Goal: Task Accomplishment & Management: Complete application form

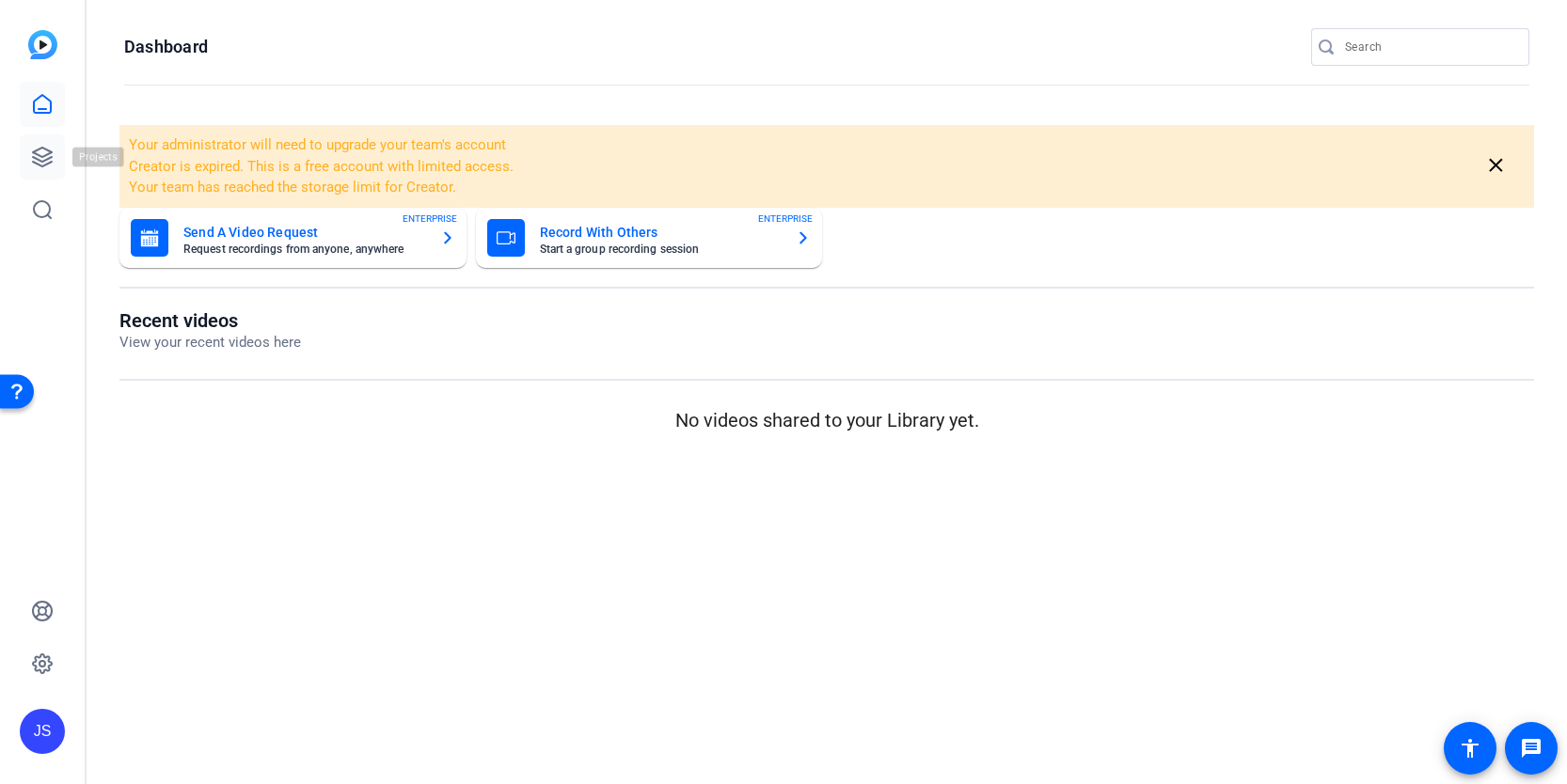
click at [38, 156] on icon at bounding box center [42, 156] width 22 height 22
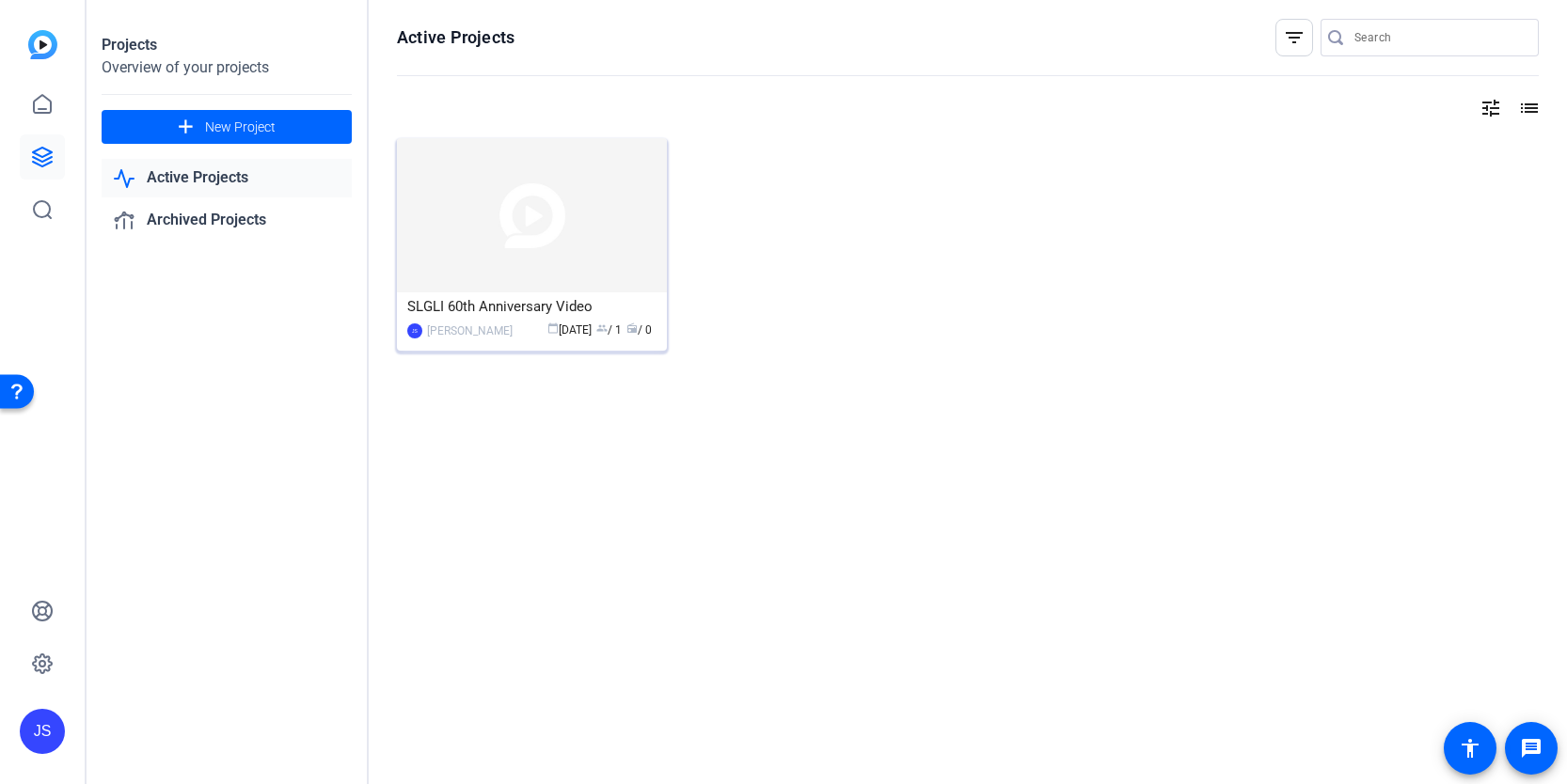
click at [535, 269] on img at bounding box center [532, 214] width 270 height 154
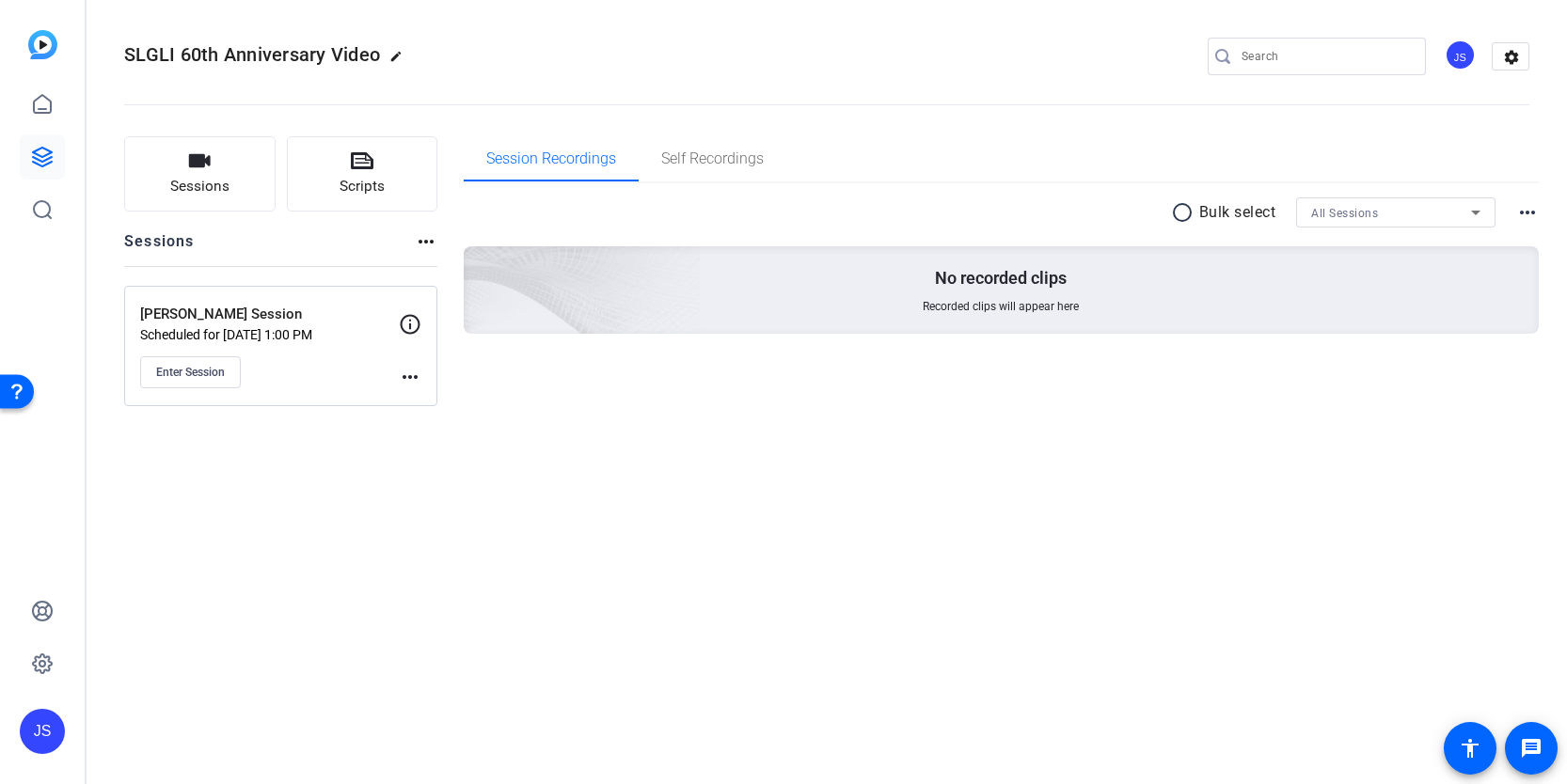
click at [406, 375] on mat-icon "more_horiz" at bounding box center [410, 376] width 22 height 22
click at [428, 401] on span "Edit Session" at bounding box center [456, 404] width 85 height 22
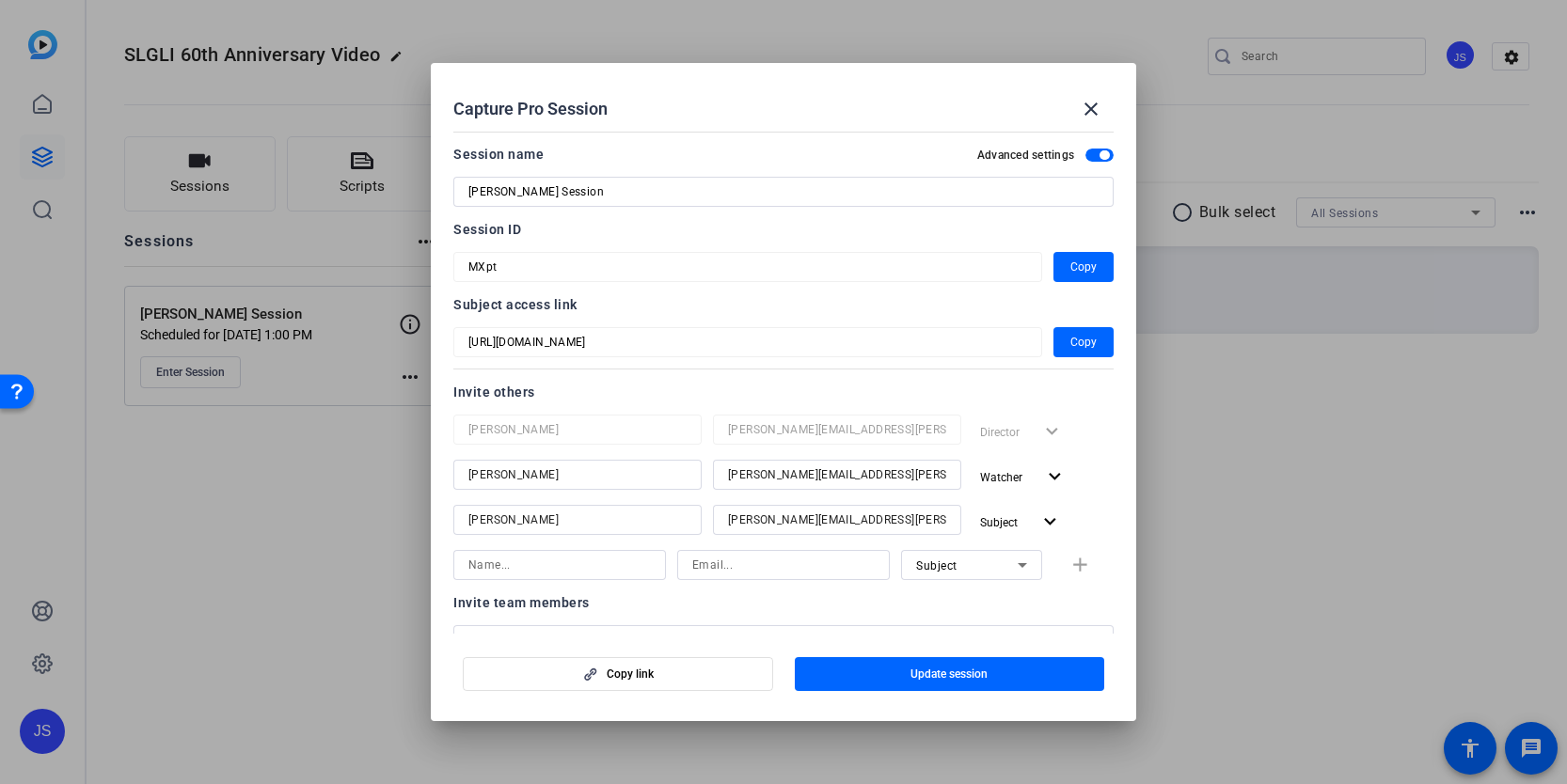
click at [354, 474] on div at bounding box center [784, 392] width 1567 height 784
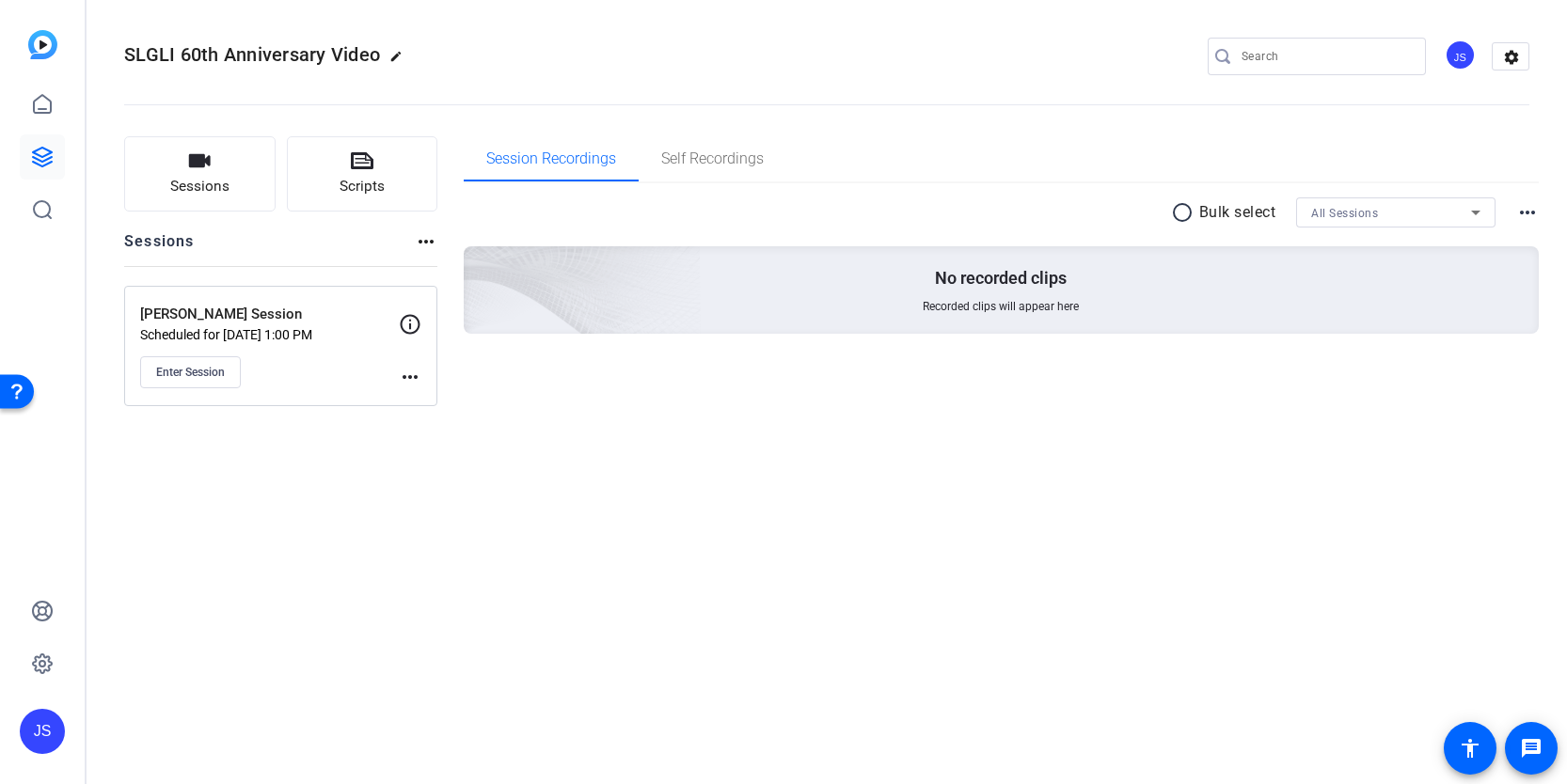
click at [409, 374] on mat-icon "more_horiz" at bounding box center [410, 376] width 22 height 22
click at [427, 397] on span "Edit Session" at bounding box center [456, 404] width 85 height 22
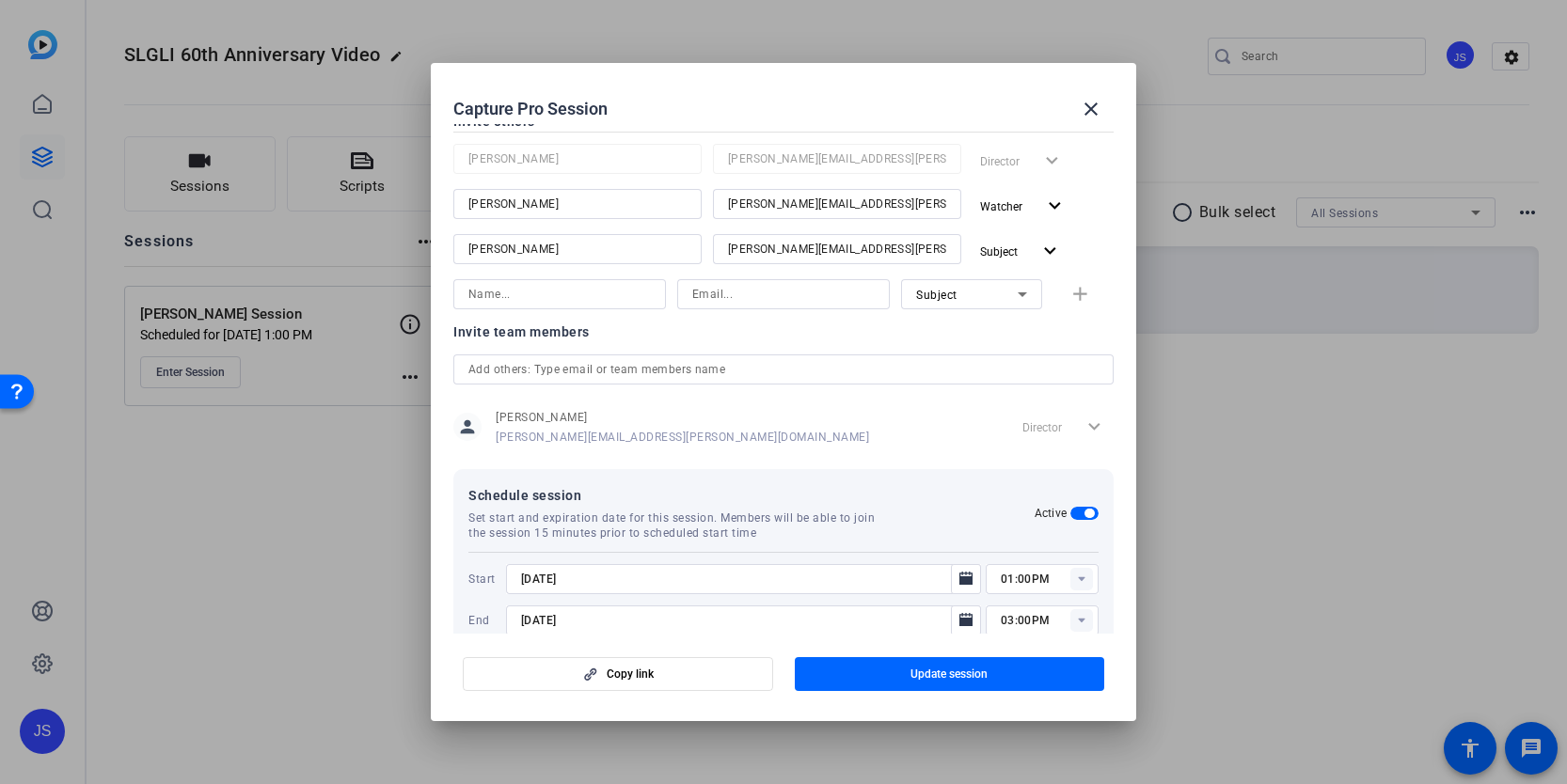
scroll to position [309, 0]
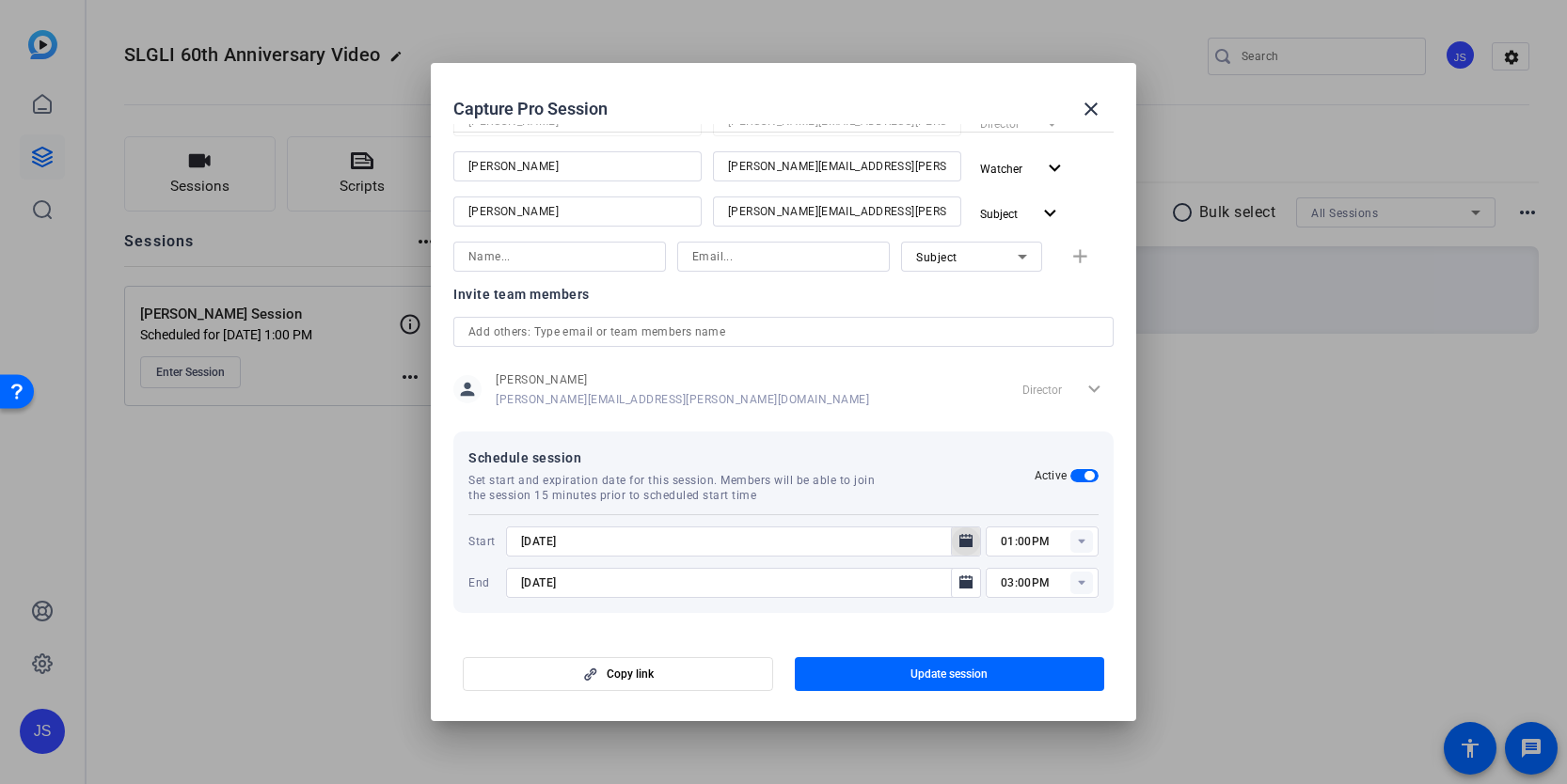
click at [964, 540] on icon "Open calendar" at bounding box center [966, 540] width 14 height 14
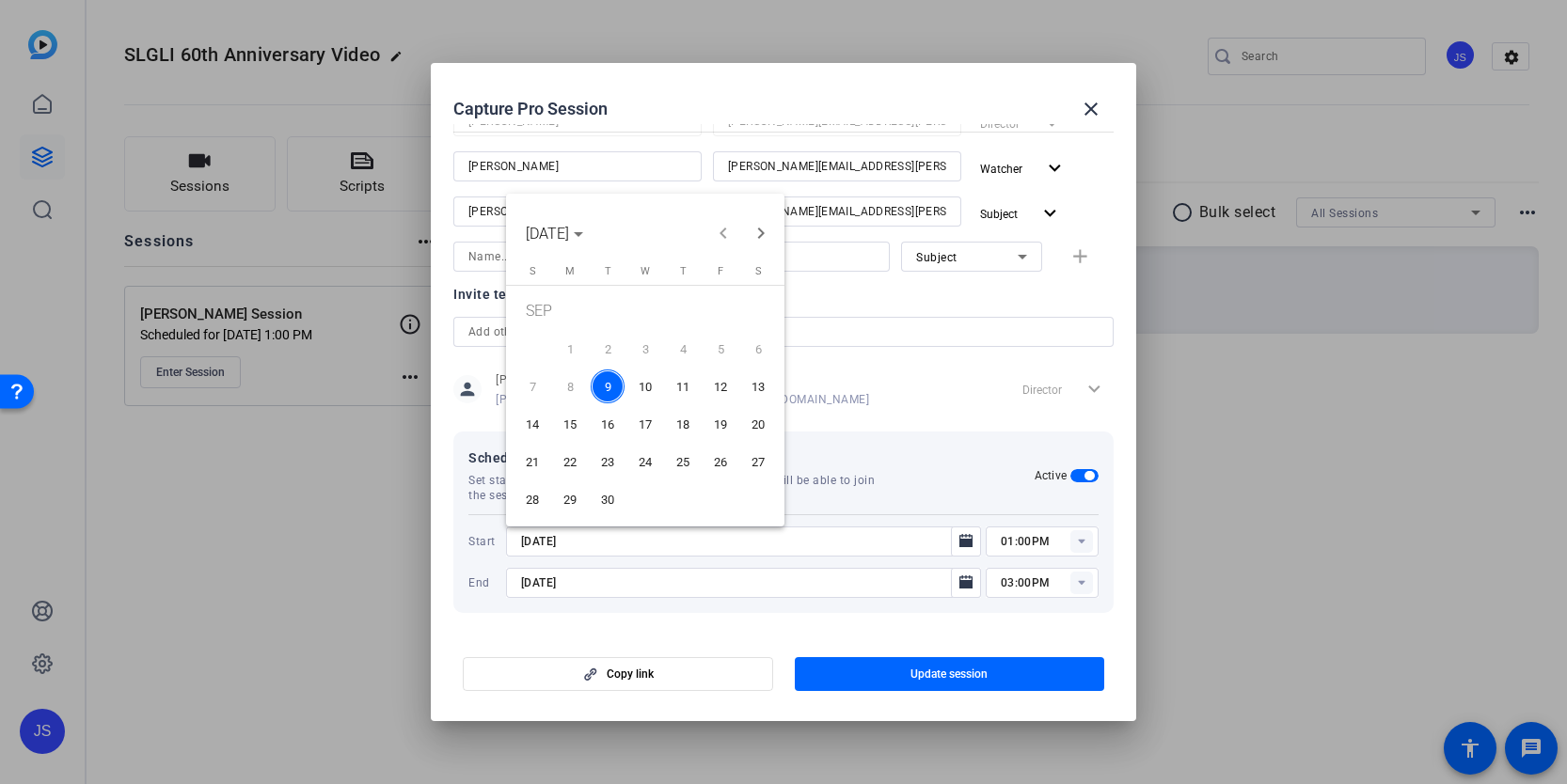
click at [651, 385] on span "10" at bounding box center [645, 386] width 34 height 34
type input "[DATE]"
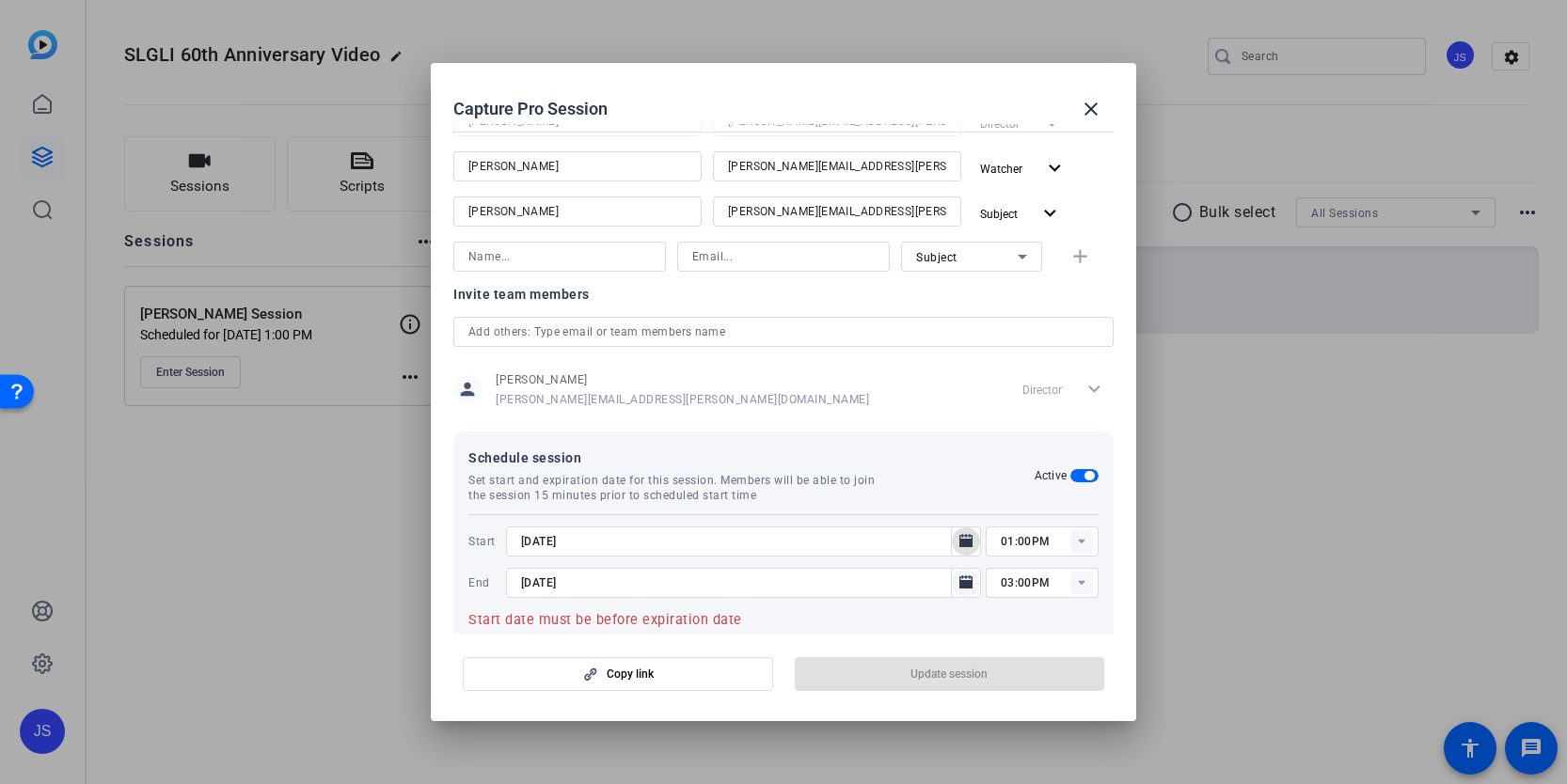
click at [971, 580] on icon "Open calendar" at bounding box center [966, 582] width 14 height 14
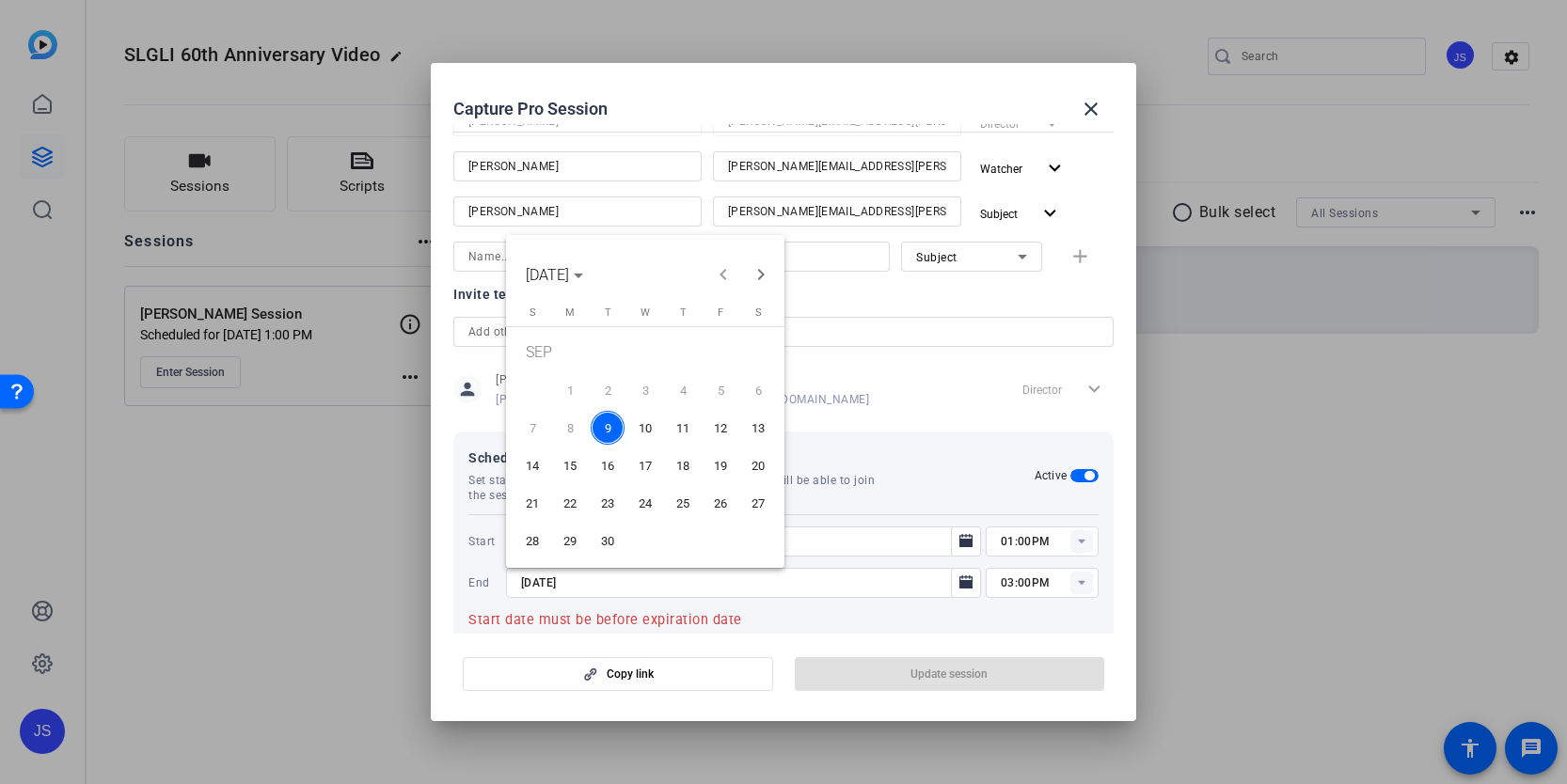
click at [651, 424] on span "10" at bounding box center [645, 427] width 34 height 34
type input "[DATE]"
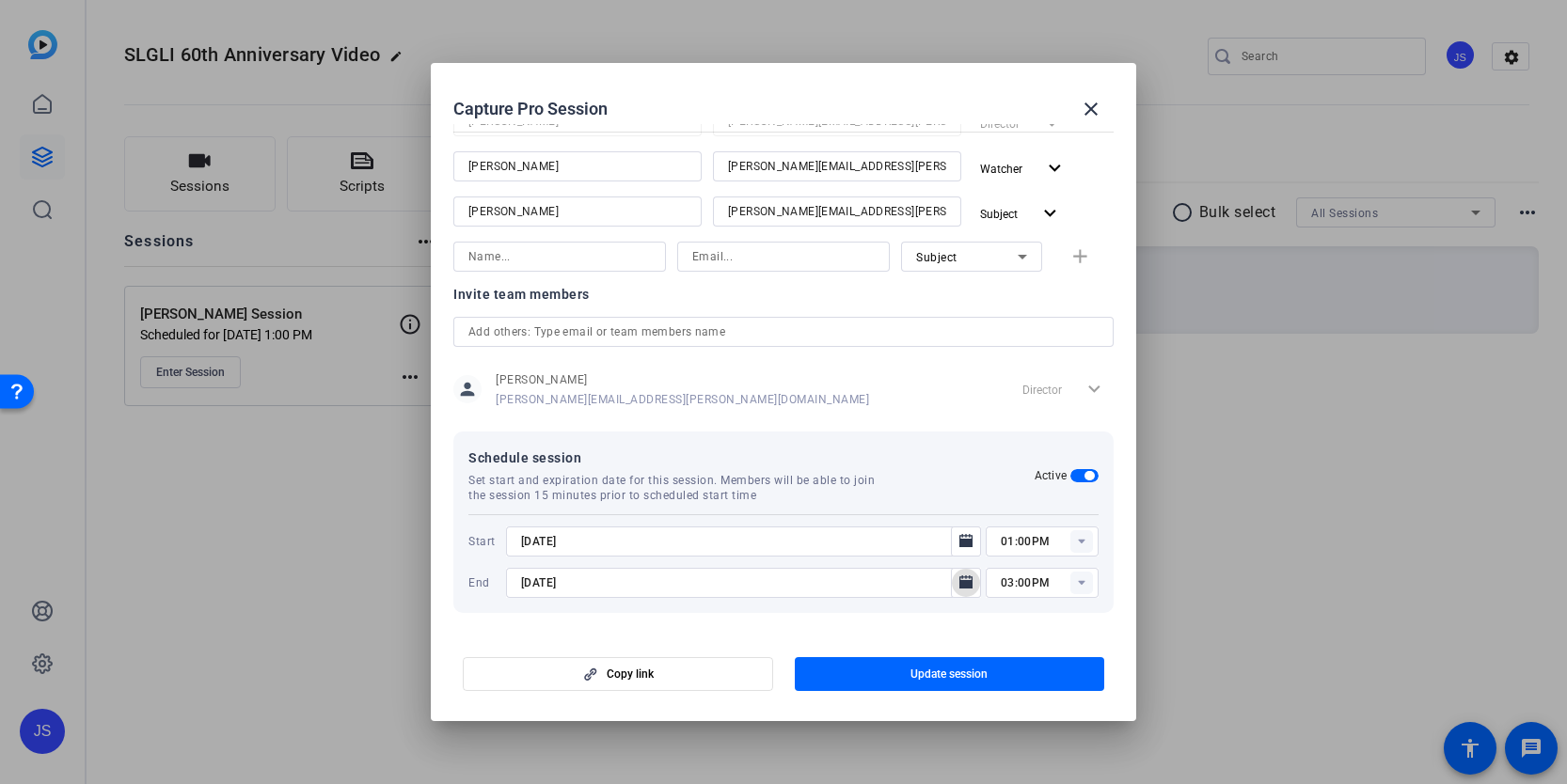
click at [1081, 541] on icon at bounding box center [1081, 541] width 7 height 5
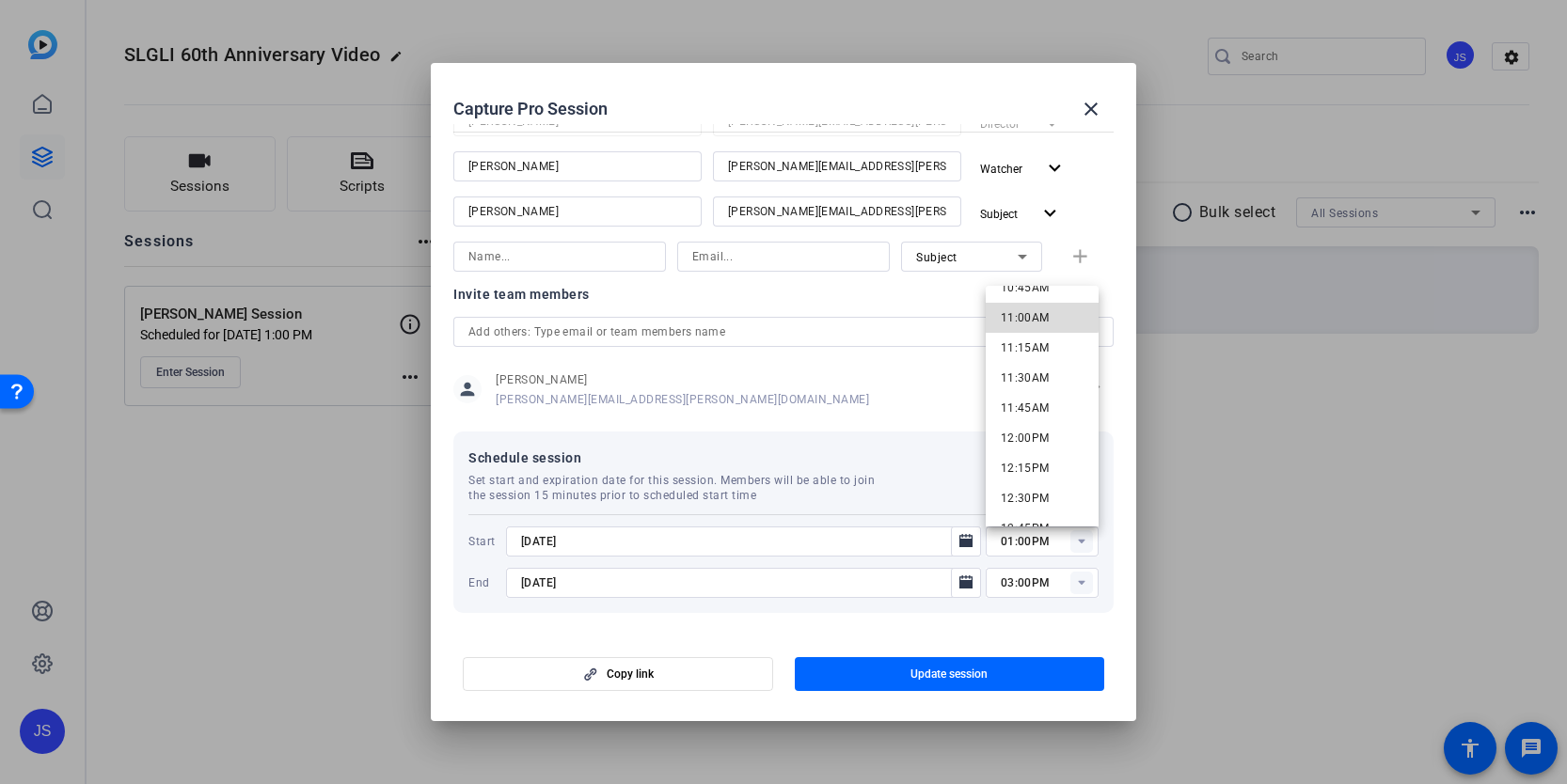
click at [1029, 311] on span "11:00AM" at bounding box center [1025, 318] width 49 height 14
type input "11:00AM"
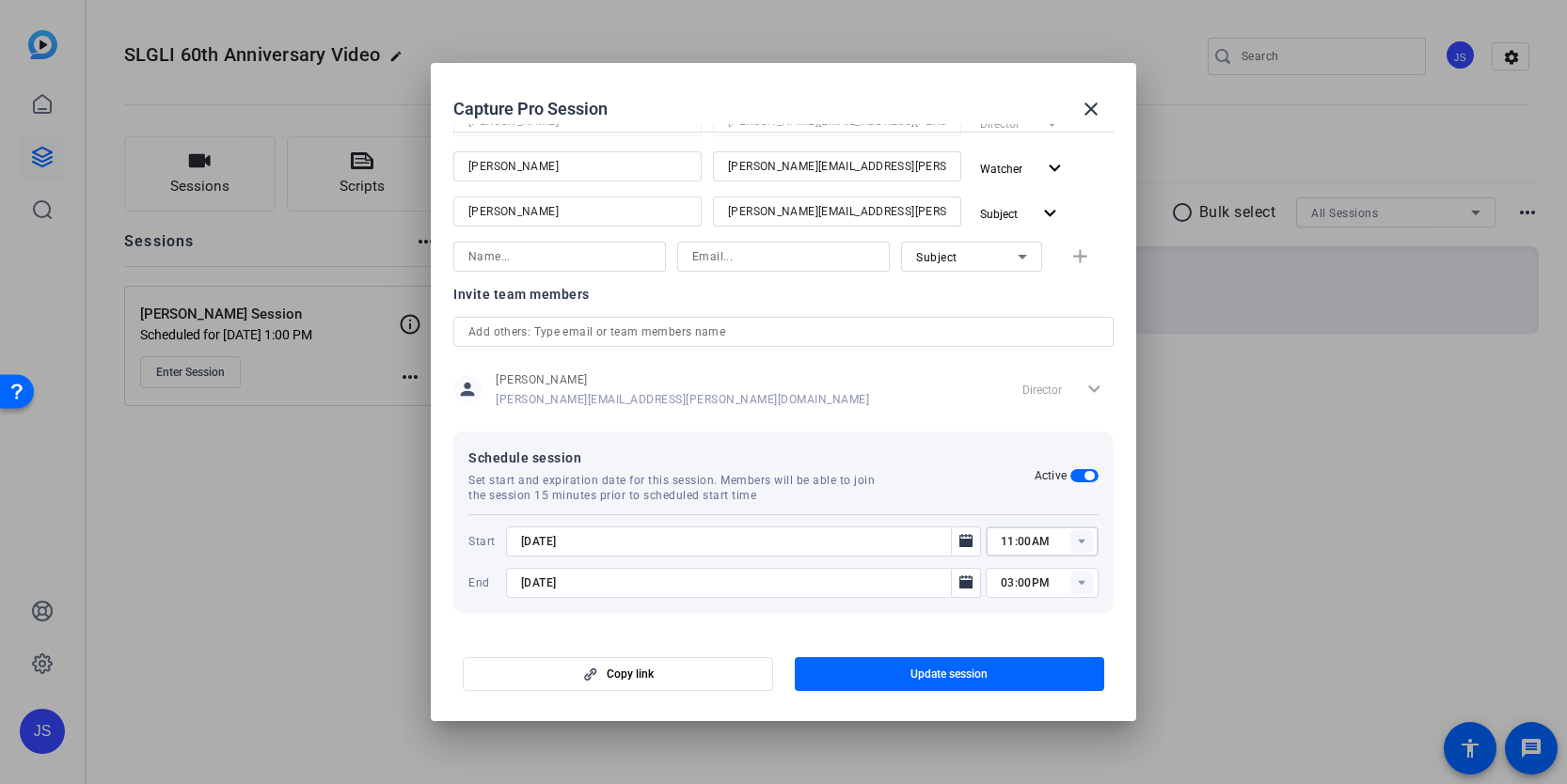
click at [1084, 583] on rect at bounding box center [1081, 582] width 22 height 22
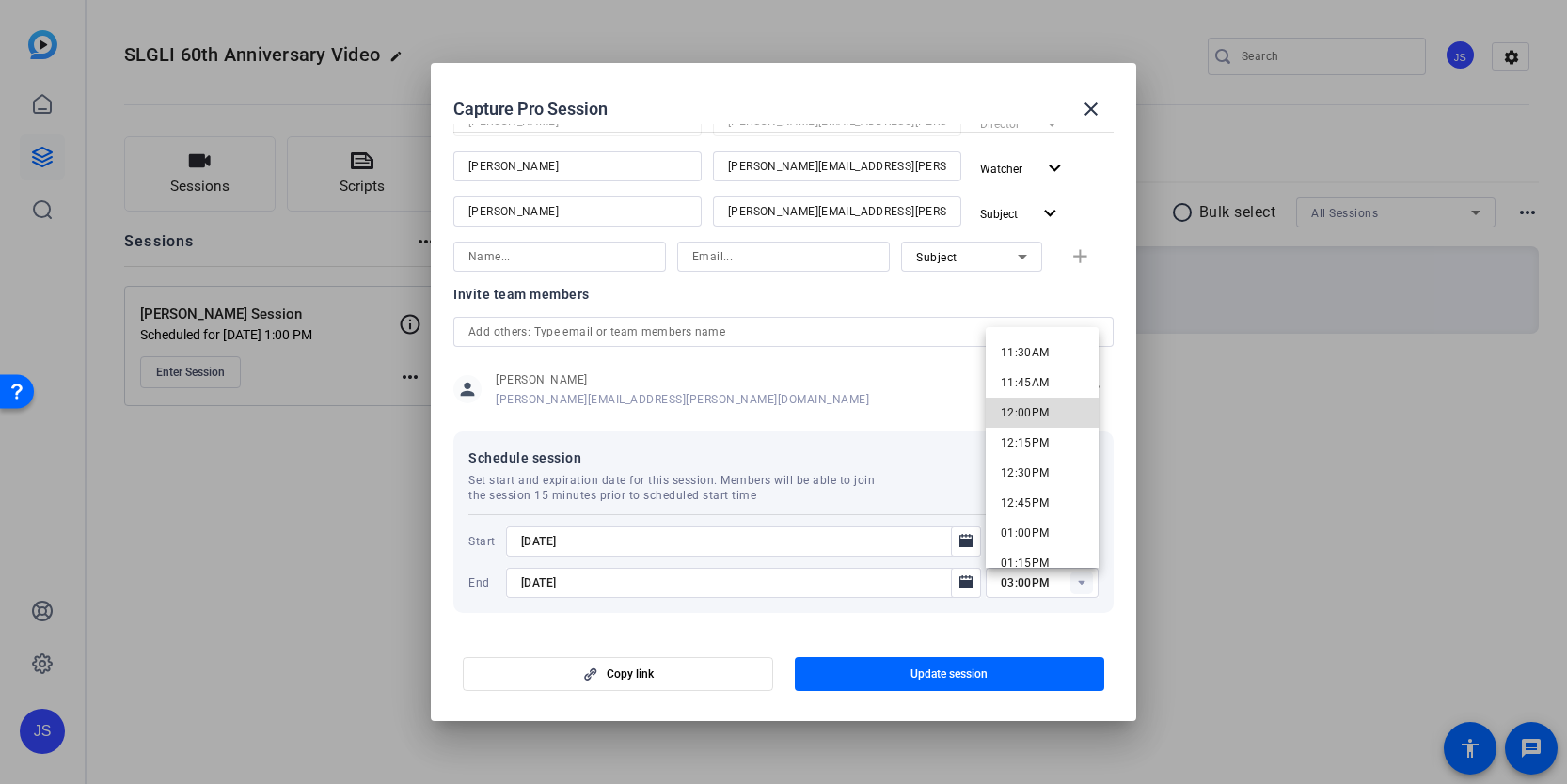
click at [1031, 413] on span "12:00PM" at bounding box center [1025, 412] width 49 height 14
type input "12:00PM"
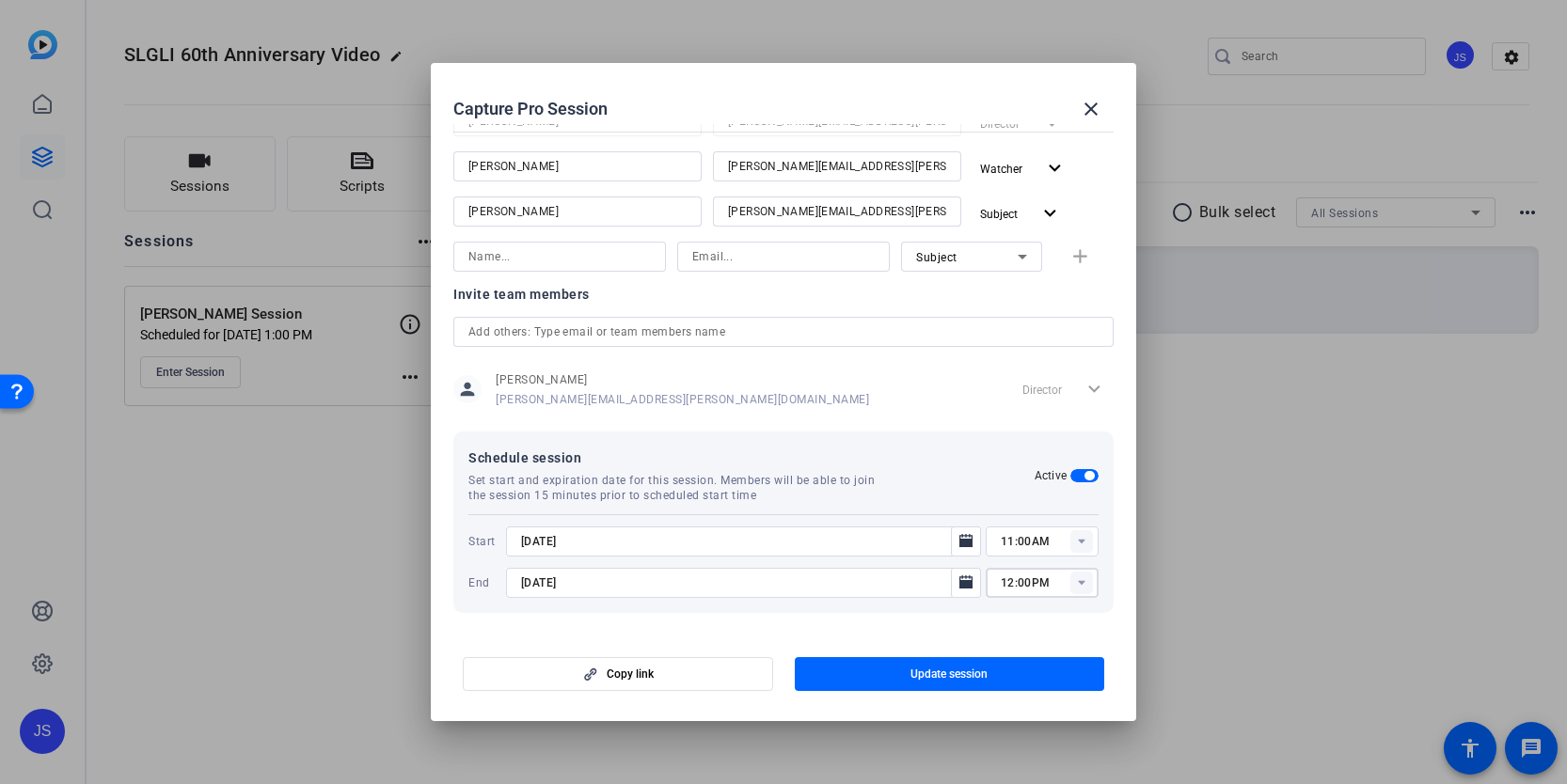
click at [911, 633] on mat-dialog-content "Session name Advanced settings [PERSON_NAME] Session Session ID MXpt Copy Subje…" at bounding box center [784, 378] width 705 height 509
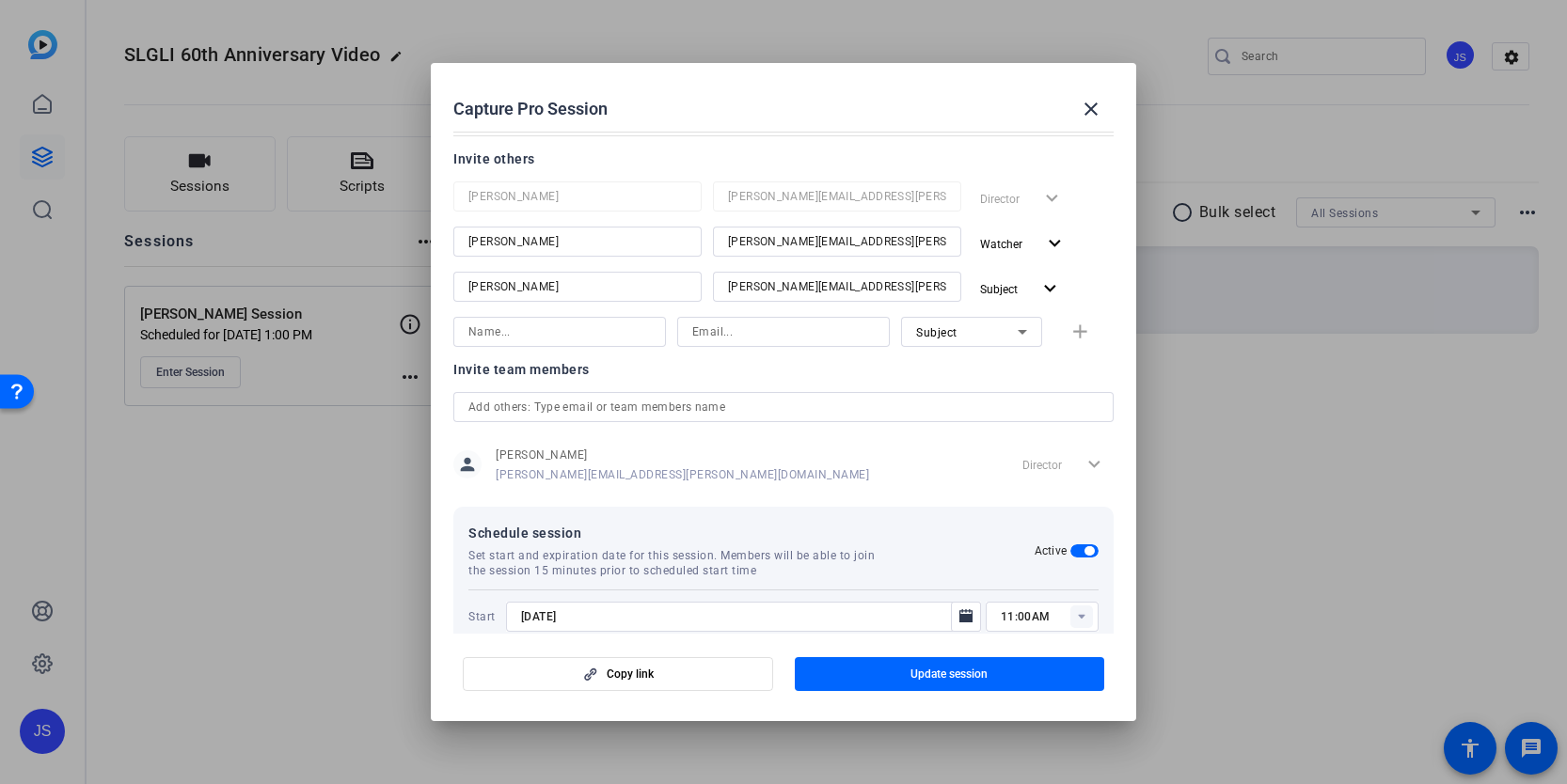
scroll to position [229, 0]
click at [573, 340] on input at bounding box center [559, 335] width 183 height 22
type input "b"
type input "[PERSON_NAME]"
click at [720, 339] on input at bounding box center [784, 335] width 183 height 22
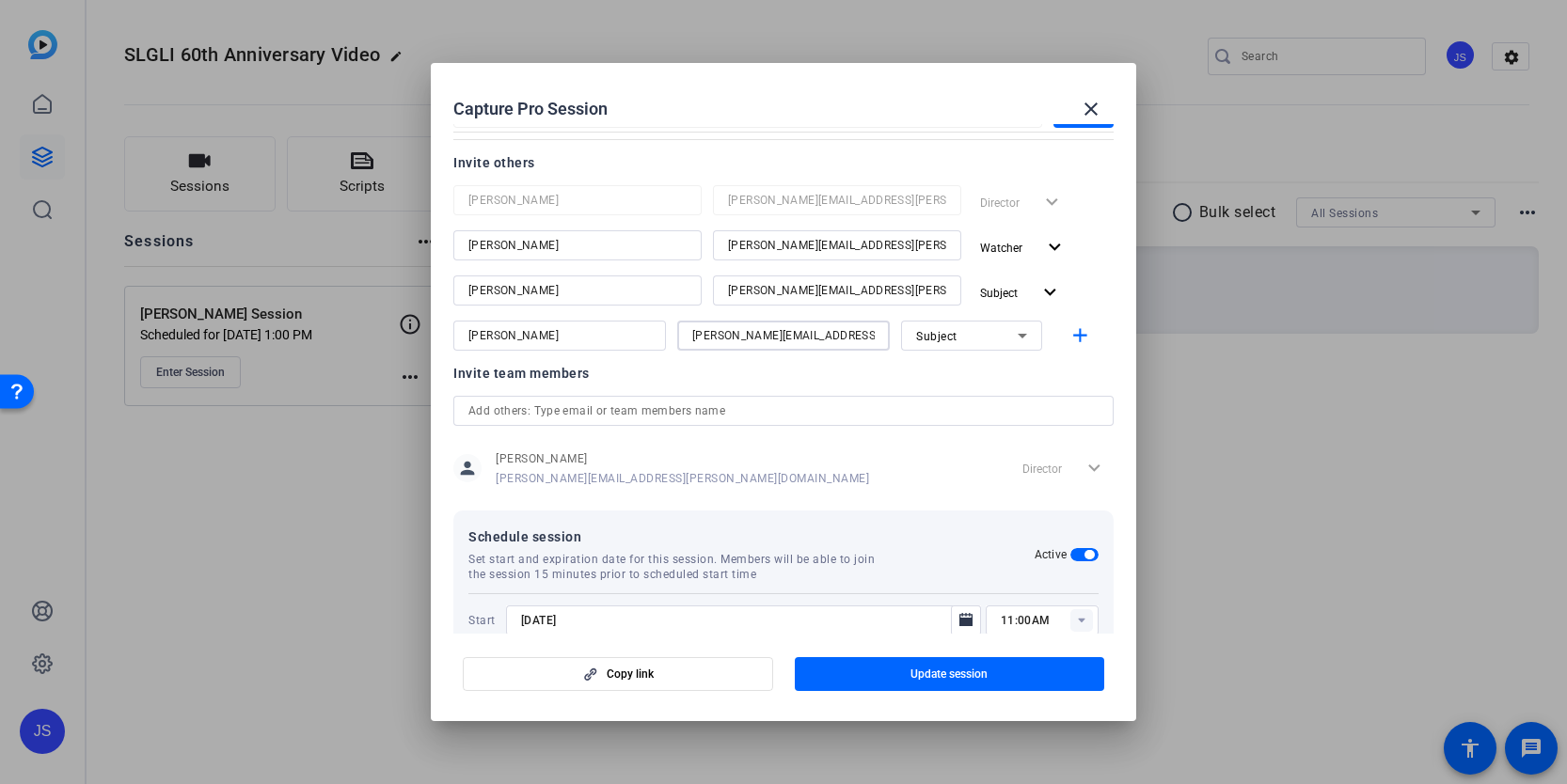
type input "[PERSON_NAME][EMAIL_ADDRESS][PERSON_NAME][DOMAIN_NAME]"
click at [1011, 332] on icon at bounding box center [1021, 335] width 22 height 22
click at [969, 400] on mat-option "Watcher" at bounding box center [971, 403] width 141 height 30
click at [941, 364] on div at bounding box center [971, 360] width 141 height 20
click at [1054, 252] on mat-icon "expand_more" at bounding box center [1054, 247] width 23 height 23
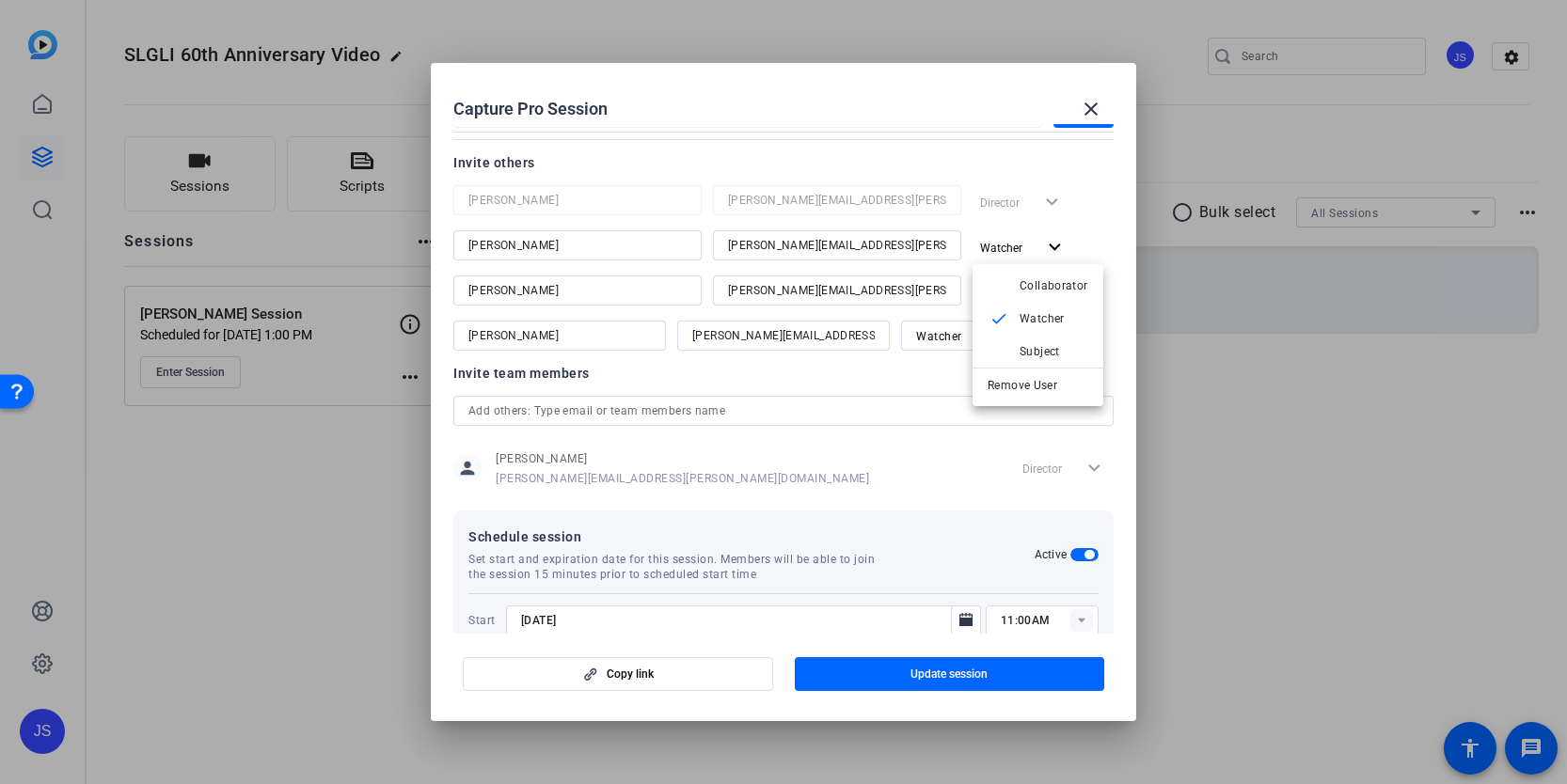
click at [923, 376] on div at bounding box center [784, 392] width 1567 height 784
click at [1051, 247] on mat-icon "expand_more" at bounding box center [1054, 247] width 23 height 23
click at [1042, 278] on span "Collaborator" at bounding box center [1053, 285] width 69 height 22
click at [1023, 334] on icon at bounding box center [1022, 336] width 10 height 5
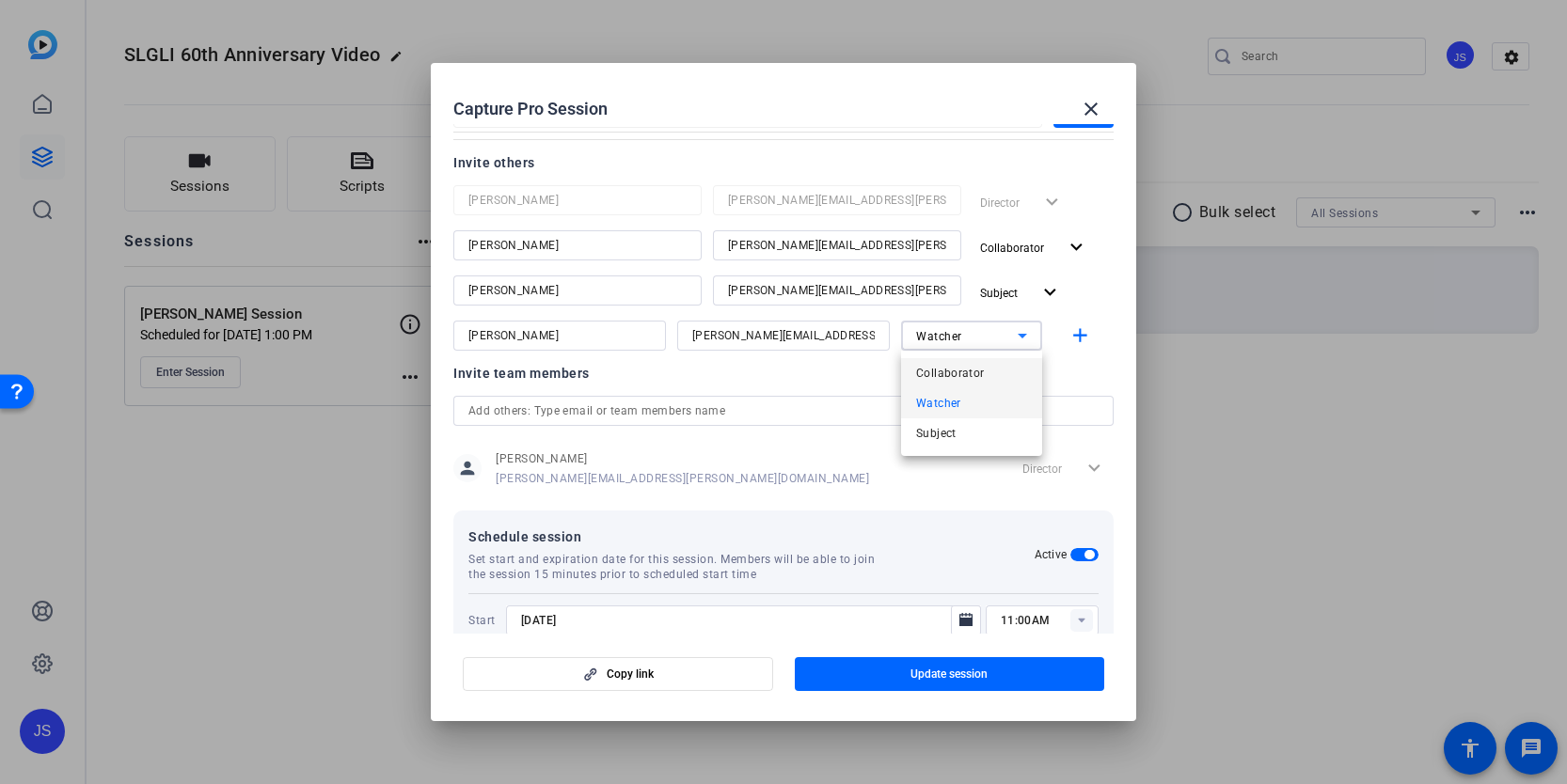
click at [1007, 370] on mat-option "Collaborator" at bounding box center [971, 373] width 141 height 30
click at [989, 362] on div at bounding box center [971, 360] width 141 height 20
click at [1077, 346] on mat-icon "add" at bounding box center [1080, 336] width 23 height 23
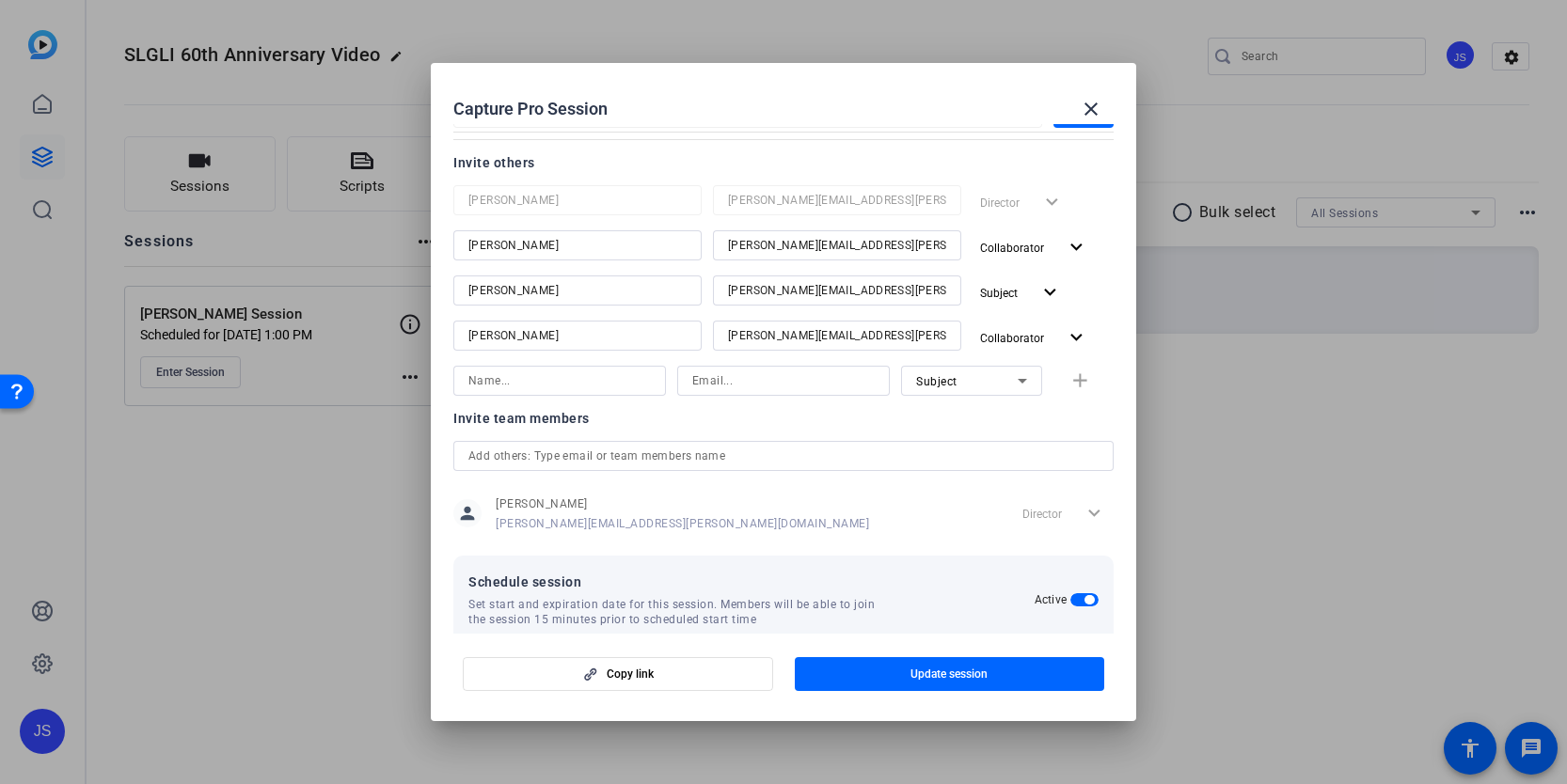
click at [938, 422] on div "Invite team members" at bounding box center [784, 417] width 660 height 22
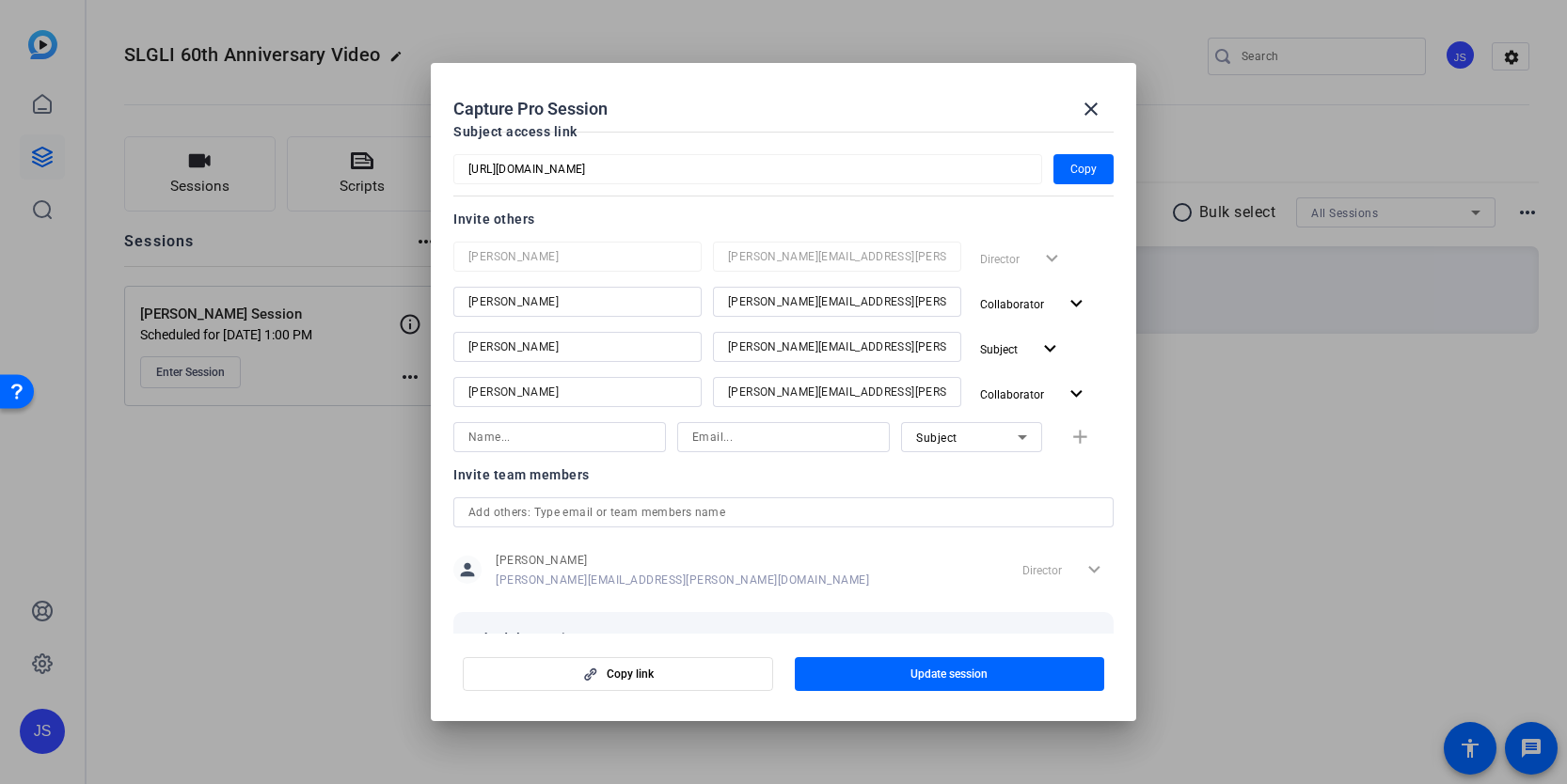
scroll to position [0, 0]
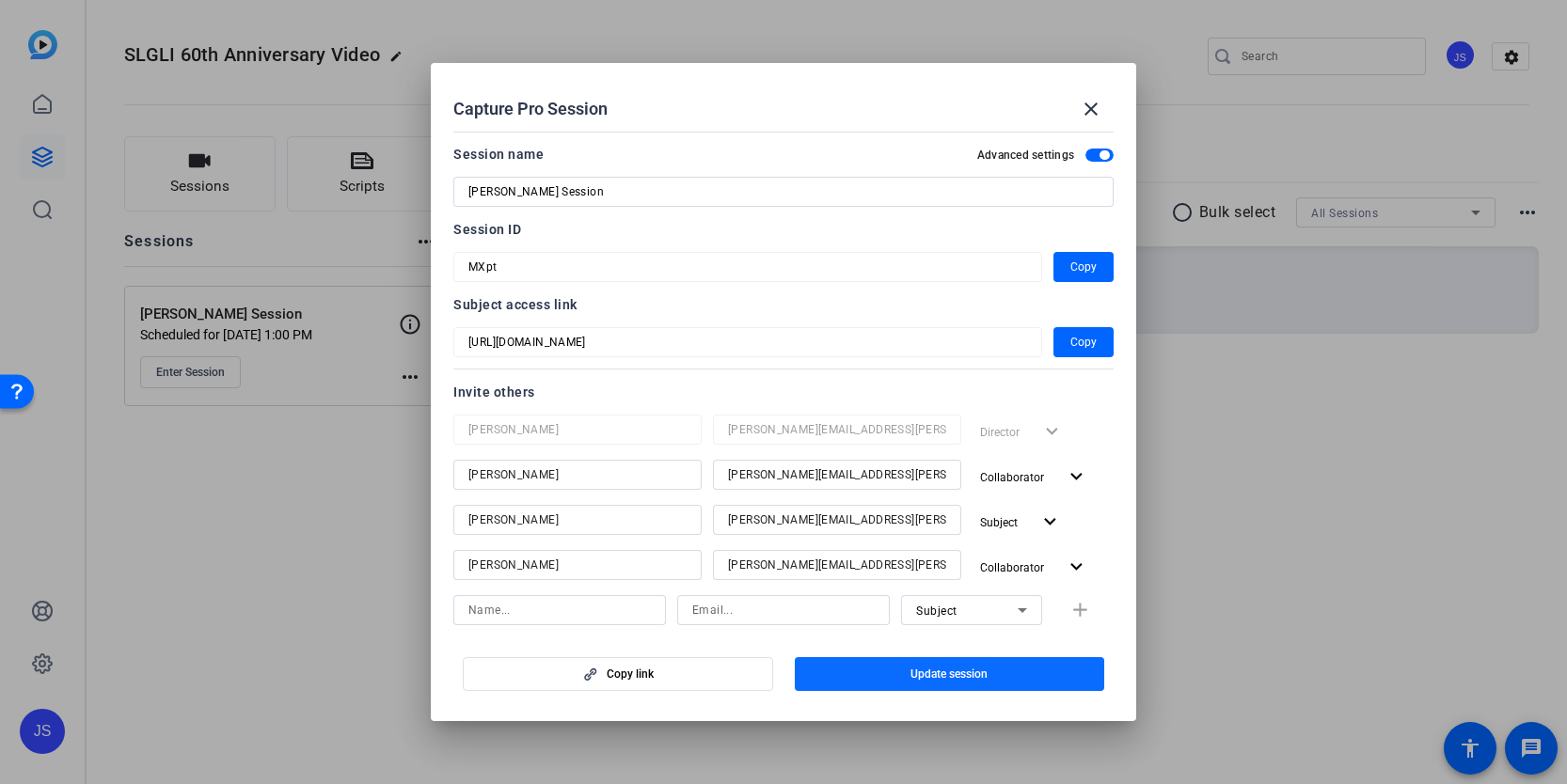
click at [936, 673] on span "Update session" at bounding box center [949, 673] width 77 height 15
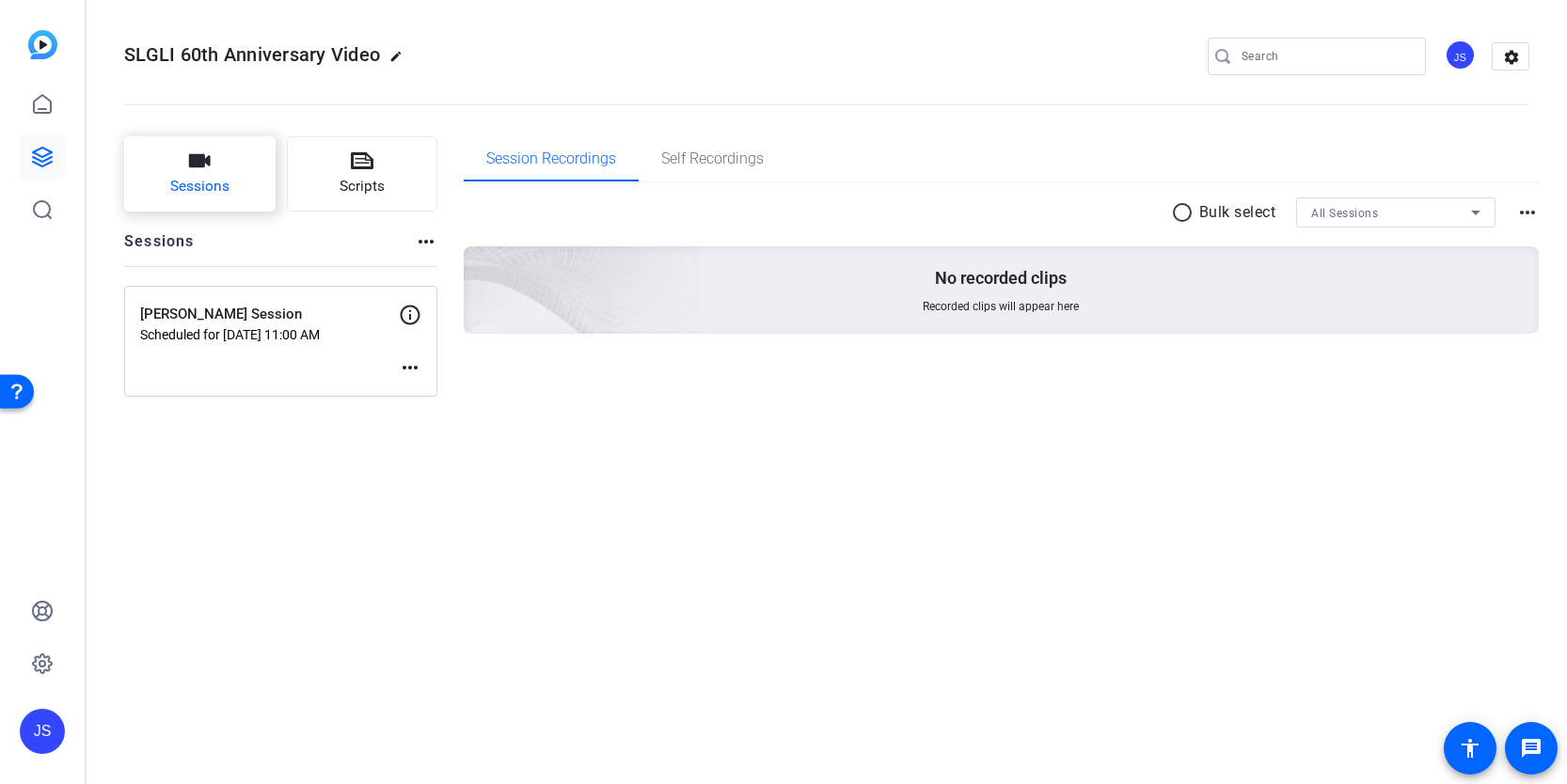
click at [217, 194] on span "Sessions" at bounding box center [199, 186] width 59 height 21
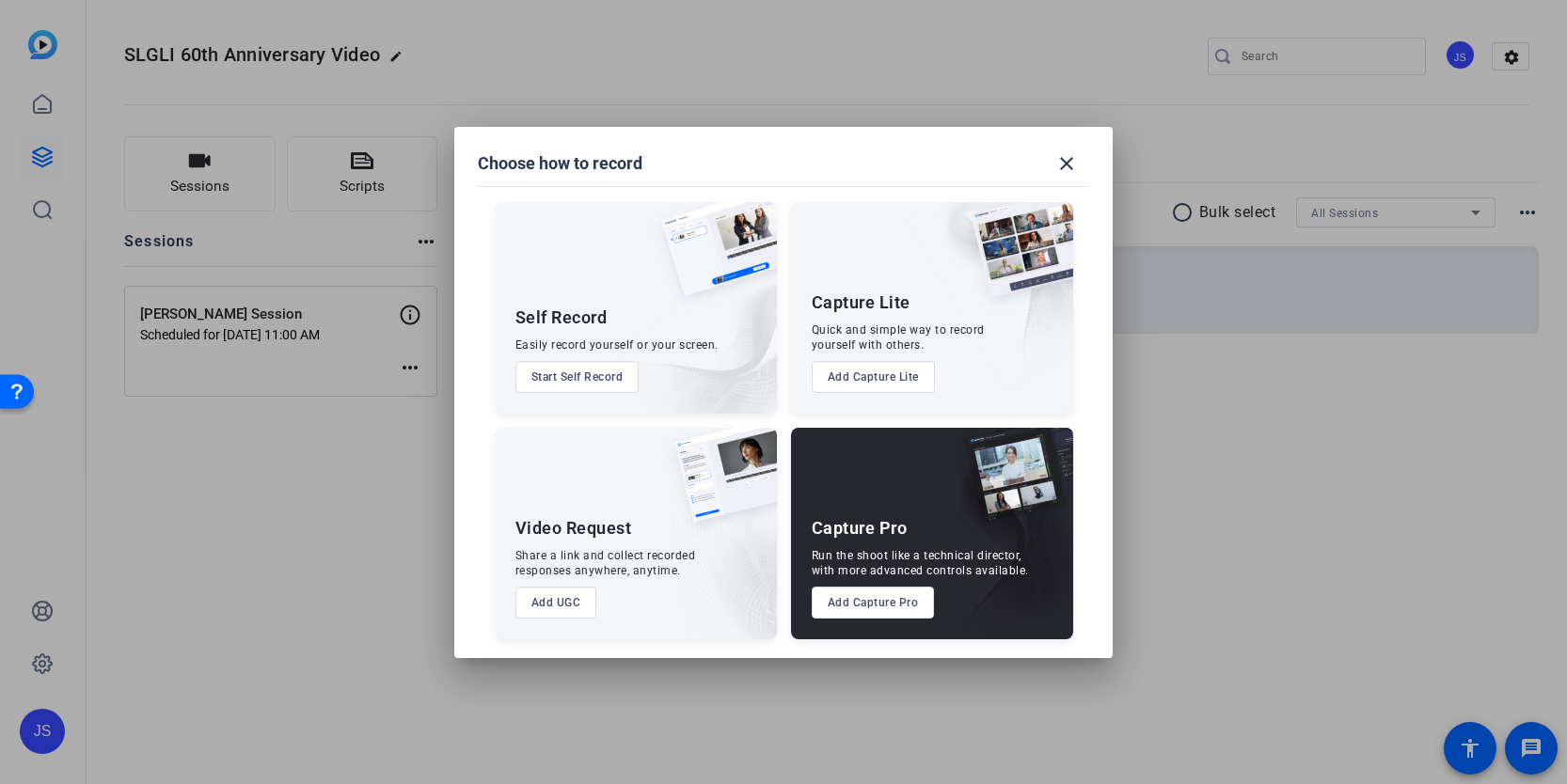
click at [910, 518] on div "Capture Pro Run the shoot like a technical director, with more advanced control…" at bounding box center [932, 534] width 283 height 212
click at [884, 604] on button "Add Capture Pro" at bounding box center [873, 602] width 123 height 32
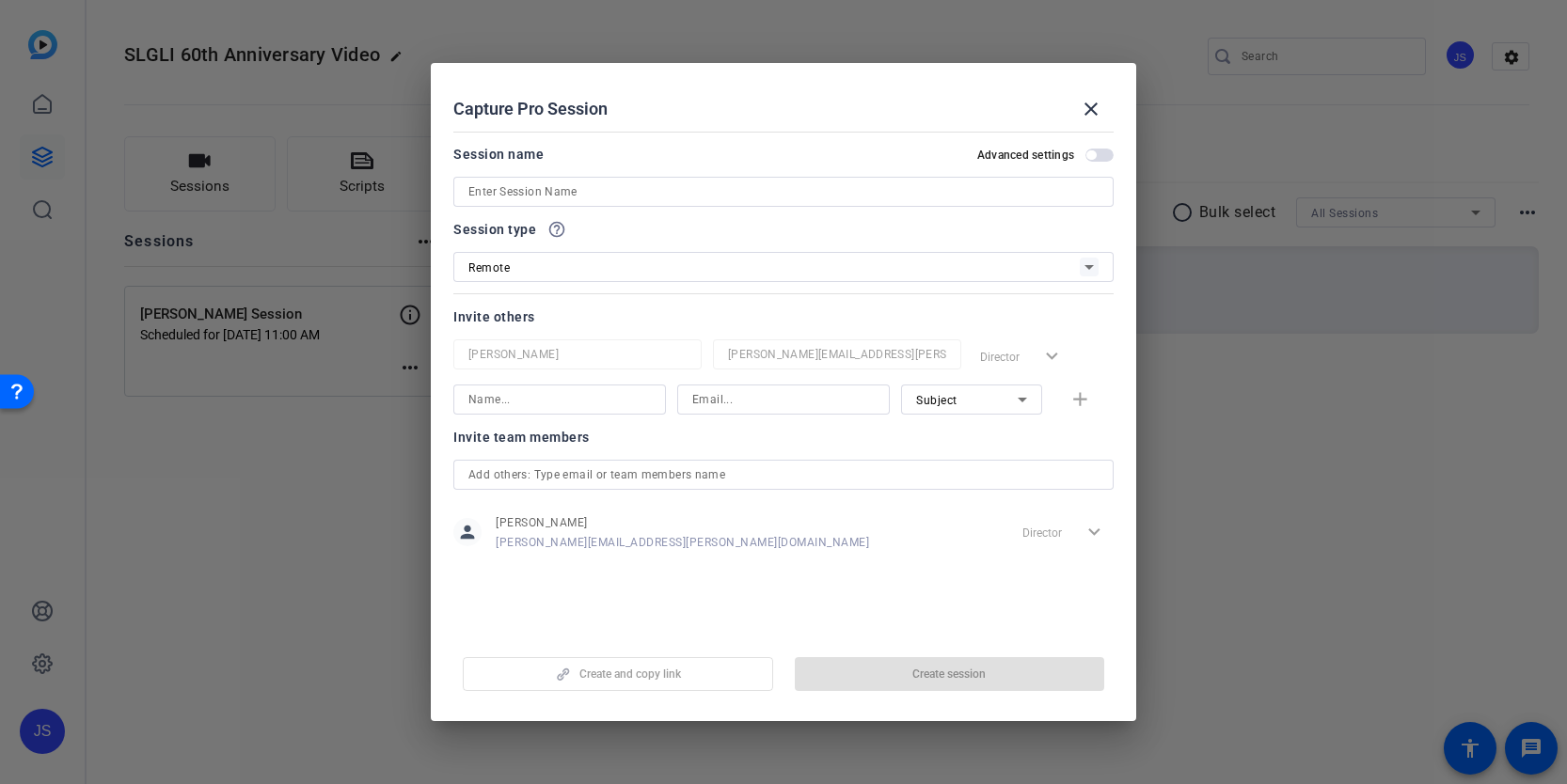
click at [643, 177] on div at bounding box center [783, 191] width 630 height 30
click at [633, 193] on input at bounding box center [783, 191] width 630 height 22
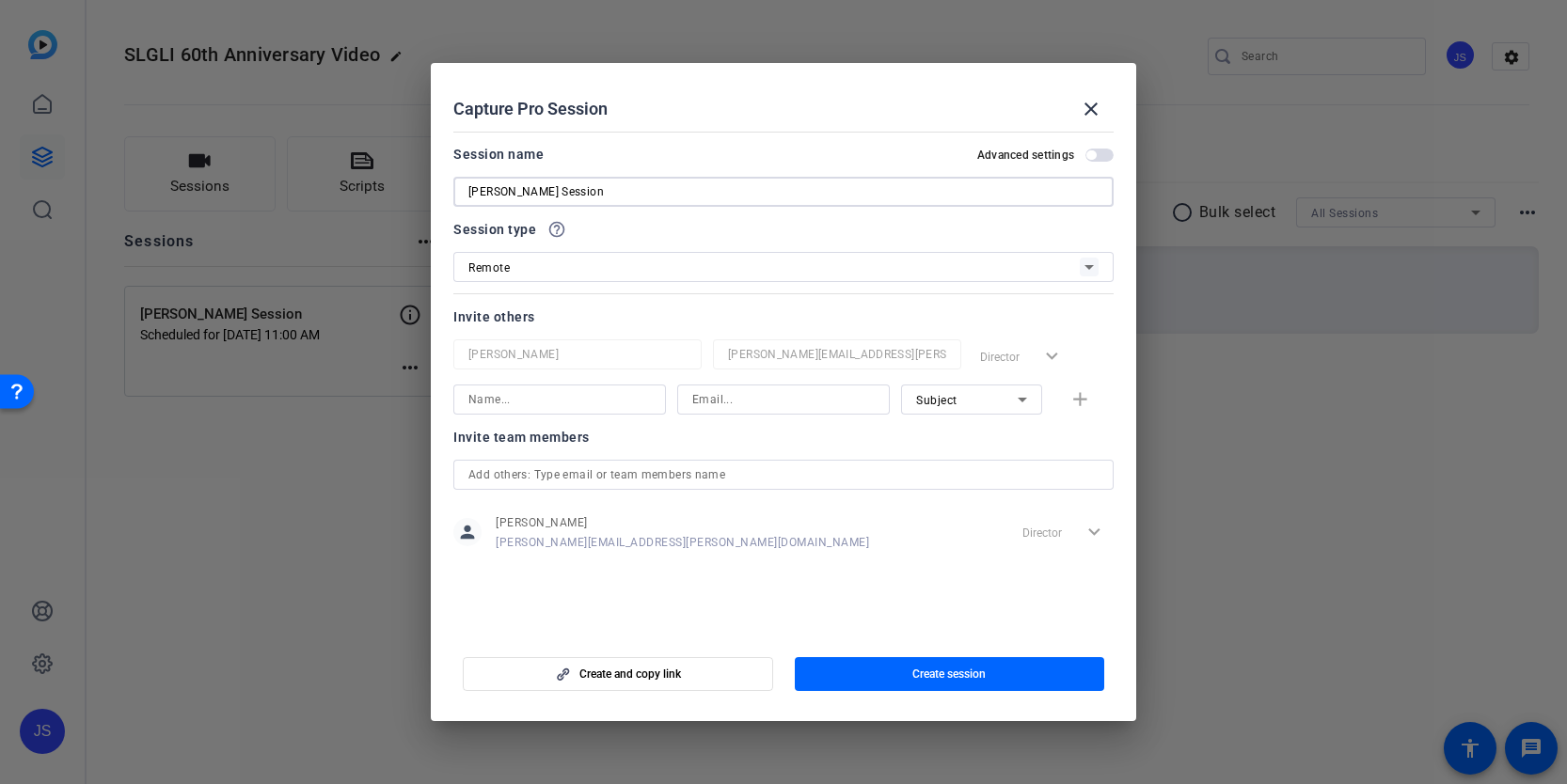
type input "[PERSON_NAME] Session"
click at [665, 270] on div "Remote" at bounding box center [774, 267] width 612 height 23
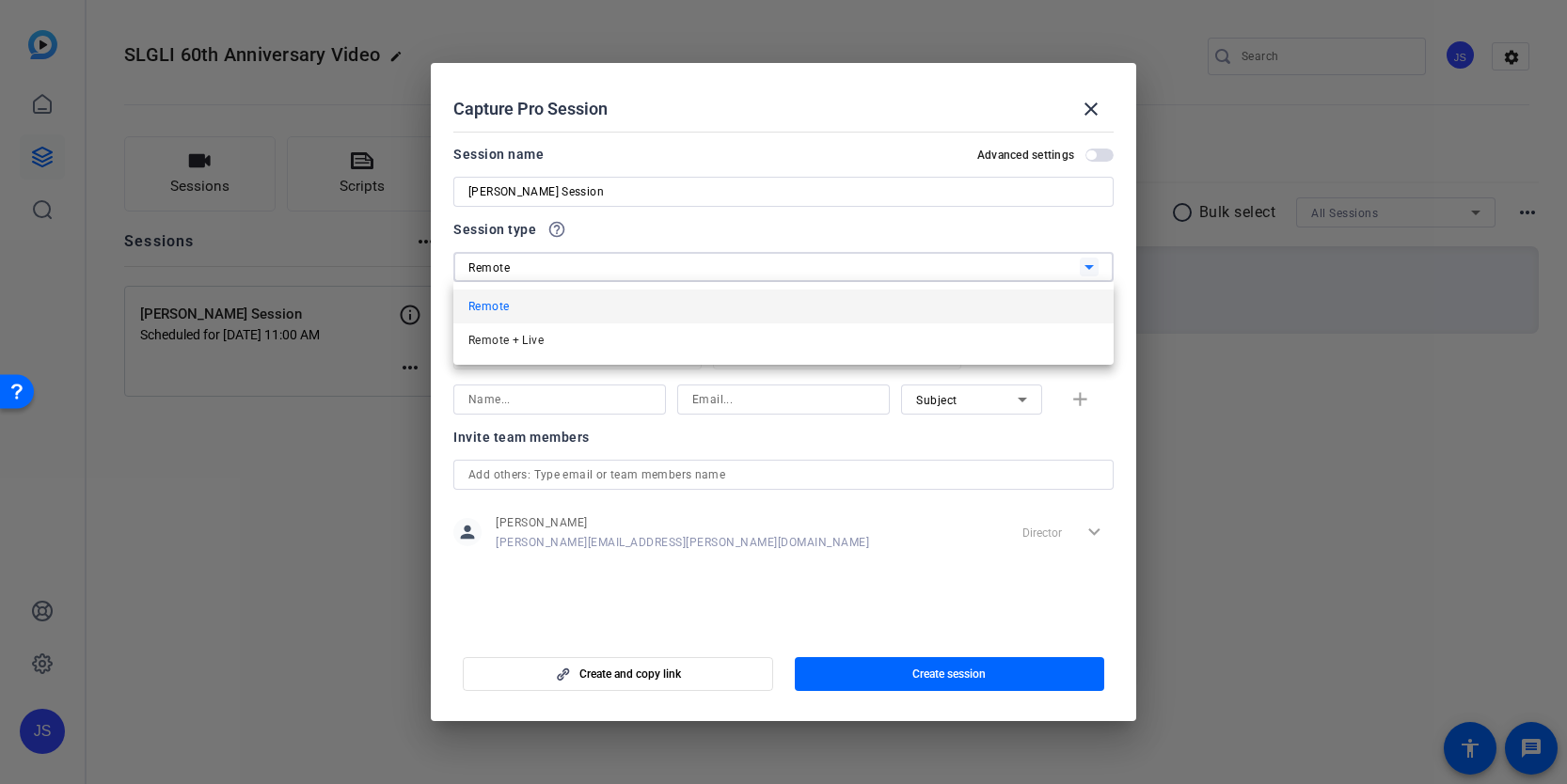
click at [663, 268] on div at bounding box center [784, 392] width 1567 height 784
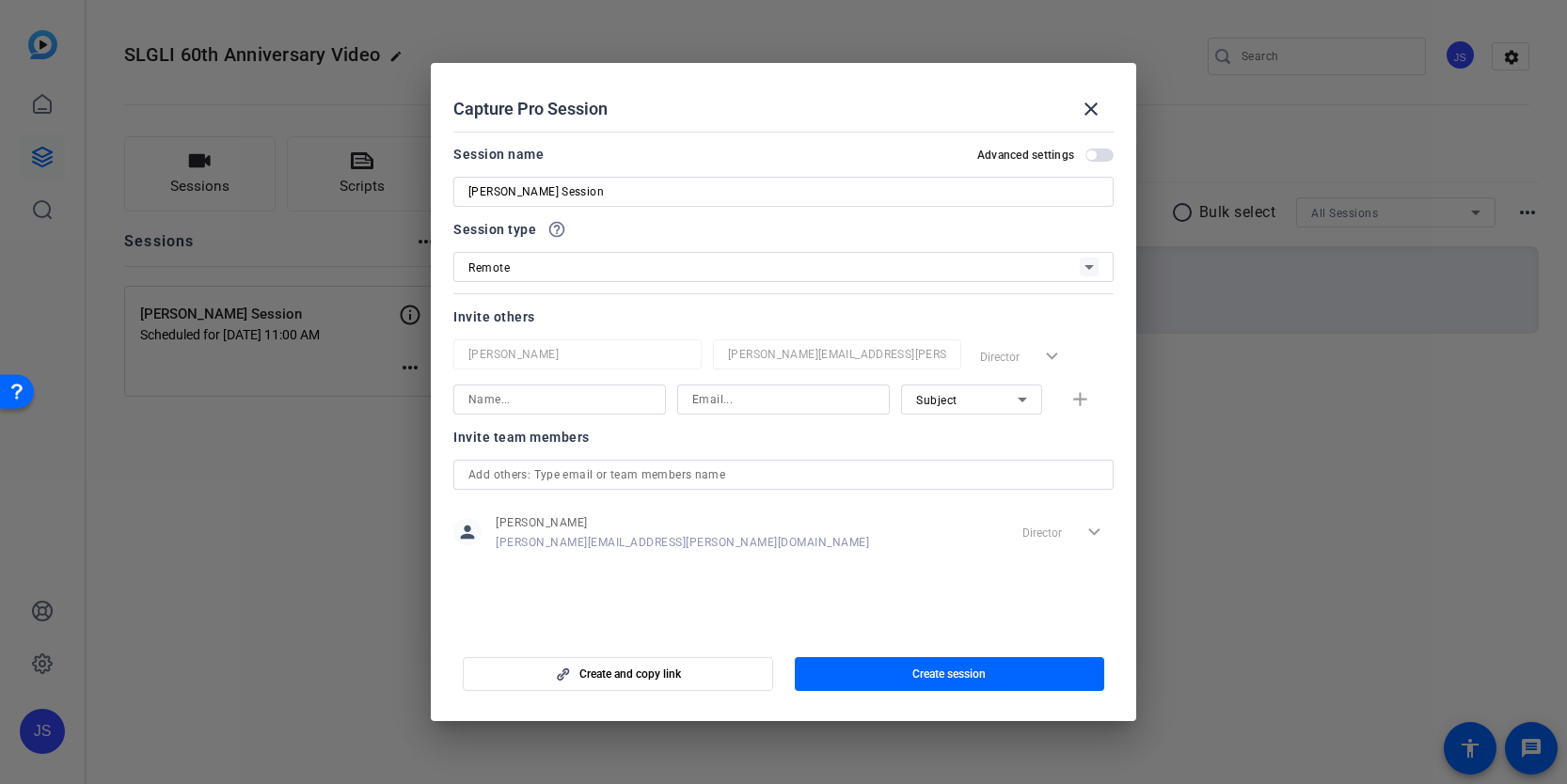
click at [541, 398] on input at bounding box center [559, 399] width 183 height 22
type input "[PERSON_NAME]"
click at [726, 398] on input at bounding box center [784, 399] width 183 height 22
type input "[PERSON_NAME][EMAIL_ADDRESS][PERSON_NAME][DOMAIN_NAME]"
click at [1077, 403] on mat-icon "add" at bounding box center [1080, 400] width 23 height 23
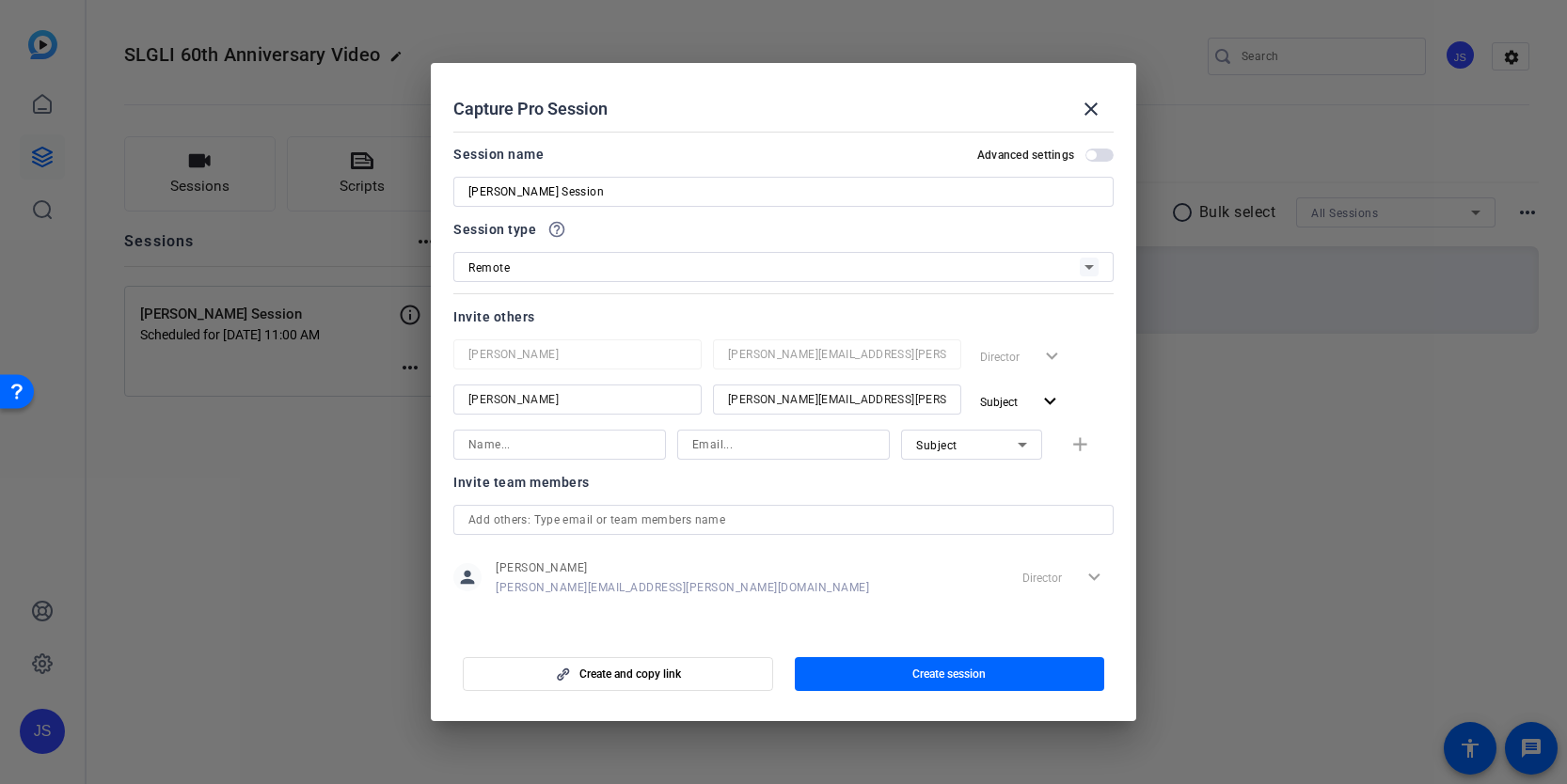
click at [571, 442] on input at bounding box center [559, 444] width 183 height 22
type input "[PERSON_NAME]"
click at [695, 444] on input at bounding box center [784, 444] width 183 height 22
type input "[PERSON_NAME][EMAIL_ADDRESS][PERSON_NAME][DOMAIN_NAME]"
click at [979, 445] on div "Subject" at bounding box center [966, 445] width 102 height 23
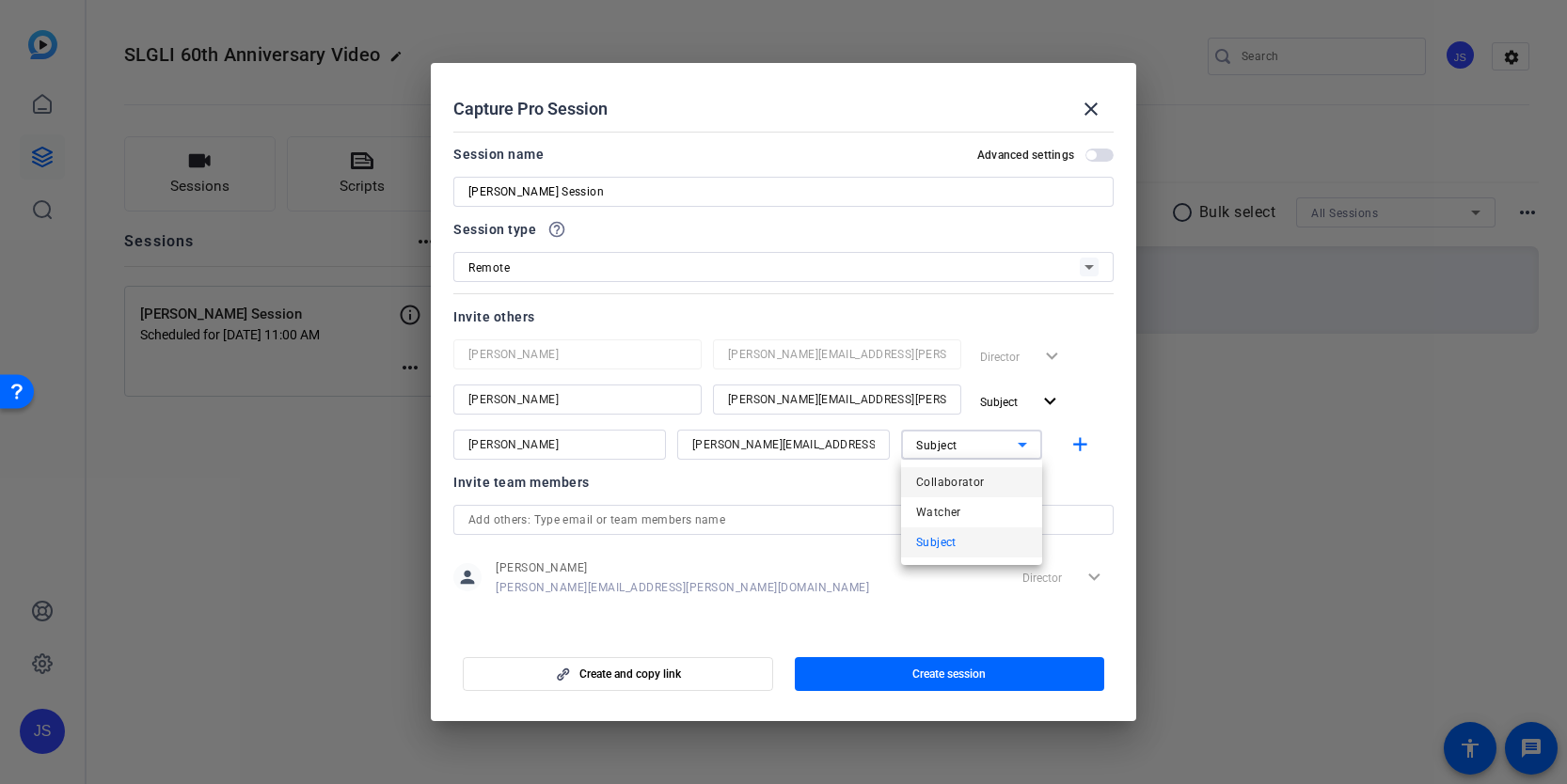
click at [973, 481] on span "Collaborator" at bounding box center [950, 481] width 69 height 22
click at [1072, 447] on mat-icon "add" at bounding box center [1080, 445] width 23 height 23
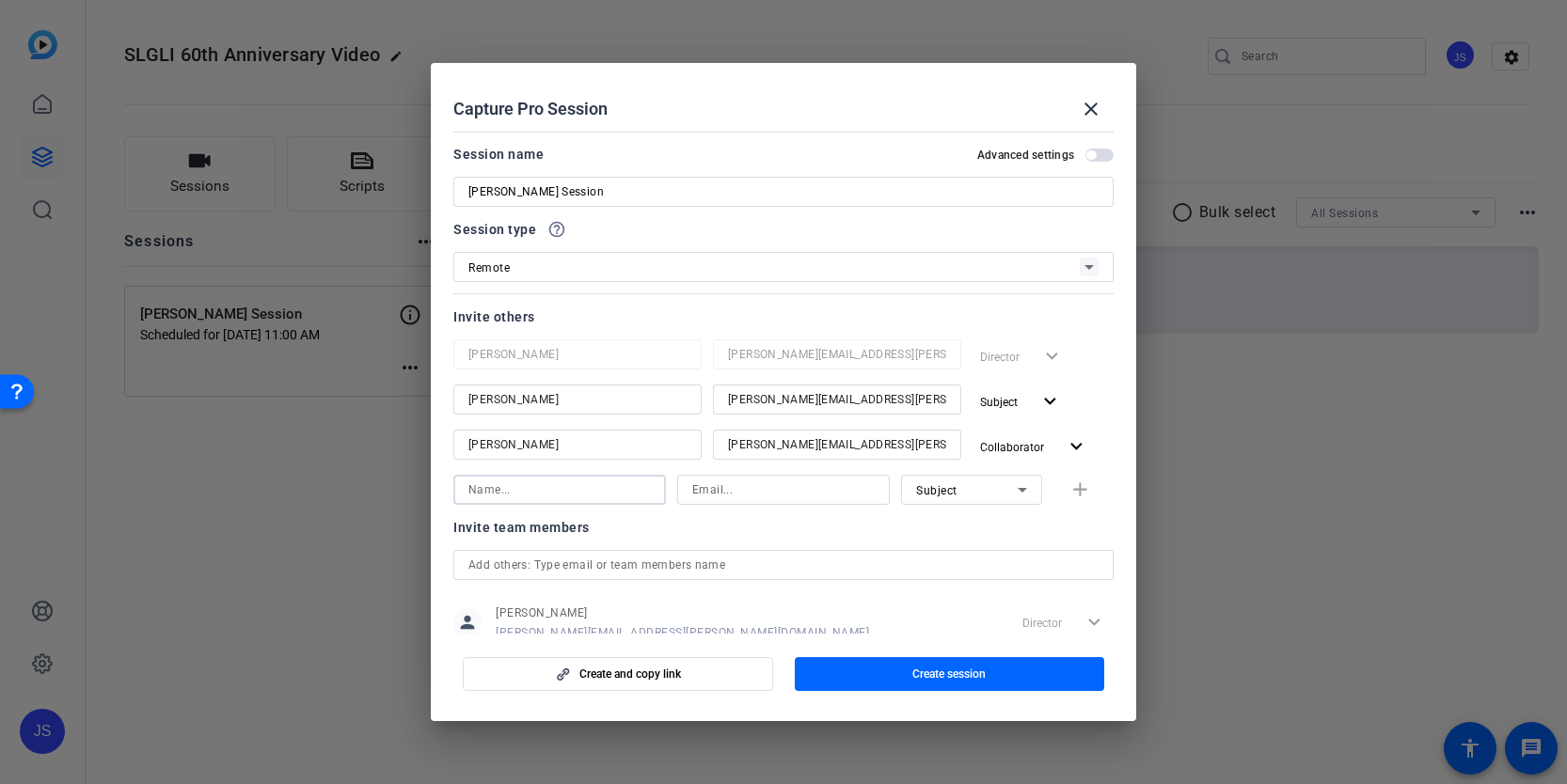
click at [571, 494] on input at bounding box center [559, 489] width 183 height 22
type input "[PERSON_NAME]"
click at [755, 495] on input at bounding box center [784, 489] width 183 height 22
type input "[PERSON_NAME][EMAIL_ADDRESS][PERSON_NAME][DOMAIN_NAME]"
click at [1031, 495] on icon at bounding box center [1021, 489] width 22 height 22
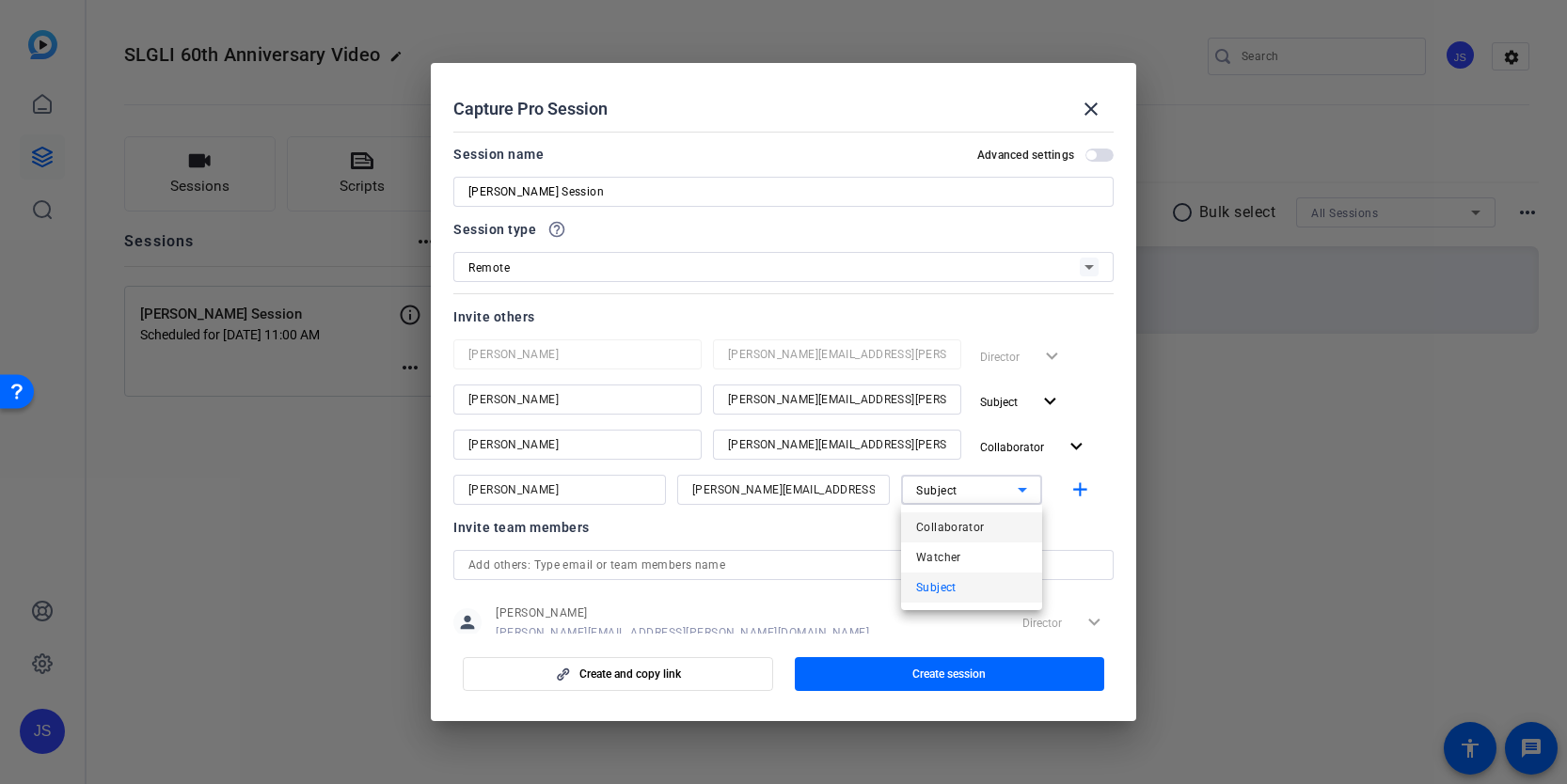
click at [995, 522] on mat-option "Collaborator" at bounding box center [971, 527] width 141 height 30
click at [994, 522] on div at bounding box center [971, 514] width 141 height 20
click at [1073, 496] on mat-icon "add" at bounding box center [1080, 490] width 23 height 23
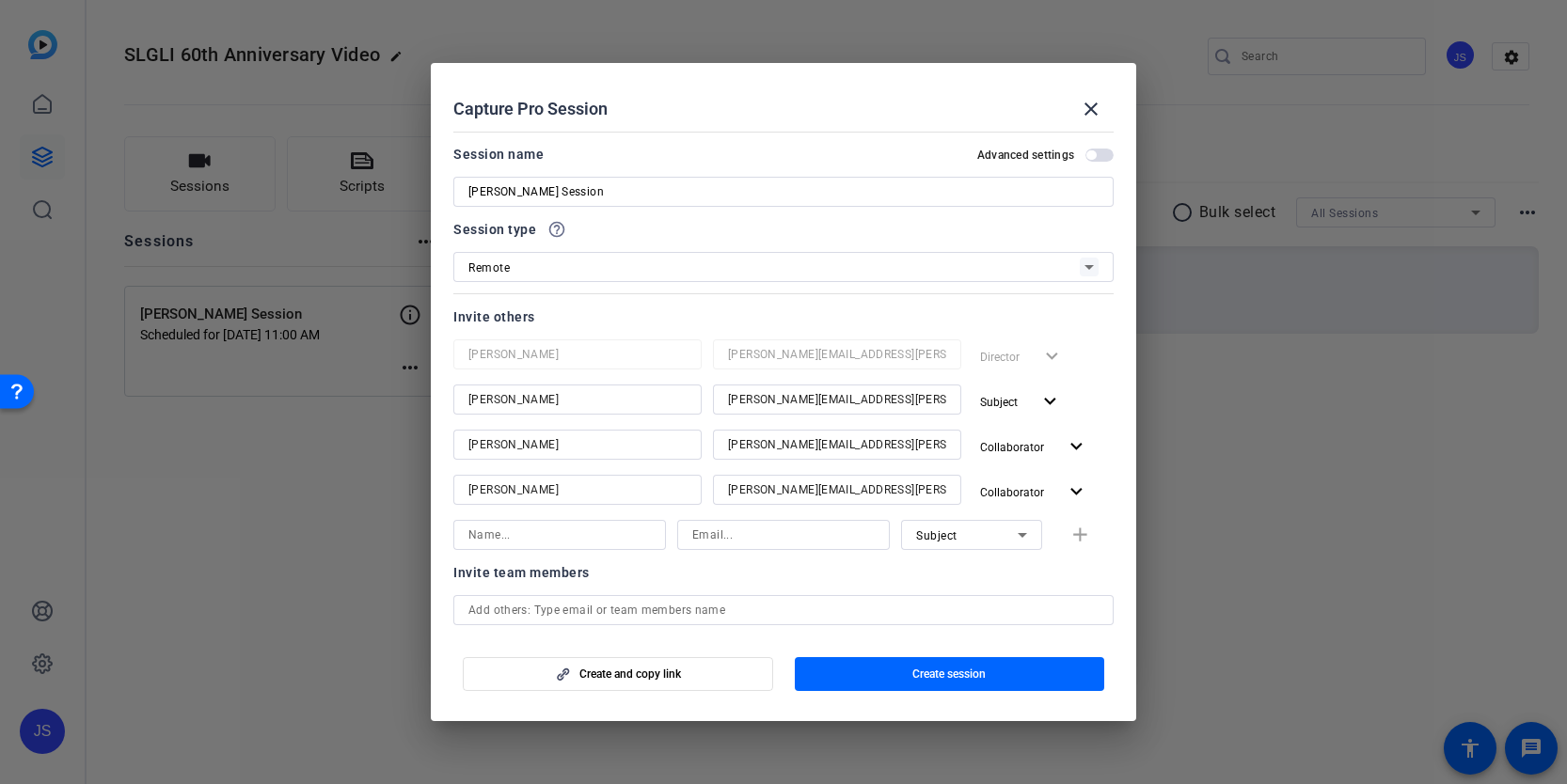
click at [1092, 157] on span "button" at bounding box center [1091, 155] width 10 height 10
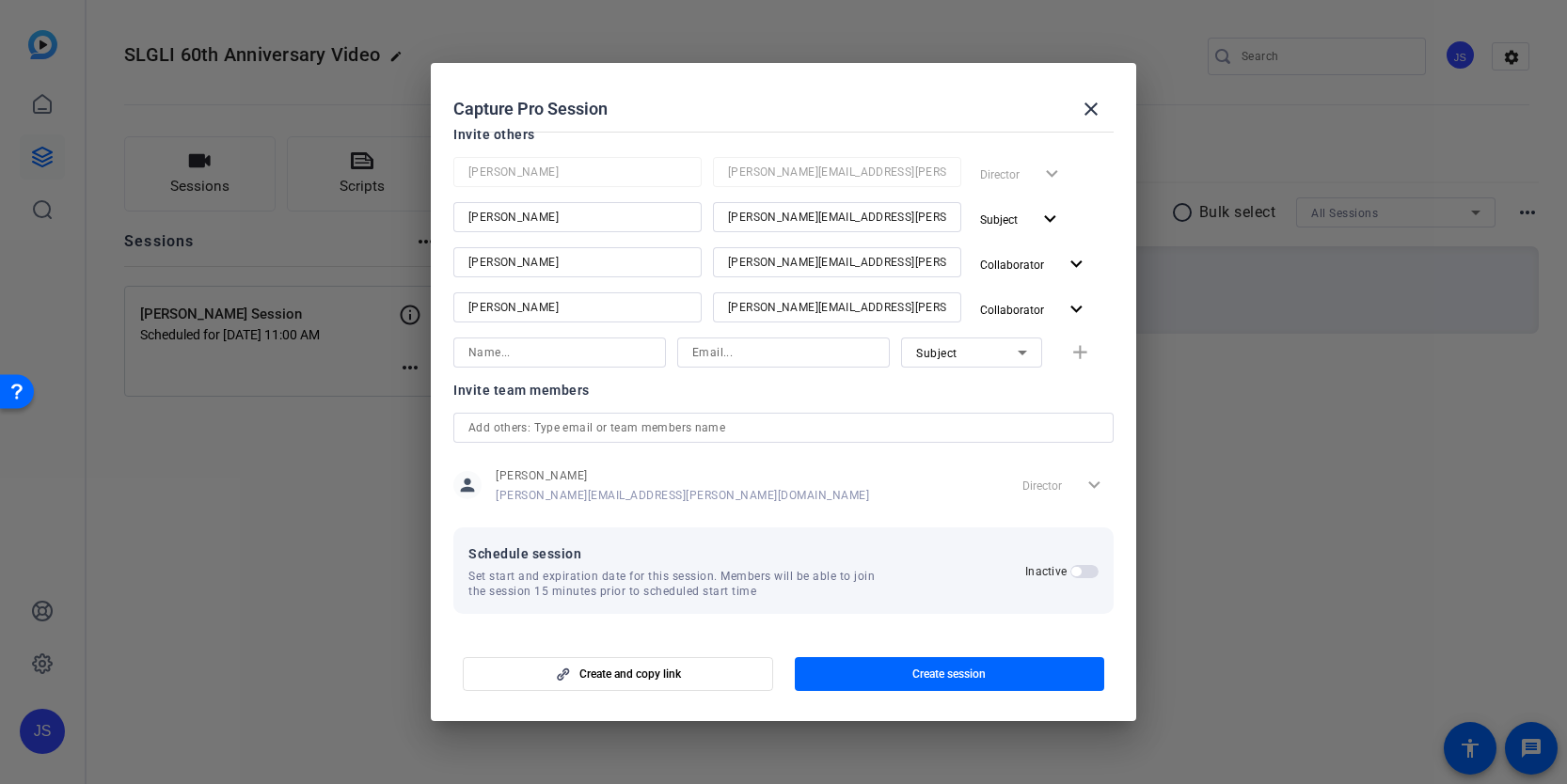
scroll to position [183, 0]
click at [1075, 570] on span "button" at bounding box center [1076, 571] width 10 height 10
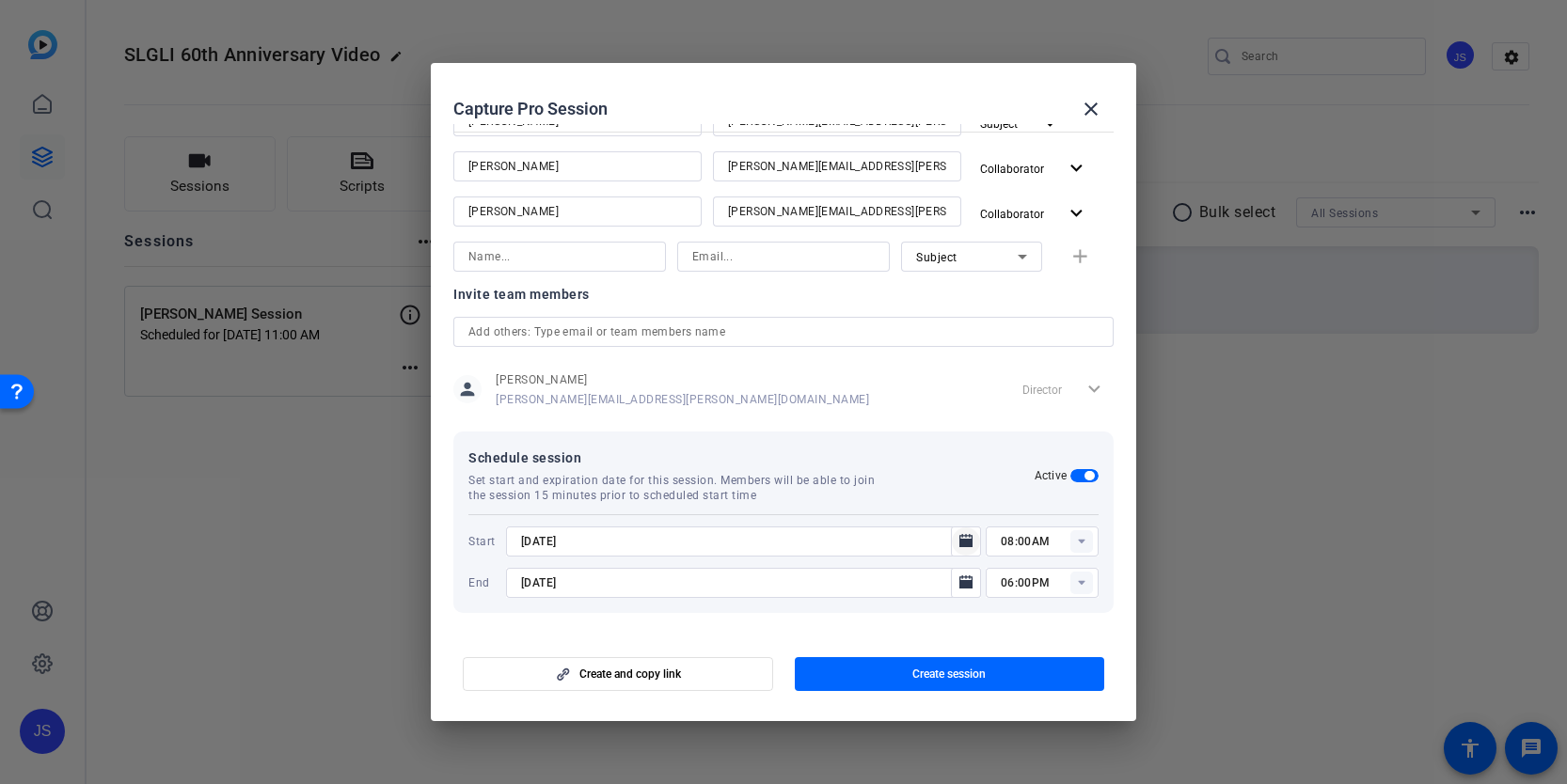
click at [964, 542] on icon "Open calendar" at bounding box center [966, 540] width 14 height 14
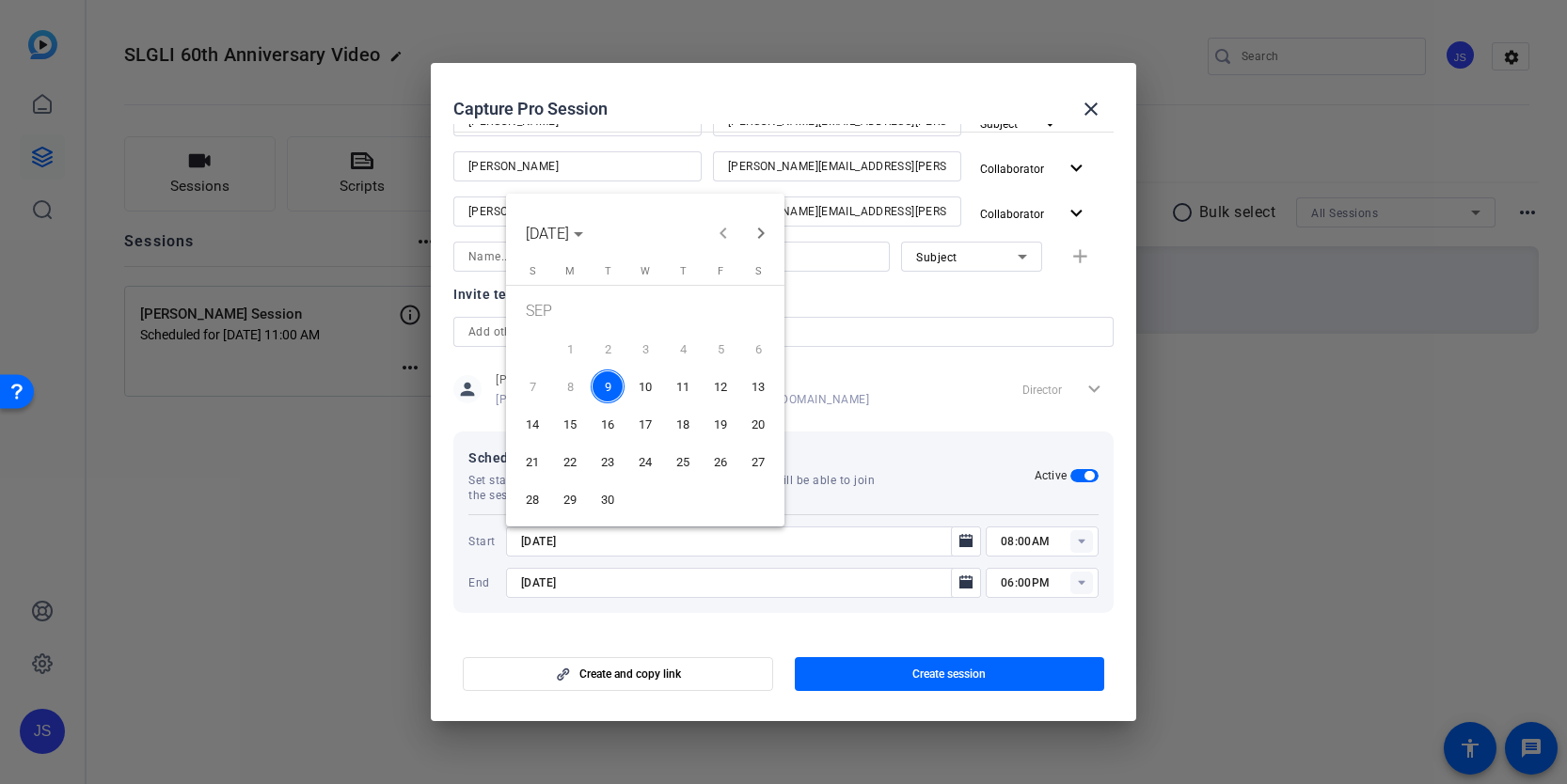
click at [637, 377] on span "10" at bounding box center [645, 386] width 34 height 34
type input "[DATE]"
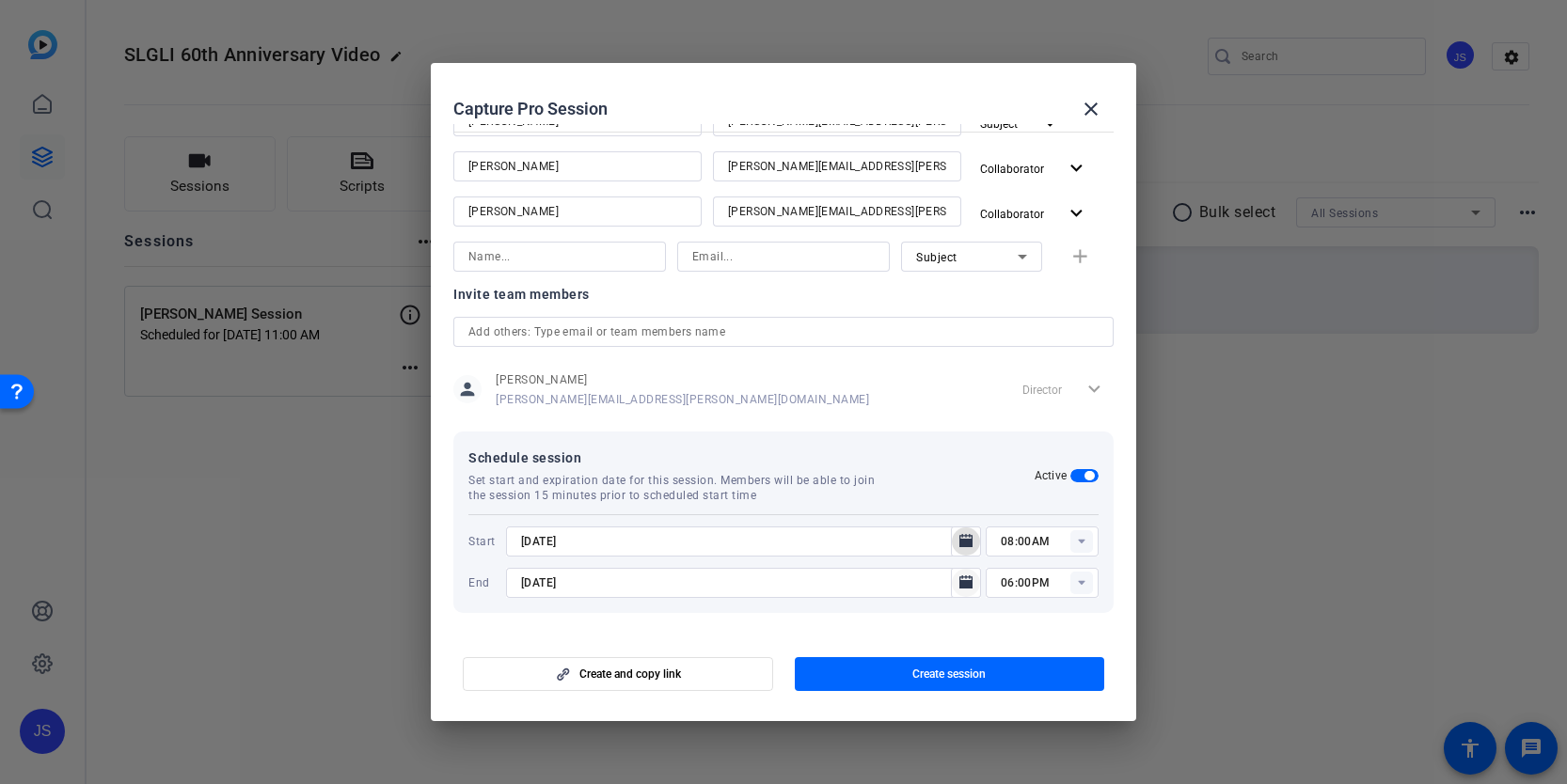
click at [968, 585] on icon "Open calendar" at bounding box center [966, 582] width 14 height 14
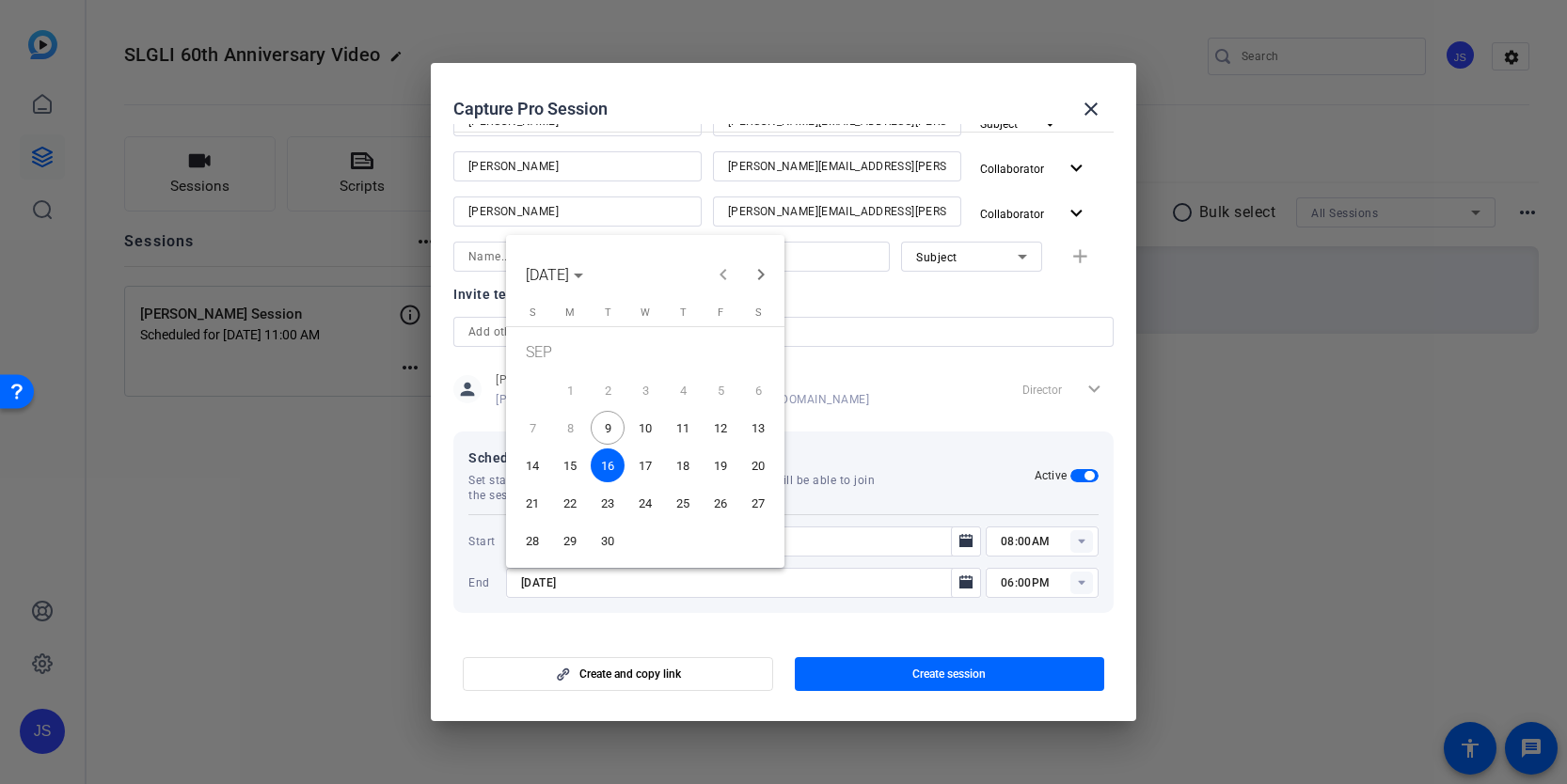
click at [647, 416] on span "10" at bounding box center [645, 427] width 34 height 34
type input "[DATE]"
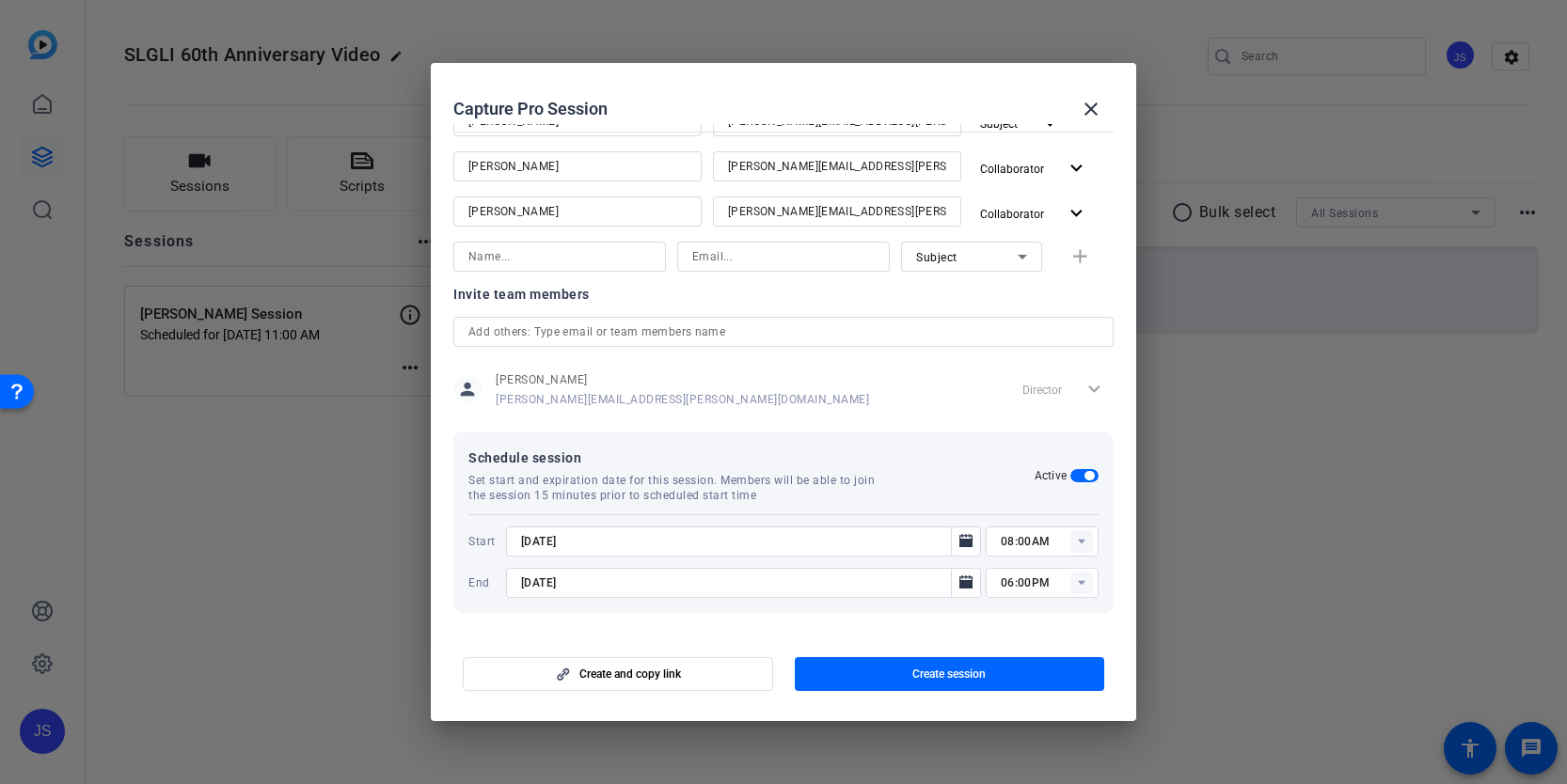
click at [1082, 538] on rect at bounding box center [1081, 540] width 22 height 22
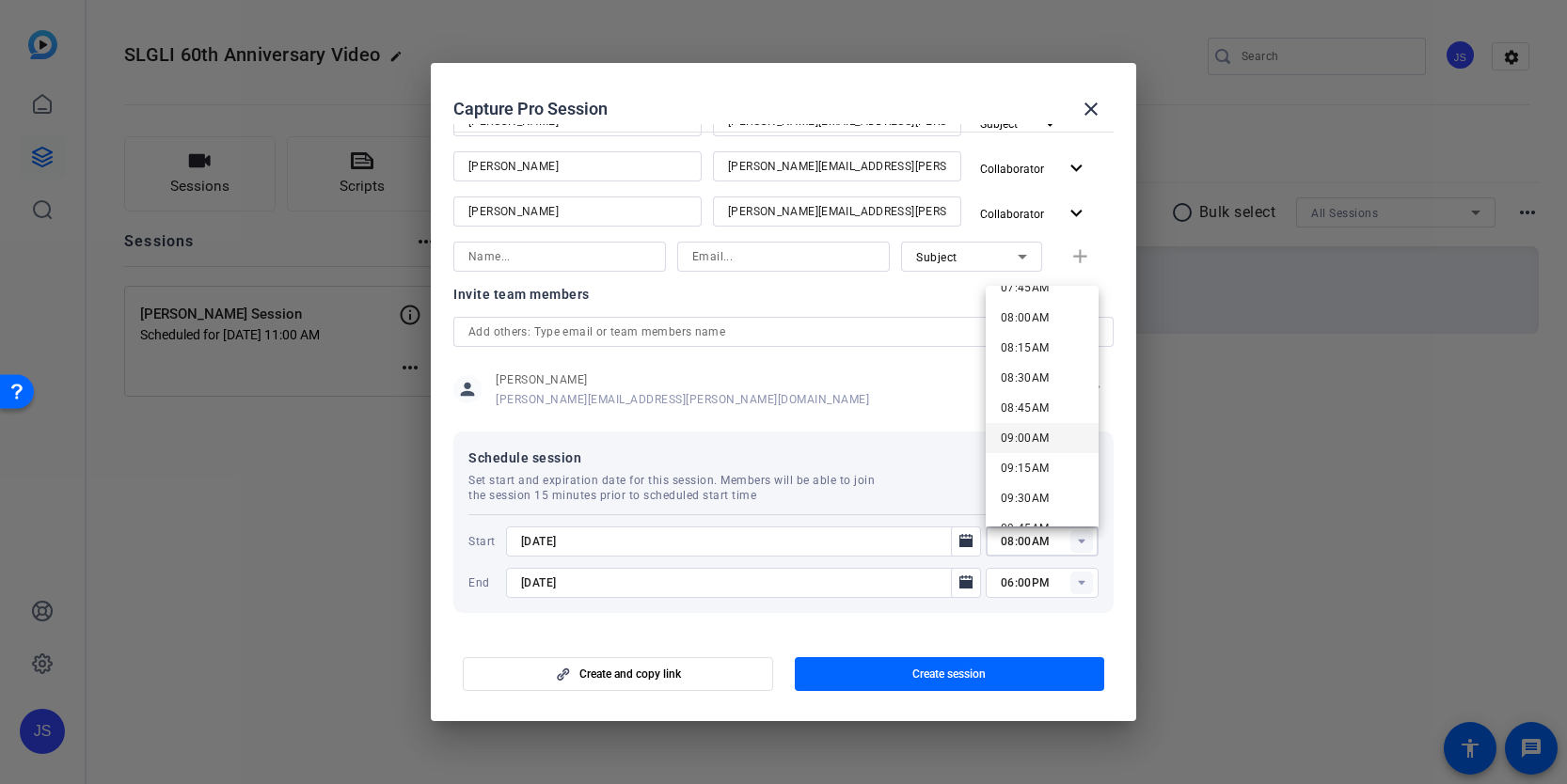
click at [1037, 434] on span "09:00AM" at bounding box center [1025, 439] width 49 height 14
type input "09:00AM"
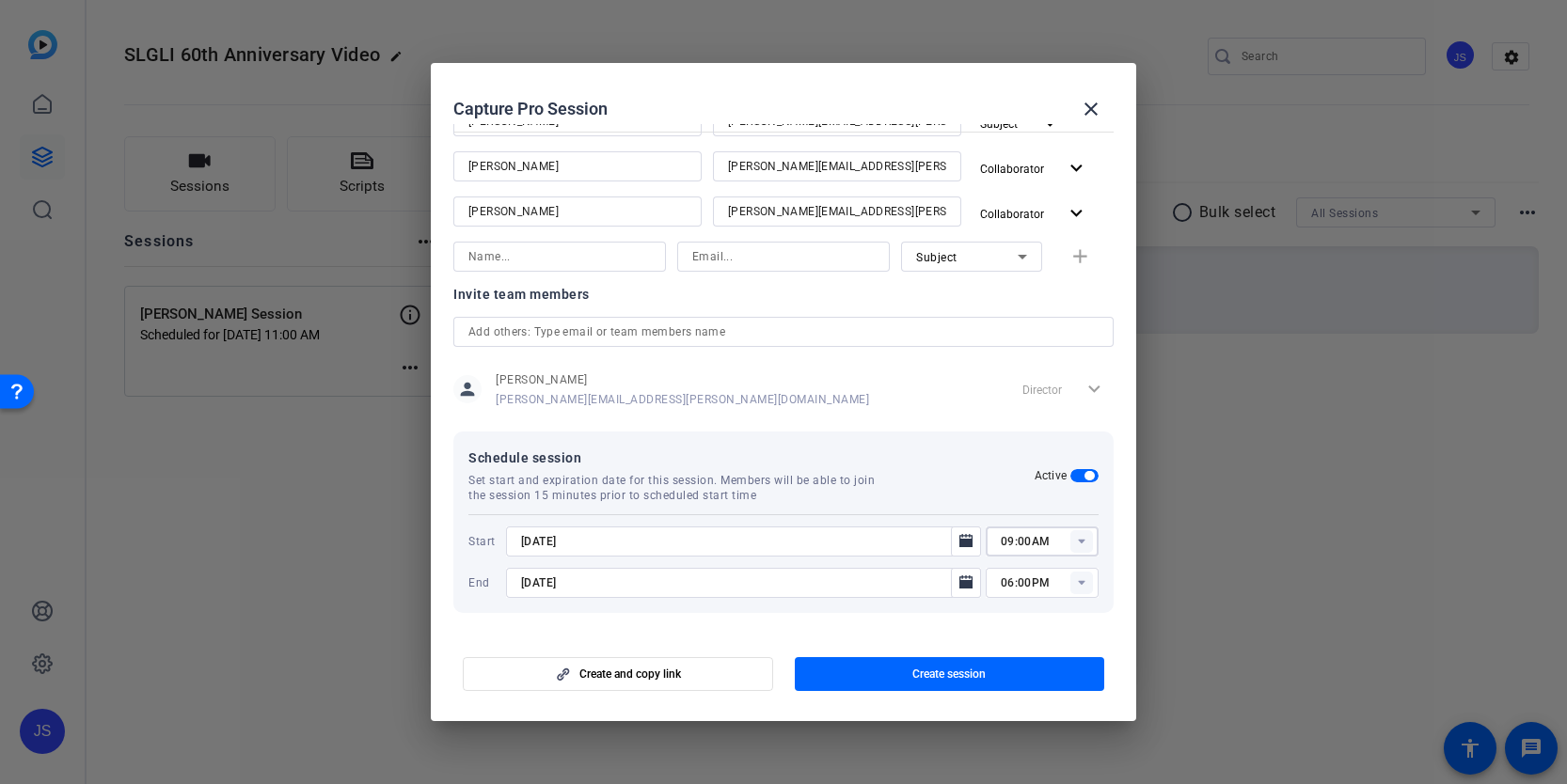
click at [1081, 579] on rect at bounding box center [1081, 582] width 22 height 22
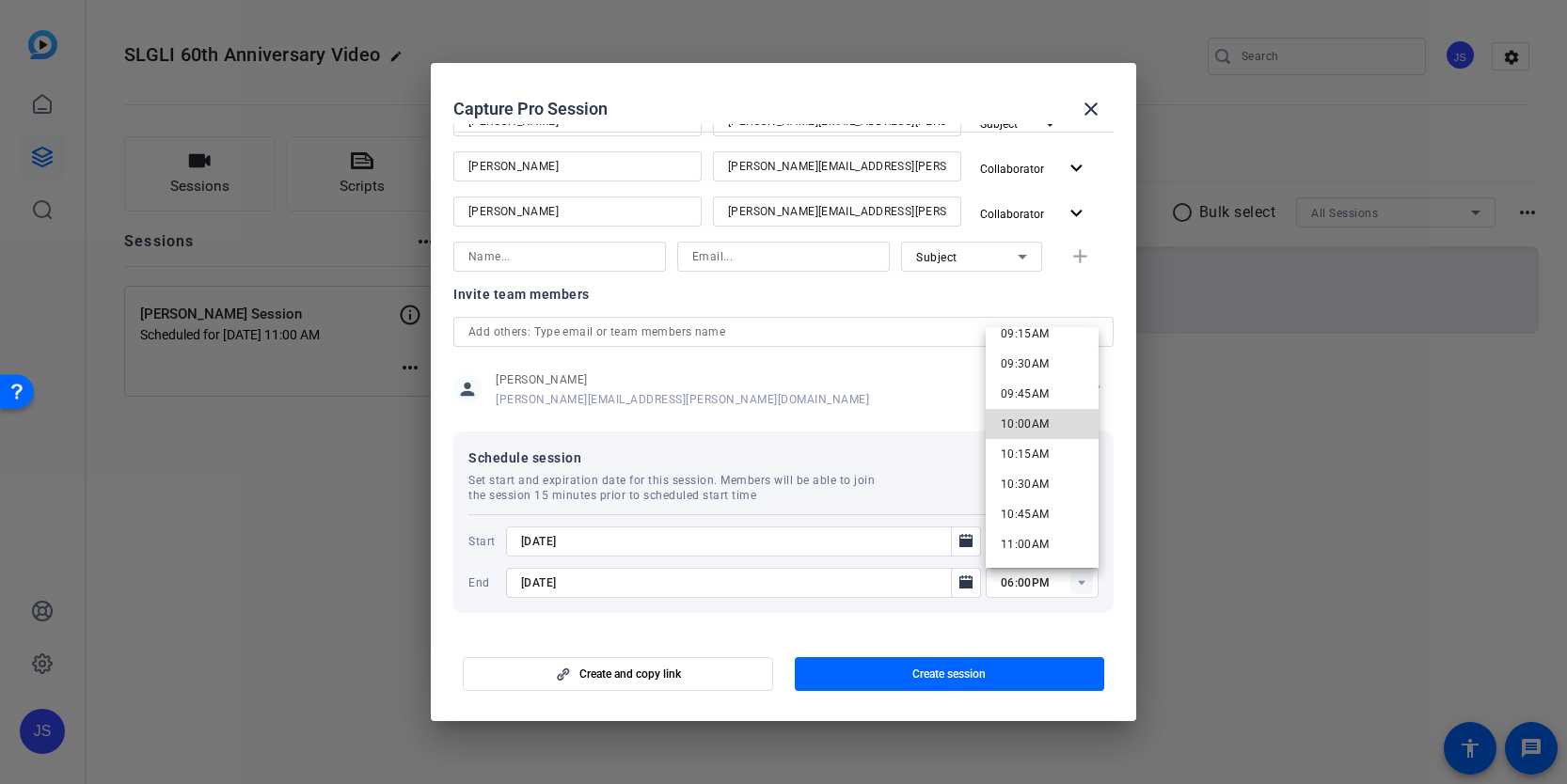
click at [1042, 418] on span "10:00AM" at bounding box center [1025, 424] width 49 height 14
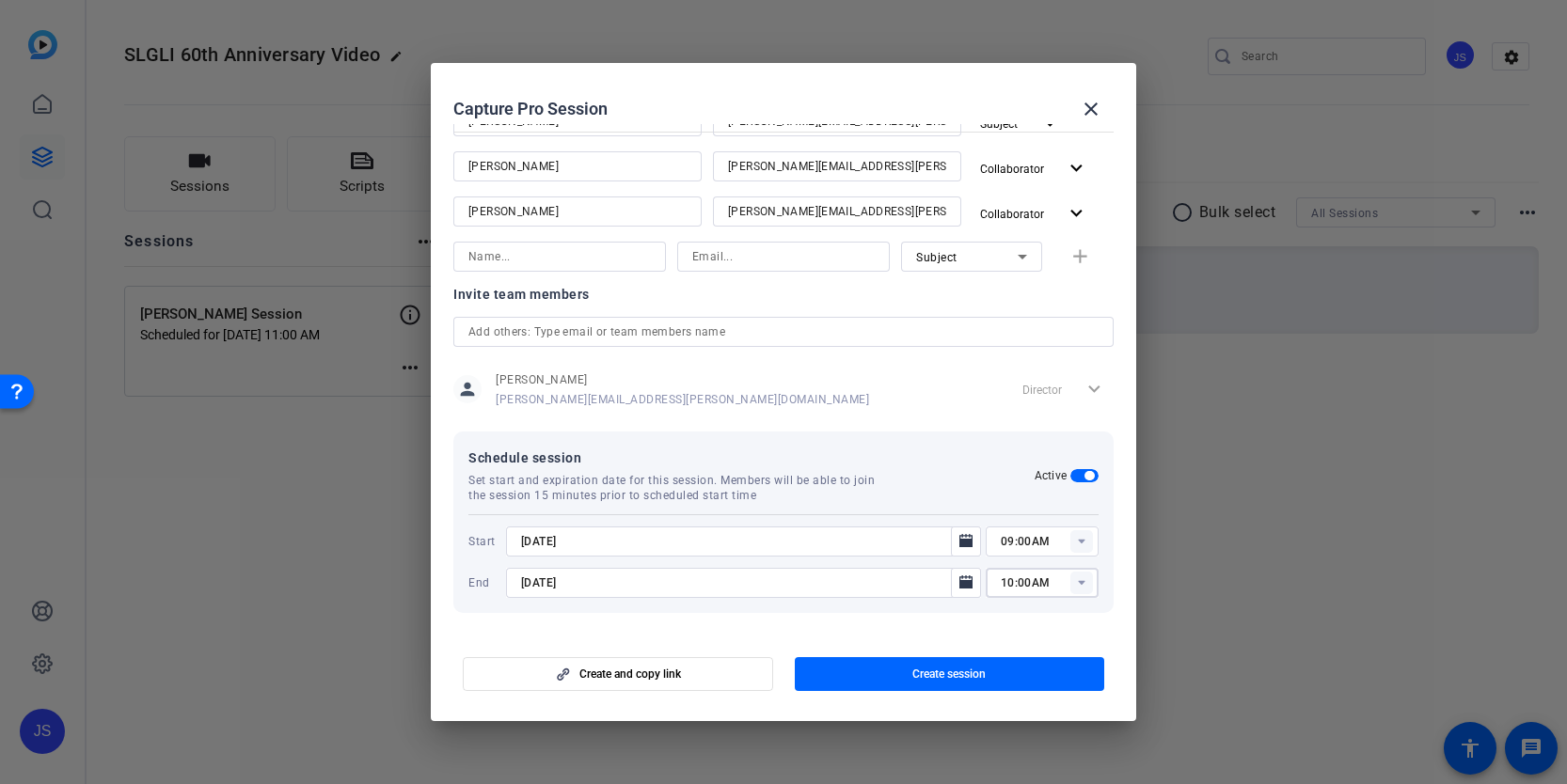
click at [918, 626] on mat-dialog-content "Session name Advanced settings [PERSON_NAME] Session Session type help_outline …" at bounding box center [784, 378] width 705 height 509
click at [1085, 586] on rect at bounding box center [1081, 582] width 22 height 22
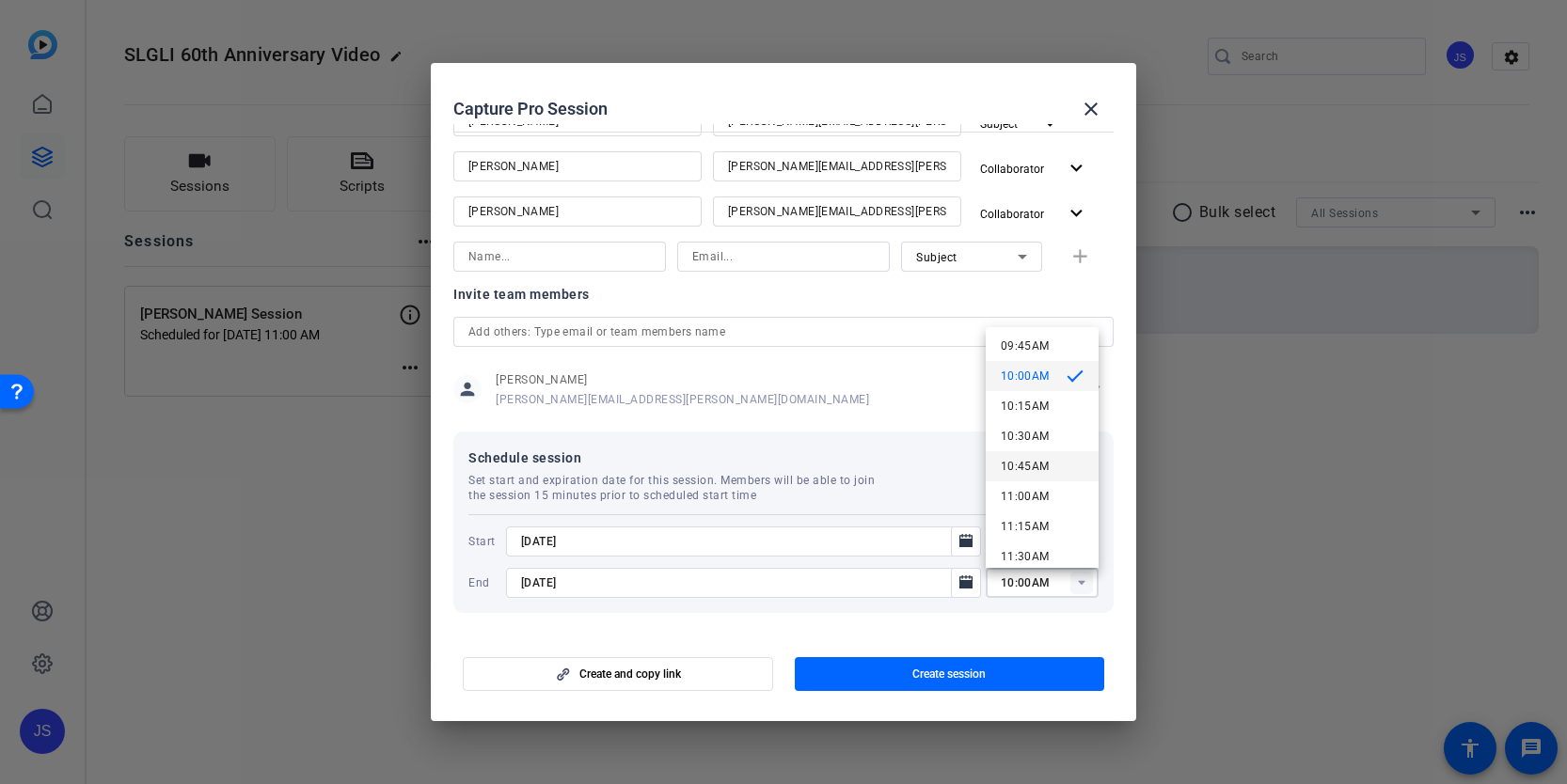
scroll to position [1176, 0]
click at [1036, 441] on span "10:30AM" at bounding box center [1025, 438] width 49 height 14
type input "10:30AM"
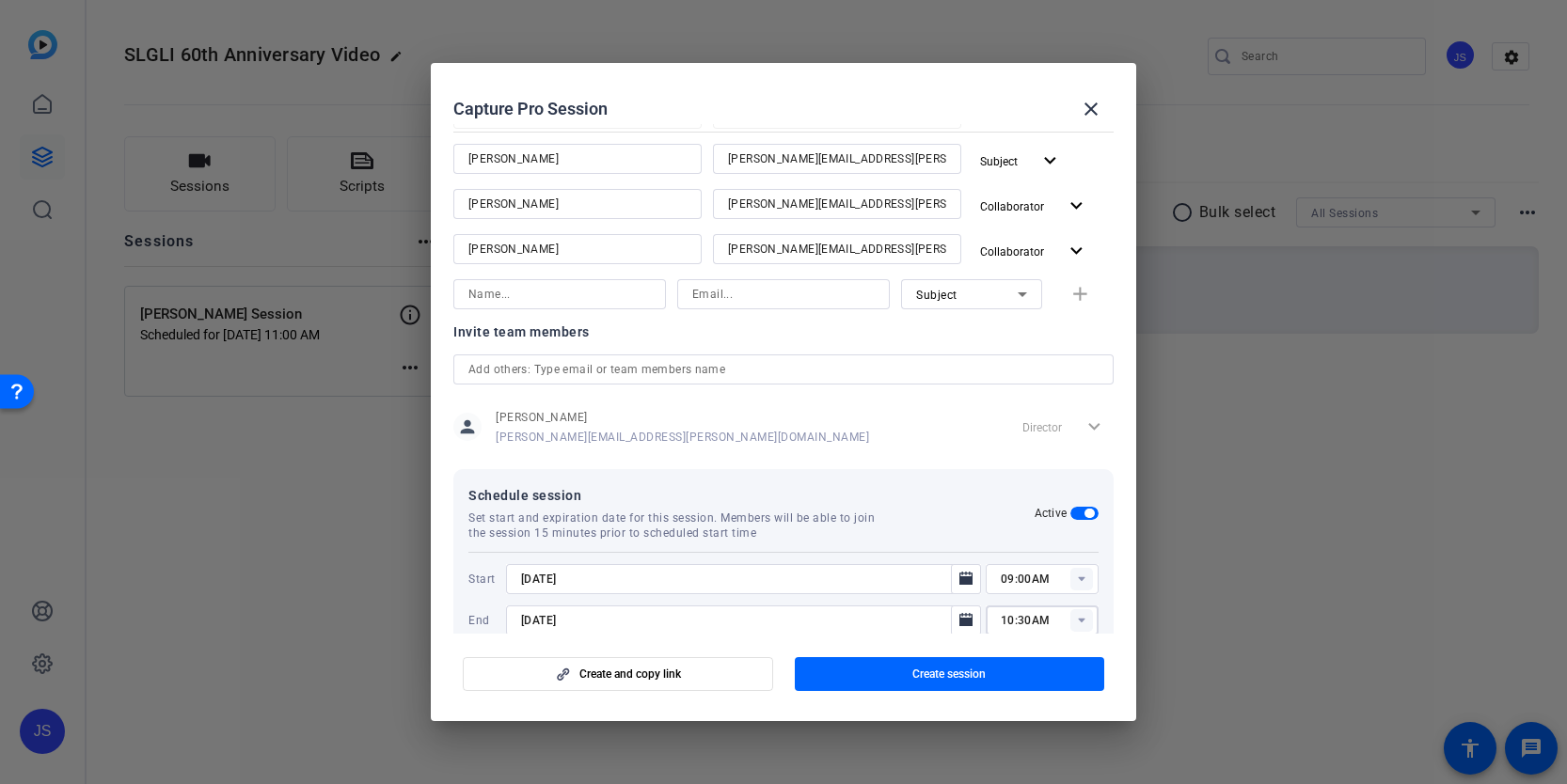
scroll to position [222, 0]
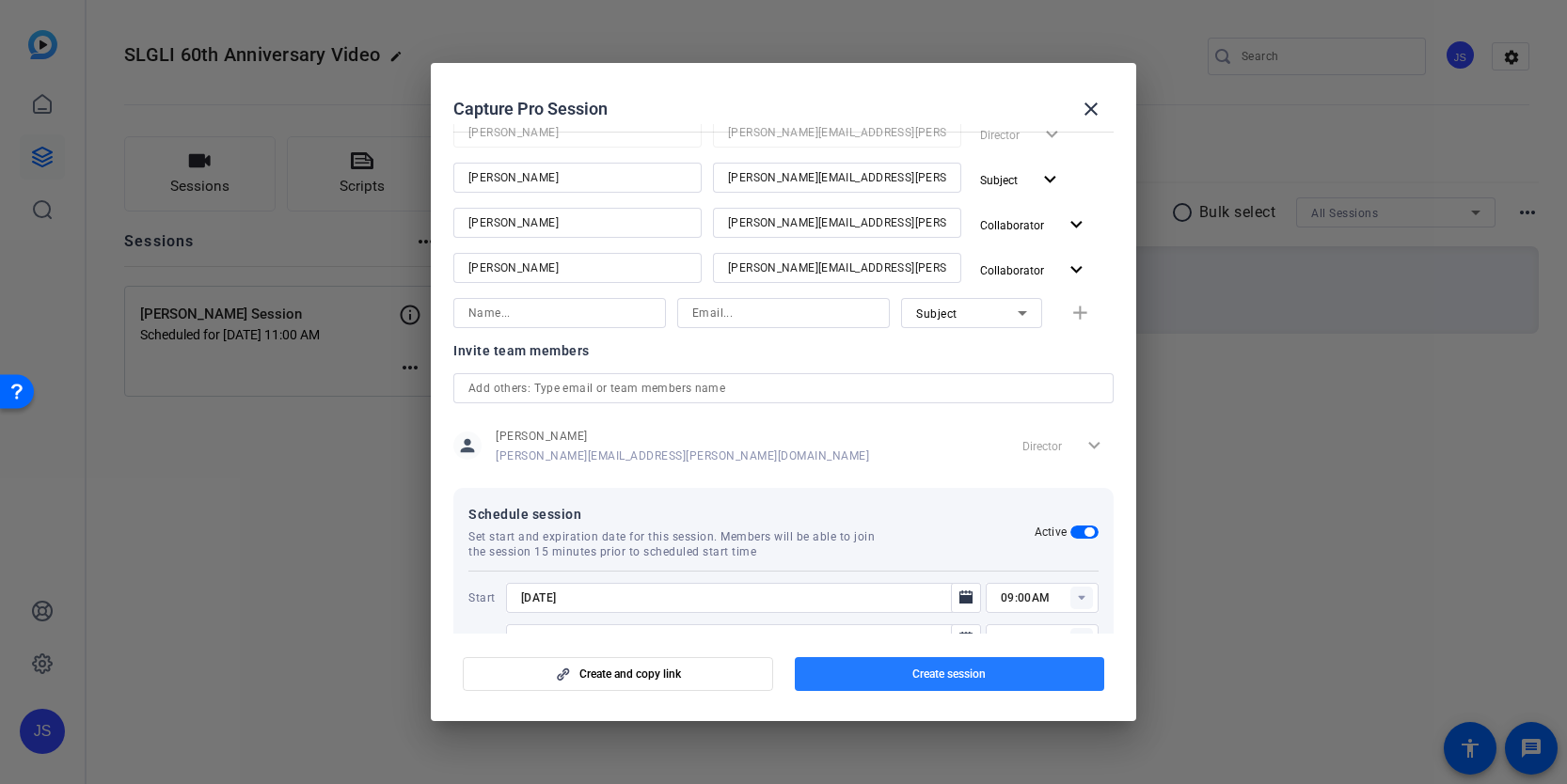
click at [927, 673] on span "Create session" at bounding box center [950, 673] width 74 height 15
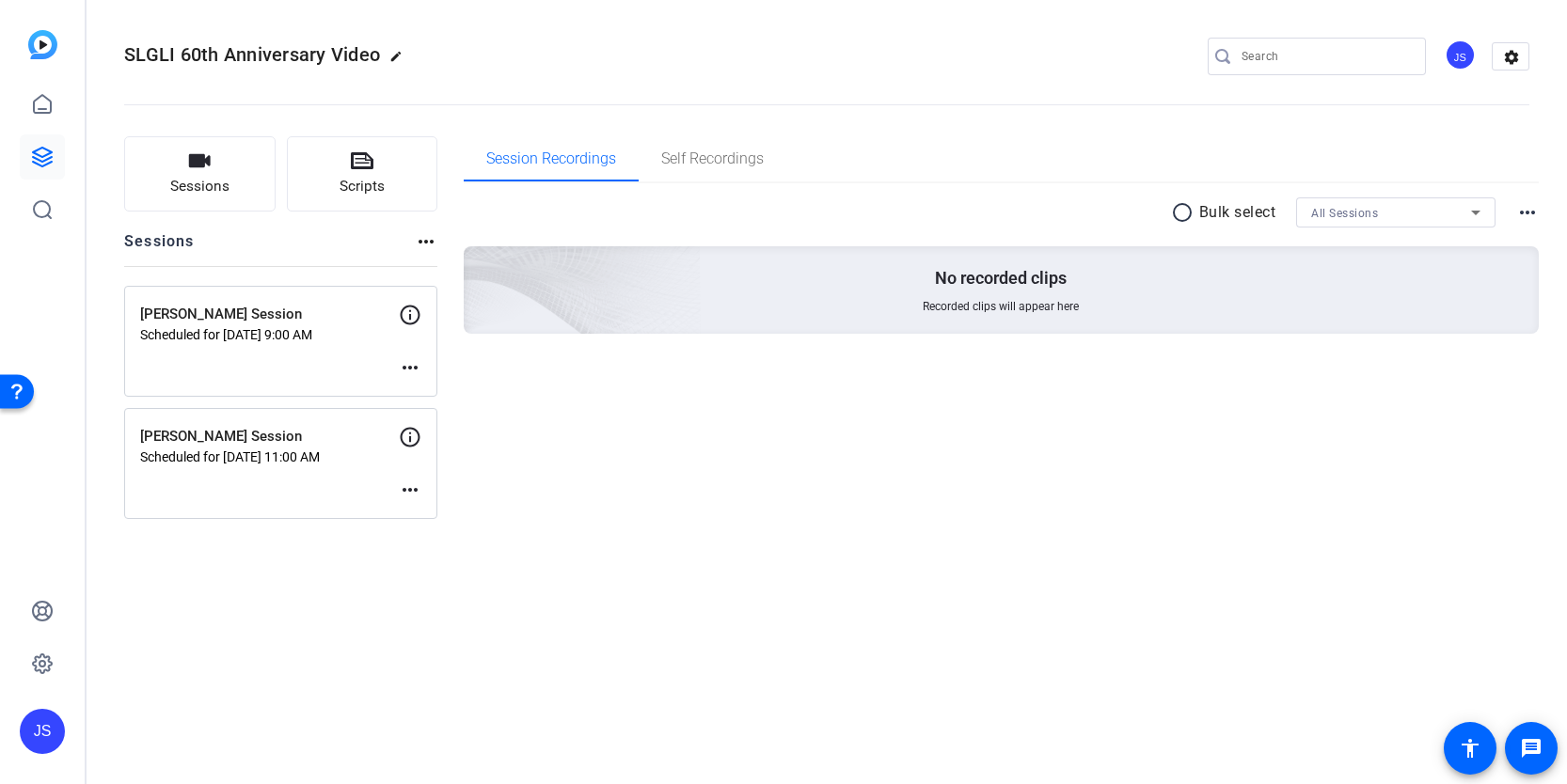
click at [412, 486] on mat-icon "more_horiz" at bounding box center [410, 489] width 22 height 22
click at [425, 515] on span "Edit Session" at bounding box center [456, 517] width 85 height 22
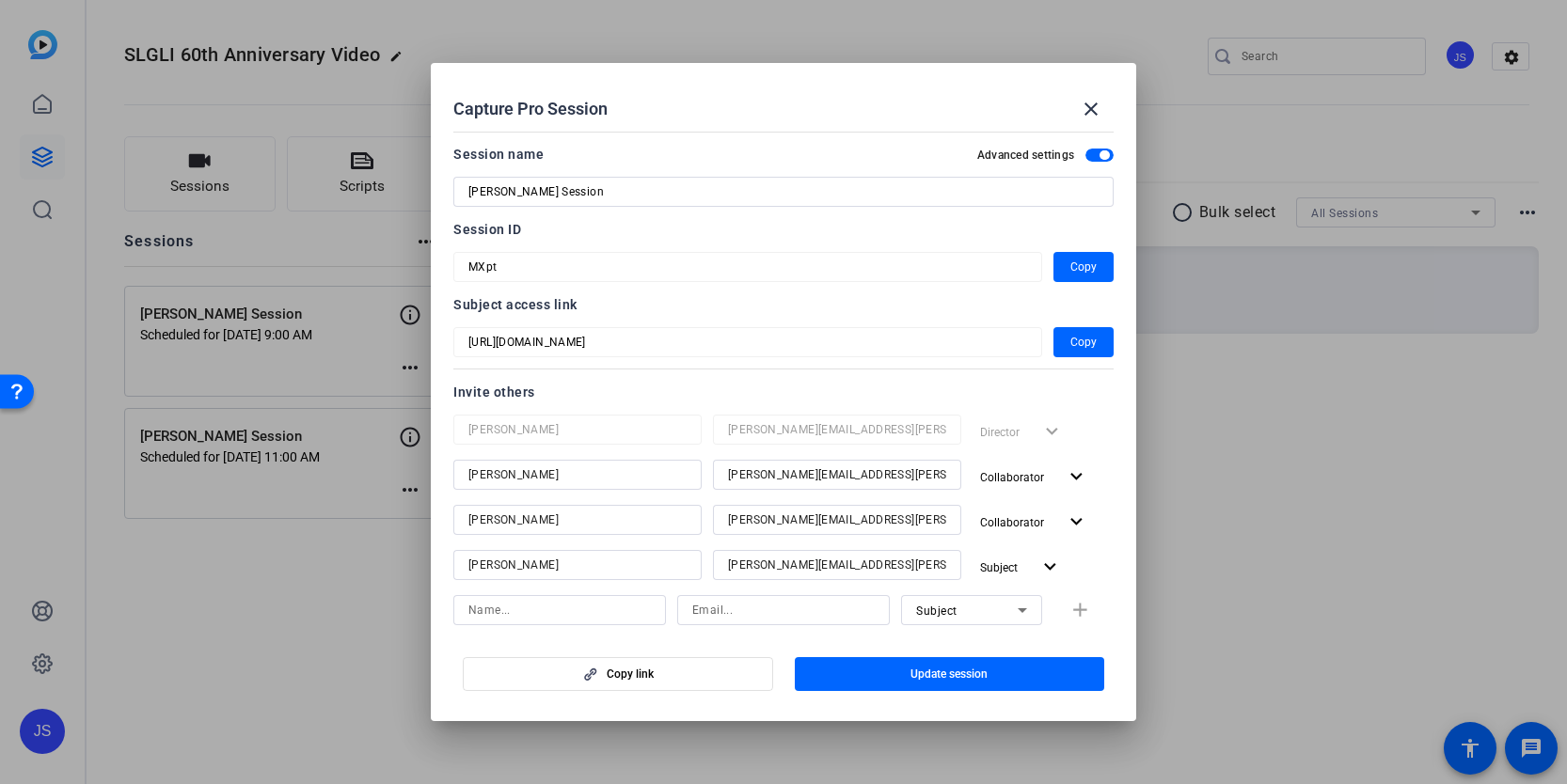
scroll to position [347, 0]
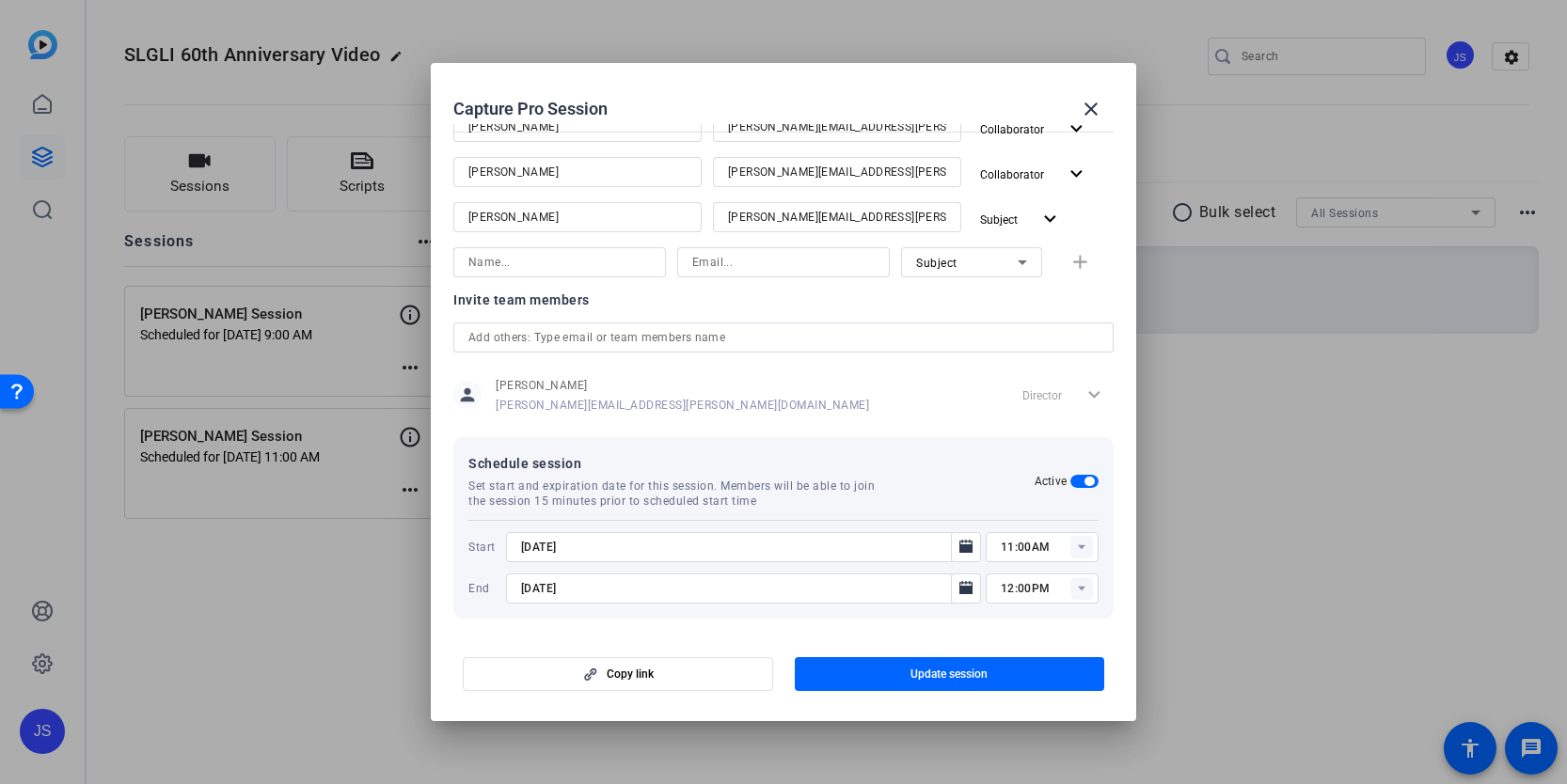
click at [1085, 587] on rect at bounding box center [1081, 588] width 22 height 22
click at [1042, 455] on span "12:30PM" at bounding box center [1025, 462] width 49 height 14
type input "12:30PM"
click at [971, 673] on span "Update session" at bounding box center [949, 673] width 77 height 15
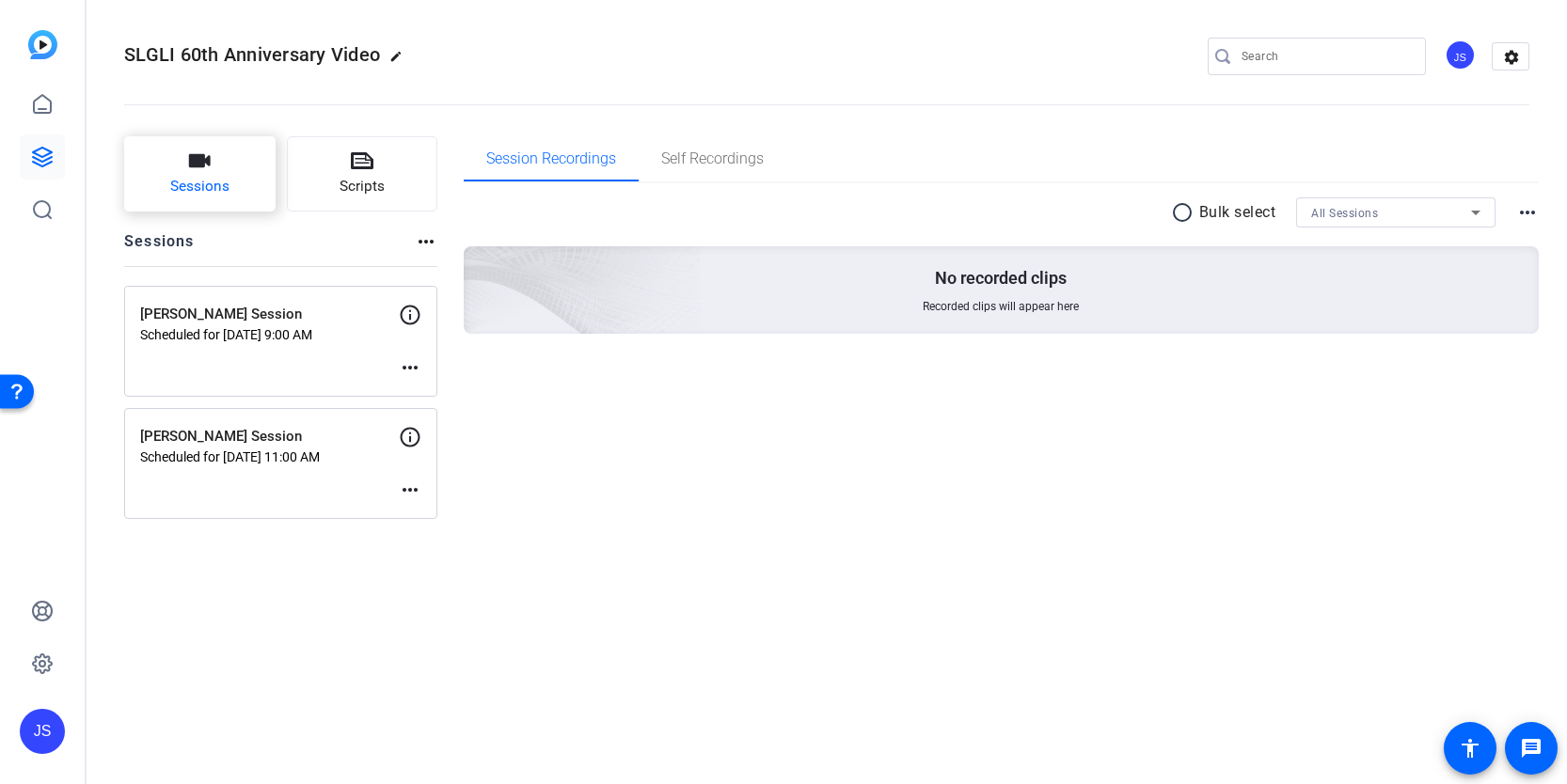
click at [226, 165] on button "Sessions" at bounding box center [200, 173] width 151 height 75
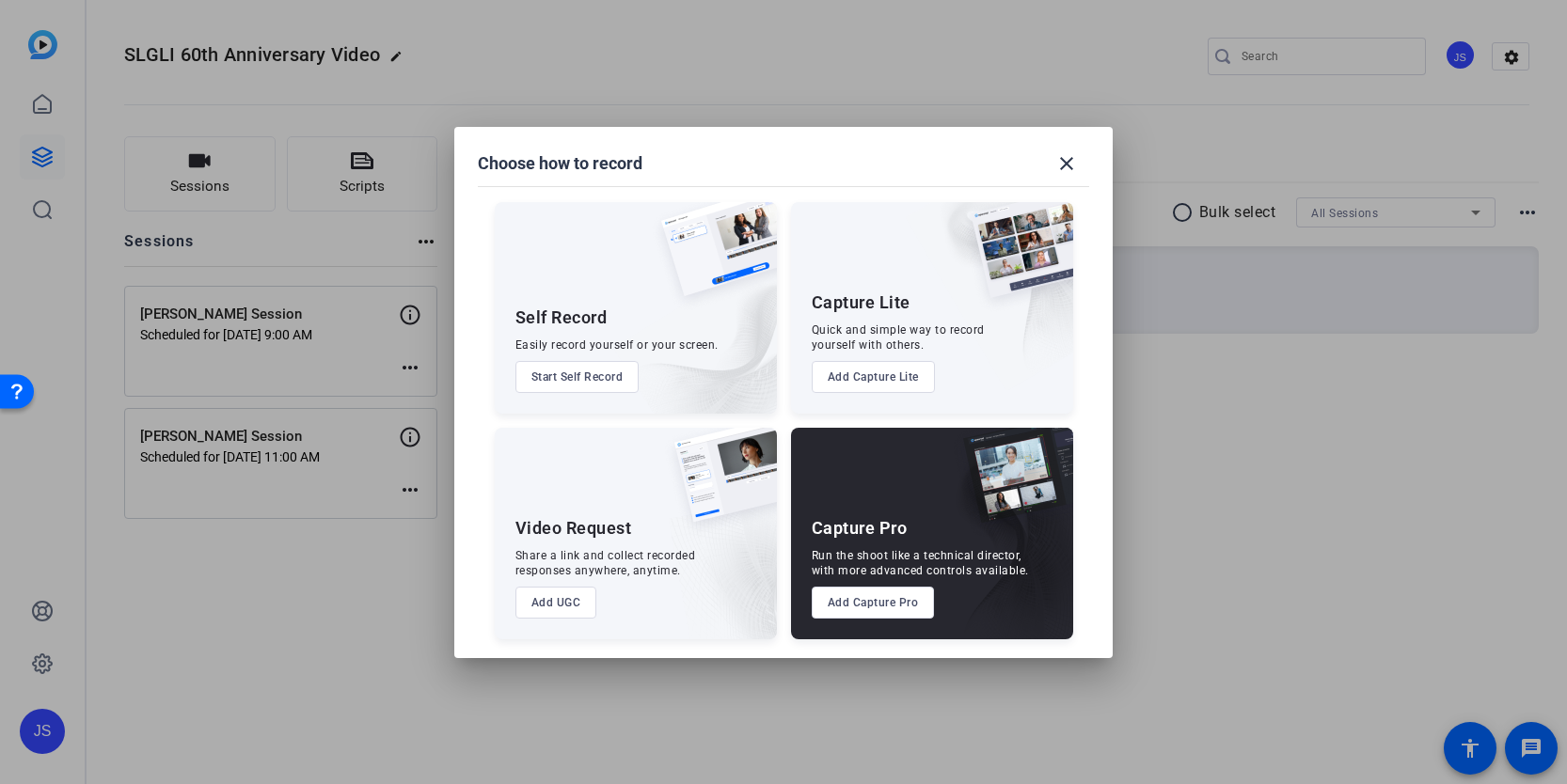
click at [880, 604] on button "Add Capture Pro" at bounding box center [873, 602] width 123 height 32
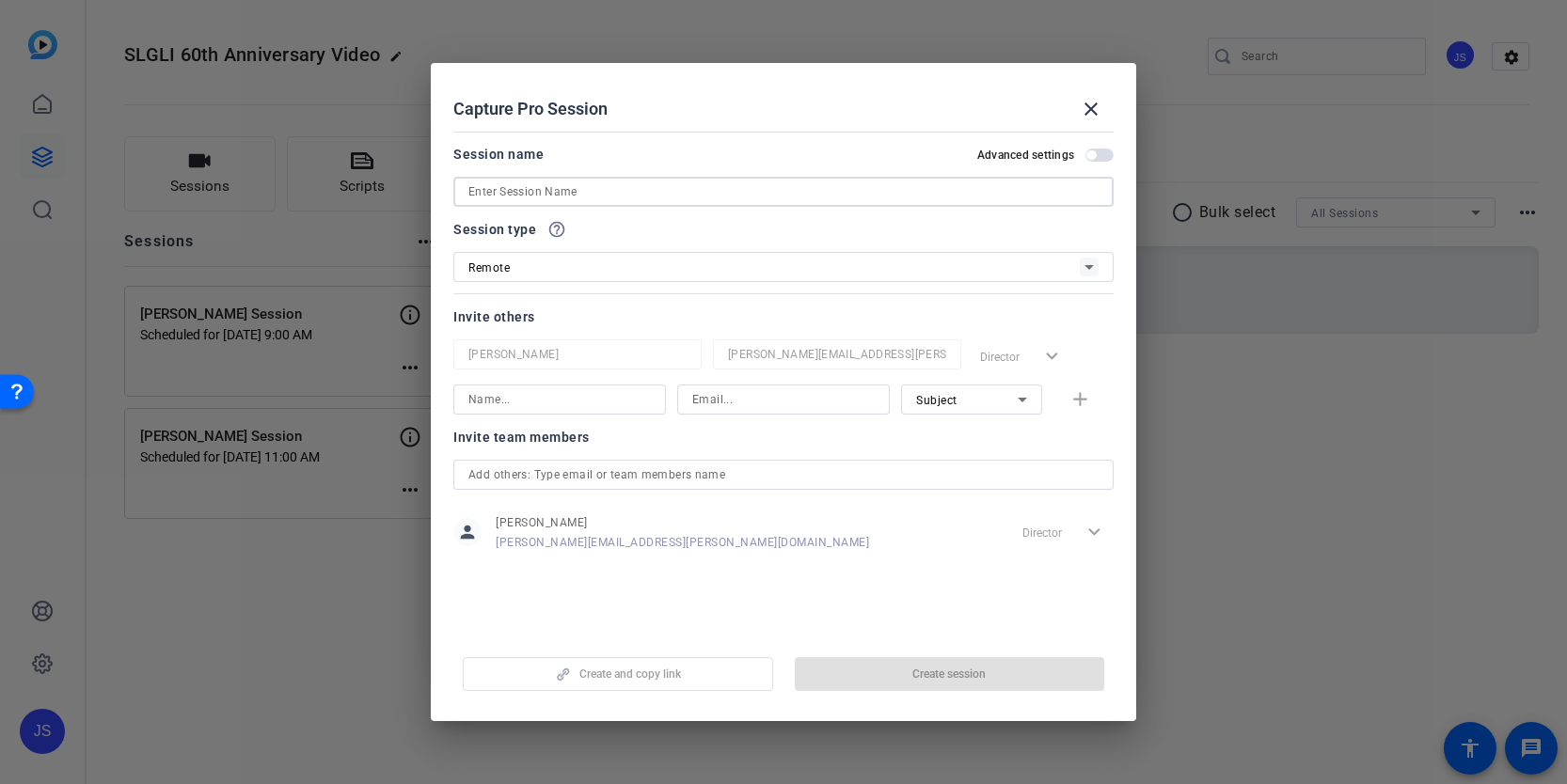
click at [586, 191] on input at bounding box center [783, 191] width 630 height 22
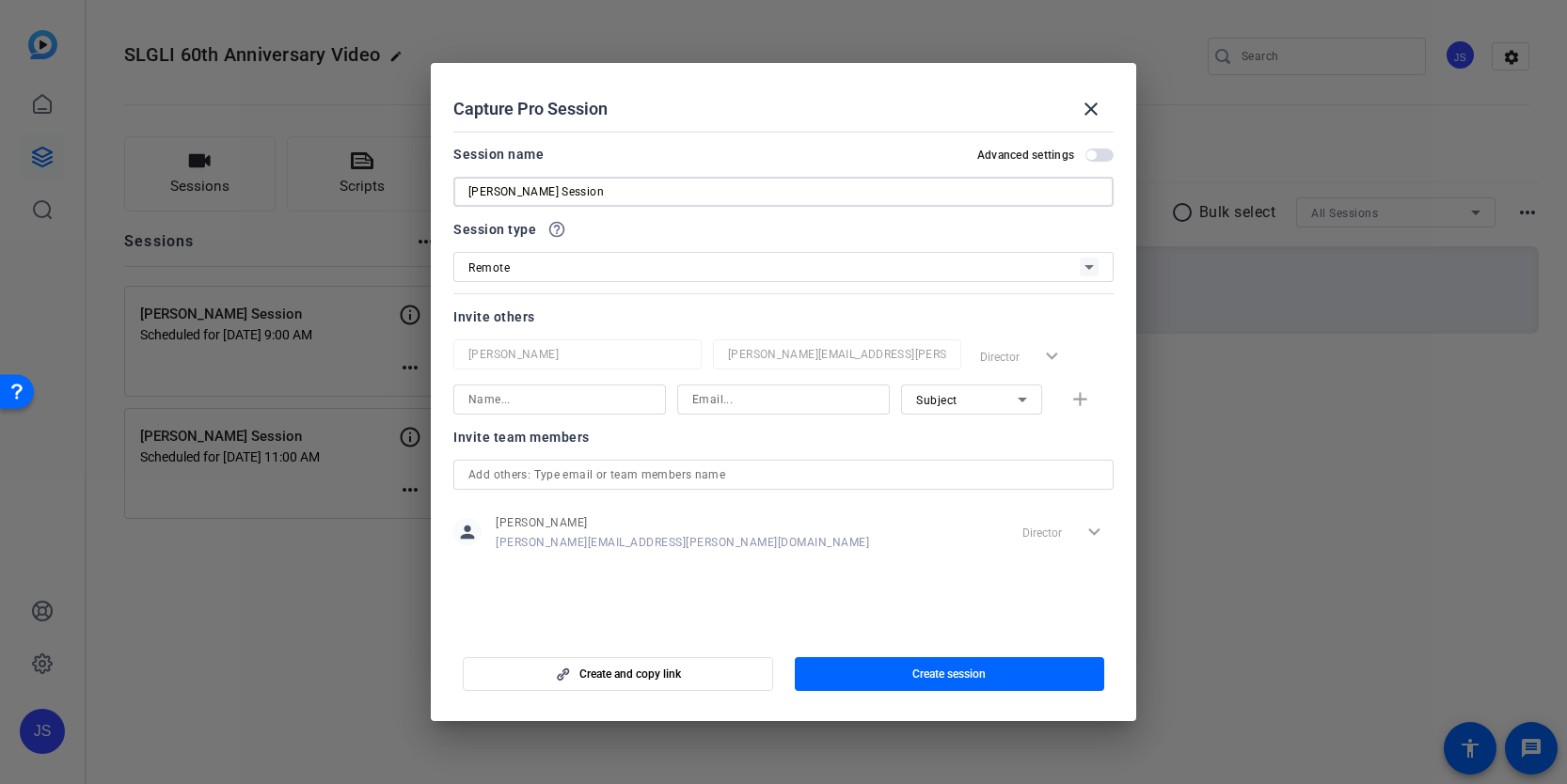
type input "[PERSON_NAME] Session"
click at [550, 398] on input at bounding box center [559, 399] width 183 height 22
type input "[PERSON_NAME]"
click at [713, 401] on input at bounding box center [784, 399] width 183 height 22
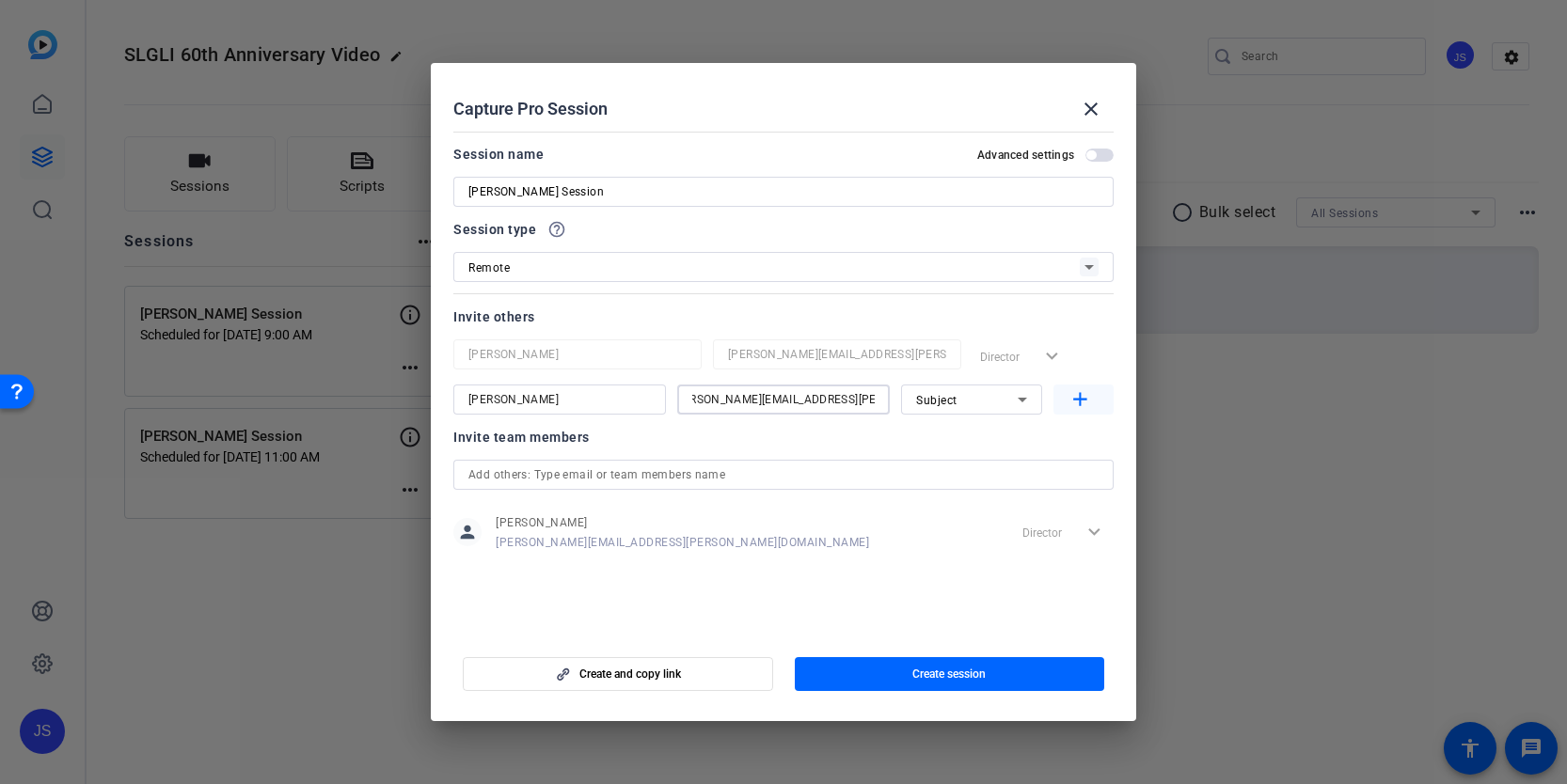
type input "[PERSON_NAME][EMAIL_ADDRESS][PERSON_NAME][DOMAIN_NAME]"
click at [1089, 399] on mat-icon "add" at bounding box center [1080, 400] width 23 height 23
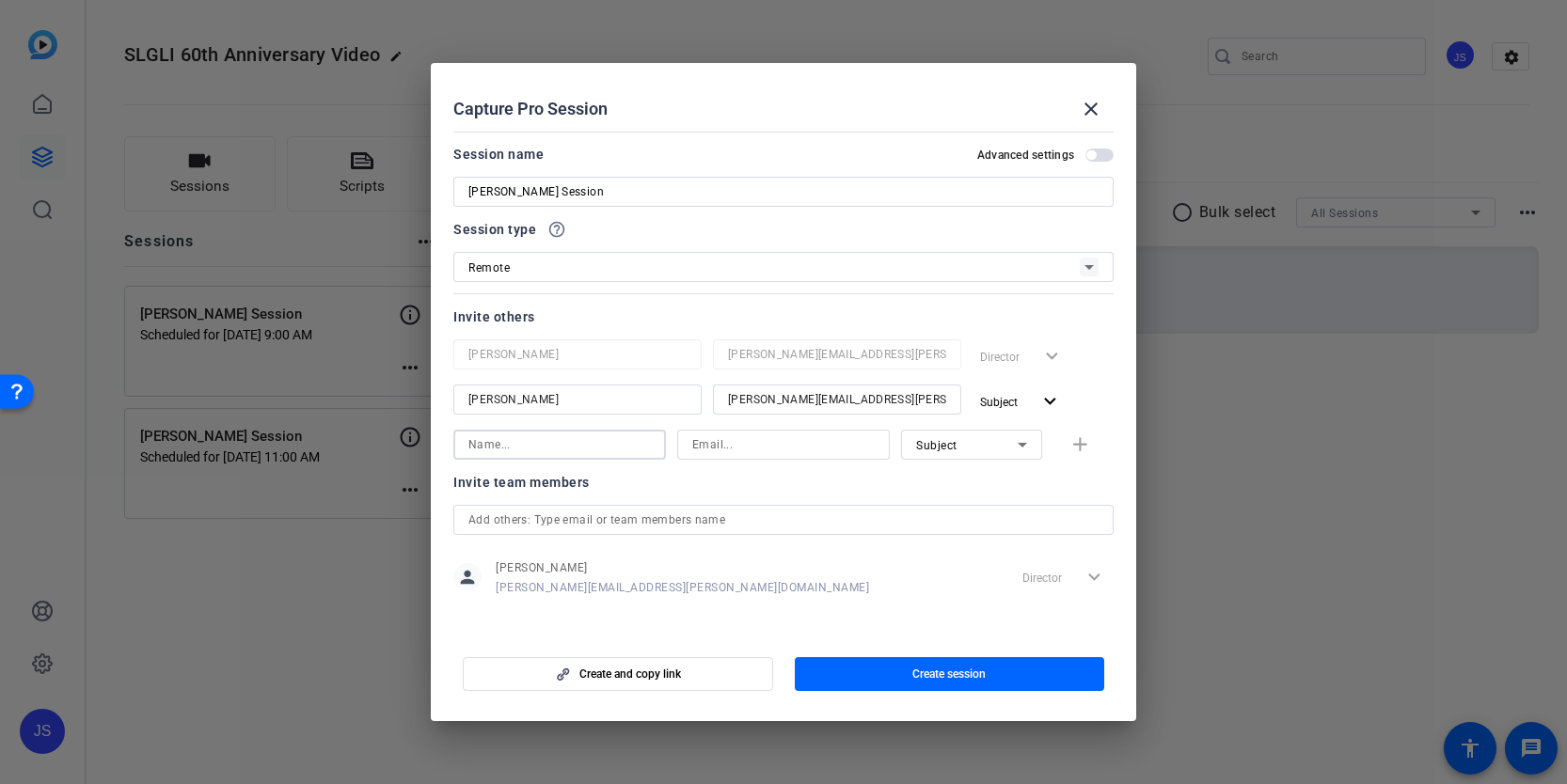
click at [628, 438] on input at bounding box center [559, 444] width 183 height 22
type input "[PERSON_NAME]"
click at [745, 451] on input at bounding box center [784, 444] width 183 height 22
type input "[PERSON_NAME][EMAIL_ADDRESS][PERSON_NAME][DOMAIN_NAME]"
click at [988, 434] on div "Subject" at bounding box center [966, 445] width 102 height 23
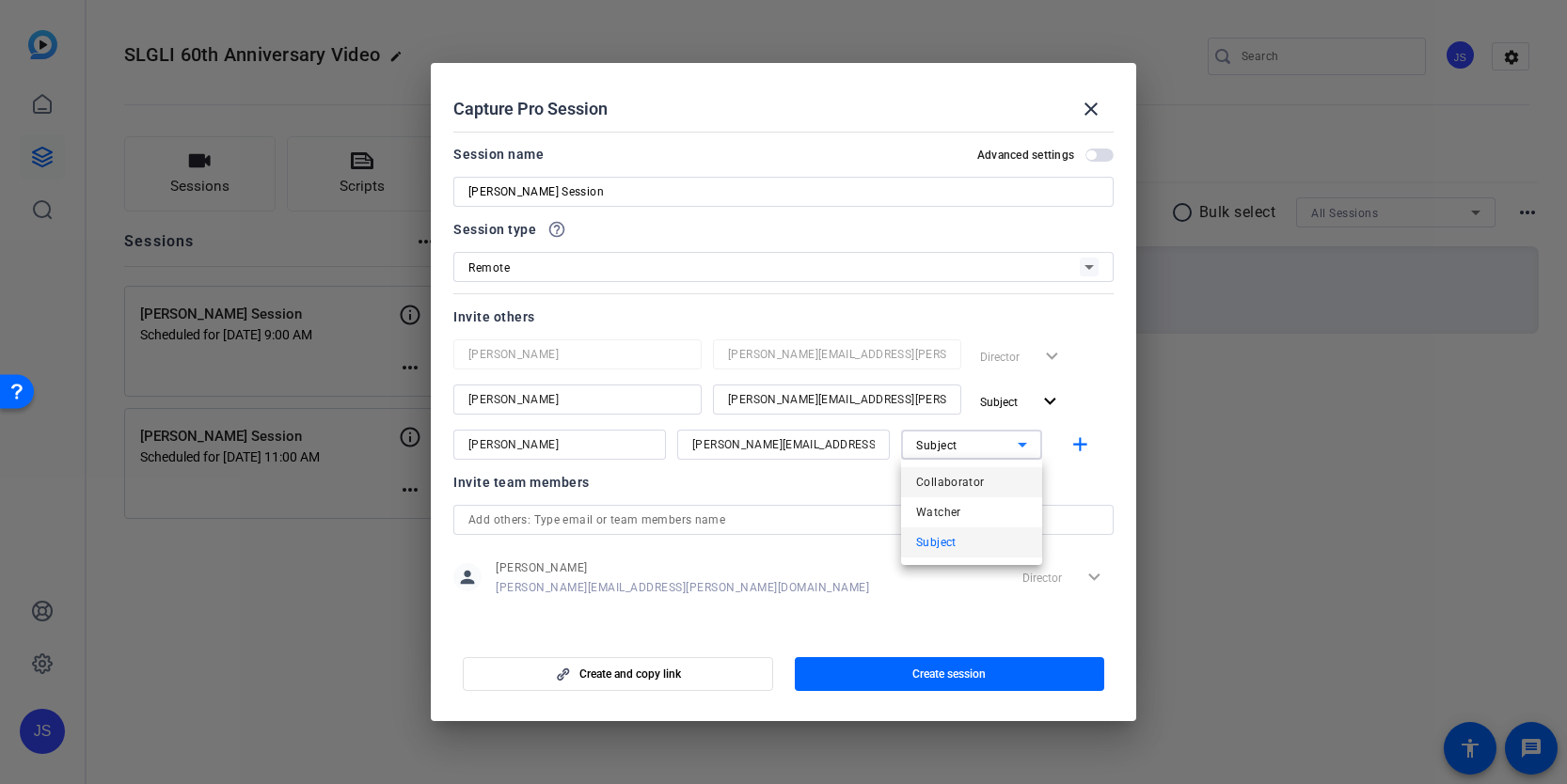
click at [972, 481] on span "Collaborator" at bounding box center [950, 481] width 69 height 22
click at [1082, 451] on mat-icon "add" at bounding box center [1080, 445] width 23 height 23
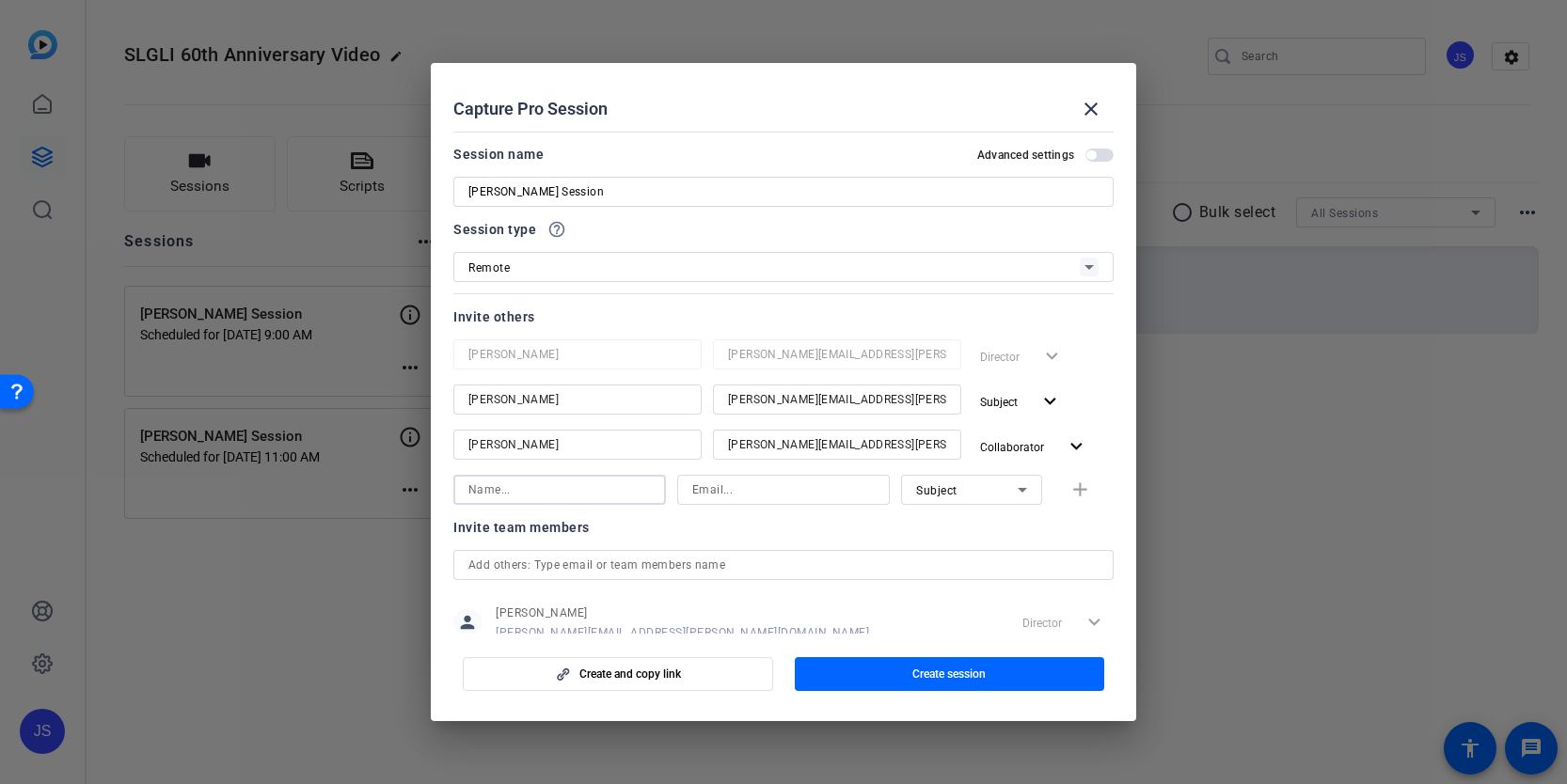
click at [564, 494] on input at bounding box center [559, 489] width 183 height 22
type input "b"
type input "[PERSON_NAME]"
type input "[PERSON_NAME][EMAIL_ADDRESS][PERSON_NAME][DOMAIN_NAME]"
click at [951, 481] on div "Subject" at bounding box center [966, 490] width 102 height 23
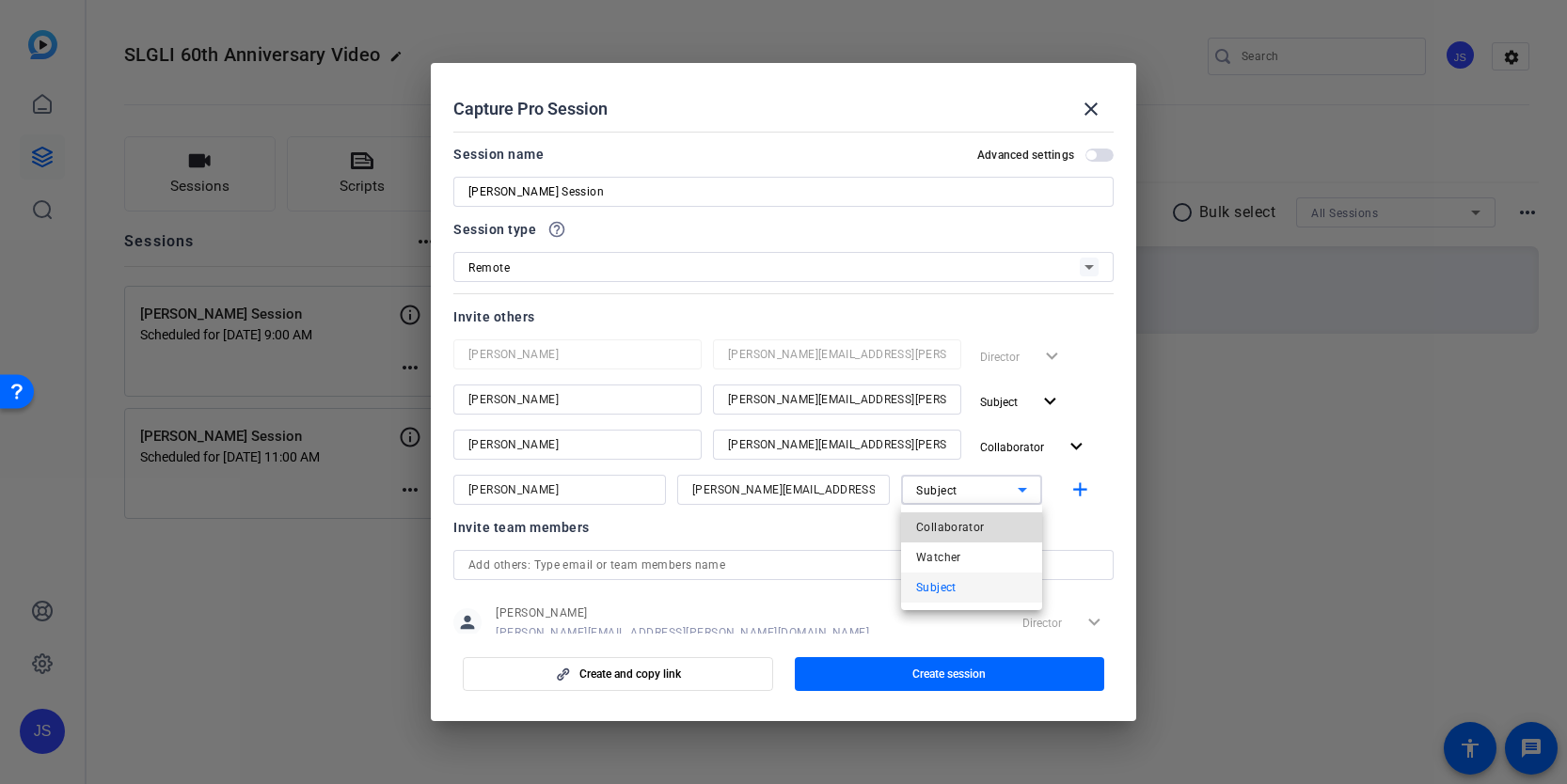
click at [949, 523] on span "Collaborator" at bounding box center [950, 527] width 69 height 22
click at [1014, 524] on div at bounding box center [971, 514] width 141 height 20
click at [1021, 523] on div at bounding box center [971, 514] width 141 height 20
click at [1083, 493] on mat-icon "add" at bounding box center [1080, 490] width 23 height 23
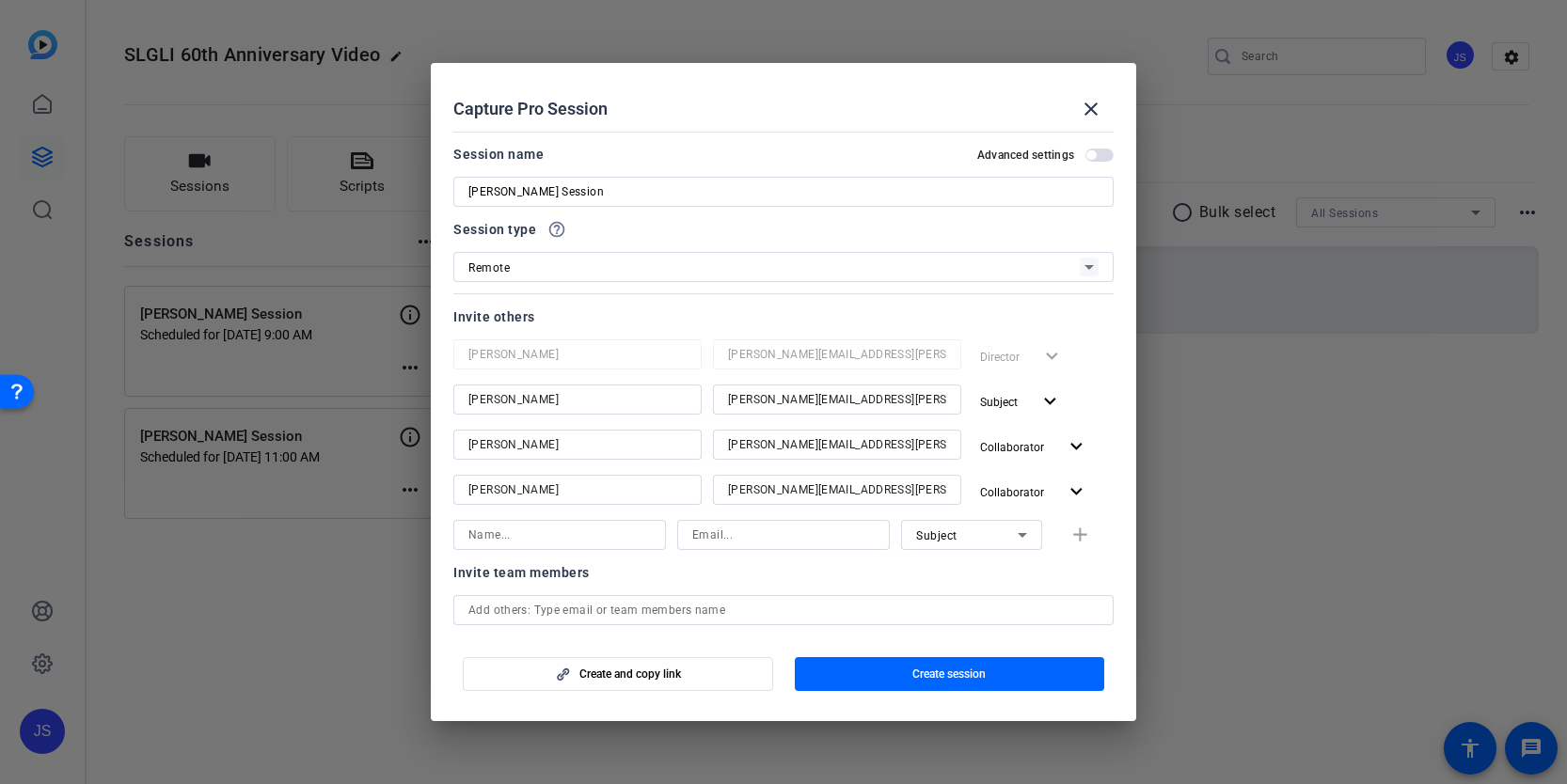
click at [1086, 153] on span "button" at bounding box center [1091, 155] width 10 height 10
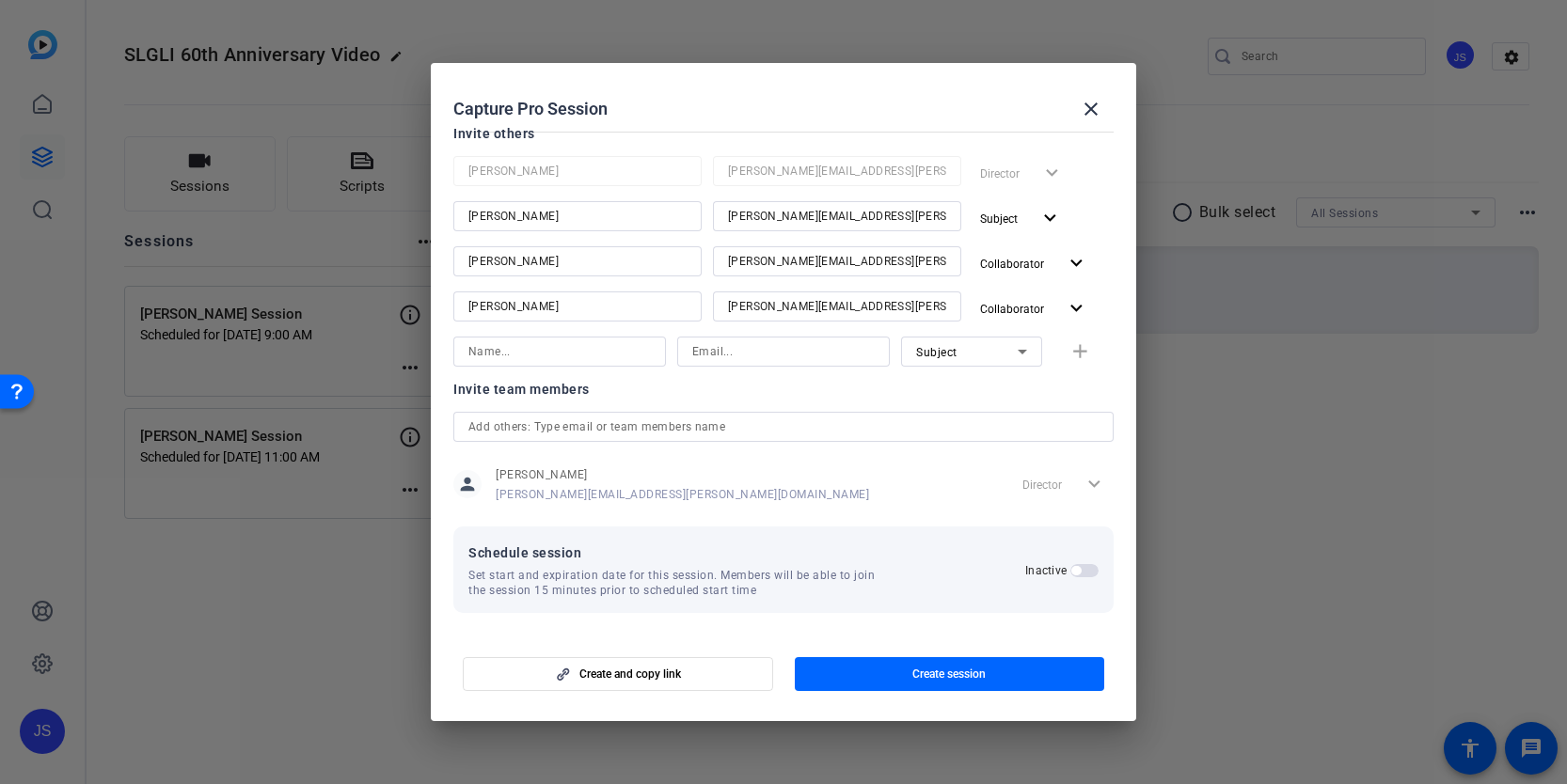
click at [1083, 573] on span "button" at bounding box center [1084, 571] width 28 height 14
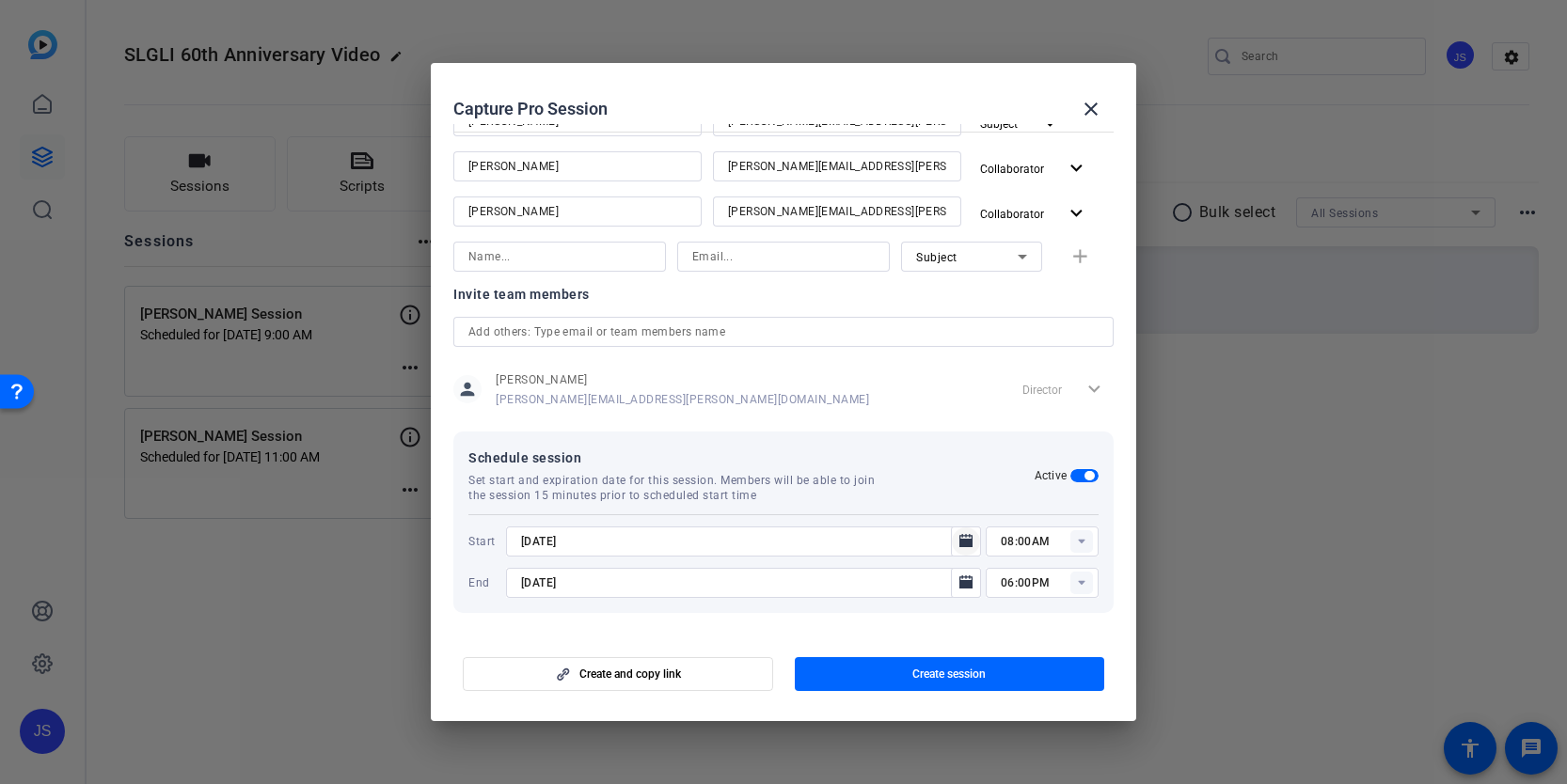
click at [955, 545] on mat-icon "Open calendar" at bounding box center [965, 540] width 22 height 22
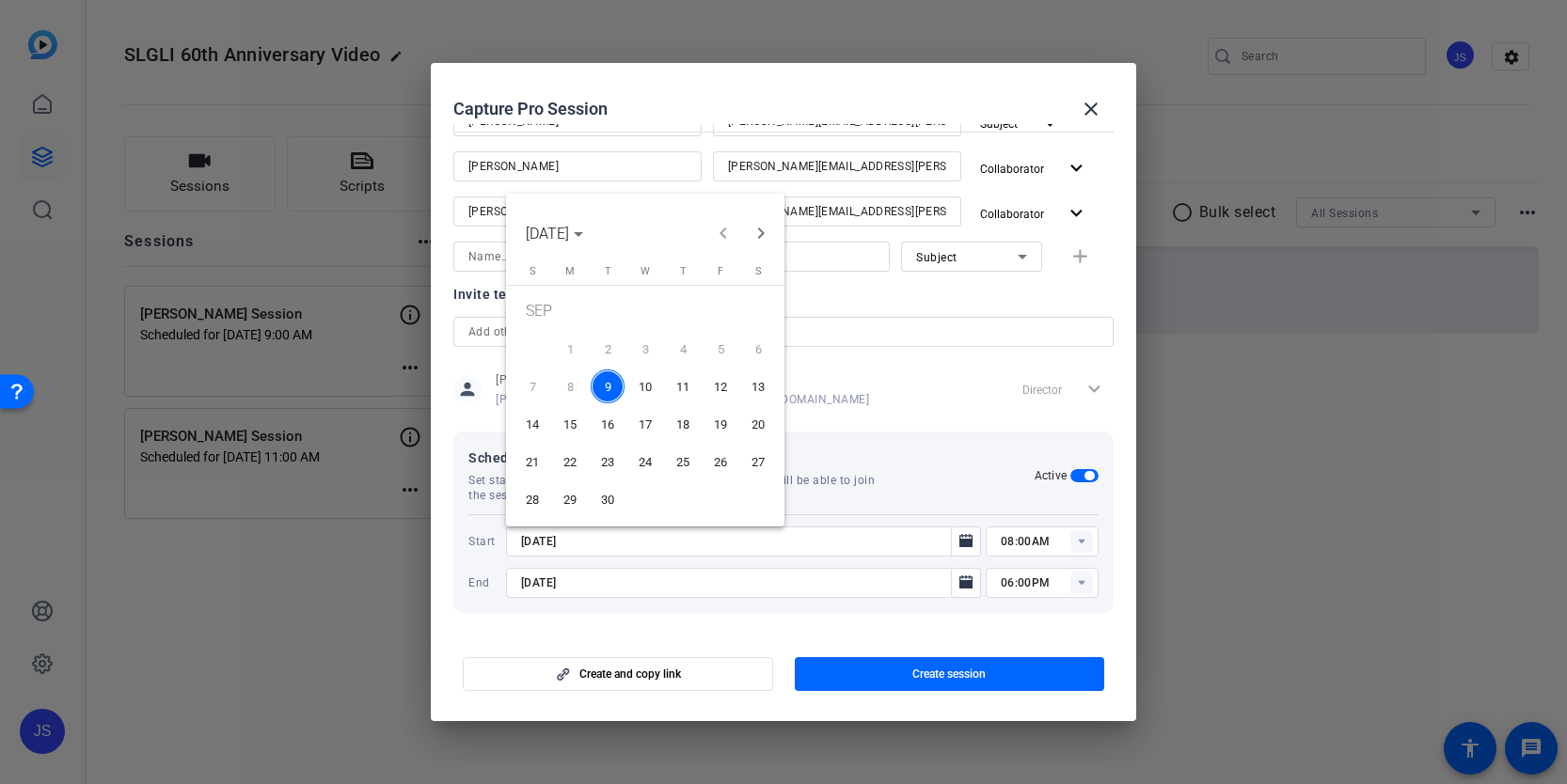
click at [638, 381] on span "10" at bounding box center [645, 386] width 34 height 34
type input "[DATE]"
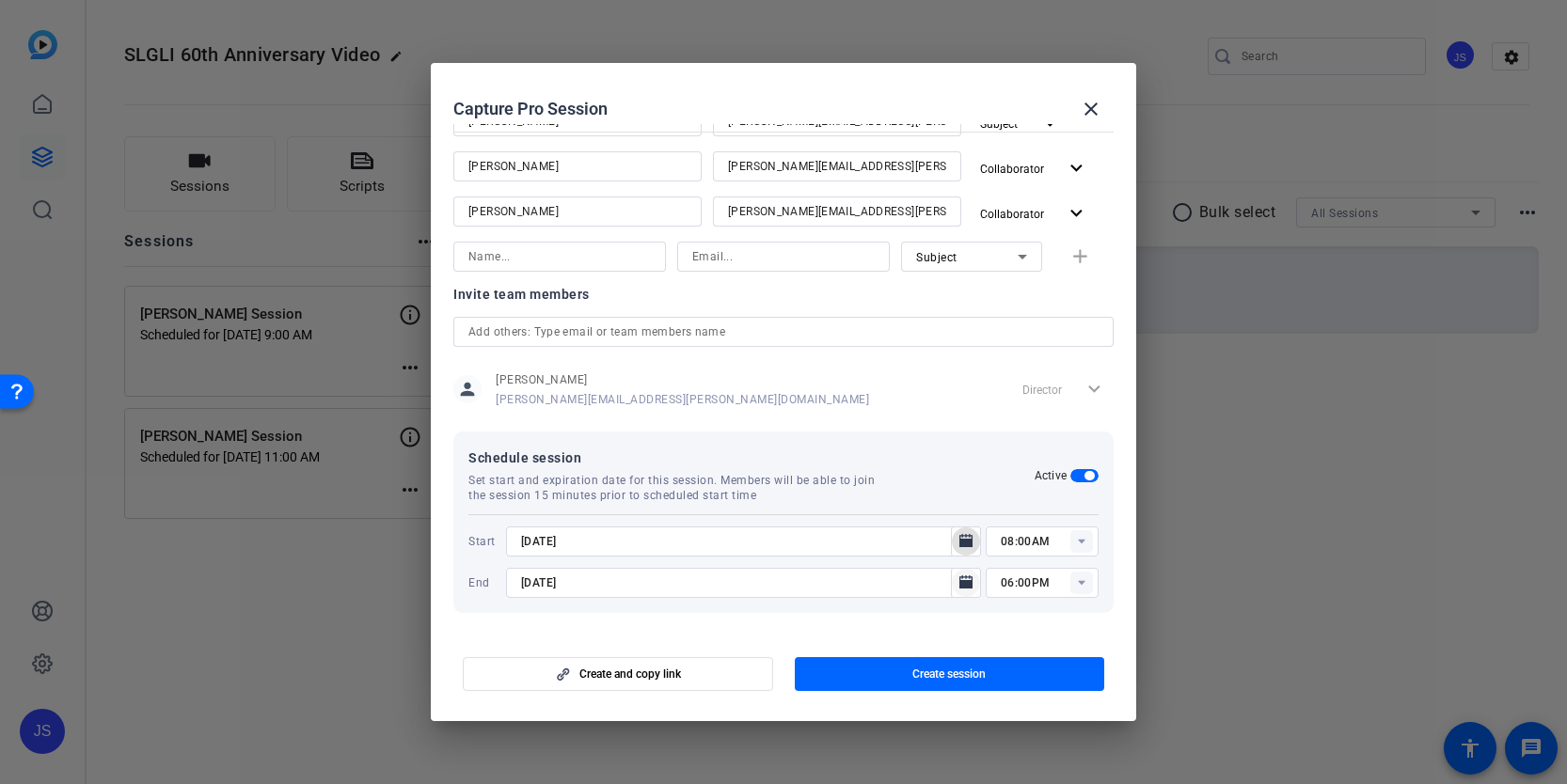
click at [968, 585] on icon "Open calendar" at bounding box center [966, 582] width 14 height 14
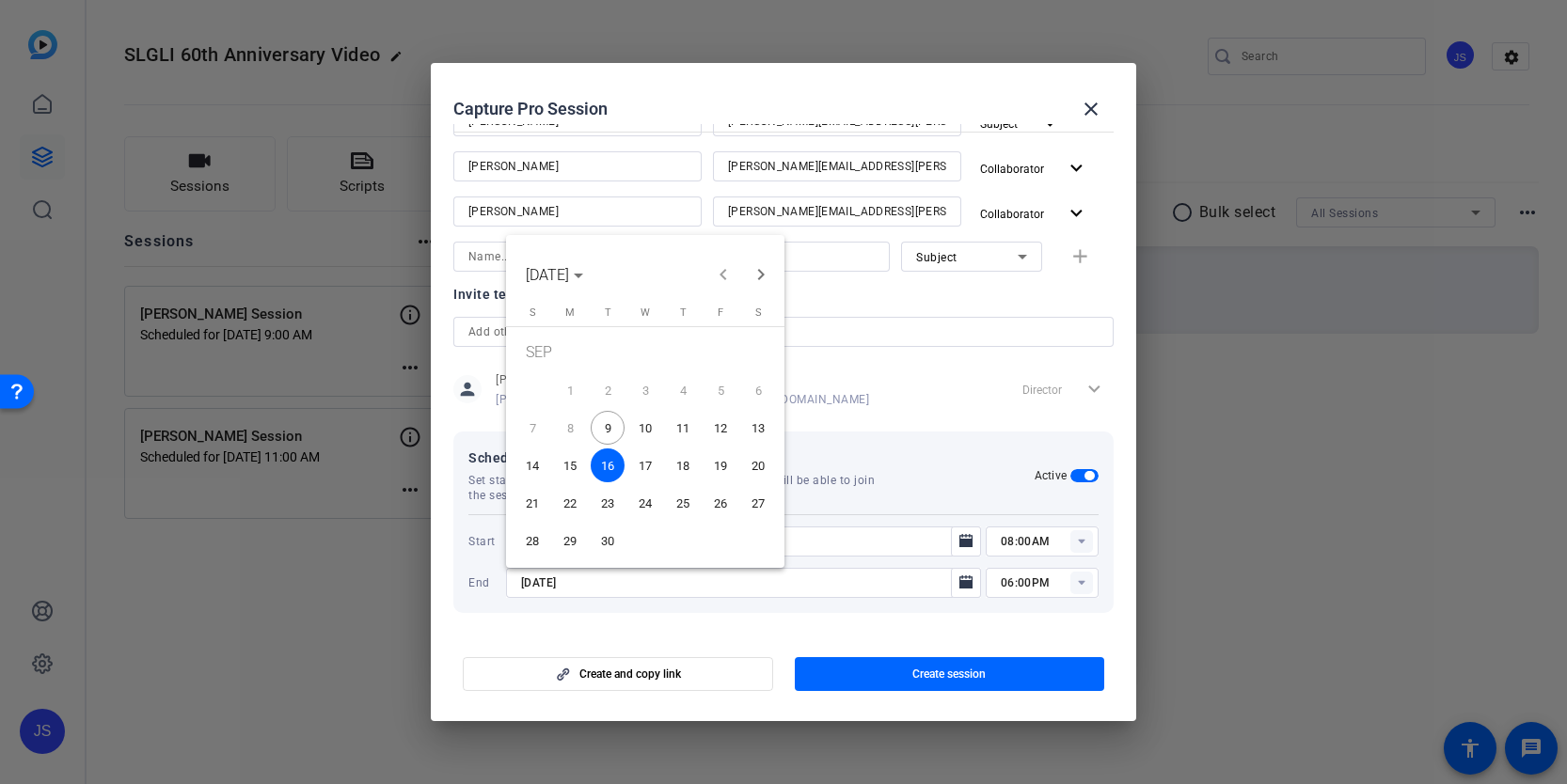
click at [648, 424] on span "10" at bounding box center [645, 427] width 34 height 34
type input "[DATE]"
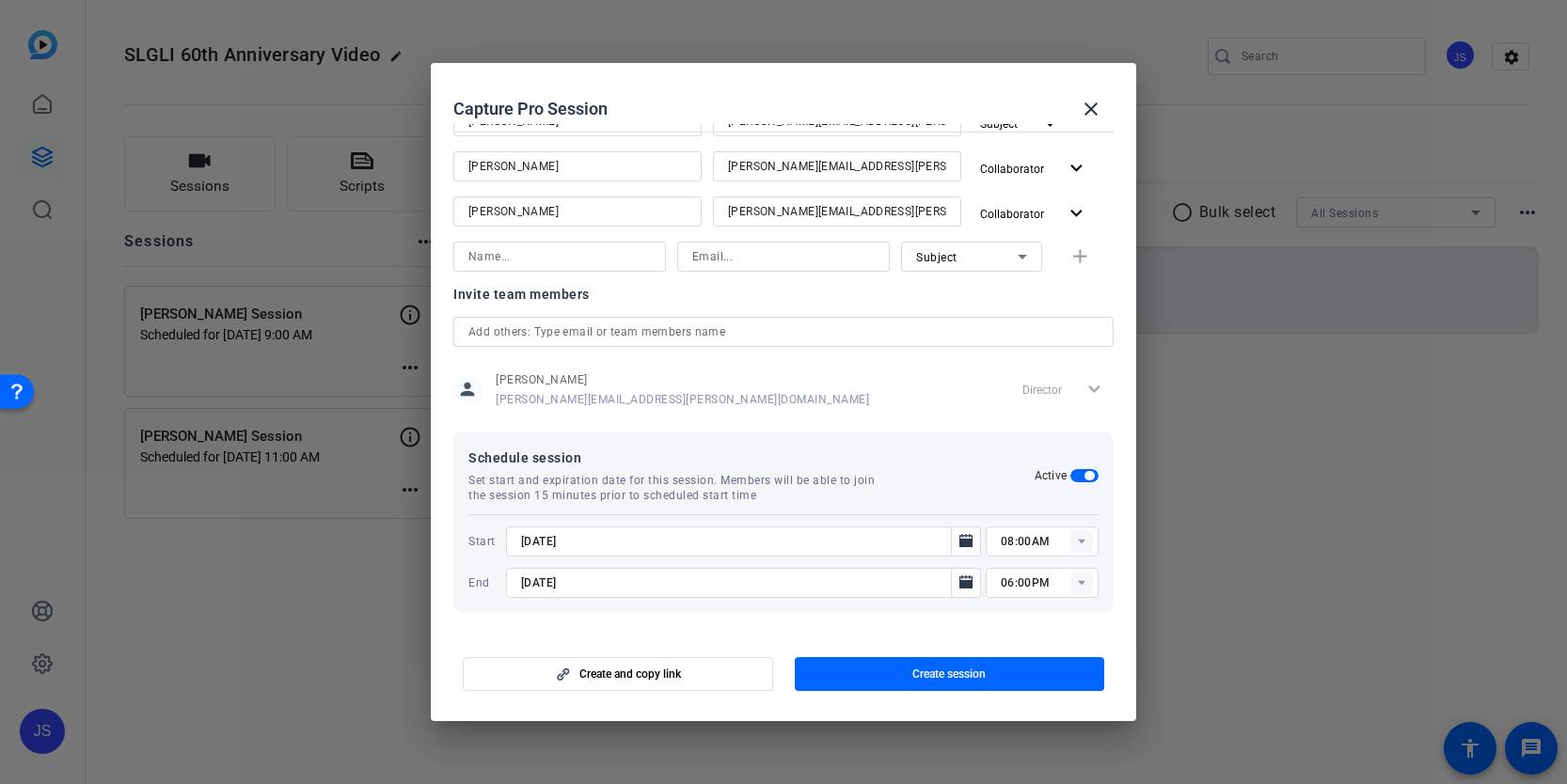
click at [1080, 543] on rect at bounding box center [1081, 540] width 22 height 22
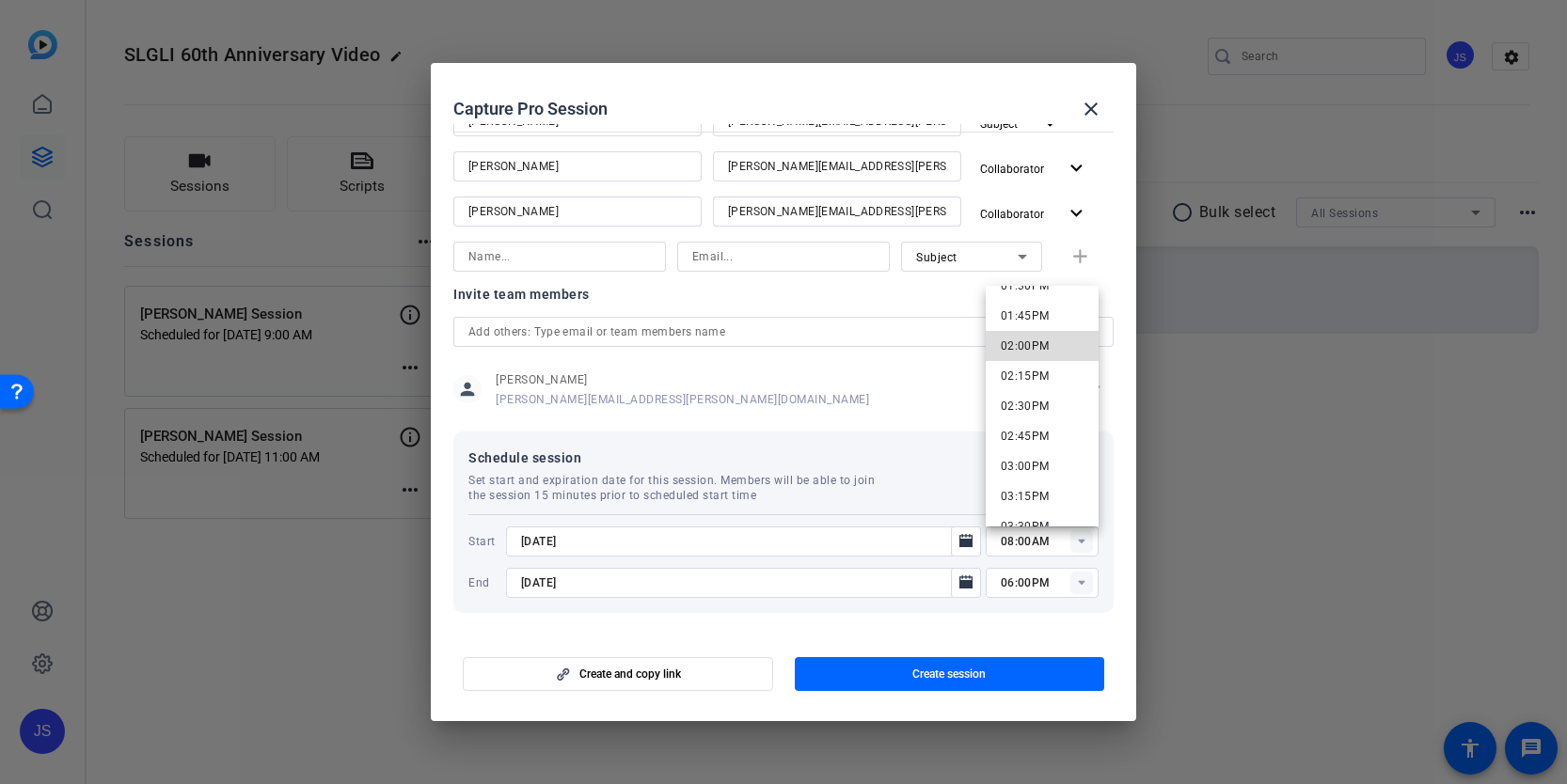
click at [1036, 348] on span "02:00PM" at bounding box center [1025, 346] width 49 height 14
type input "02:00PM"
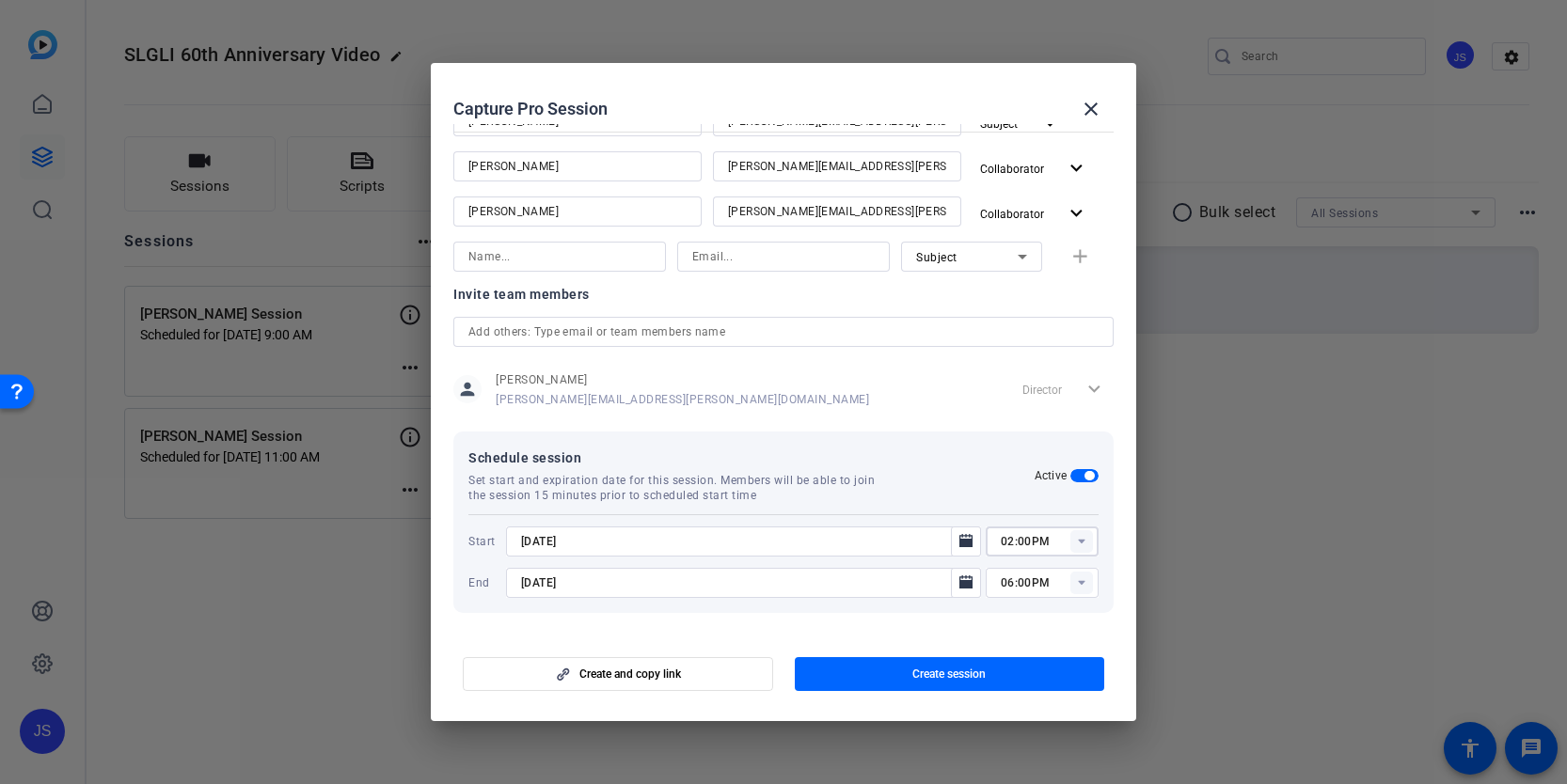
click at [1083, 583] on rect at bounding box center [1081, 582] width 22 height 22
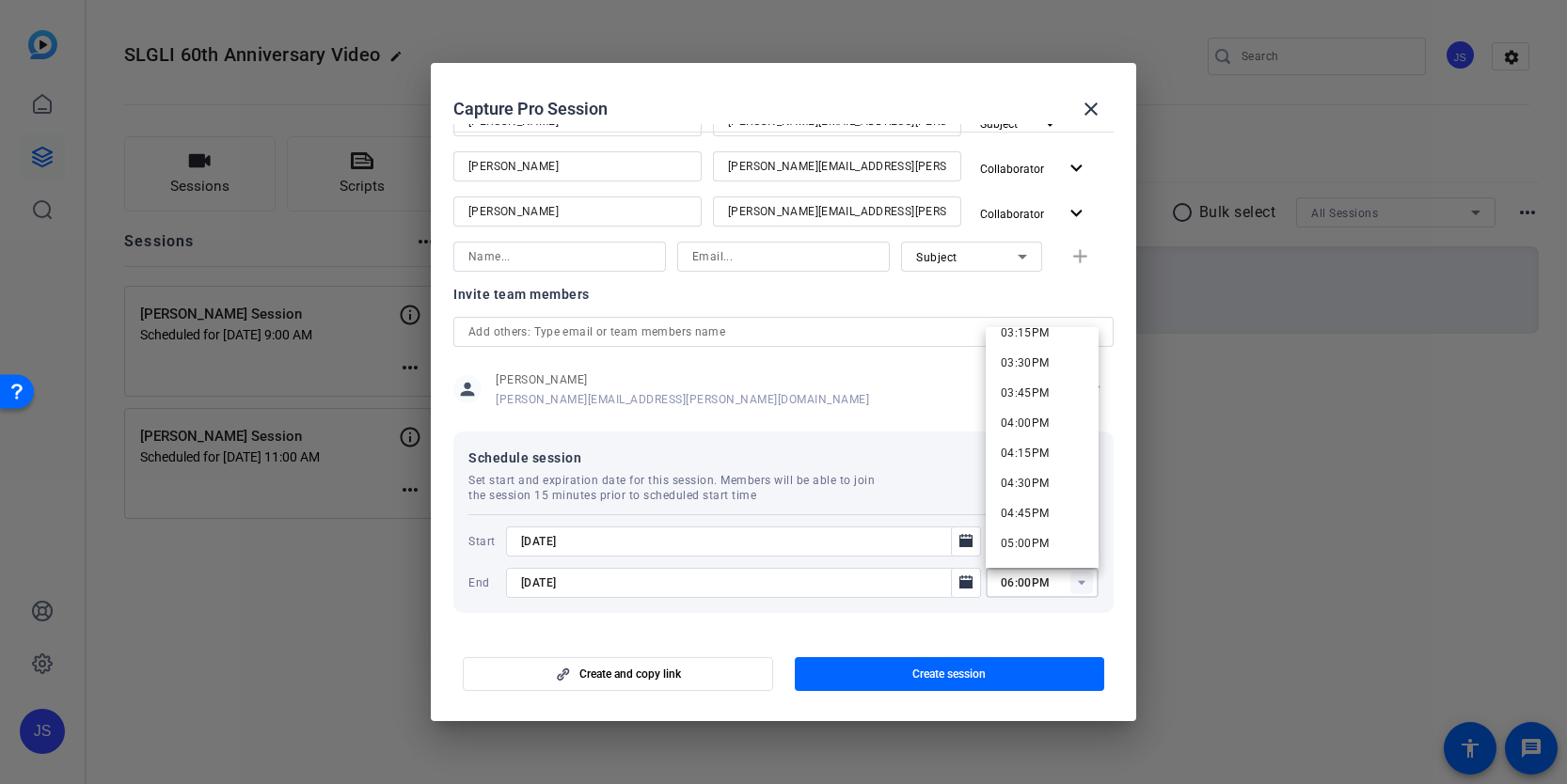
scroll to position [1843, 0]
click at [1039, 375] on span "03:30PM" at bounding box center [1025, 372] width 49 height 14
type input "03:30PM"
click at [946, 629] on mat-dialog-content "Session name Advanced settings [PERSON_NAME] Session Session type help_outline …" at bounding box center [784, 378] width 705 height 509
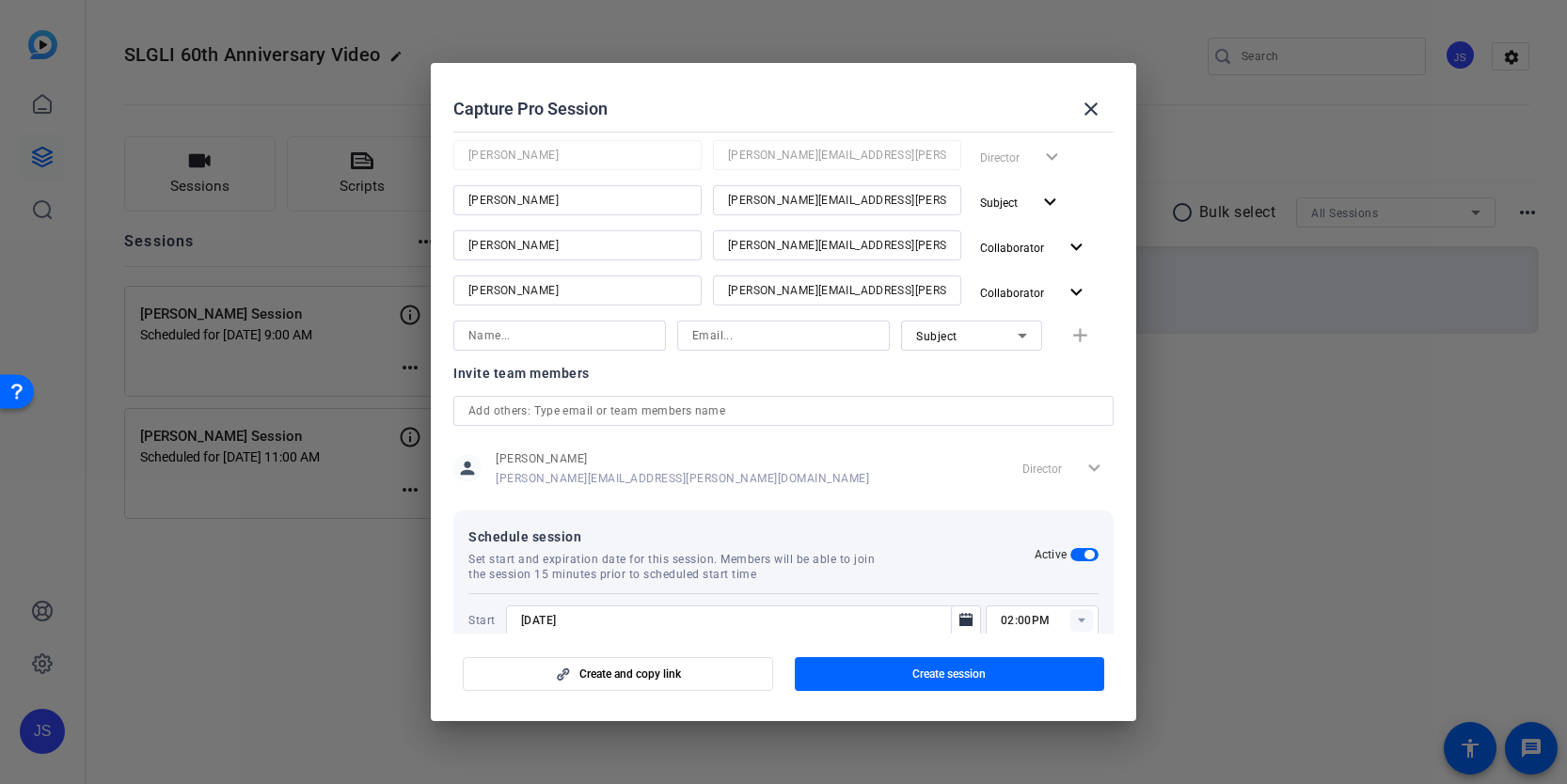
scroll to position [196, 0]
click at [917, 673] on span "Create session" at bounding box center [950, 673] width 74 height 15
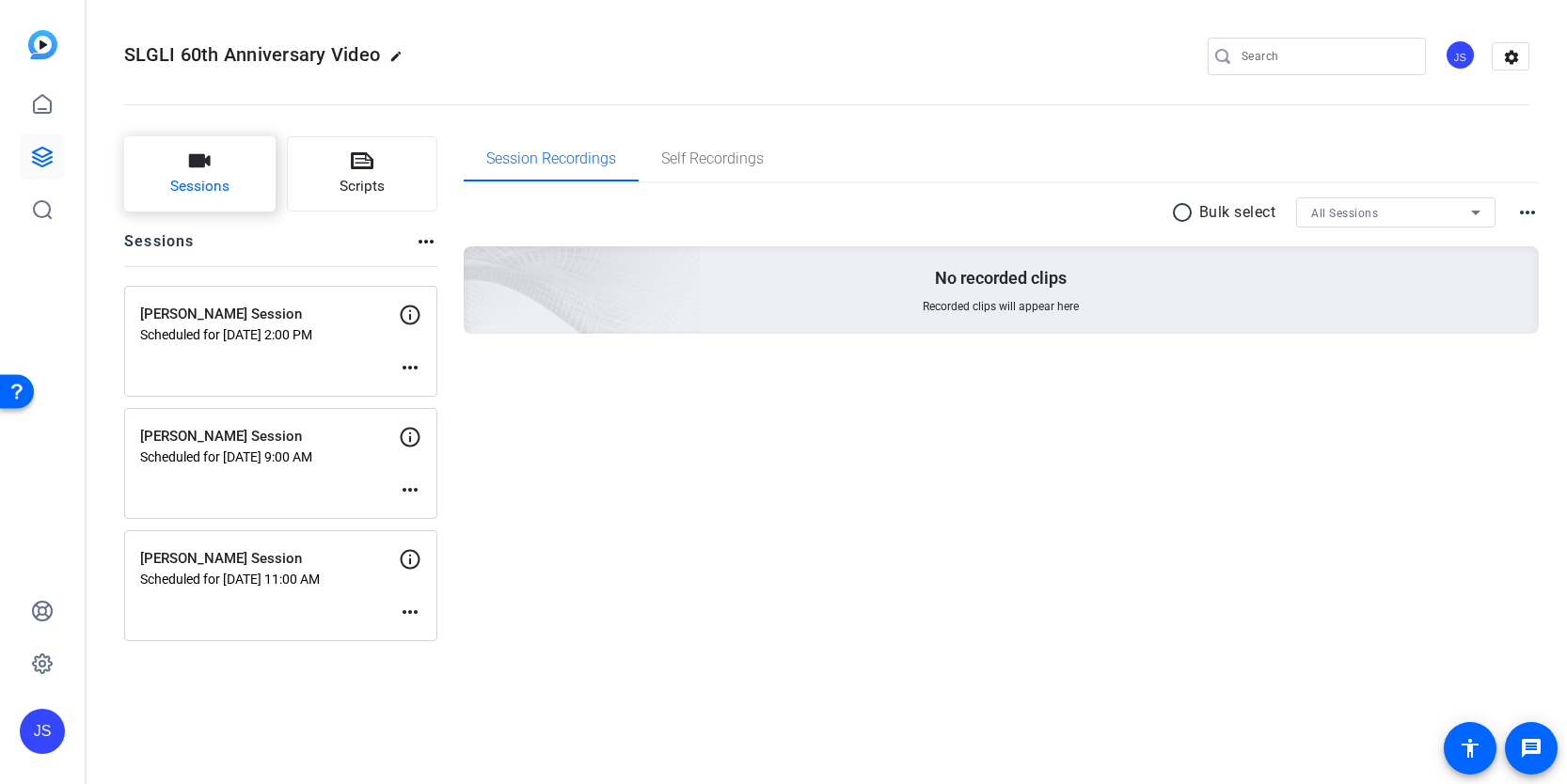
click at [205, 172] on button "Sessions" at bounding box center [200, 173] width 151 height 75
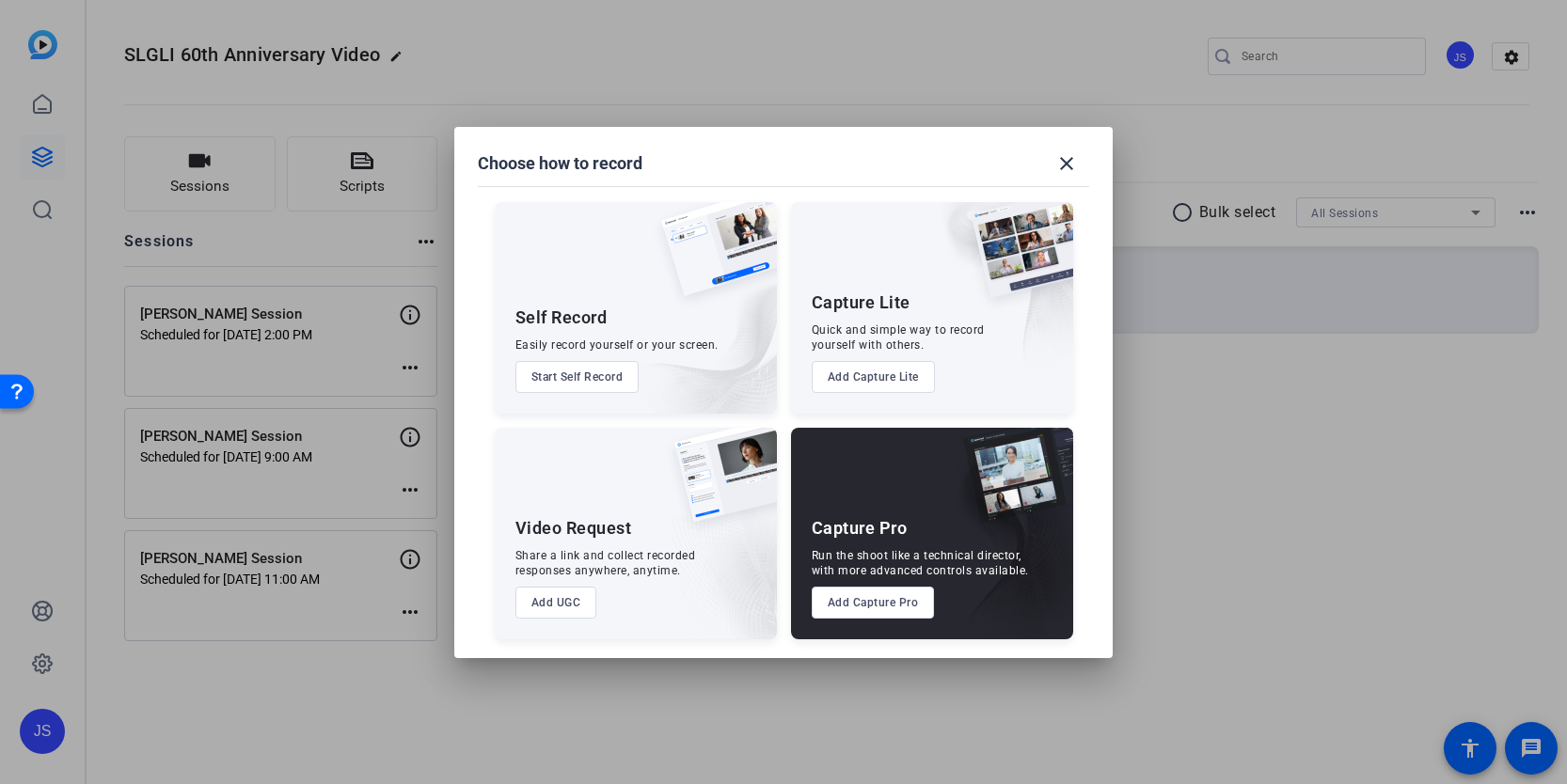
click at [891, 612] on button "Add Capture Pro" at bounding box center [873, 602] width 123 height 32
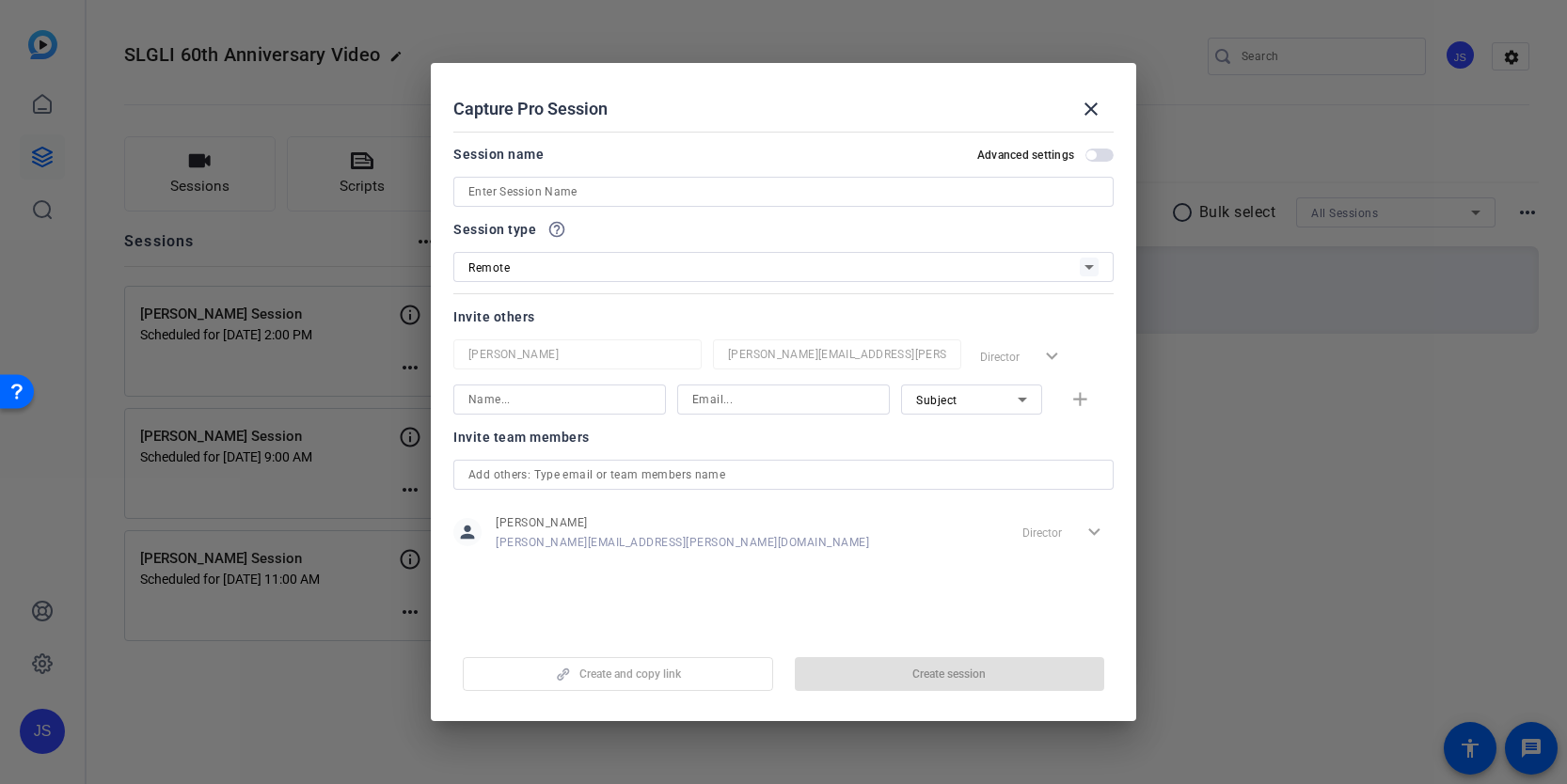
click at [579, 193] on input at bounding box center [783, 191] width 630 height 22
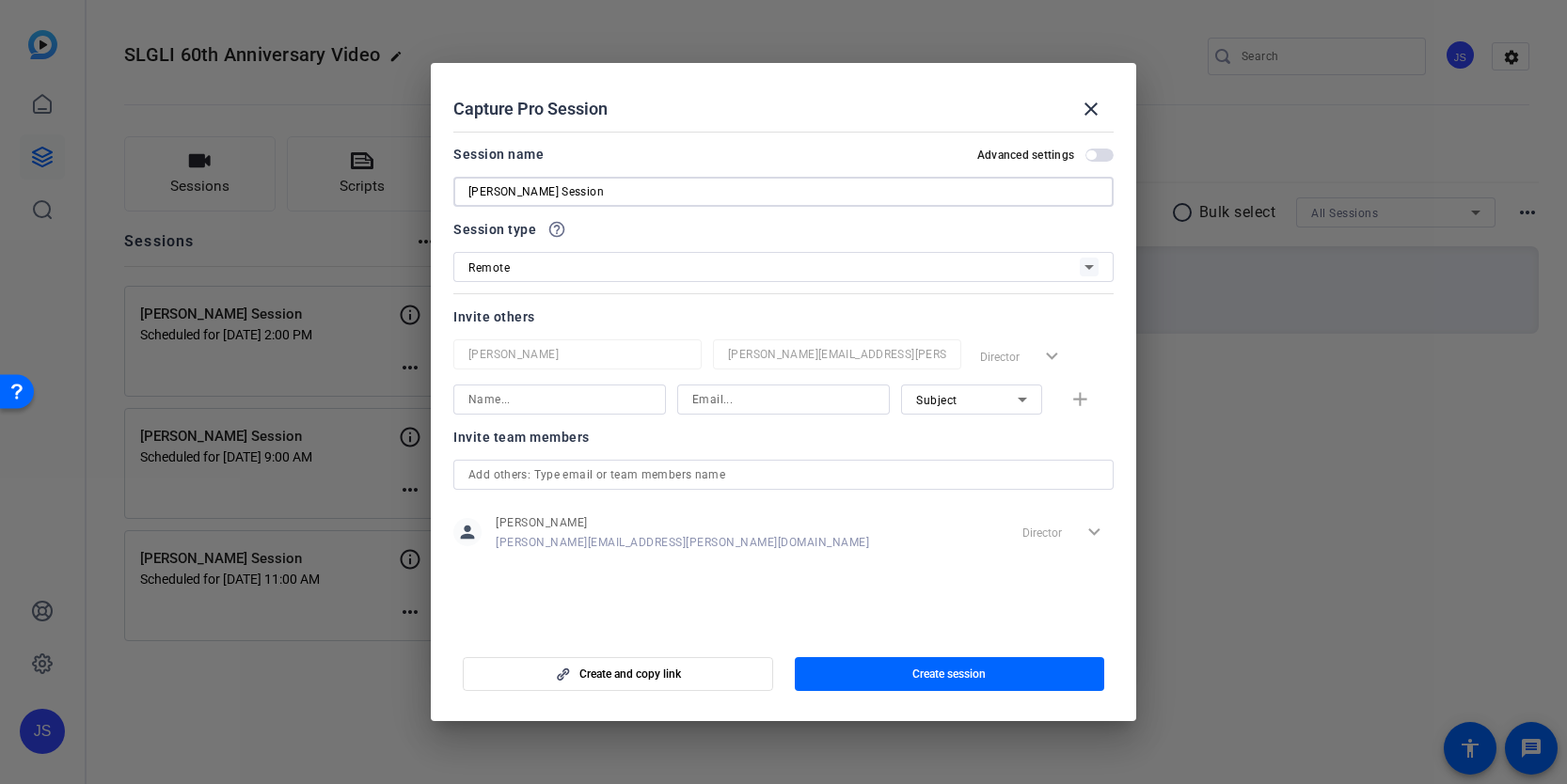
type input "[PERSON_NAME] Session"
click at [590, 404] on input at bounding box center [559, 399] width 183 height 22
type input "[PERSON_NAME]"
click at [763, 399] on input at bounding box center [784, 399] width 183 height 22
type input "[PERSON_NAME][EMAIL_ADDRESS][PERSON_NAME][DOMAIN_NAME]"
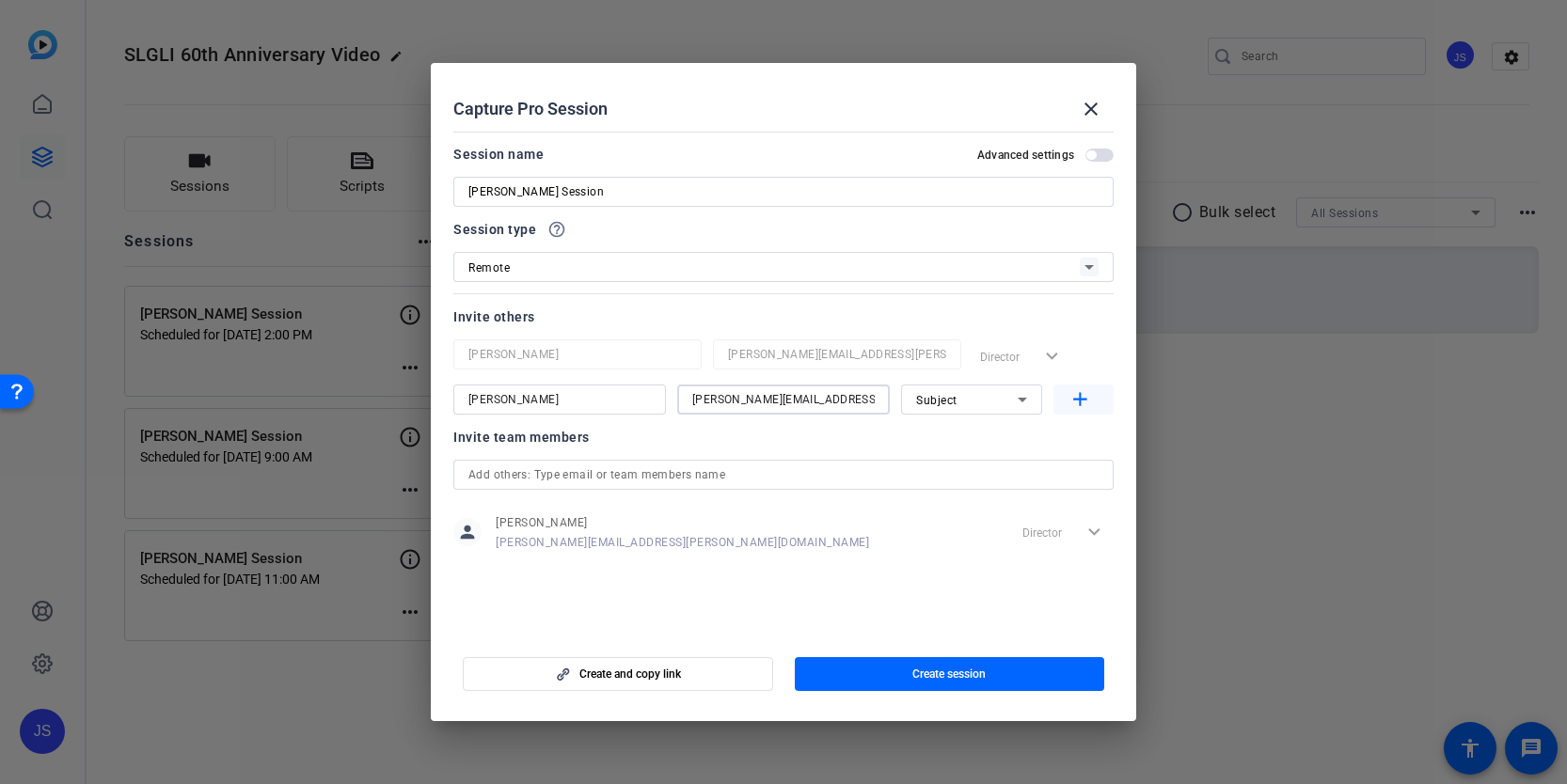
click at [1084, 404] on mat-icon "add" at bounding box center [1080, 400] width 23 height 23
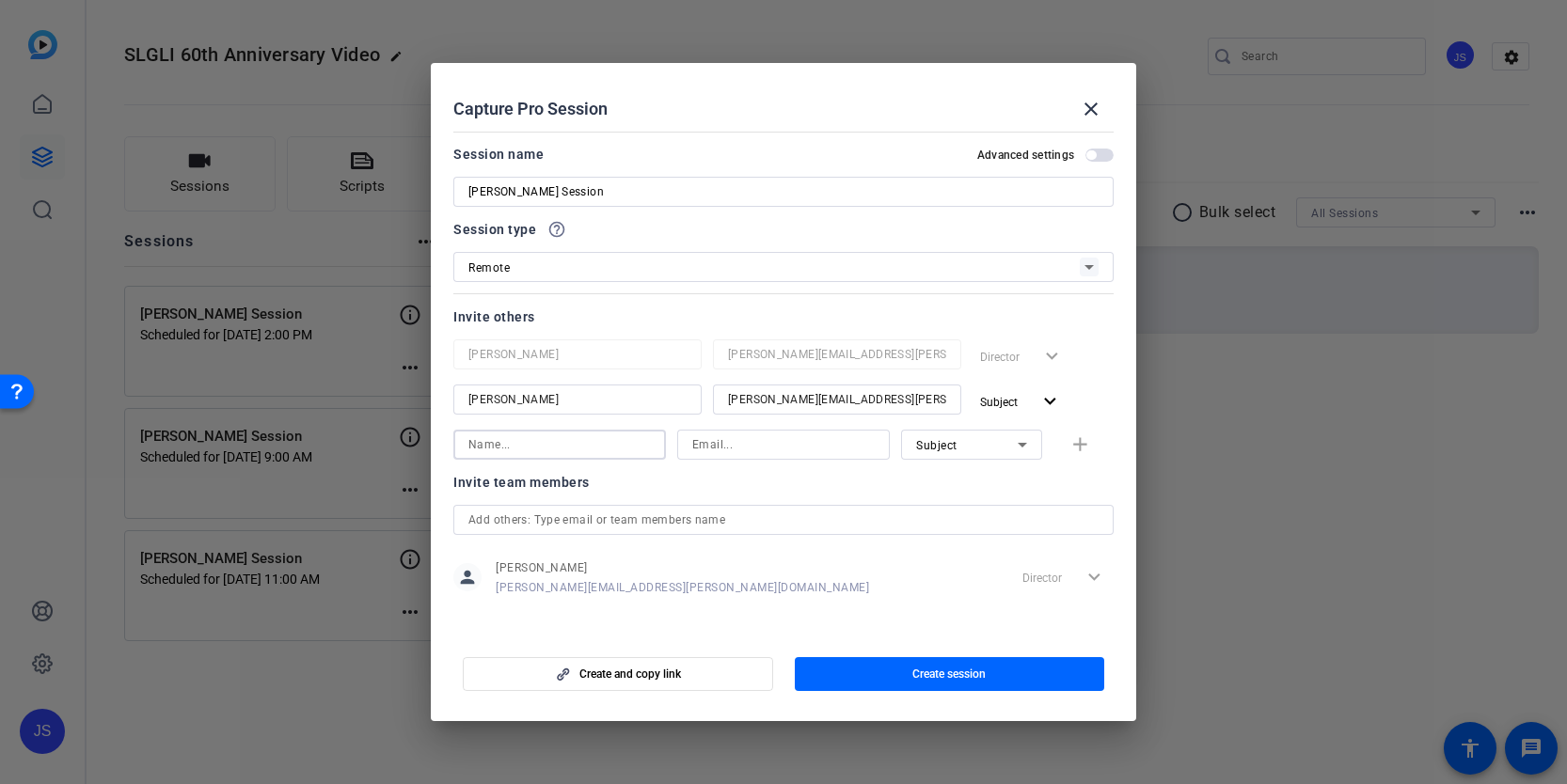
click at [555, 447] on input at bounding box center [559, 444] width 183 height 22
type input "[PERSON_NAME]"
click at [694, 448] on input at bounding box center [784, 444] width 183 height 22
type input "[PERSON_NAME][EMAIL_ADDRESS][PERSON_NAME][DOMAIN_NAME]"
click at [946, 447] on span "Subject" at bounding box center [936, 445] width 42 height 14
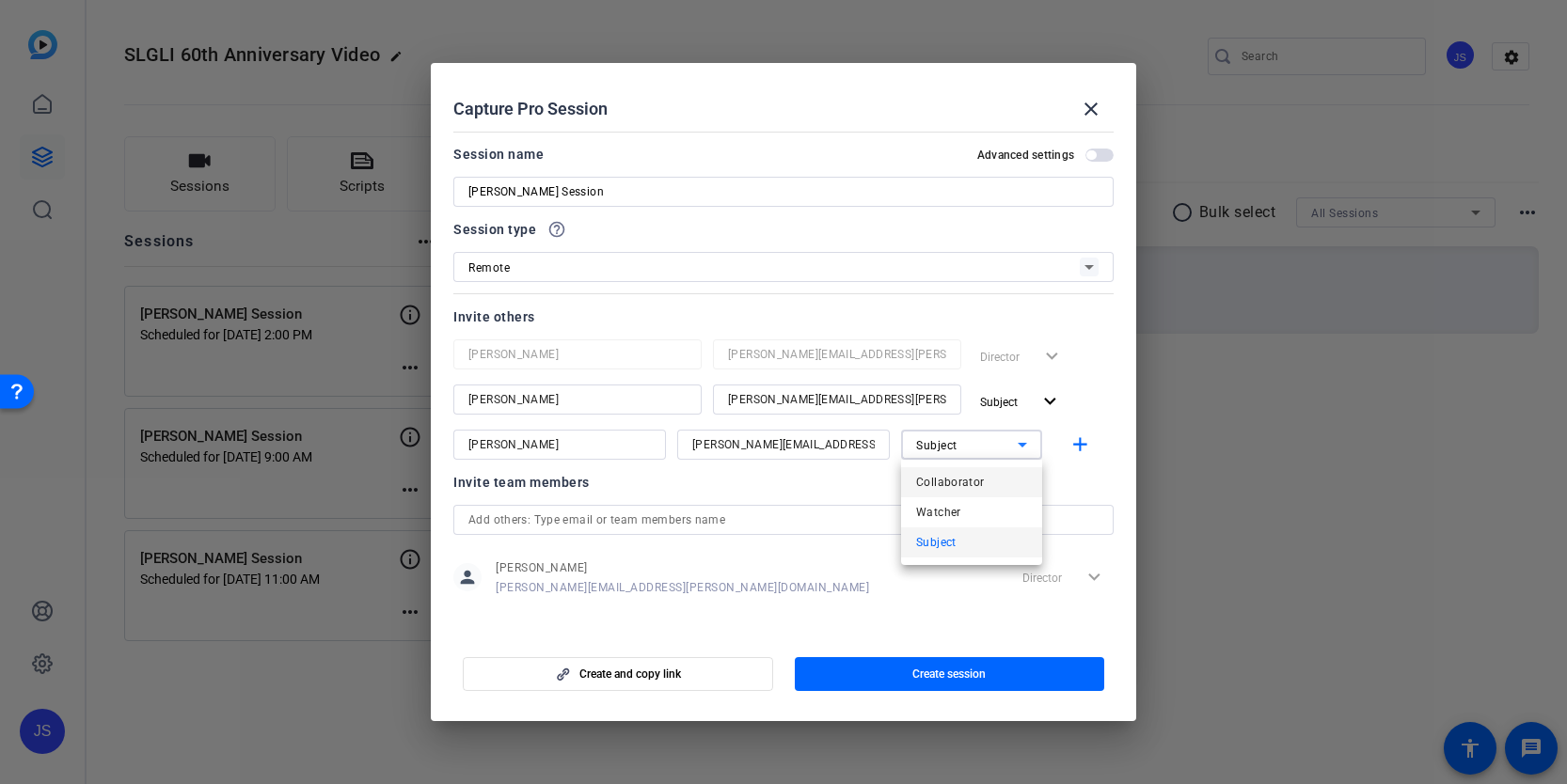
click at [945, 479] on span "Collaborator" at bounding box center [950, 481] width 69 height 22
click at [1075, 441] on mat-icon "add" at bounding box center [1080, 445] width 23 height 23
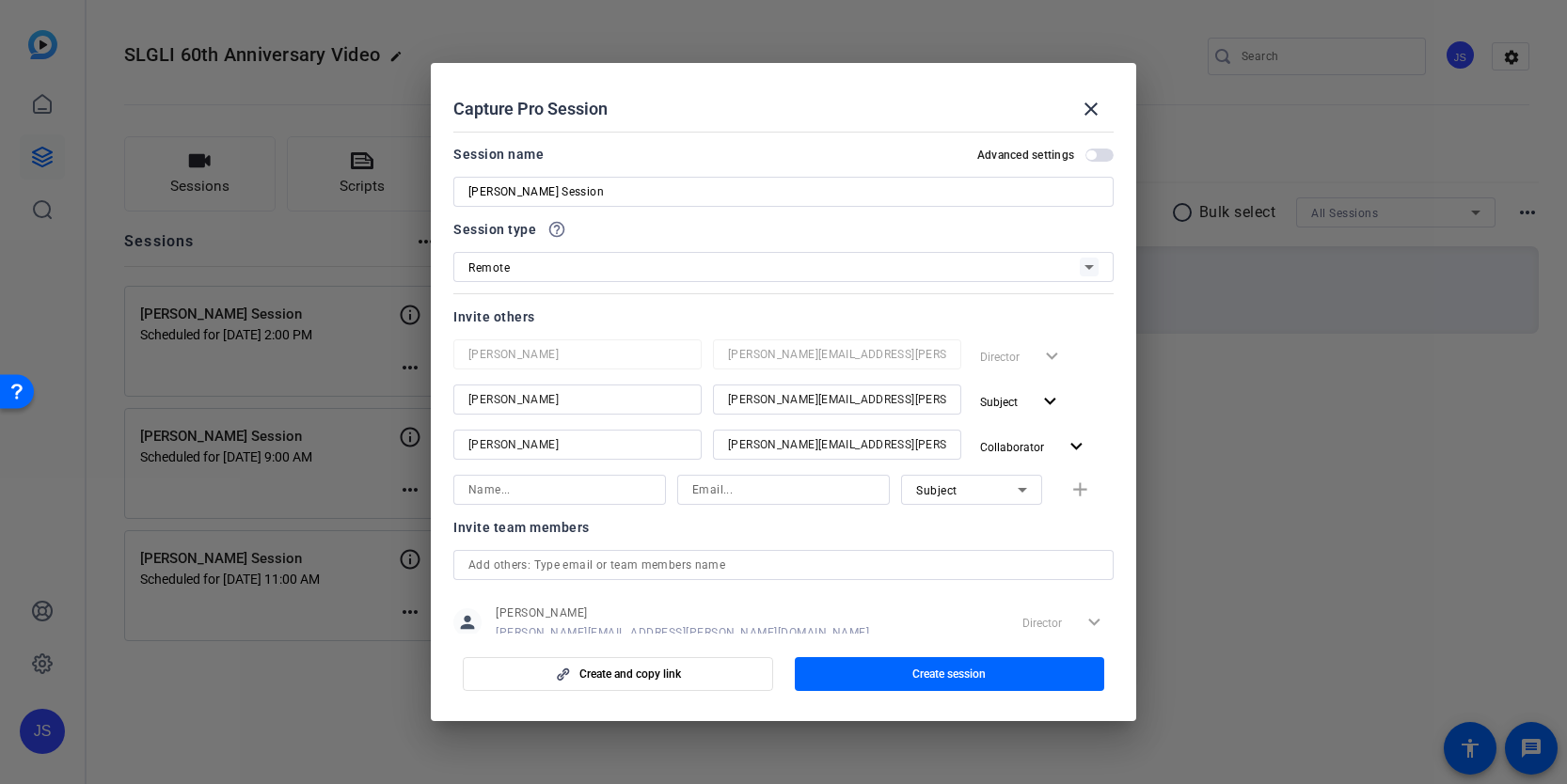
click at [536, 488] on input at bounding box center [559, 489] width 183 height 22
type input "[PERSON_NAME]"
type input "[PERSON_NAME][EMAIL_ADDRESS][PERSON_NAME][DOMAIN_NAME]"
click at [959, 490] on div "Subject" at bounding box center [966, 490] width 102 height 23
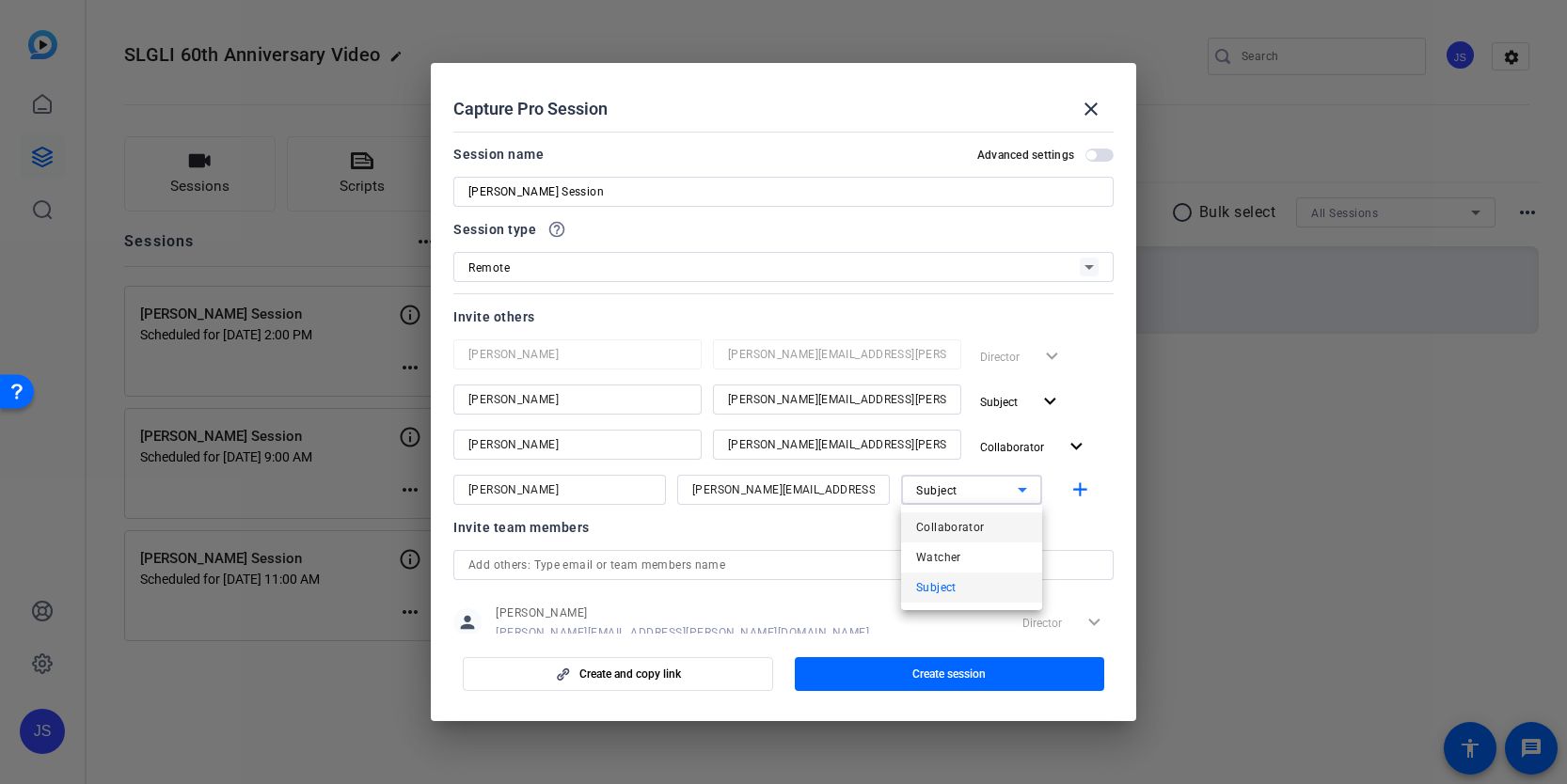
click at [959, 526] on span "Collaborator" at bounding box center [950, 527] width 69 height 22
click at [1080, 488] on mat-icon "add" at bounding box center [1080, 490] width 23 height 23
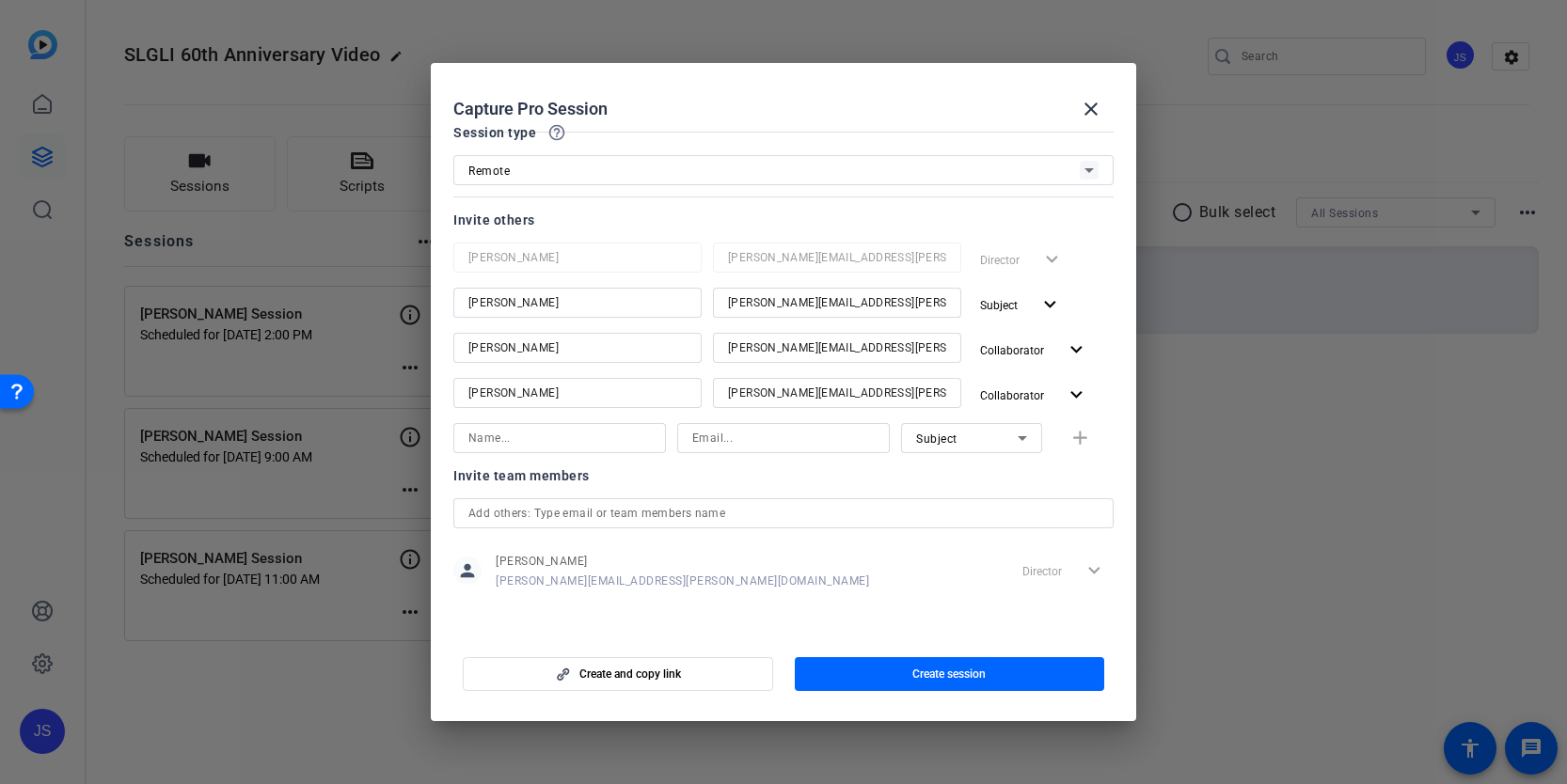
scroll to position [0, 0]
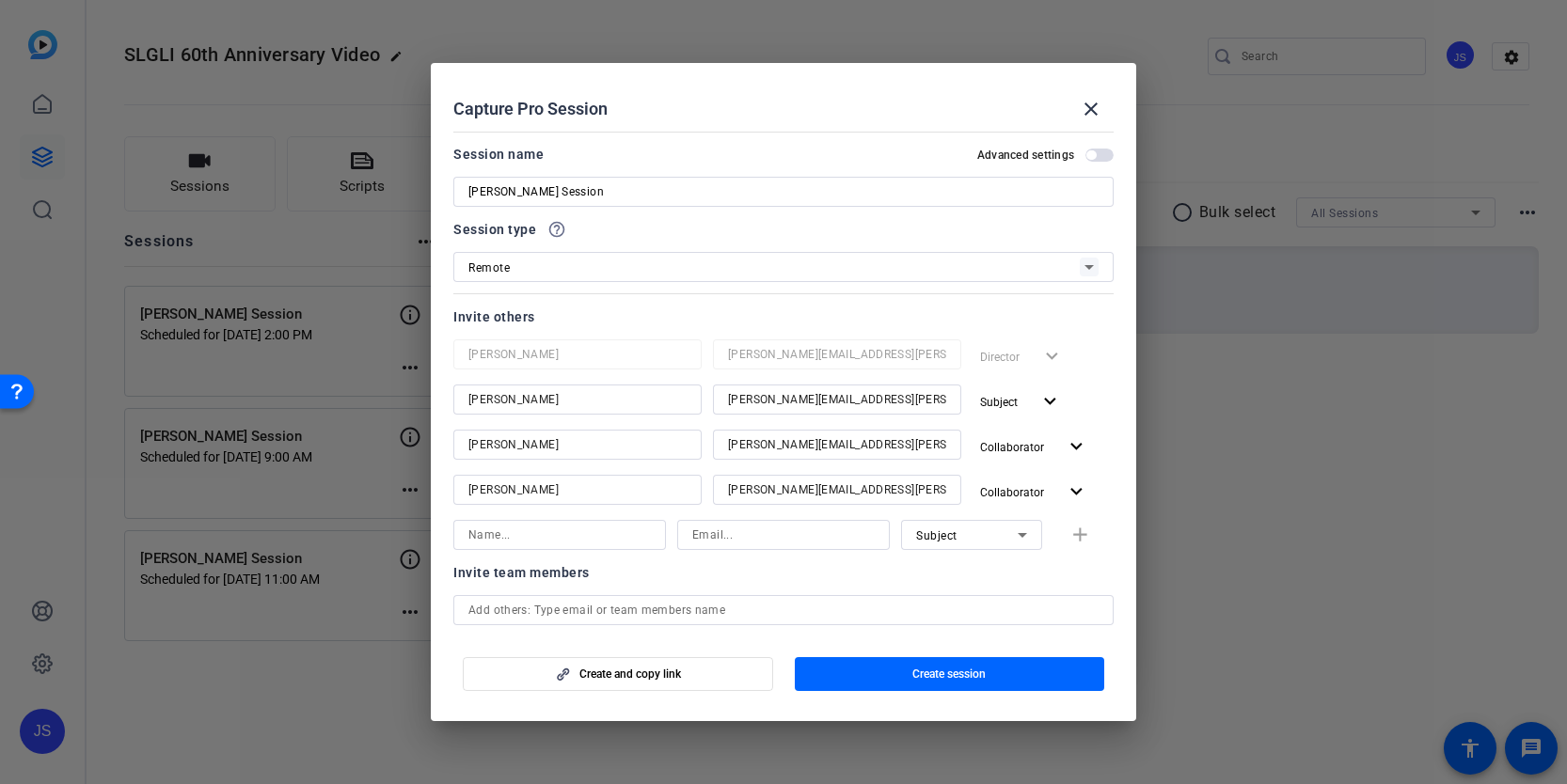
click at [1099, 151] on span "button" at bounding box center [1099, 155] width 28 height 14
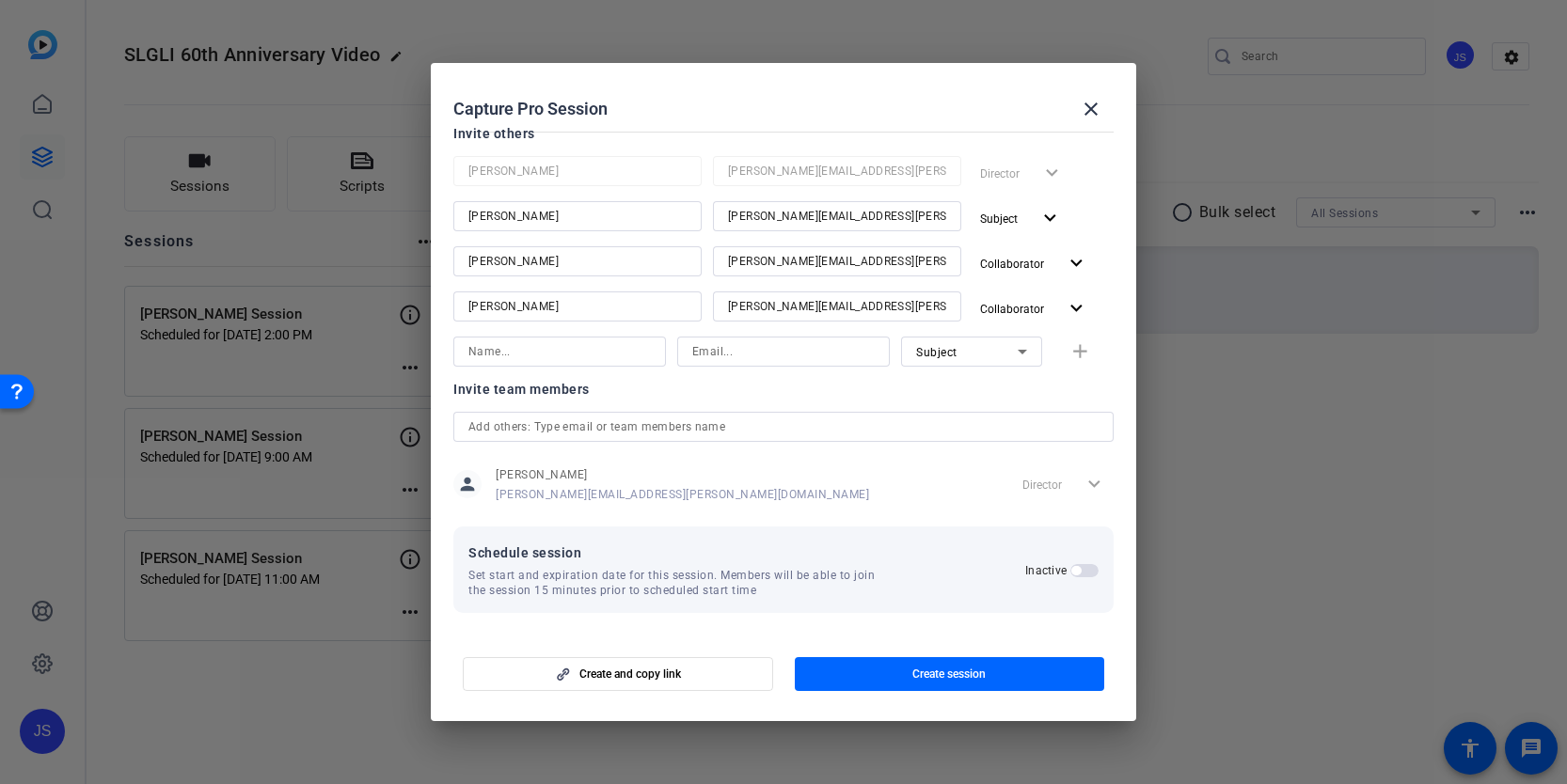
click at [1080, 569] on span "button" at bounding box center [1076, 571] width 10 height 10
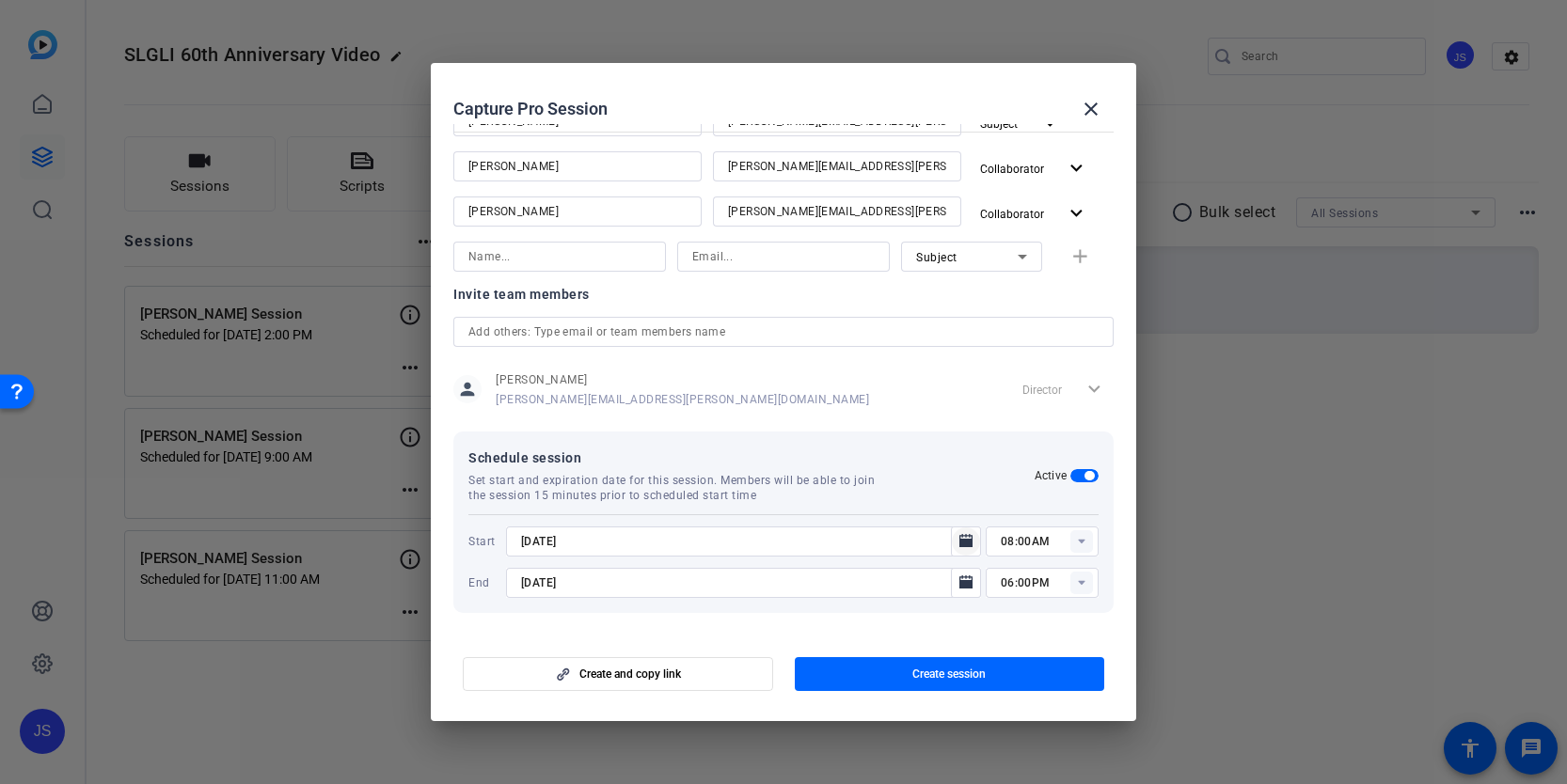
click at [965, 541] on icon "Open calendar" at bounding box center [966, 540] width 14 height 14
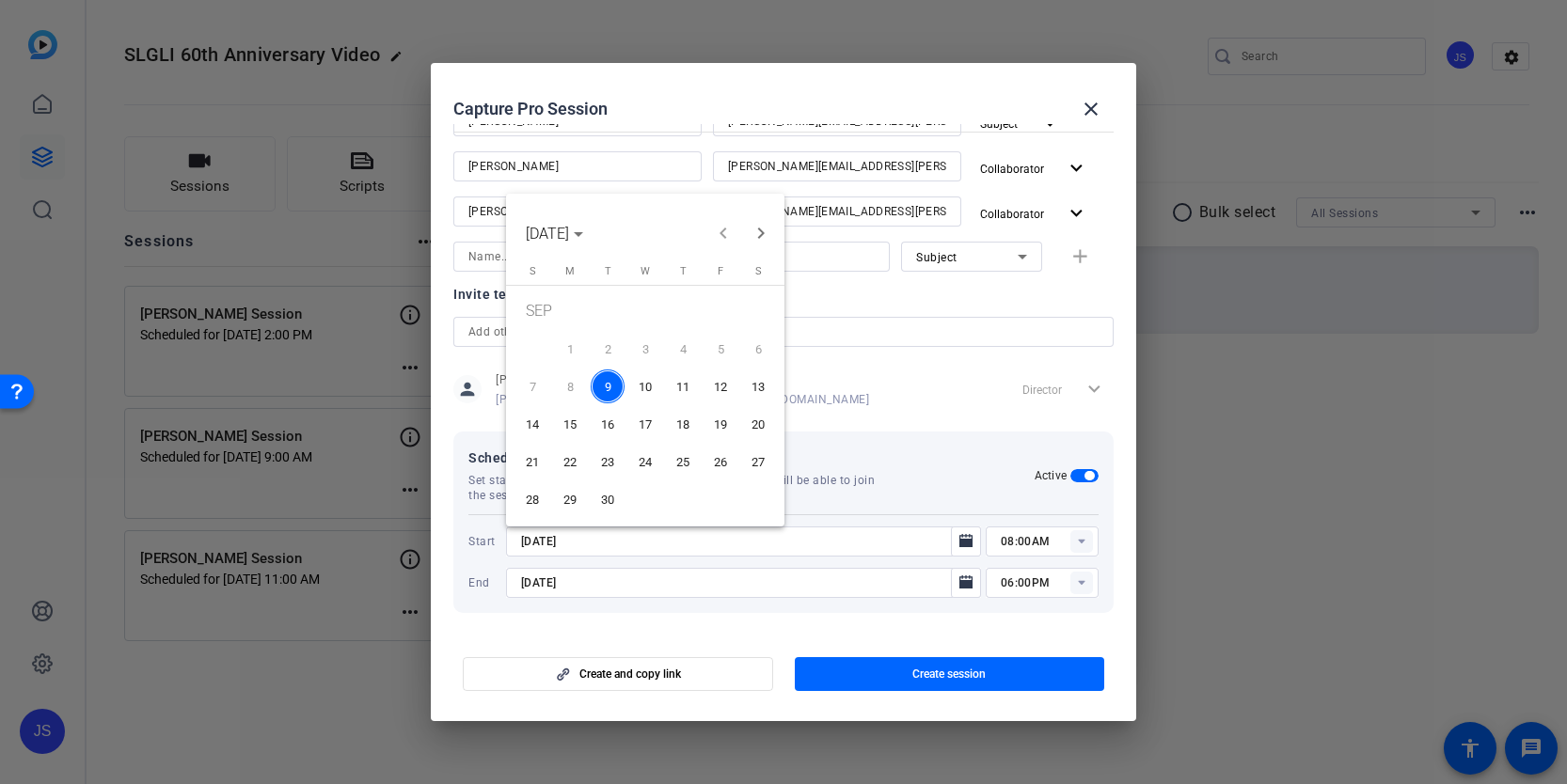
click at [689, 391] on span "11" at bounding box center [683, 386] width 34 height 34
type input "[DATE]"
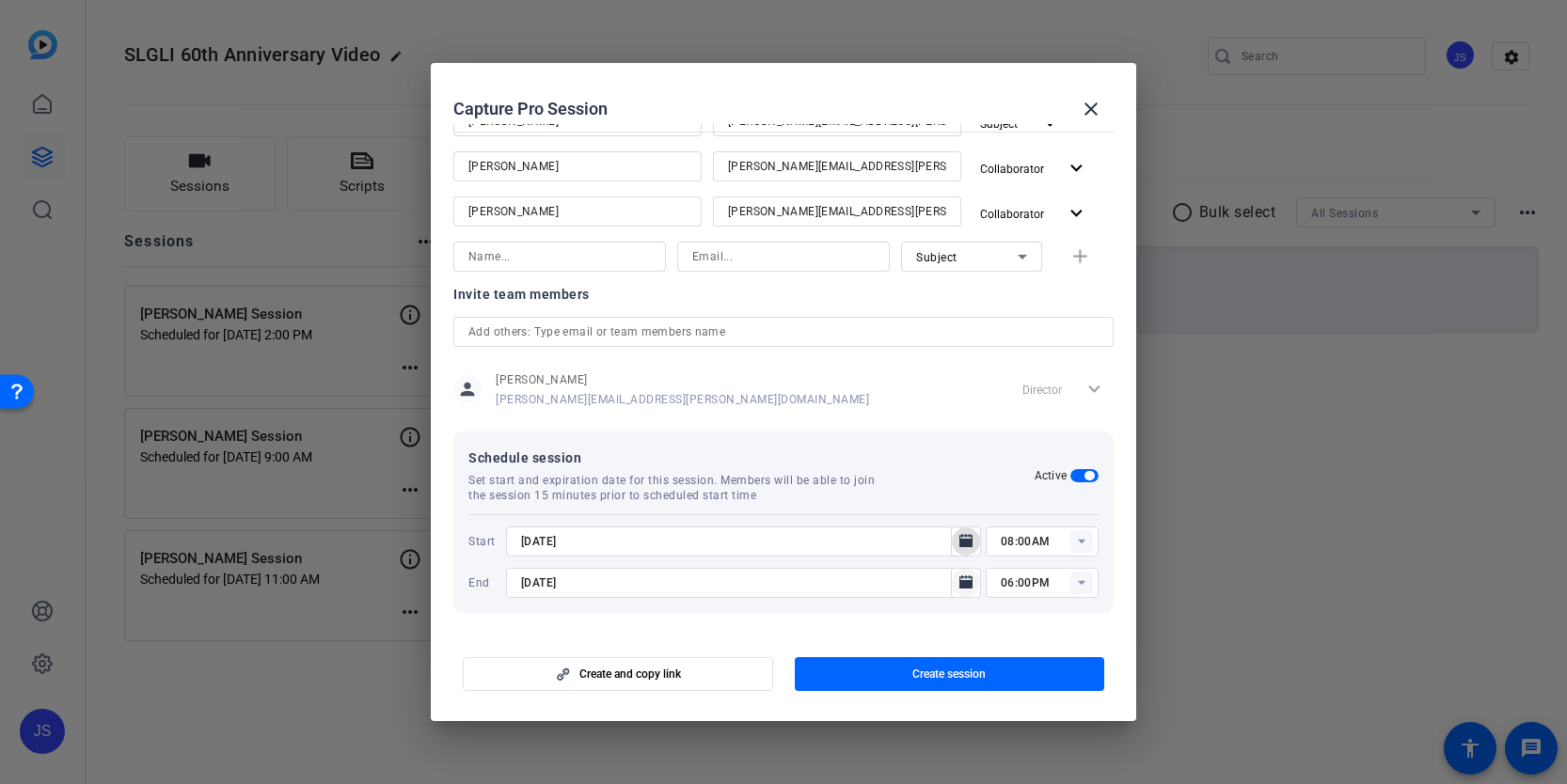
click at [967, 582] on icon "Open calendar" at bounding box center [966, 582] width 14 height 14
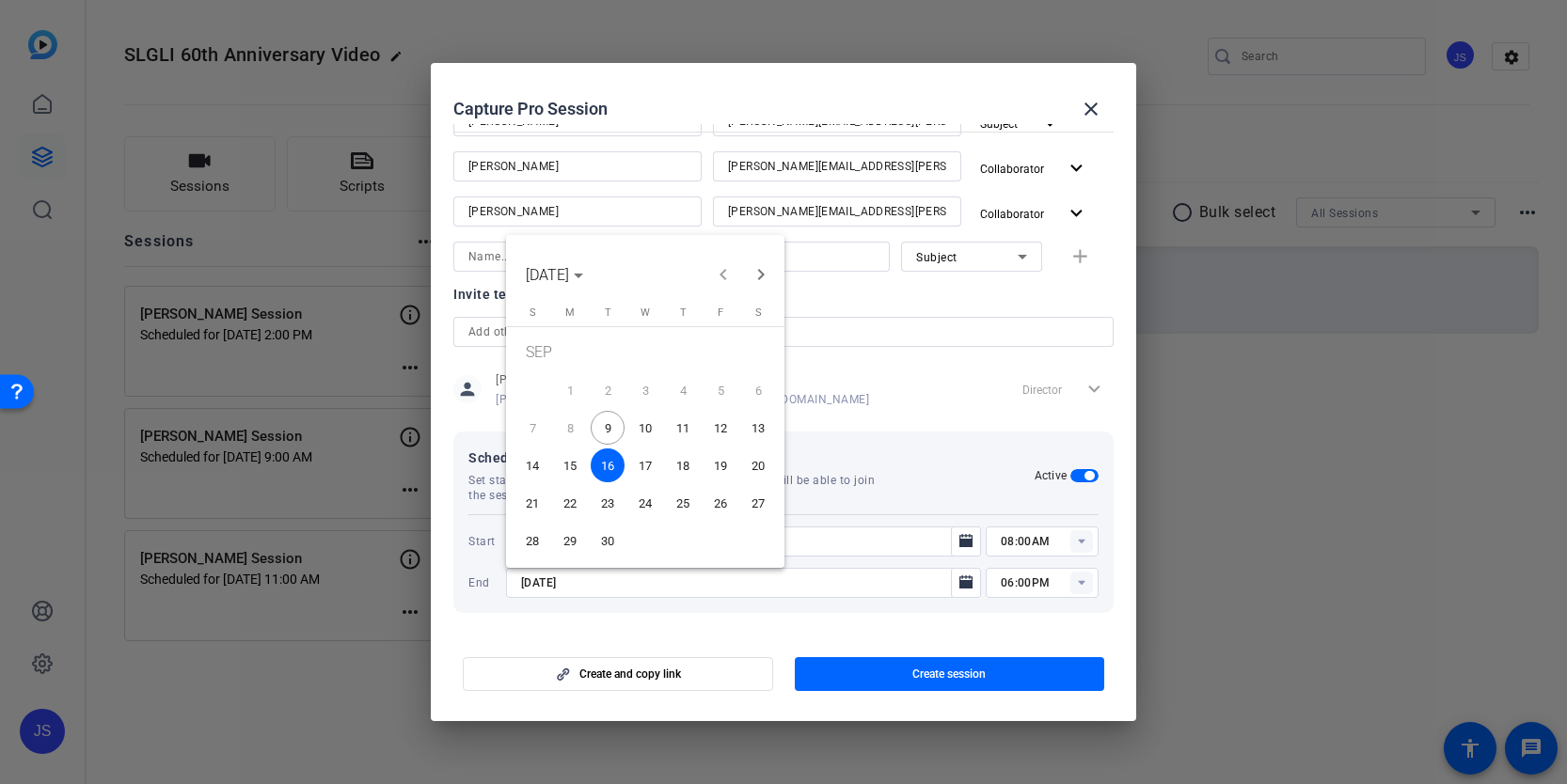
click at [684, 430] on span "11" at bounding box center [683, 427] width 34 height 34
type input "[DATE]"
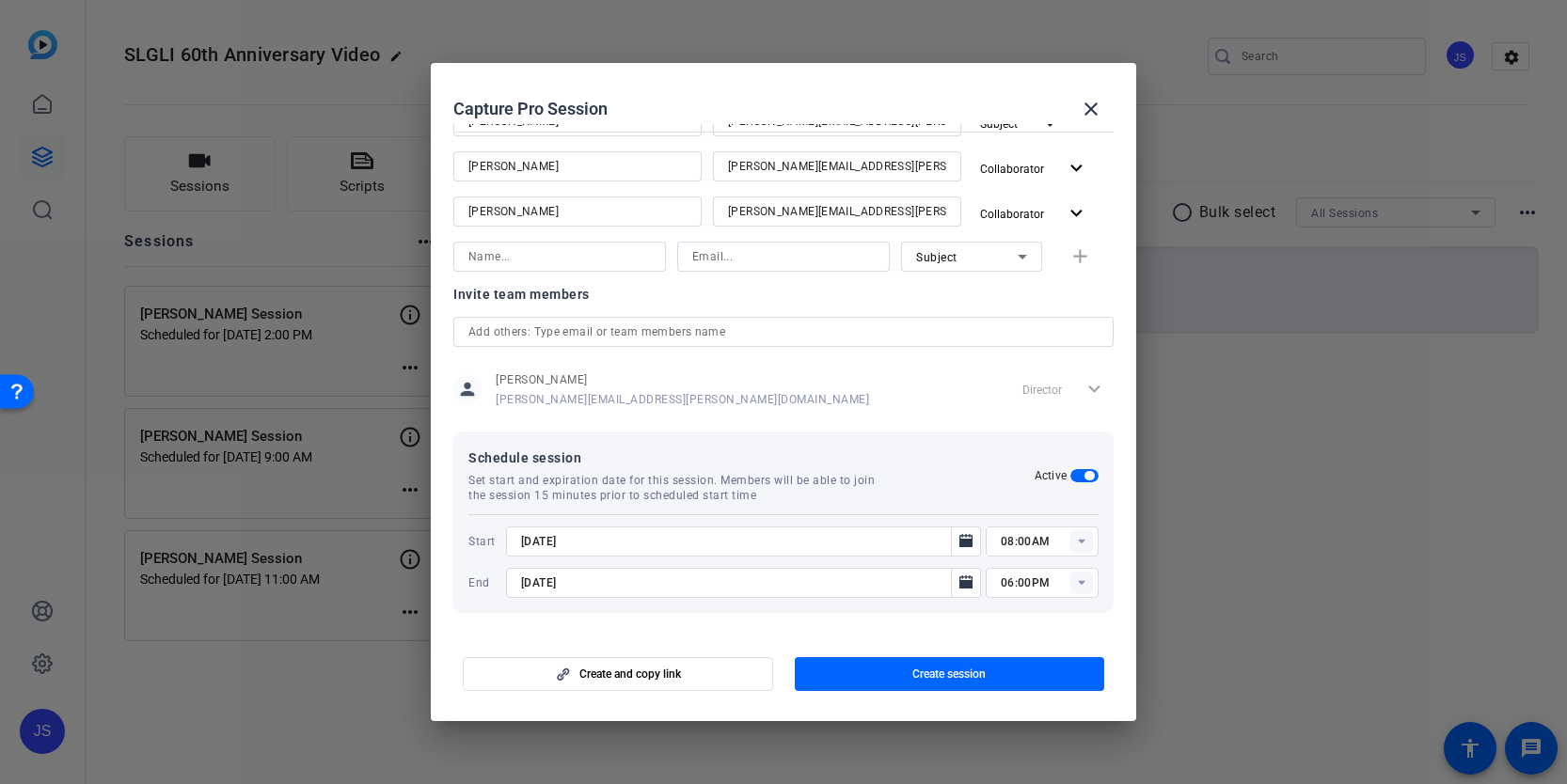
click at [1080, 532] on rect at bounding box center [1081, 540] width 22 height 22
click at [1047, 438] on span "01:00AM" at bounding box center [1025, 428] width 49 height 22
type input "01:00AM"
click at [1078, 582] on rect at bounding box center [1081, 582] width 22 height 22
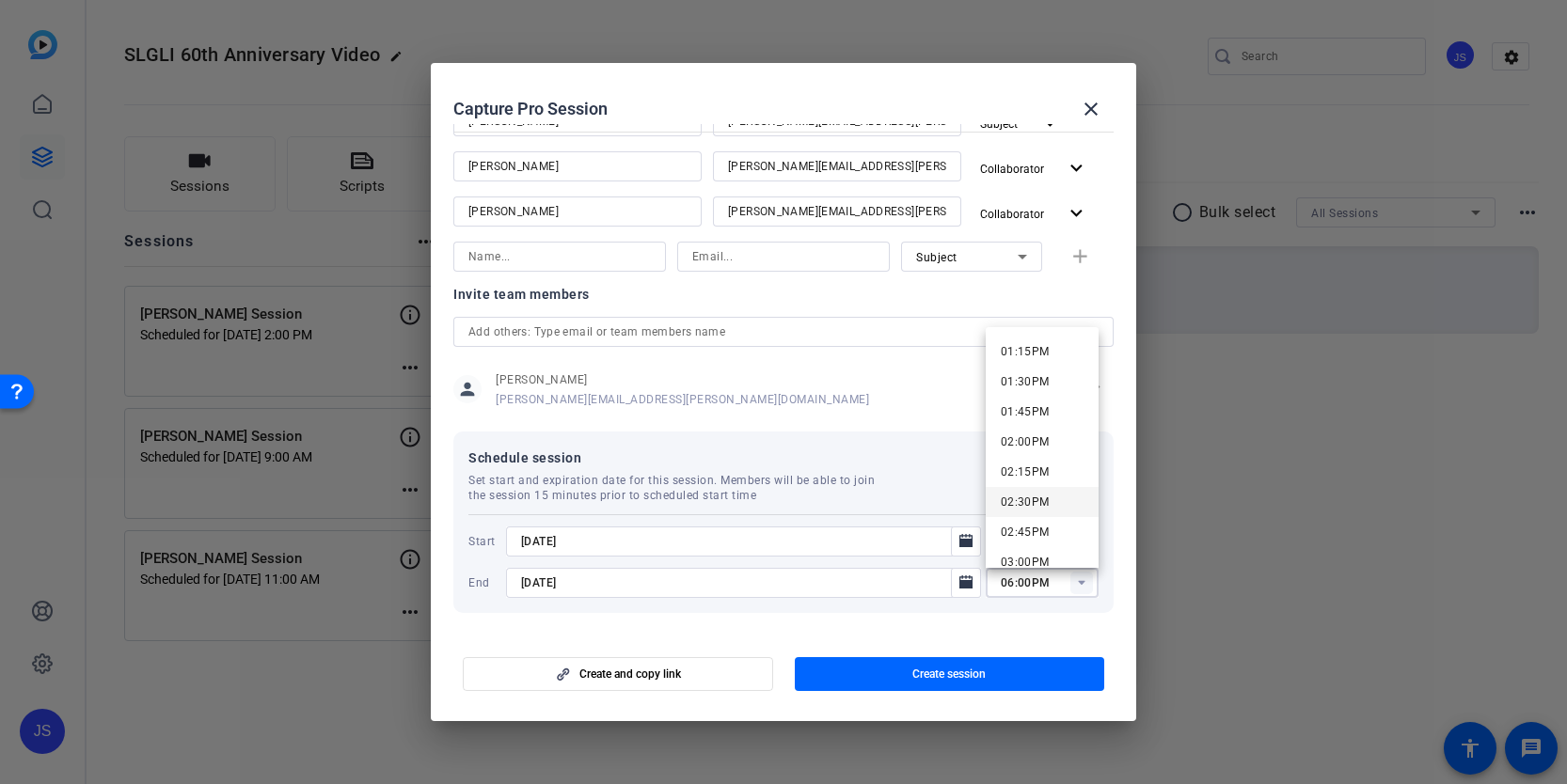
click at [1035, 504] on span "02:30PM" at bounding box center [1025, 502] width 49 height 14
type input "02:30PM"
click at [1088, 531] on rect at bounding box center [1081, 540] width 22 height 22
click at [1047, 351] on span "01:00PM" at bounding box center [1025, 352] width 49 height 14
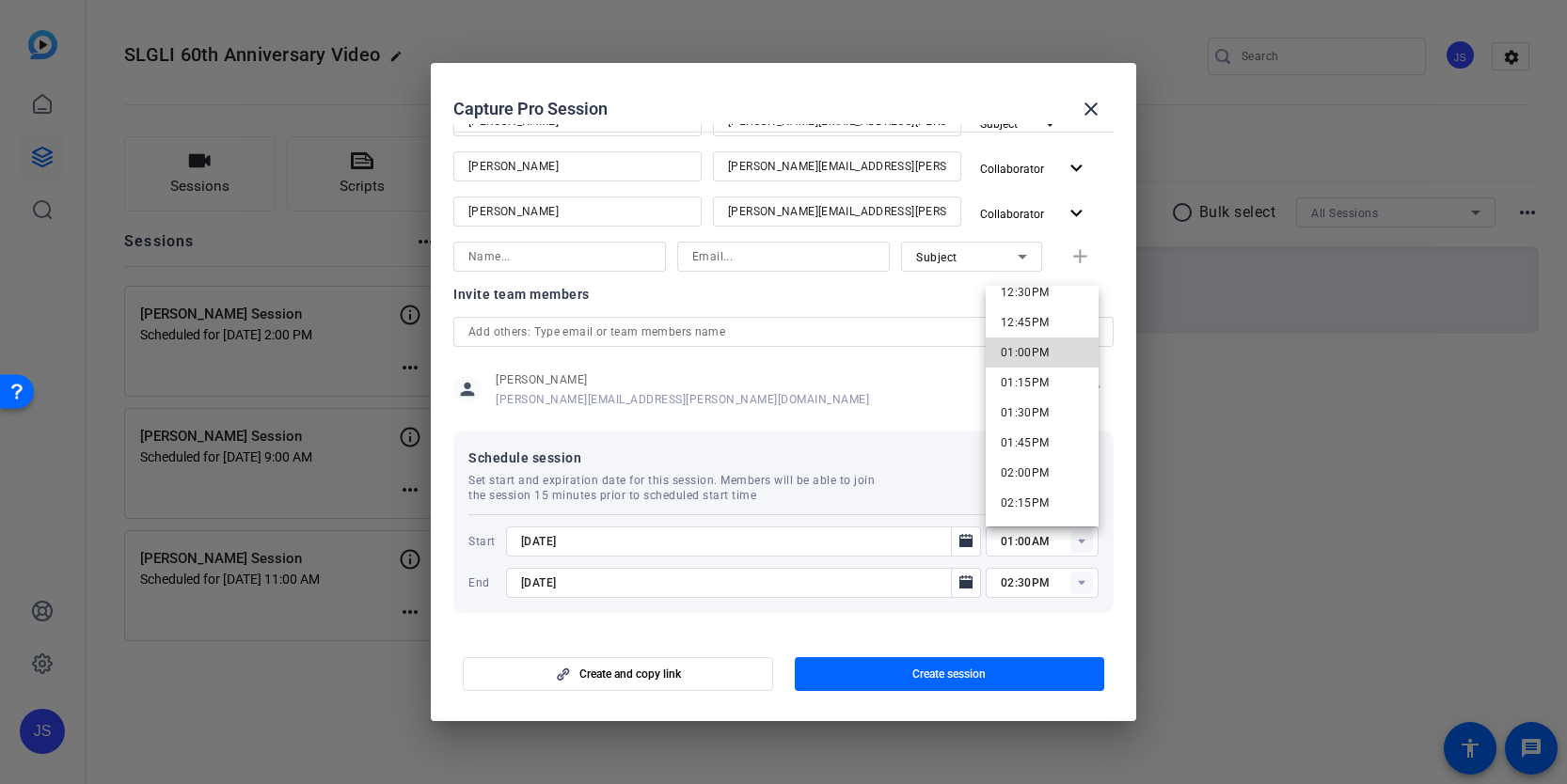
type input "01:00PM"
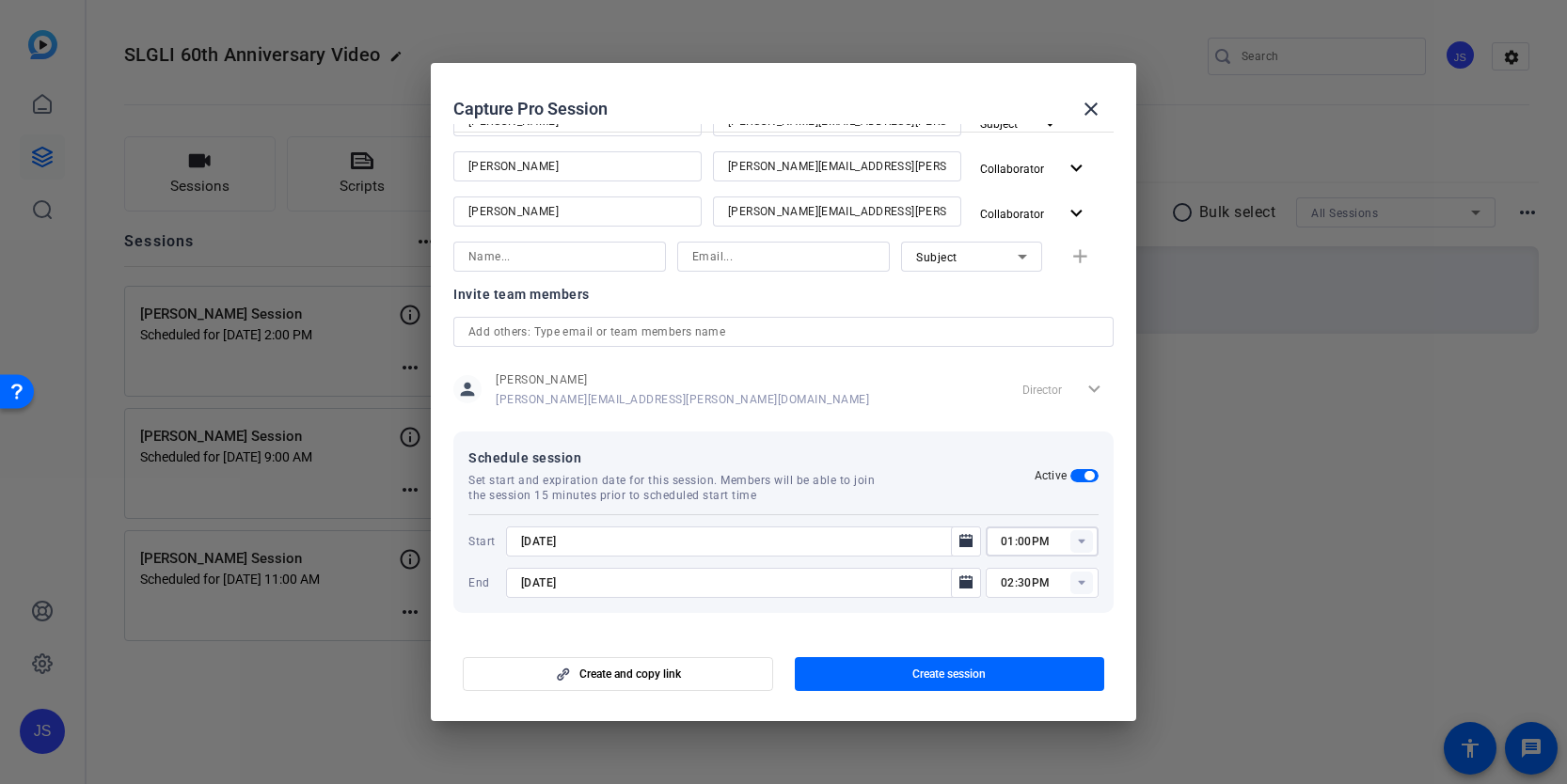
click at [1178, 507] on div at bounding box center [784, 392] width 1567 height 784
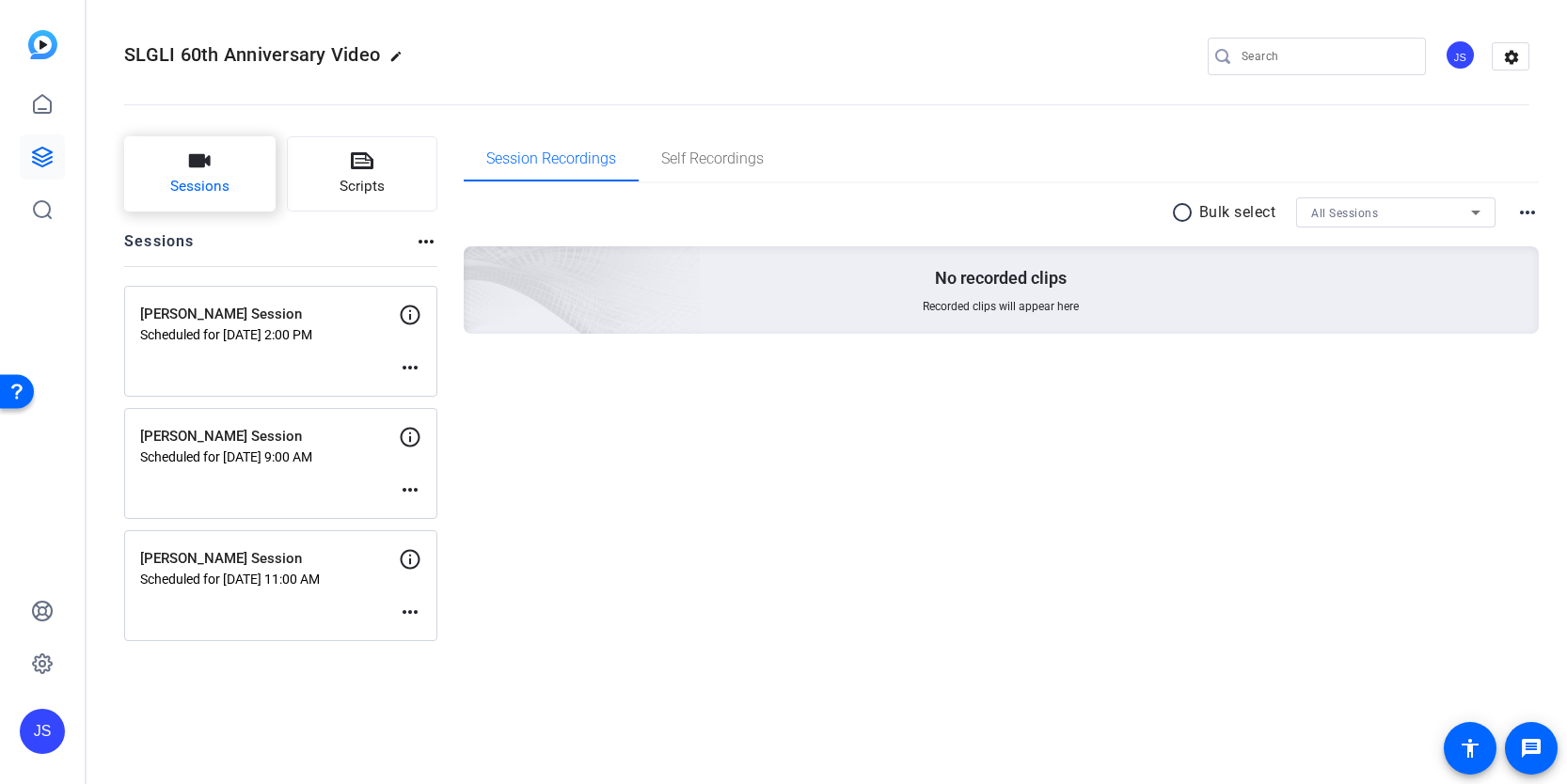
click at [261, 165] on button "Sessions" at bounding box center [200, 173] width 151 height 75
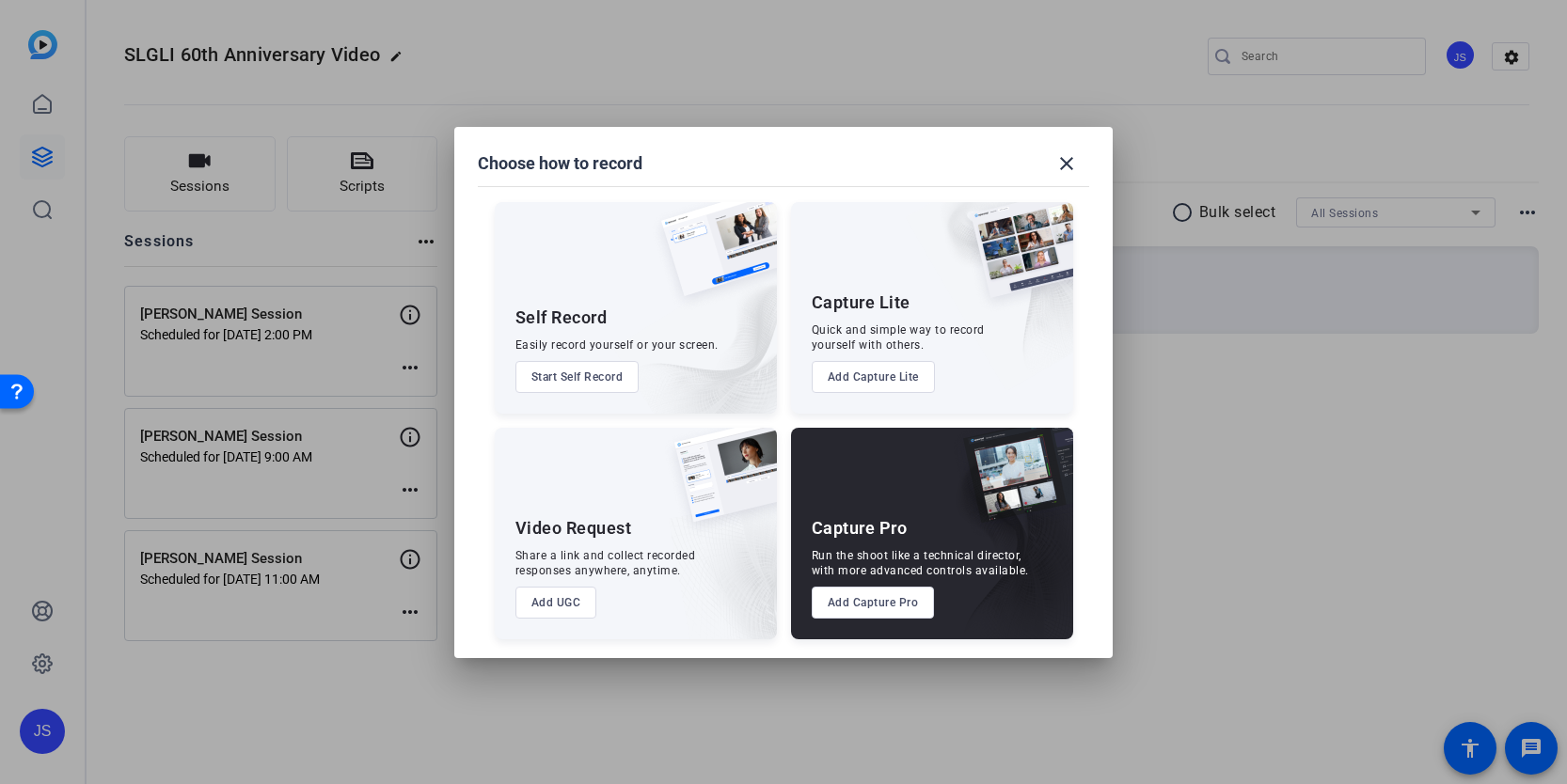
click at [850, 521] on div "Capture Pro" at bounding box center [859, 528] width 96 height 22
click at [847, 604] on button "Add Capture Pro" at bounding box center [873, 602] width 123 height 32
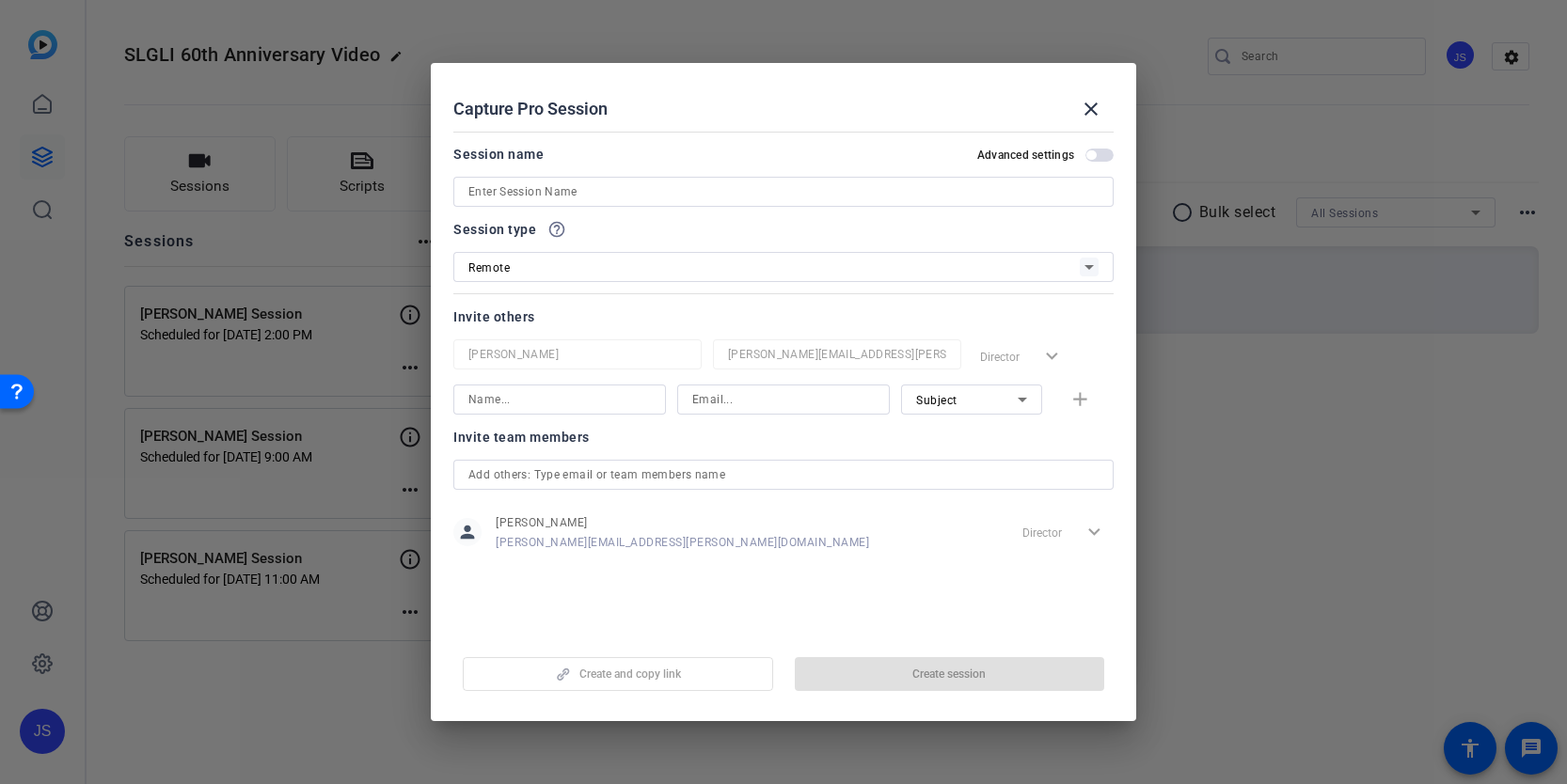
click at [647, 177] on div at bounding box center [783, 191] width 630 height 30
click at [631, 191] on input at bounding box center [783, 191] width 630 height 22
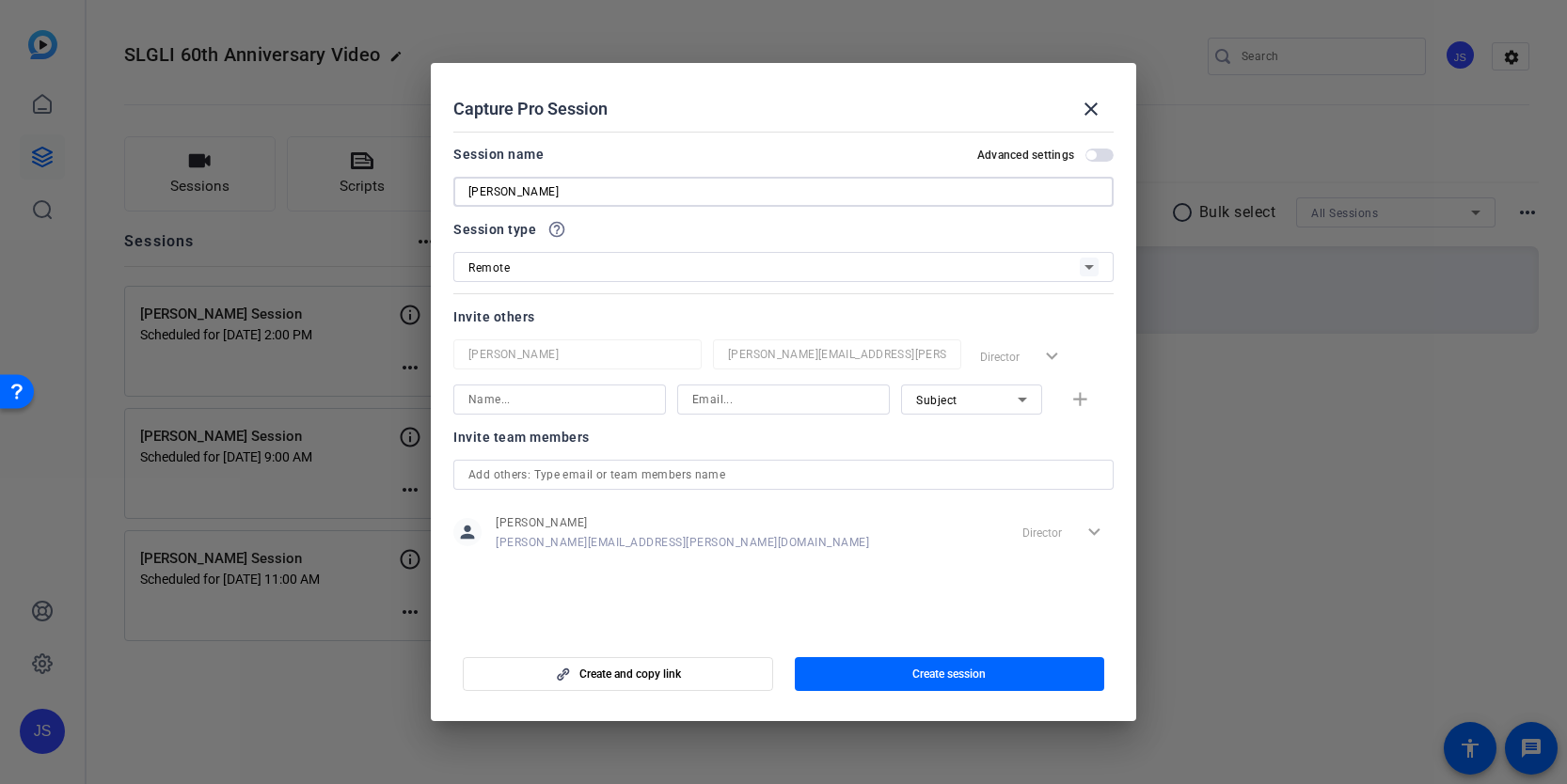
type input "[PERSON_NAME]"
click at [598, 402] on input at bounding box center [559, 399] width 183 height 22
type input "[PERSON_NAME]"
type input "[PERSON_NAME][EMAIL_ADDRESS][PERSON_NAME][DOMAIN_NAME]"
click at [1084, 400] on mat-icon "add" at bounding box center [1080, 400] width 23 height 23
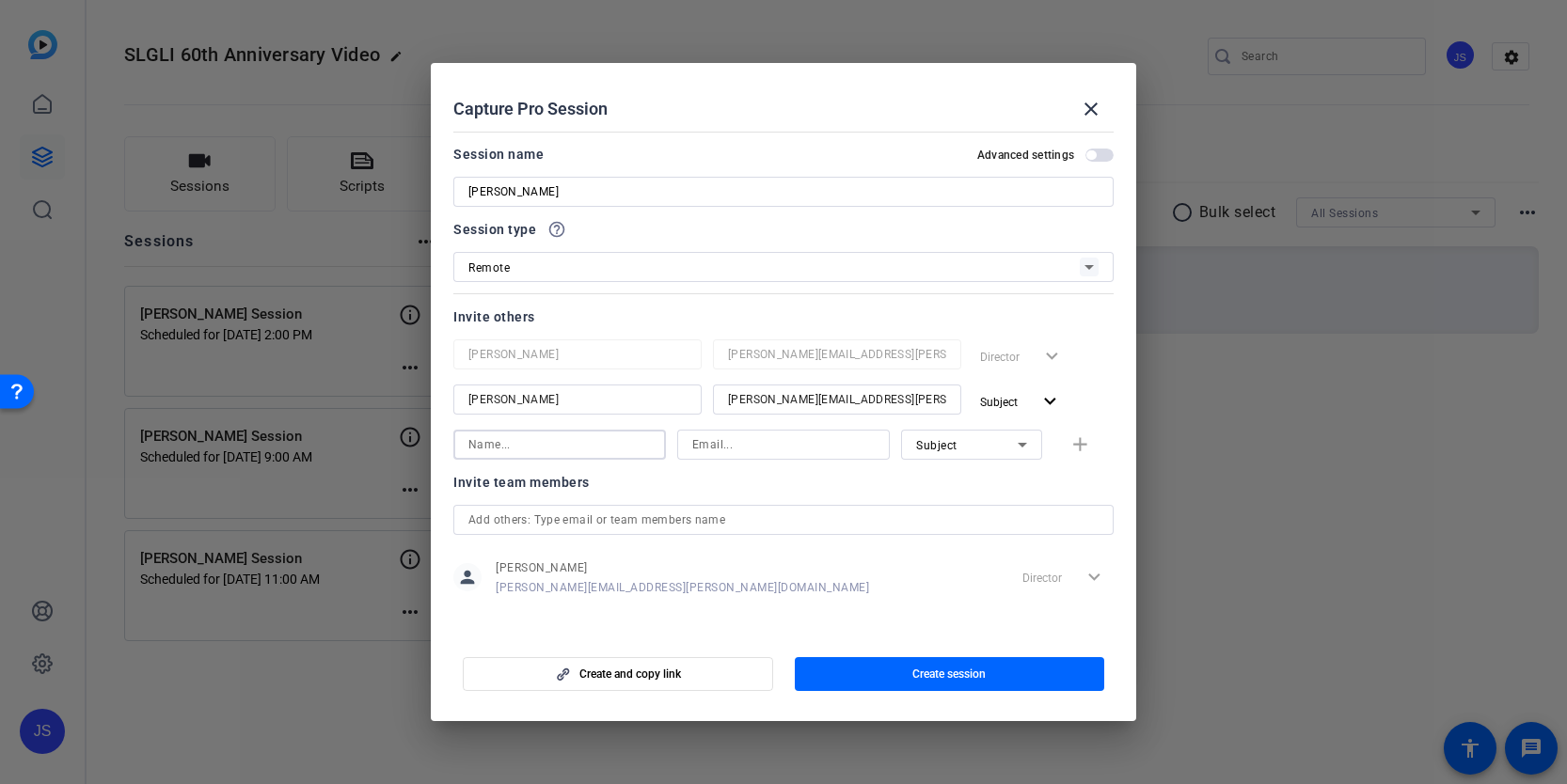
click at [563, 450] on input at bounding box center [559, 444] width 183 height 22
type input "[PERSON_NAME]"
type input "[PERSON_NAME][EMAIL_ADDRESS][PERSON_NAME][DOMAIN_NAME]"
click at [959, 448] on div "Subject" at bounding box center [966, 445] width 102 height 23
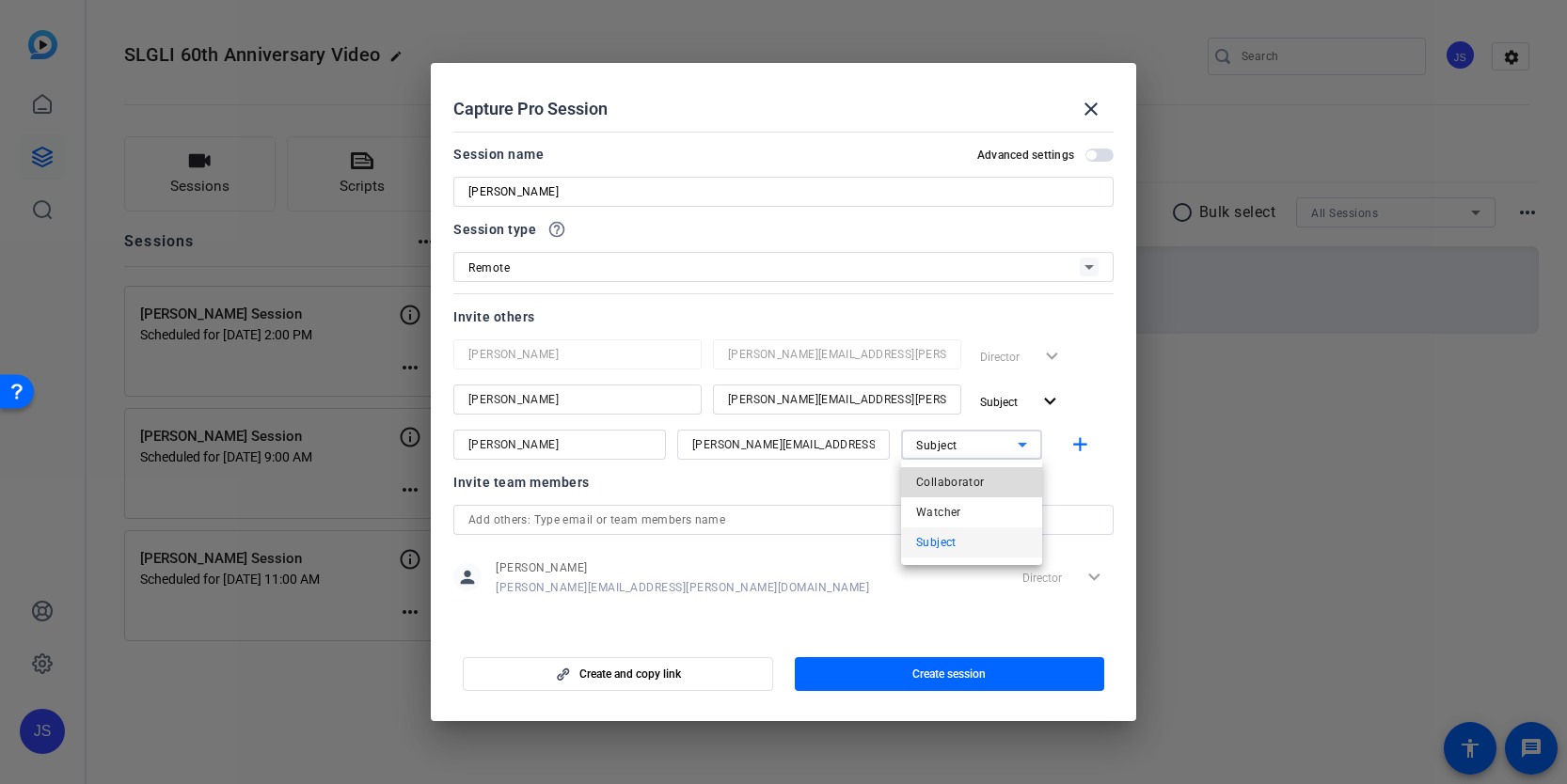
click at [956, 478] on span "Collaborator" at bounding box center [950, 481] width 69 height 22
click at [1072, 447] on mat-icon "add" at bounding box center [1080, 445] width 23 height 23
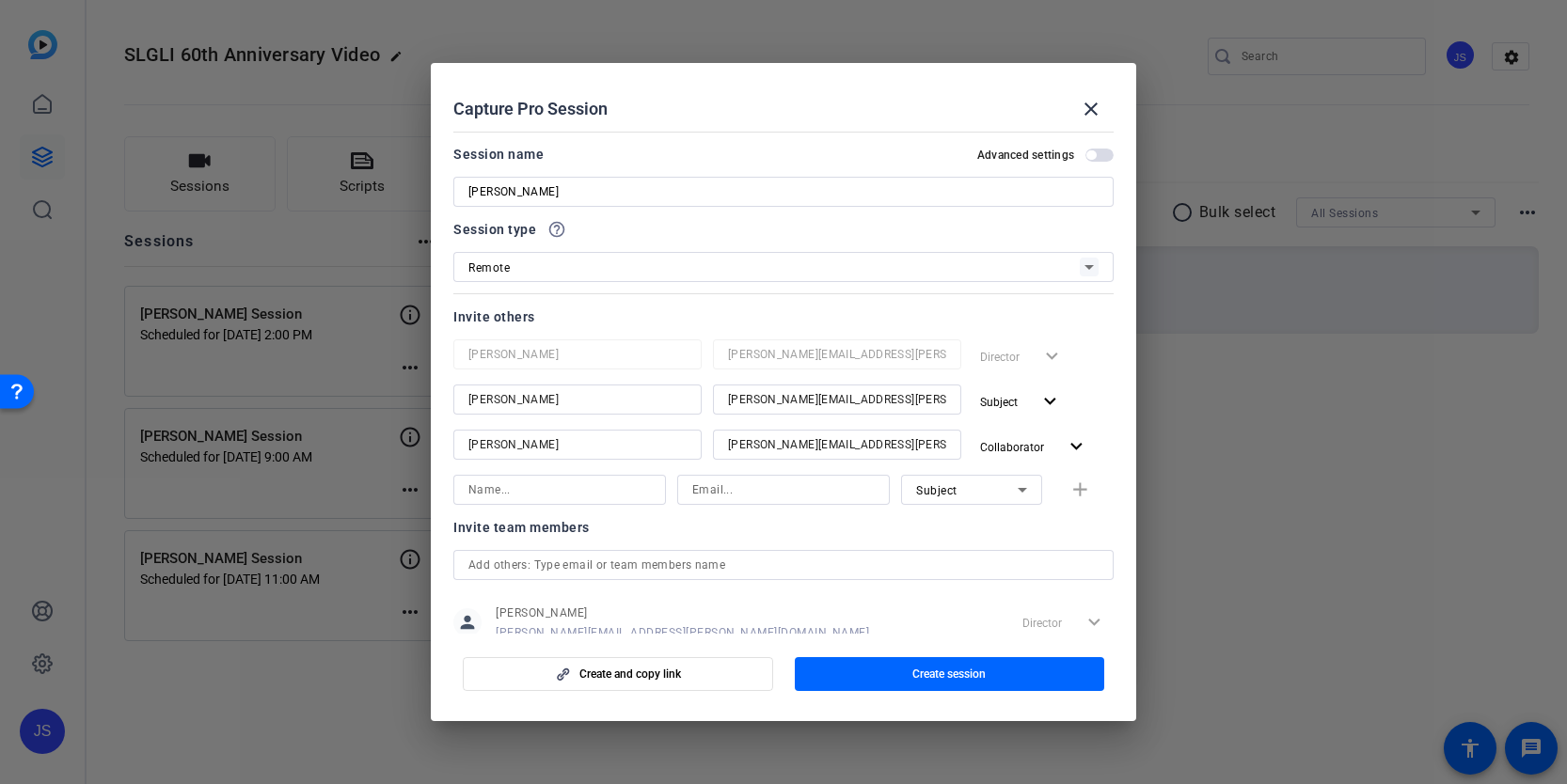
click at [552, 493] on input at bounding box center [559, 489] width 183 height 22
type input "[PERSON_NAME]"
type input "[PERSON_NAME][EMAIL_ADDRESS][PERSON_NAME][DOMAIN_NAME]"
click at [974, 480] on div "Subject" at bounding box center [966, 490] width 102 height 23
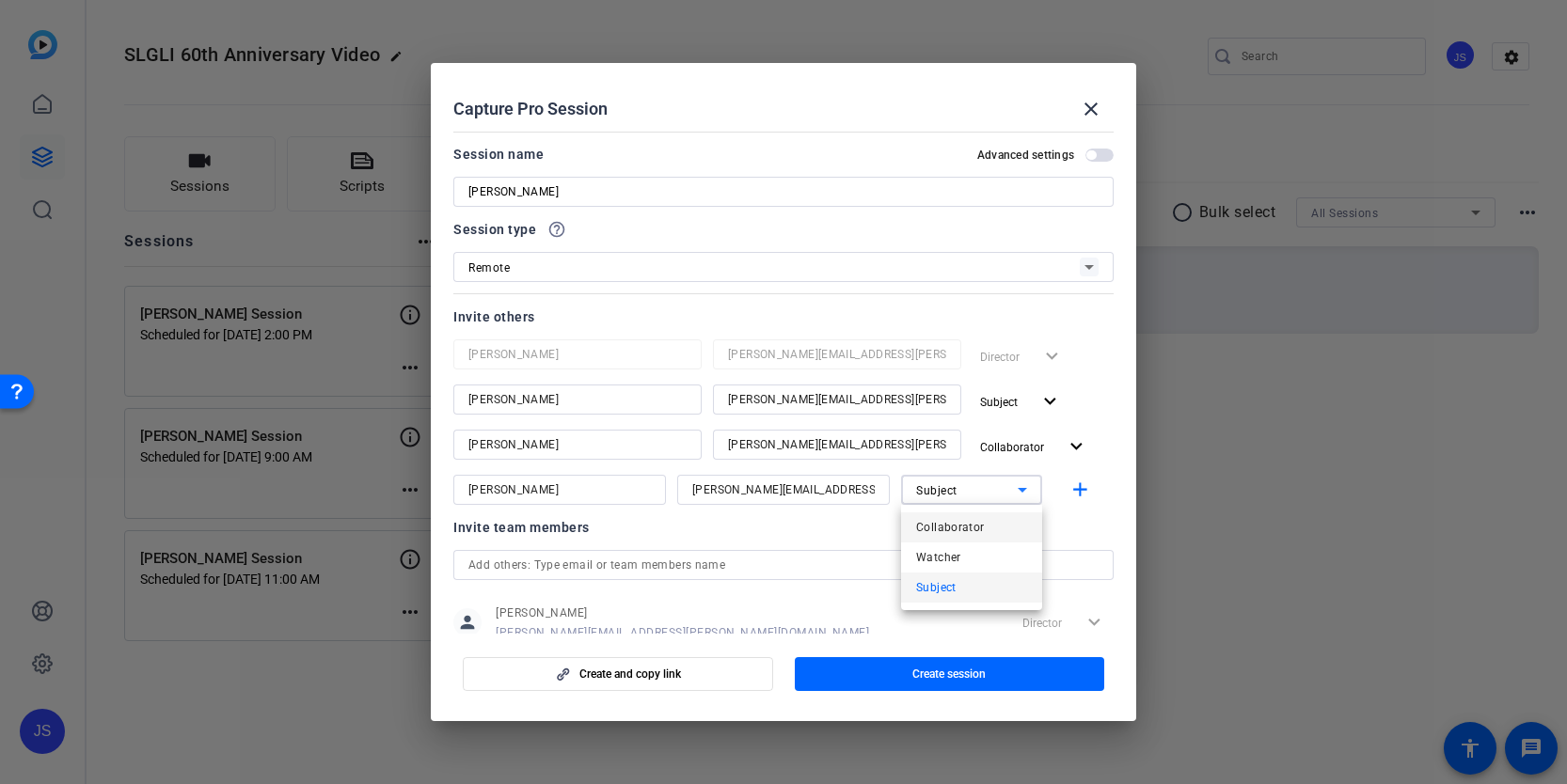
click at [961, 524] on span "Collaborator" at bounding box center [950, 527] width 69 height 22
click at [1084, 493] on mat-icon "add" at bounding box center [1080, 490] width 23 height 23
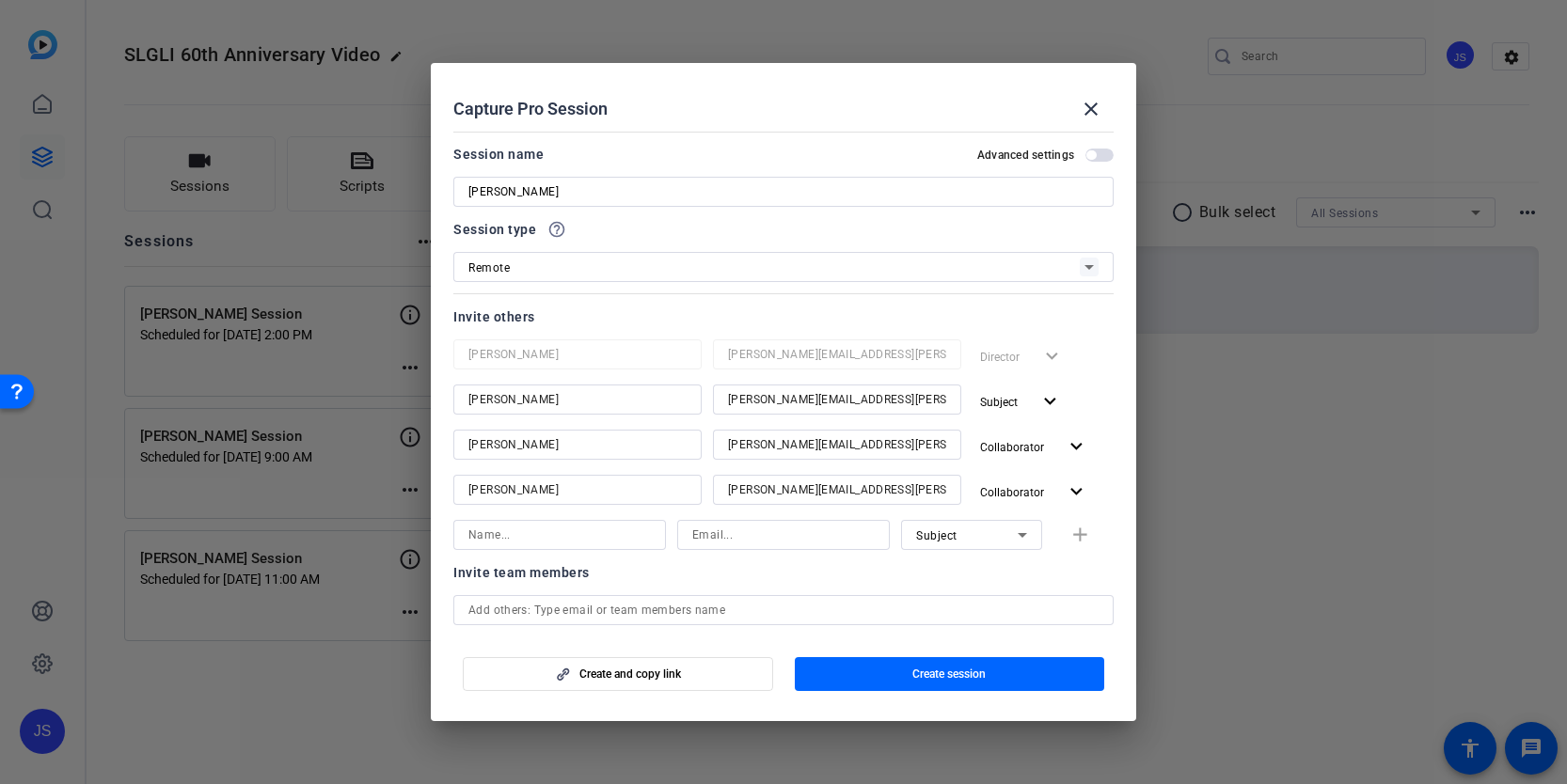
click at [1088, 154] on span "button" at bounding box center [1091, 155] width 10 height 10
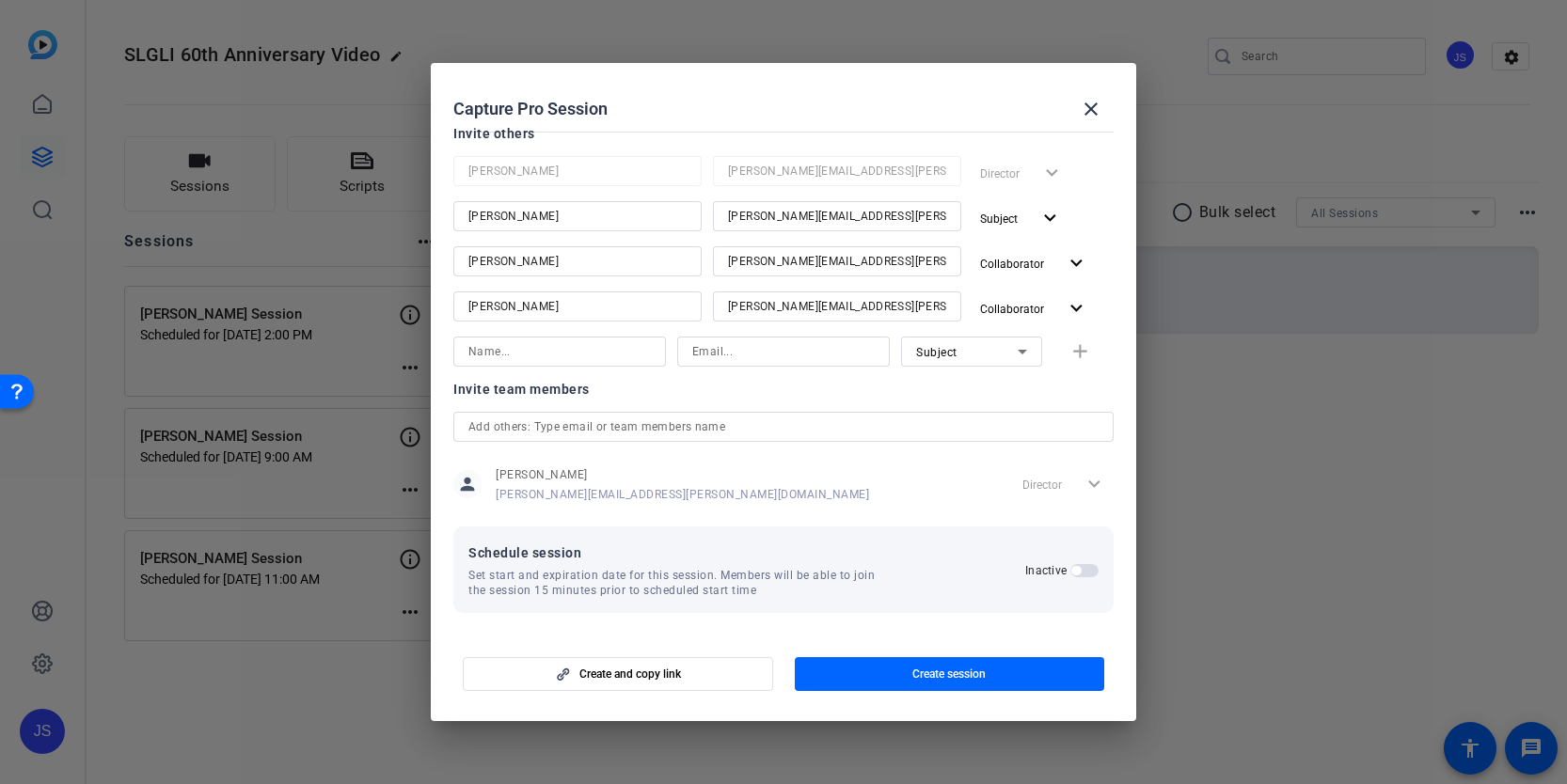
click at [1088, 568] on span "button" at bounding box center [1084, 571] width 28 height 14
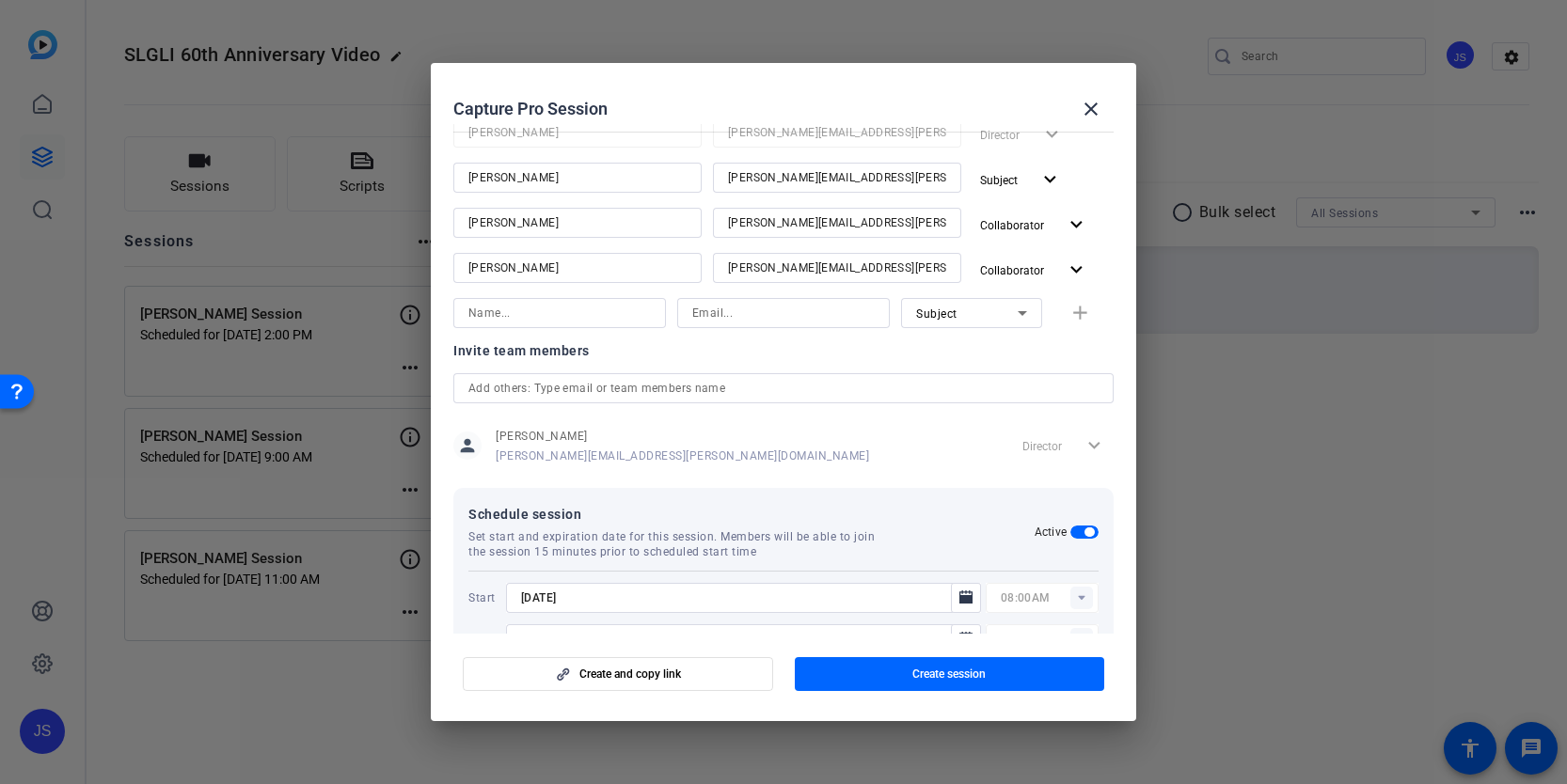
scroll to position [278, 0]
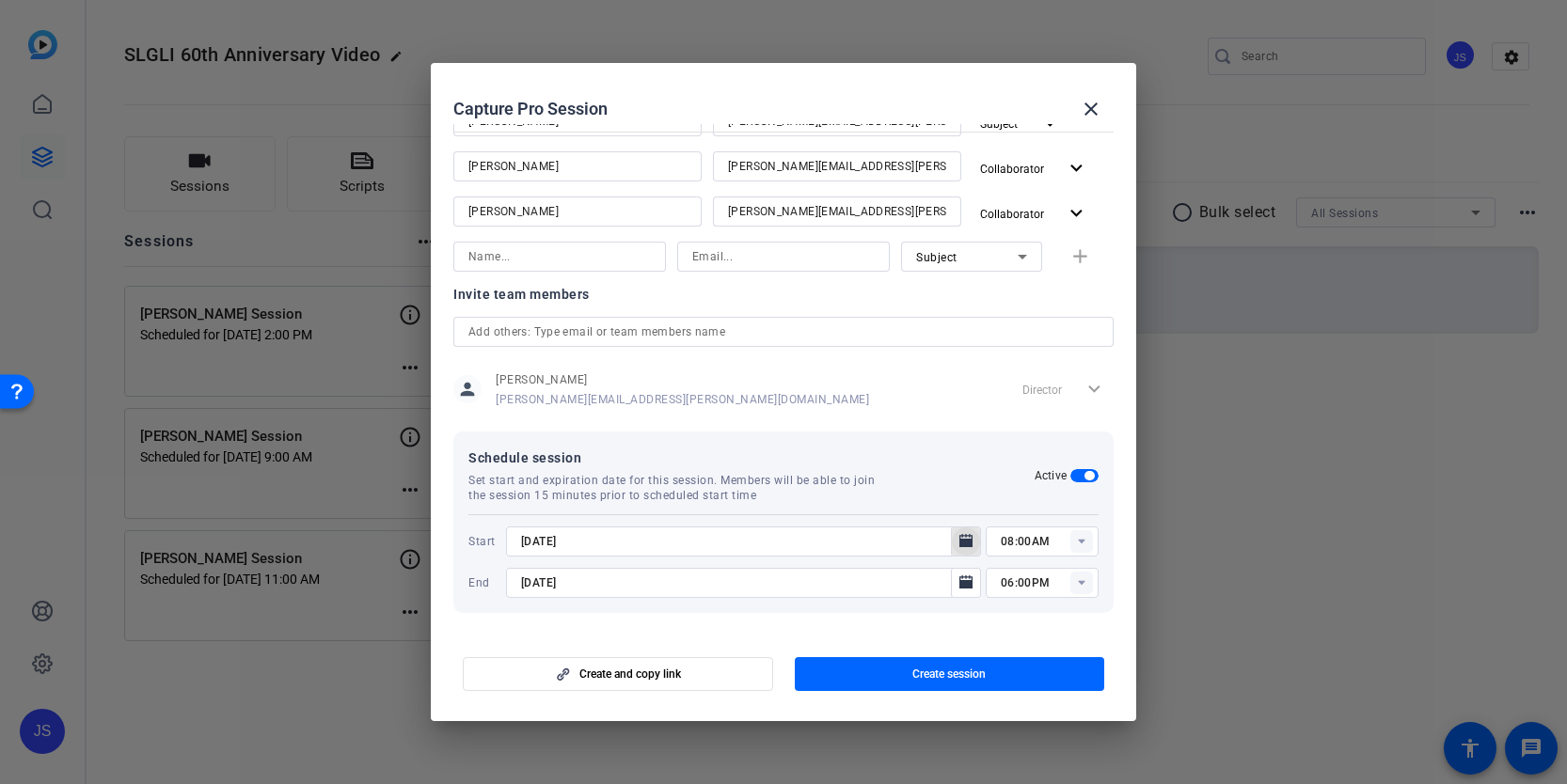
click at [955, 544] on mat-icon "Open calendar" at bounding box center [965, 540] width 22 height 22
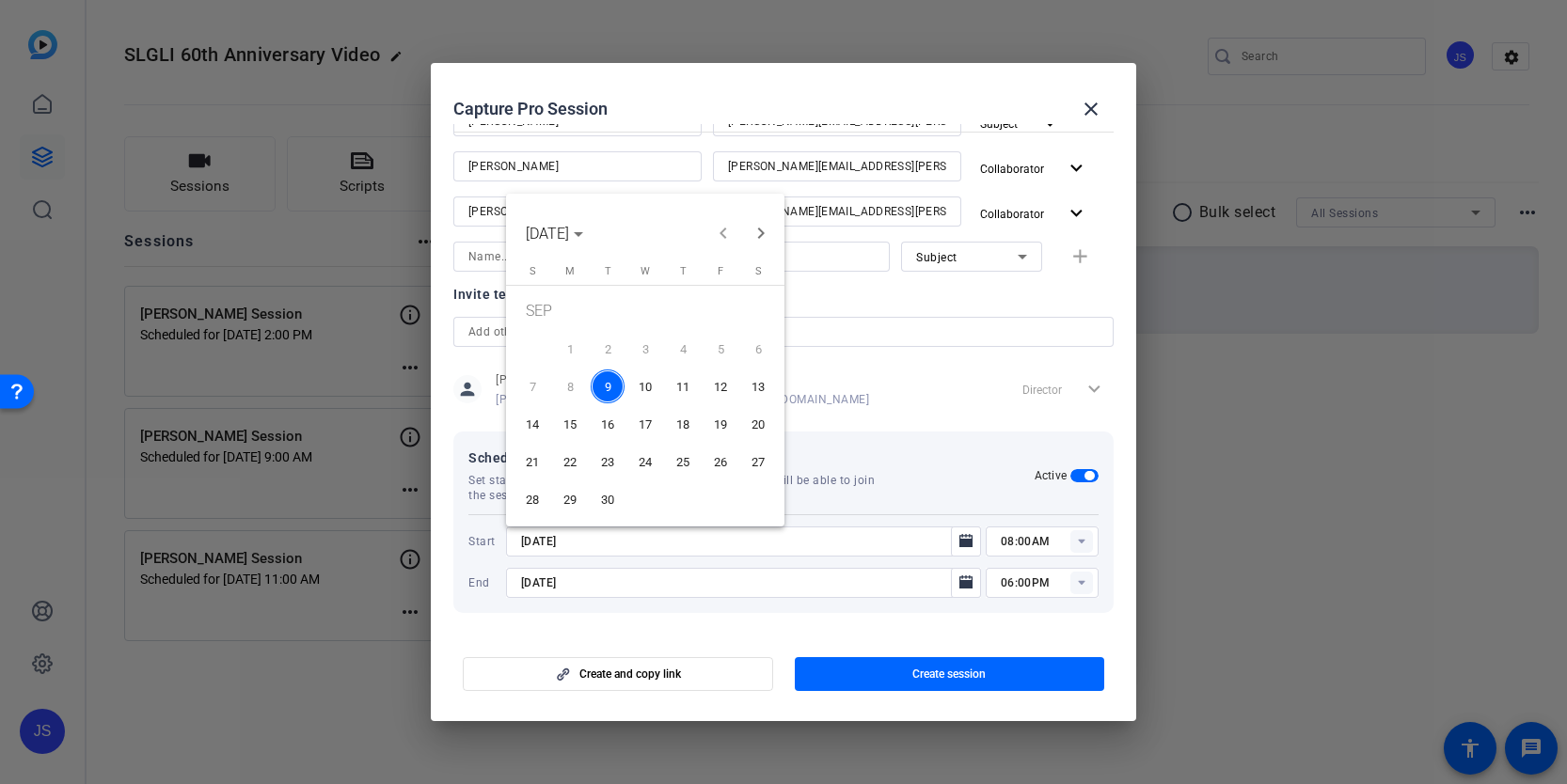
click at [681, 381] on span "11" at bounding box center [683, 386] width 34 height 34
type input "[DATE]"
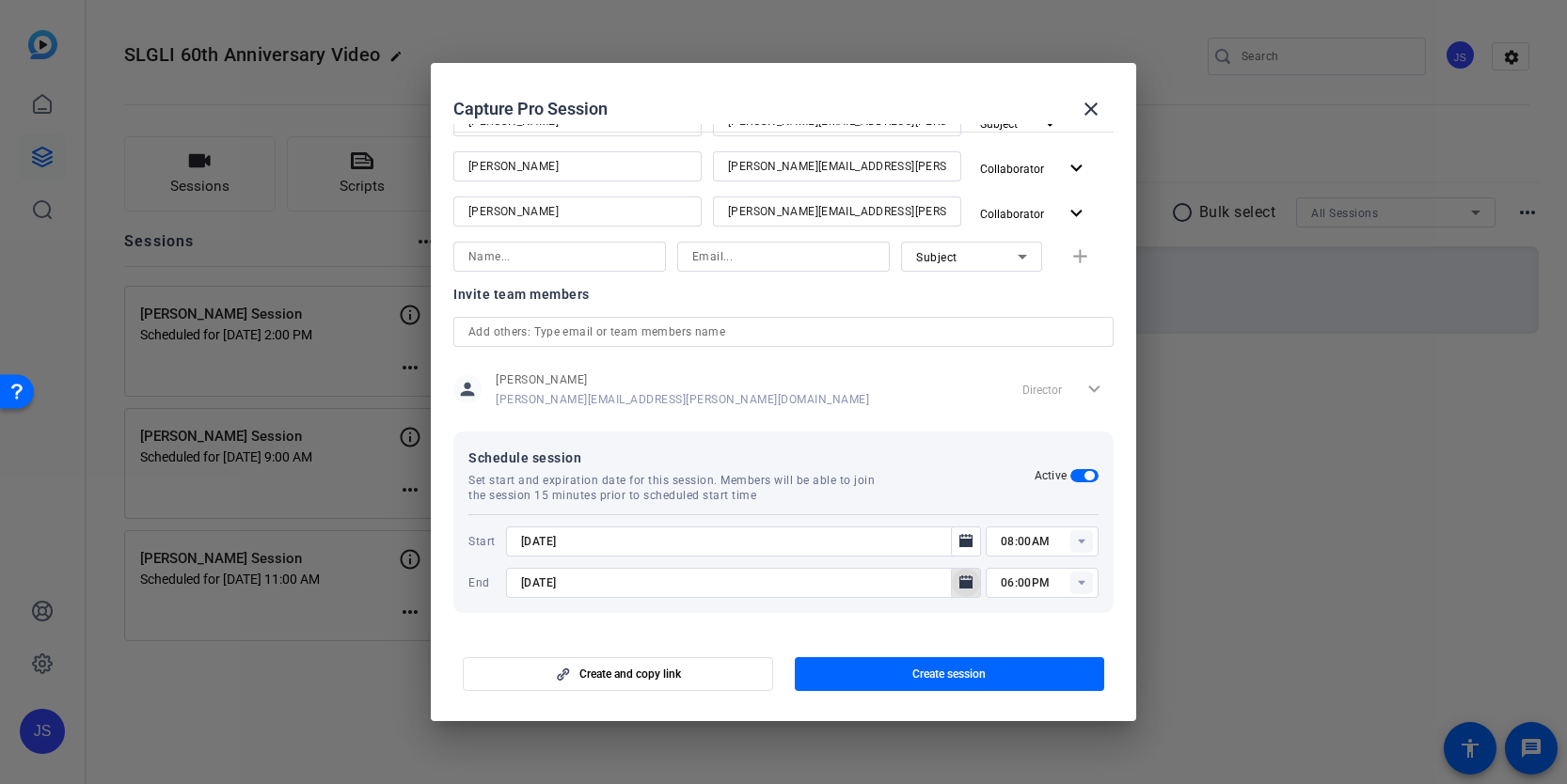
click at [961, 583] on icon "Open calendar" at bounding box center [966, 582] width 14 height 14
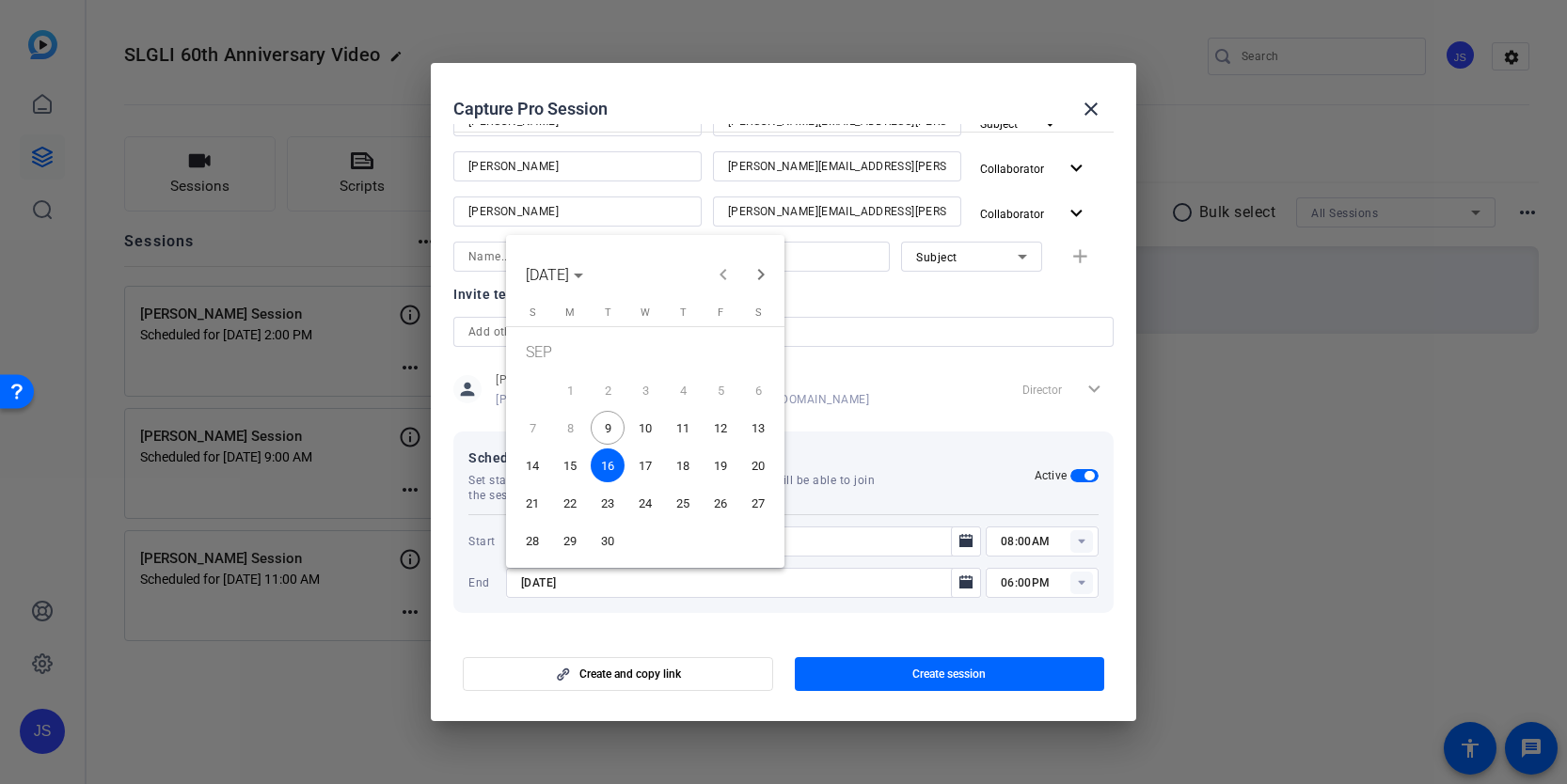
click at [684, 427] on span "11" at bounding box center [683, 427] width 34 height 34
type input "[DATE]"
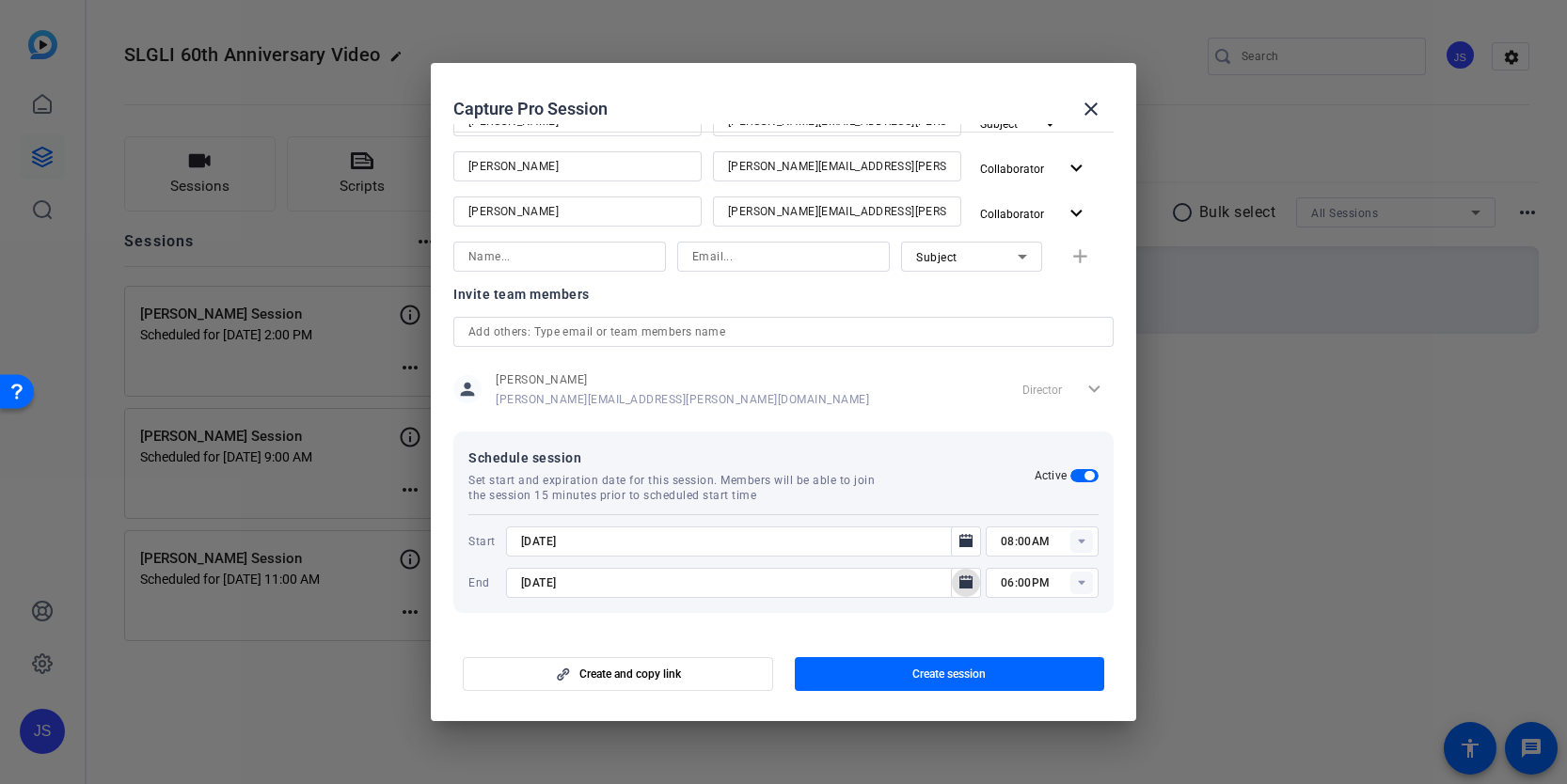
click at [1086, 534] on rect at bounding box center [1081, 540] width 22 height 22
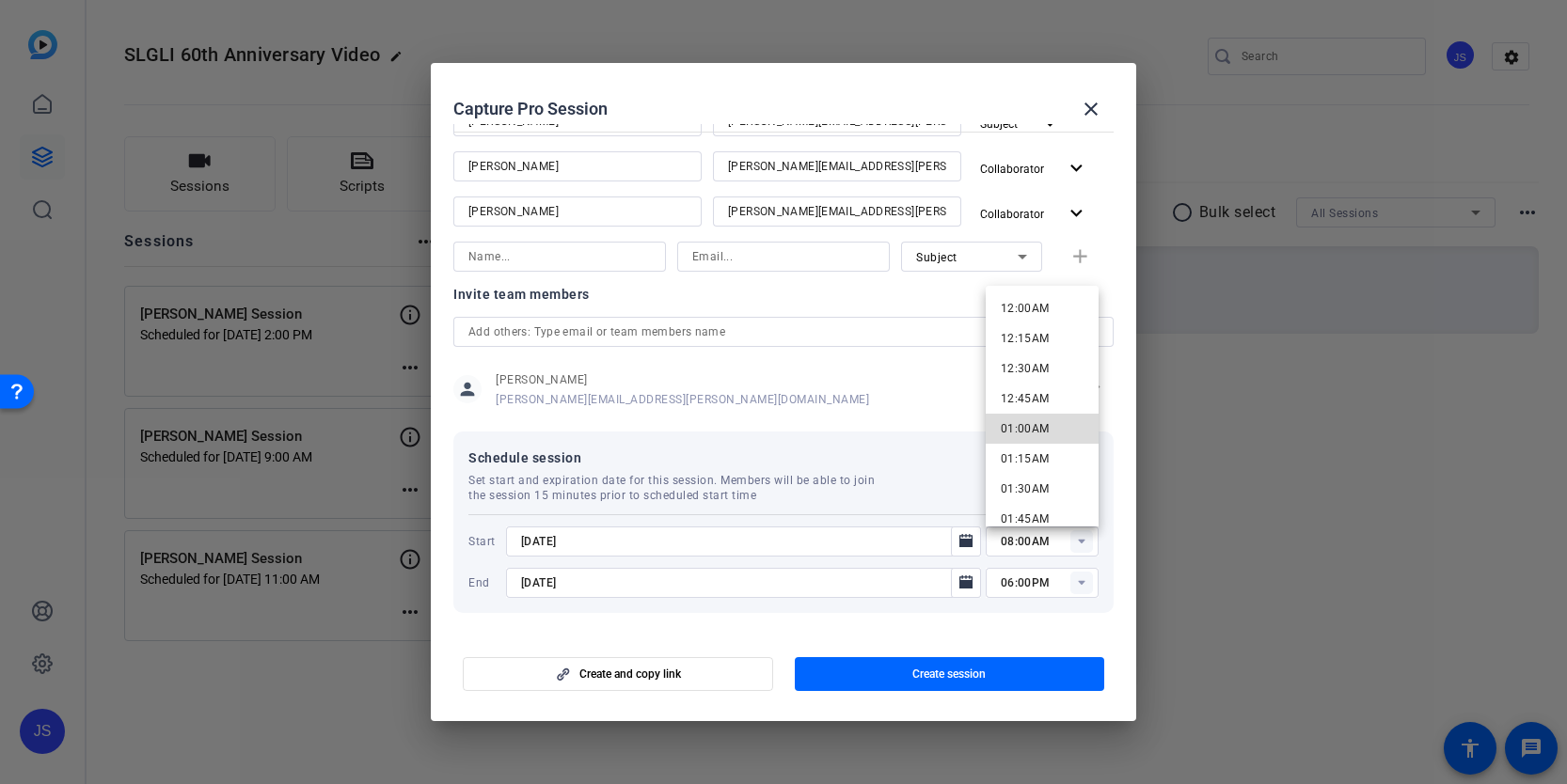
click at [1042, 424] on span "01:00AM" at bounding box center [1025, 429] width 49 height 14
type input "01:00AM"
click at [1082, 582] on icon at bounding box center [1081, 583] width 7 height 5
click at [1048, 434] on mat-option "02:30PM" at bounding box center [1042, 429] width 113 height 30
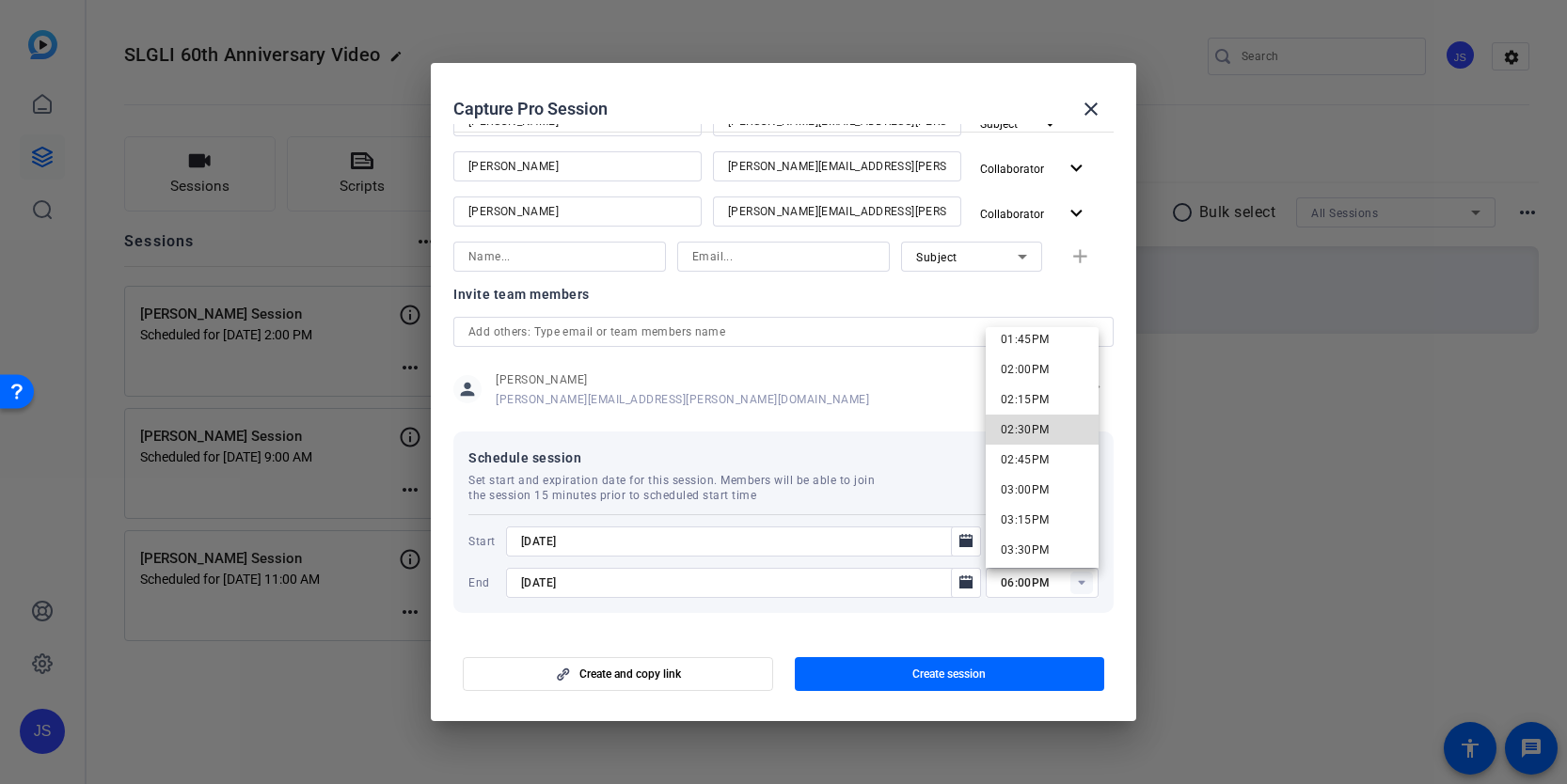
type input "02:30PM"
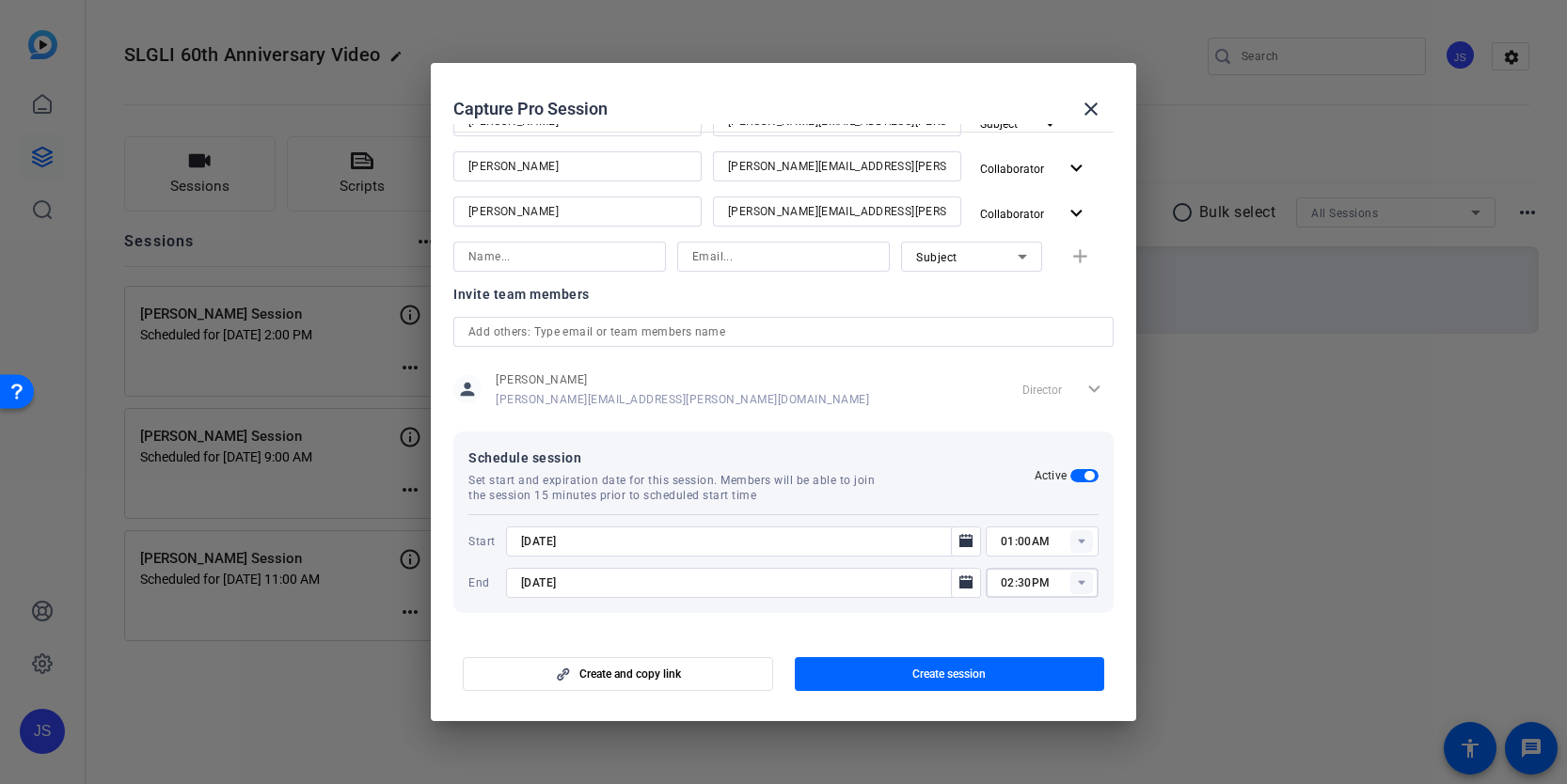
click at [1088, 543] on rect at bounding box center [1081, 540] width 22 height 22
click at [1037, 421] on span "01:00PM" at bounding box center [1025, 427] width 49 height 14
type input "01:00PM"
click at [953, 624] on mat-dialog-content "Session name Advanced settings [PERSON_NAME] Session type help_outline Remote I…" at bounding box center [784, 378] width 705 height 509
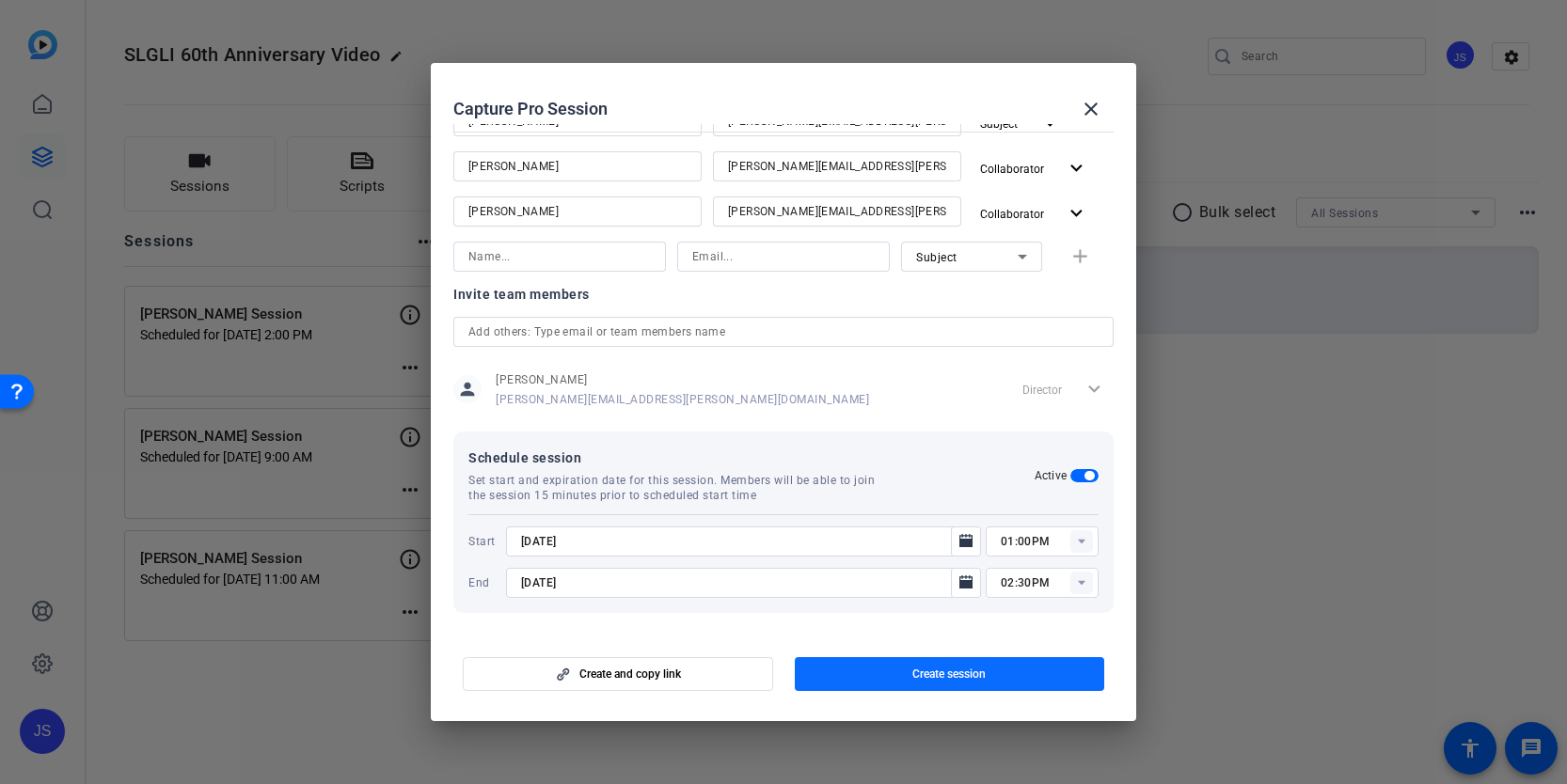
click at [948, 663] on span "button" at bounding box center [950, 673] width 311 height 45
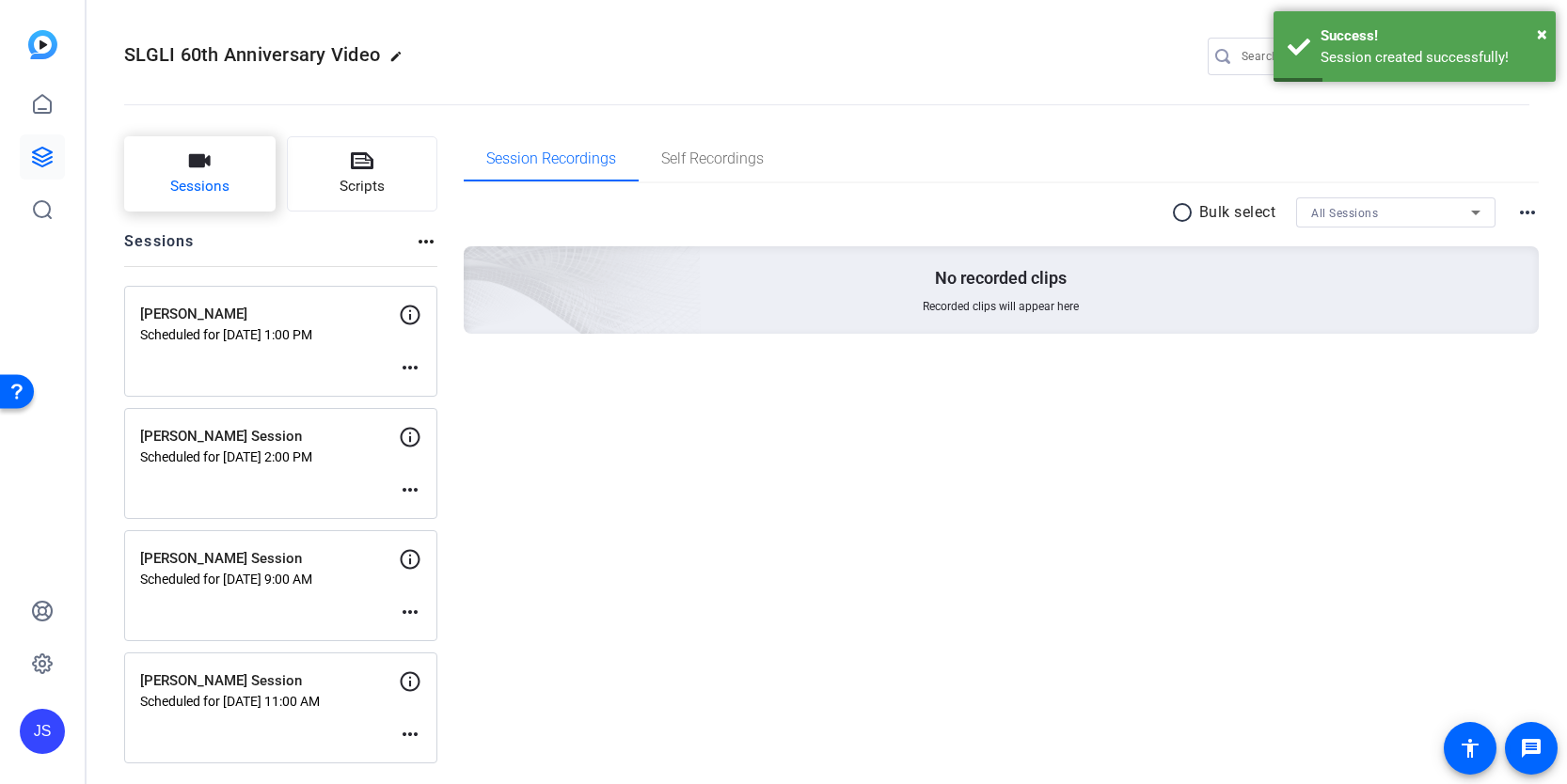
click at [217, 157] on button "Sessions" at bounding box center [200, 173] width 151 height 75
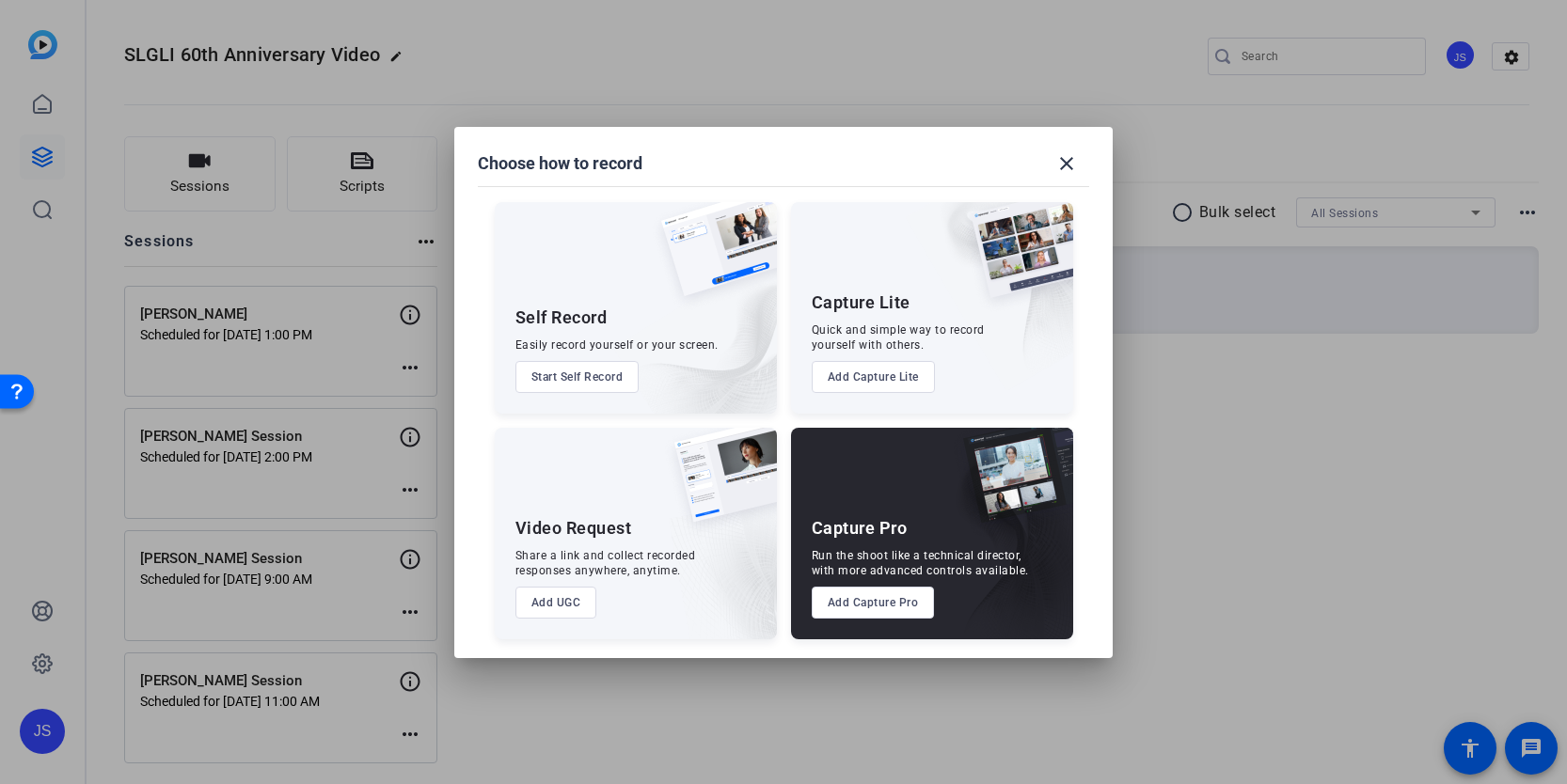
click at [839, 586] on button "Add Capture Pro" at bounding box center [873, 602] width 123 height 32
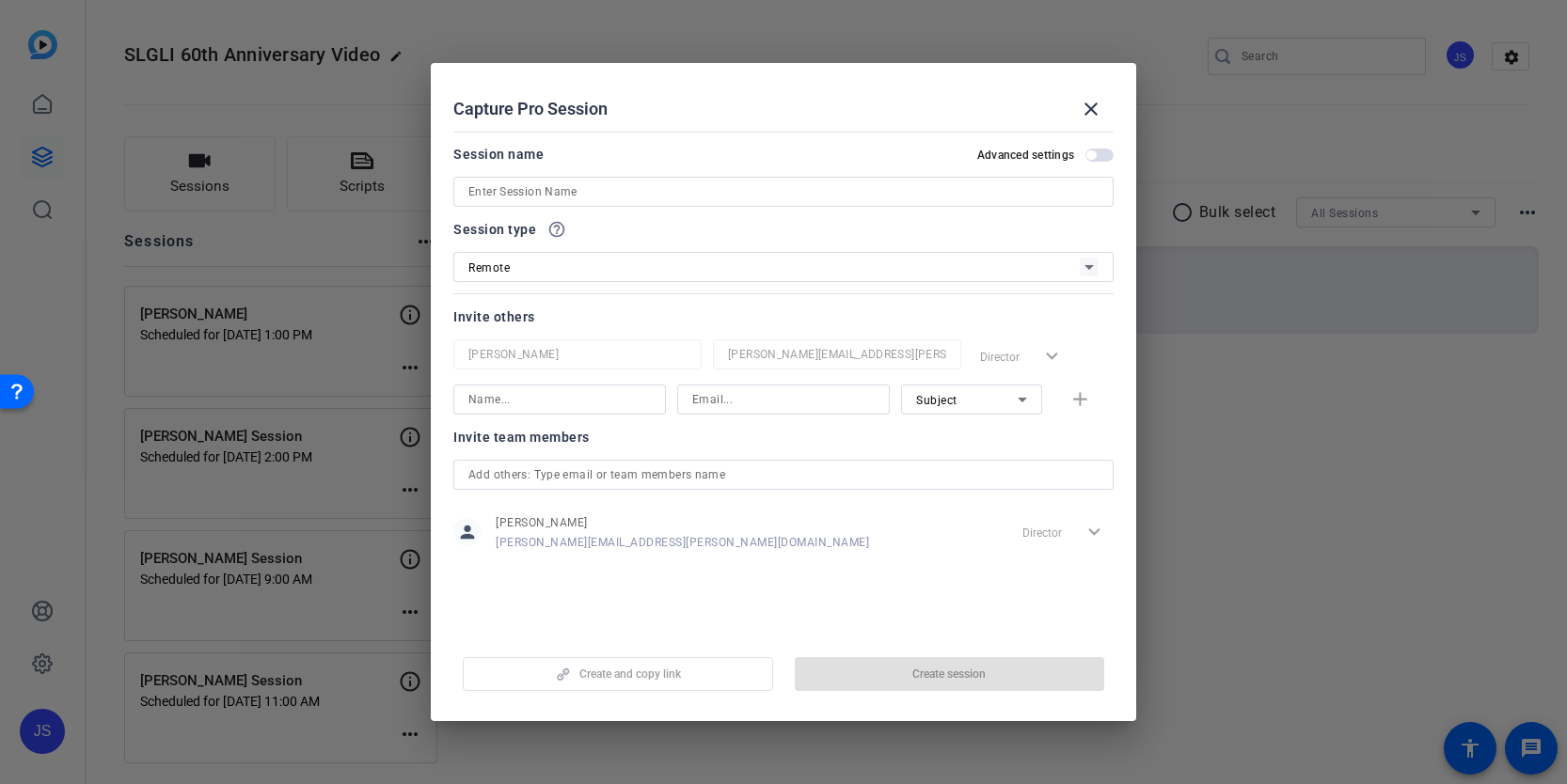
click at [579, 192] on input at bounding box center [783, 191] width 630 height 22
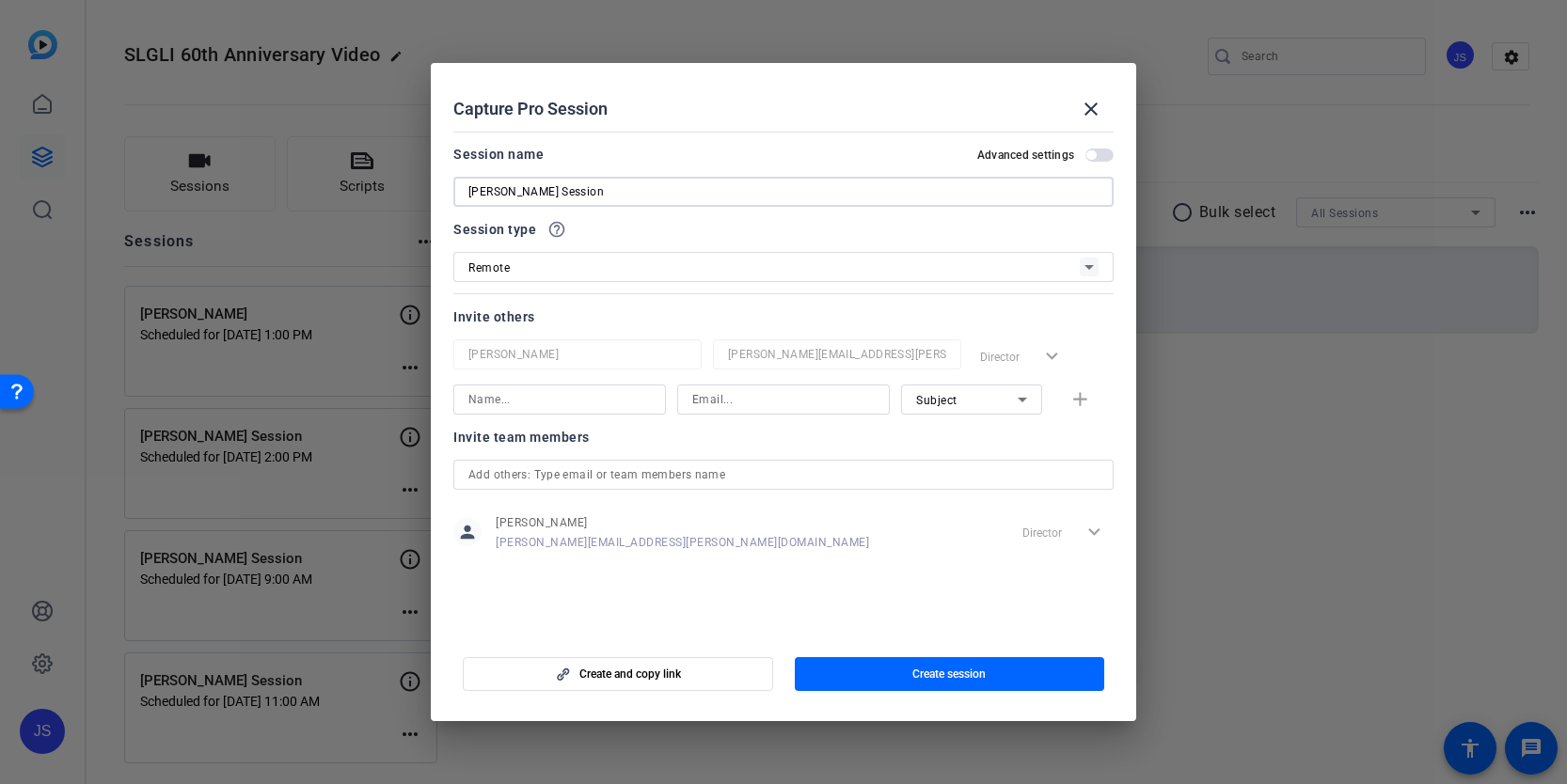
type input "[PERSON_NAME] Session"
click at [589, 393] on input at bounding box center [559, 399] width 183 height 22
type input "[PERSON_NAME]"
click at [793, 407] on input at bounding box center [784, 399] width 183 height 22
type input "[EMAIL_ADDRESS][PERSON_NAME][DOMAIN_NAME]"
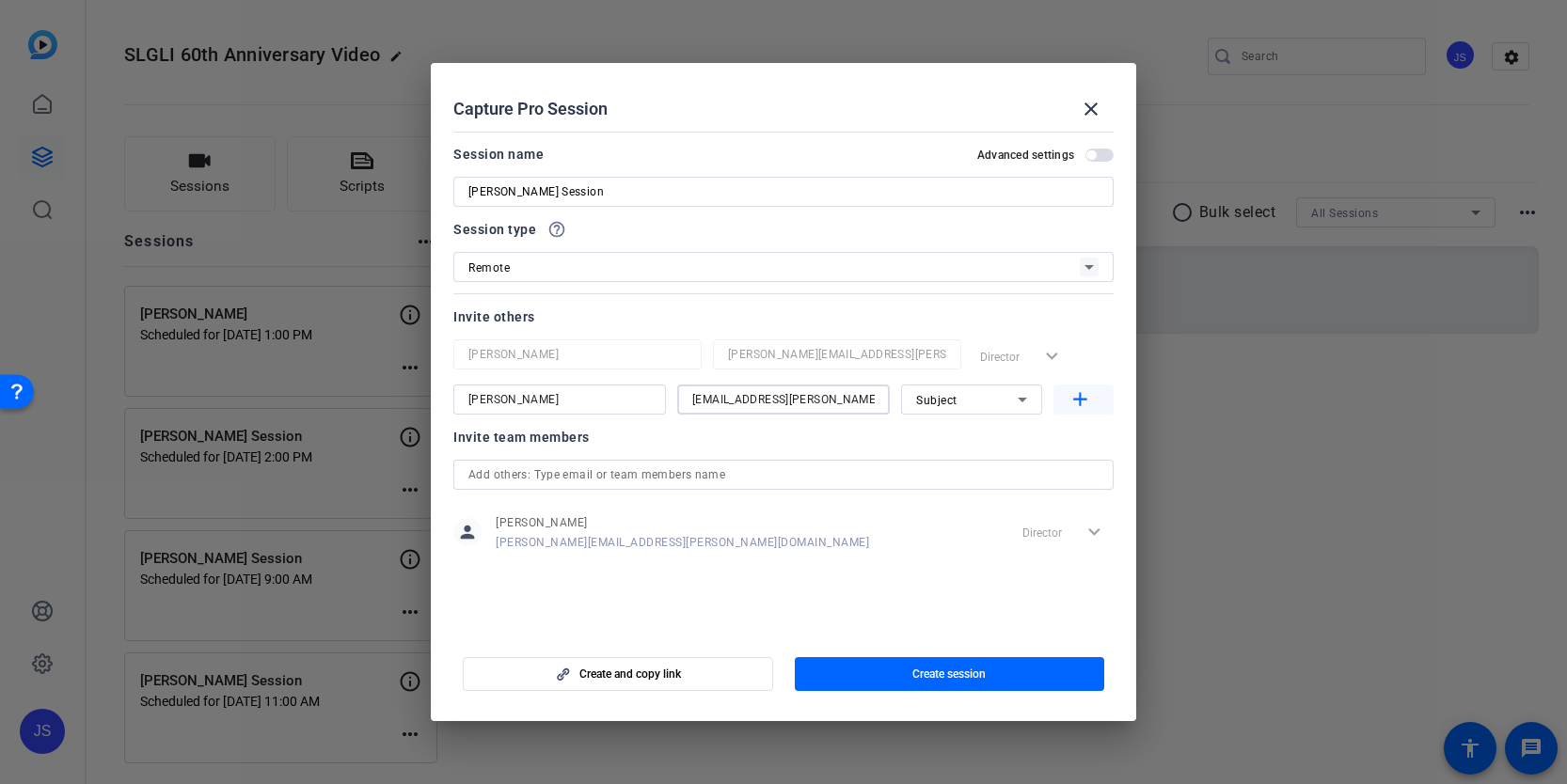
click at [1073, 400] on mat-icon "add" at bounding box center [1080, 400] width 23 height 23
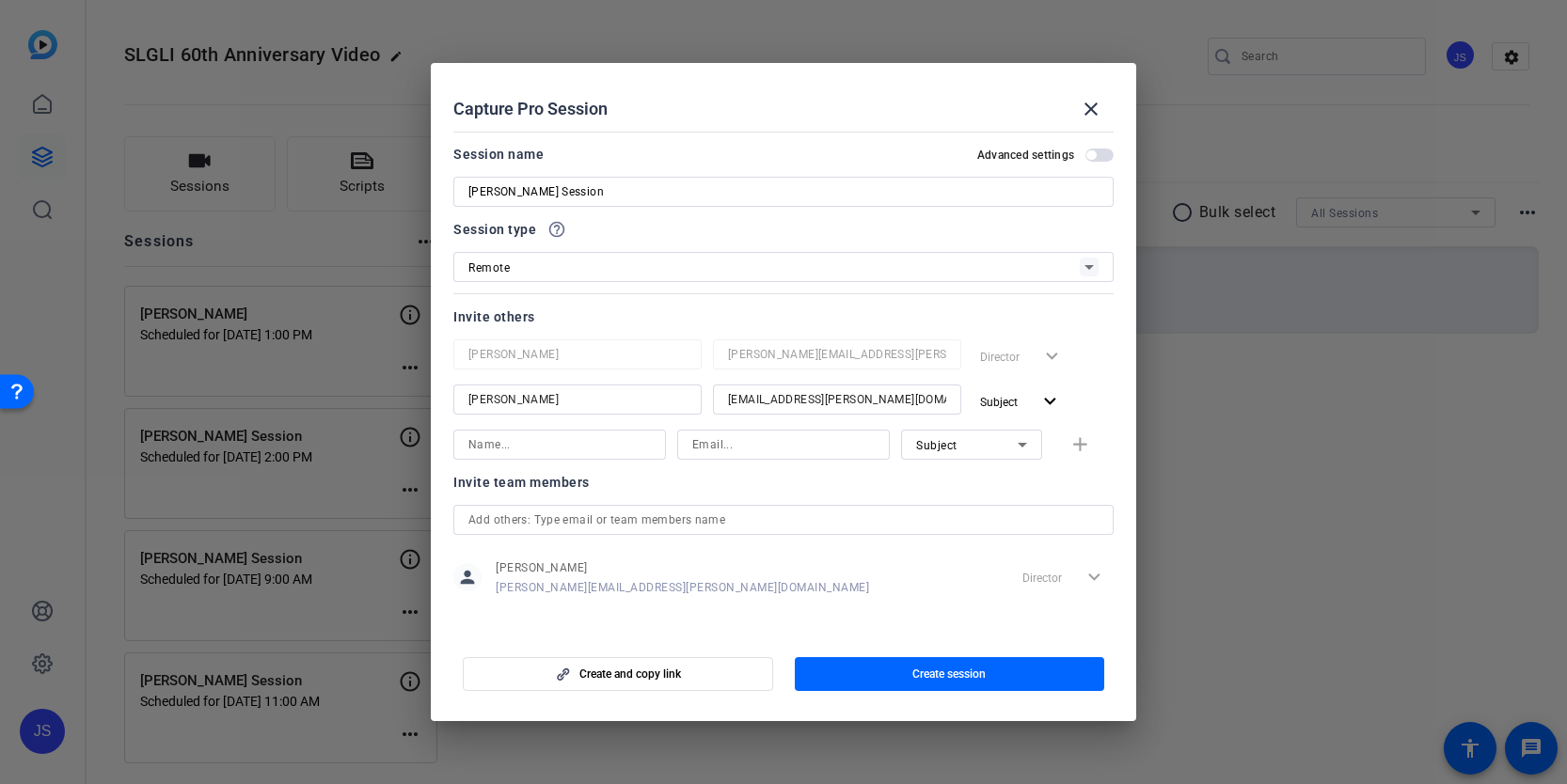
click at [571, 450] on input at bounding box center [559, 444] width 183 height 22
type input "[PERSON_NAME]"
type input "[PERSON_NAME][EMAIL_ADDRESS][PERSON_NAME][DOMAIN_NAME]"
click at [935, 458] on div "Subject" at bounding box center [971, 444] width 111 height 30
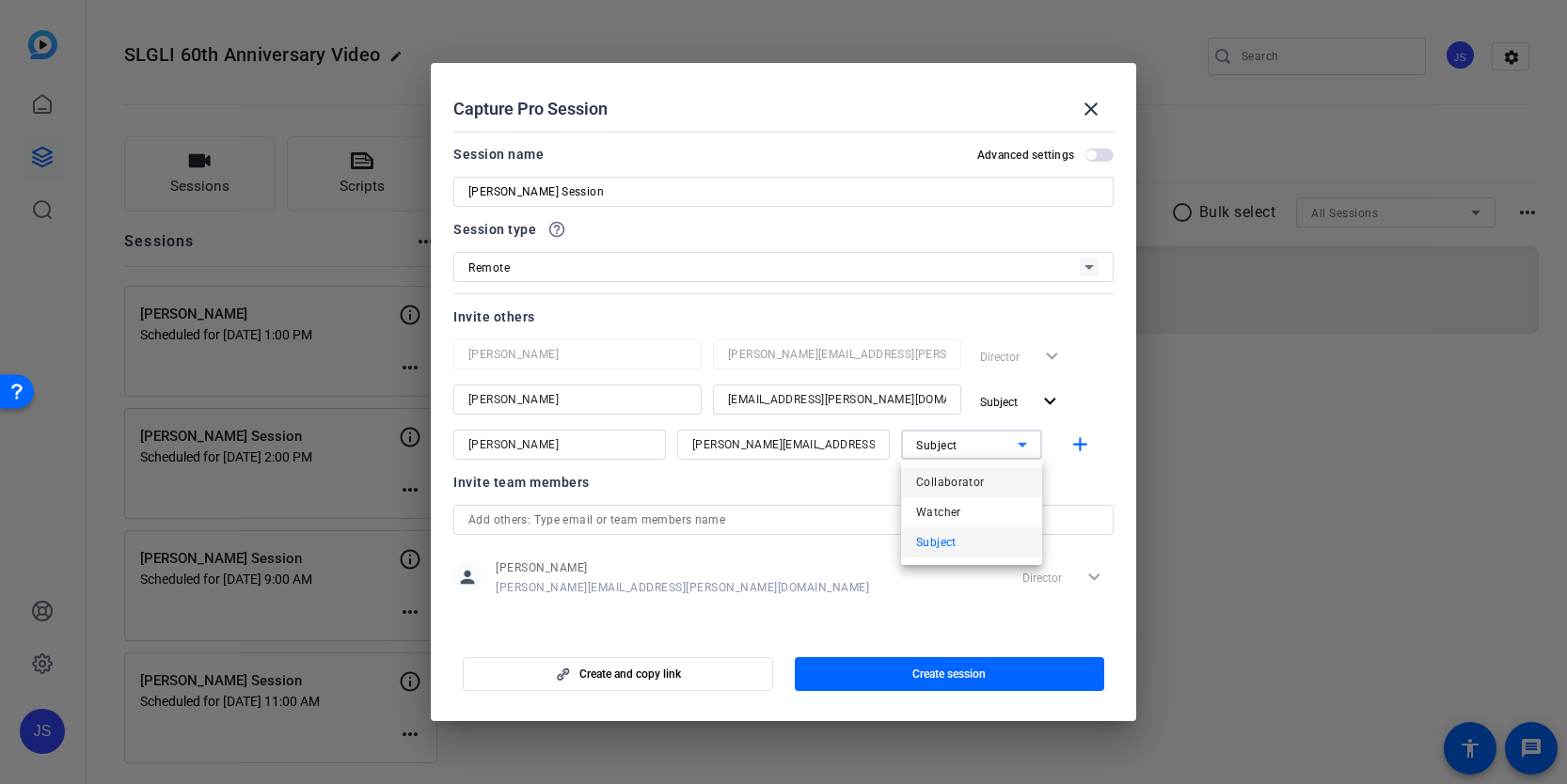
click at [934, 483] on span "Collaborator" at bounding box center [950, 481] width 69 height 22
click at [1074, 448] on mat-icon "add" at bounding box center [1080, 445] width 23 height 23
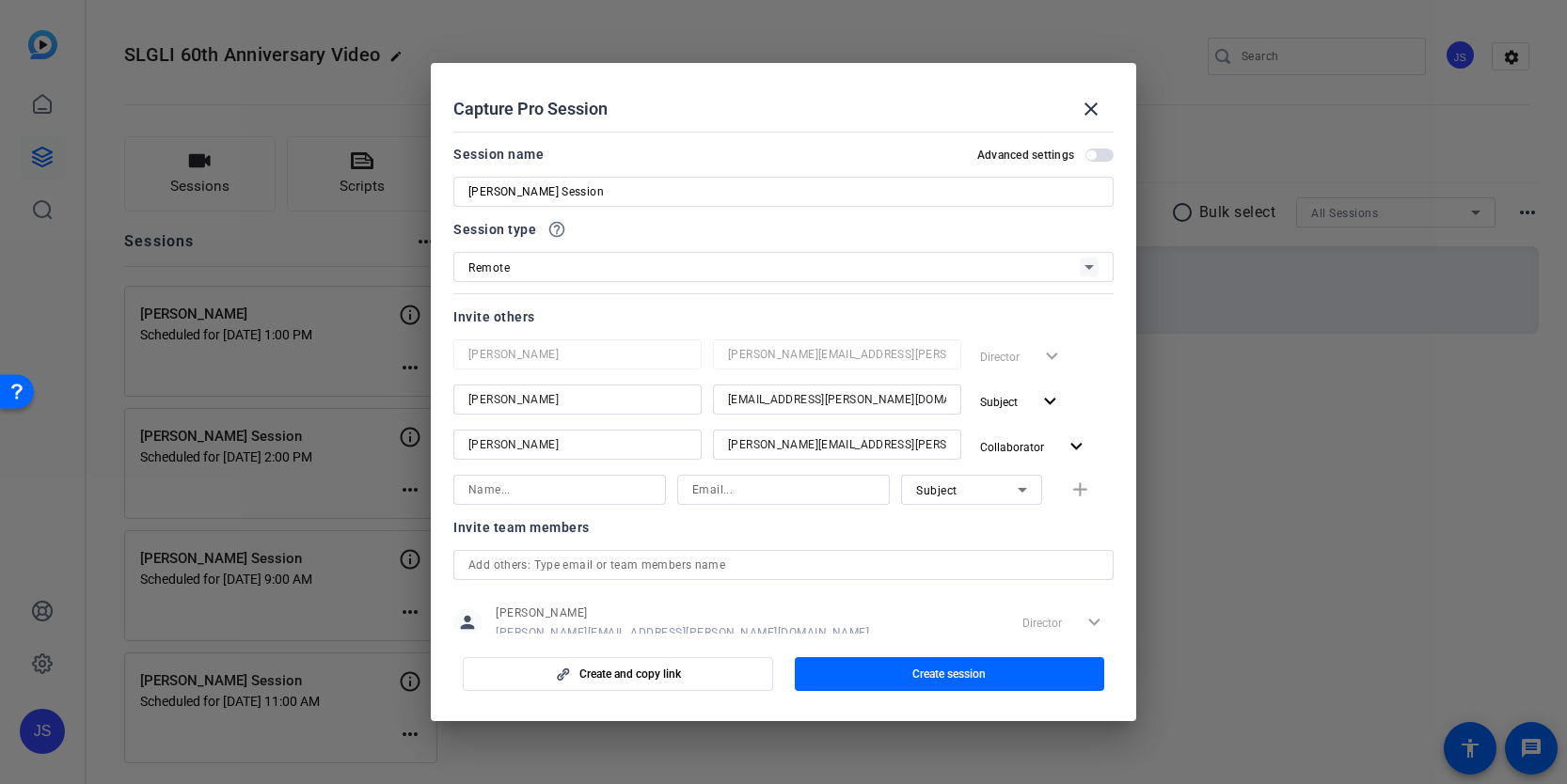
click at [562, 490] on input at bounding box center [559, 489] width 183 height 22
type input "[PERSON_NAME]"
type input "[PERSON_NAME][EMAIL_ADDRESS][PERSON_NAME][DOMAIN_NAME]"
click at [978, 492] on div "Subject" at bounding box center [966, 490] width 102 height 23
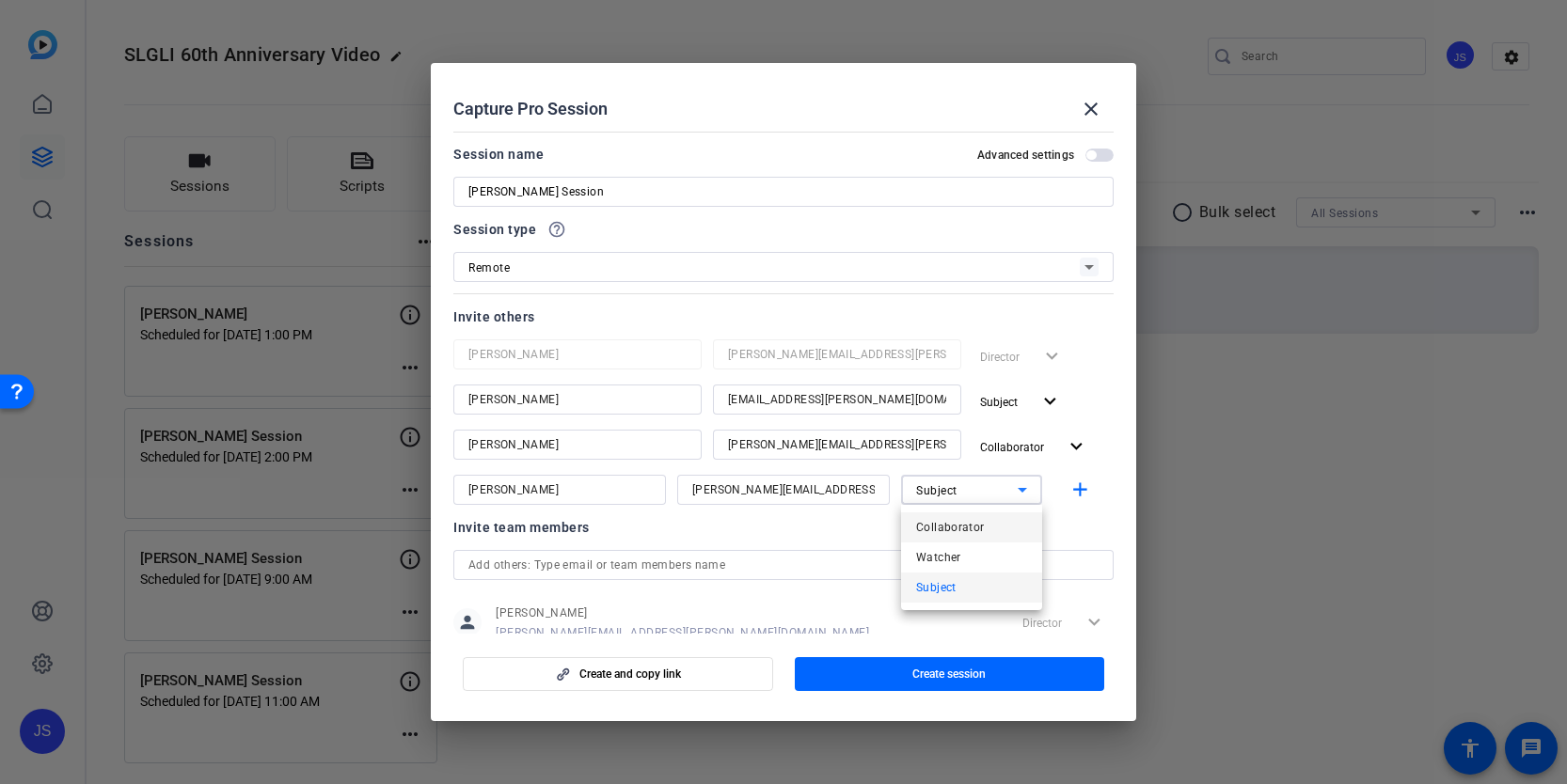
click at [965, 520] on span "Collaborator" at bounding box center [950, 527] width 69 height 22
click at [1075, 495] on mat-icon "add" at bounding box center [1080, 490] width 23 height 23
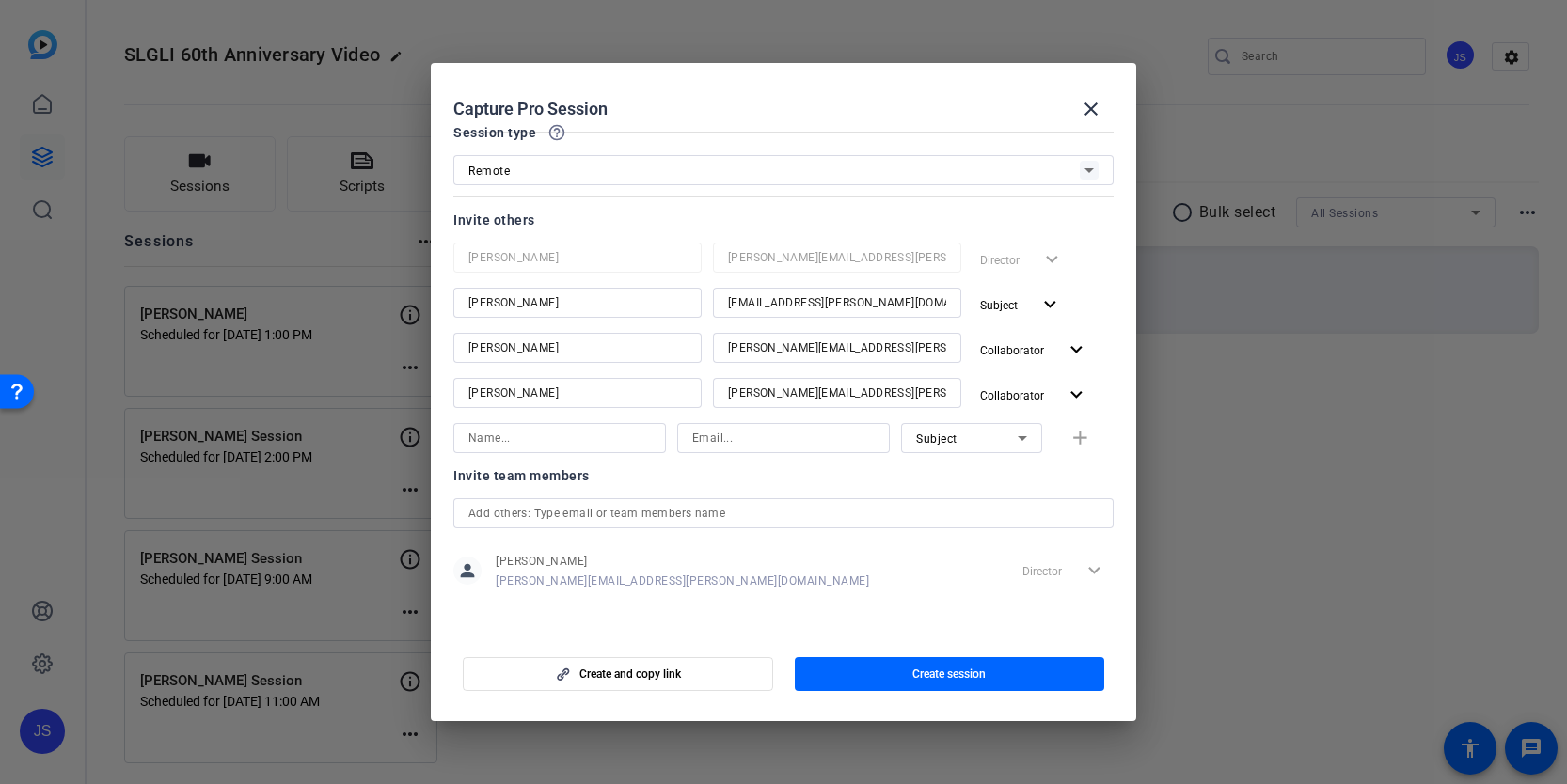
scroll to position [0, 0]
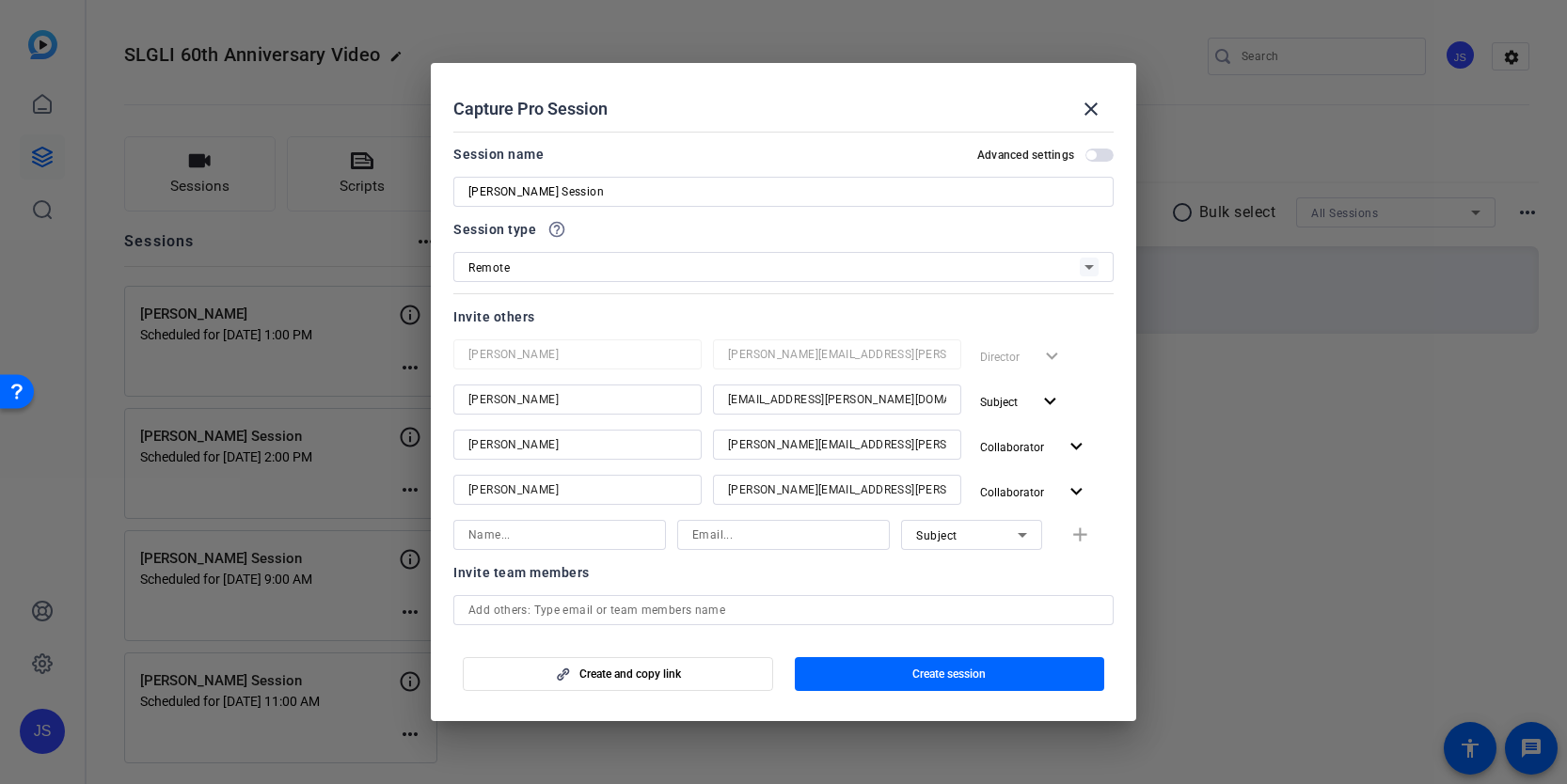
click at [1089, 152] on span "button" at bounding box center [1091, 155] width 10 height 10
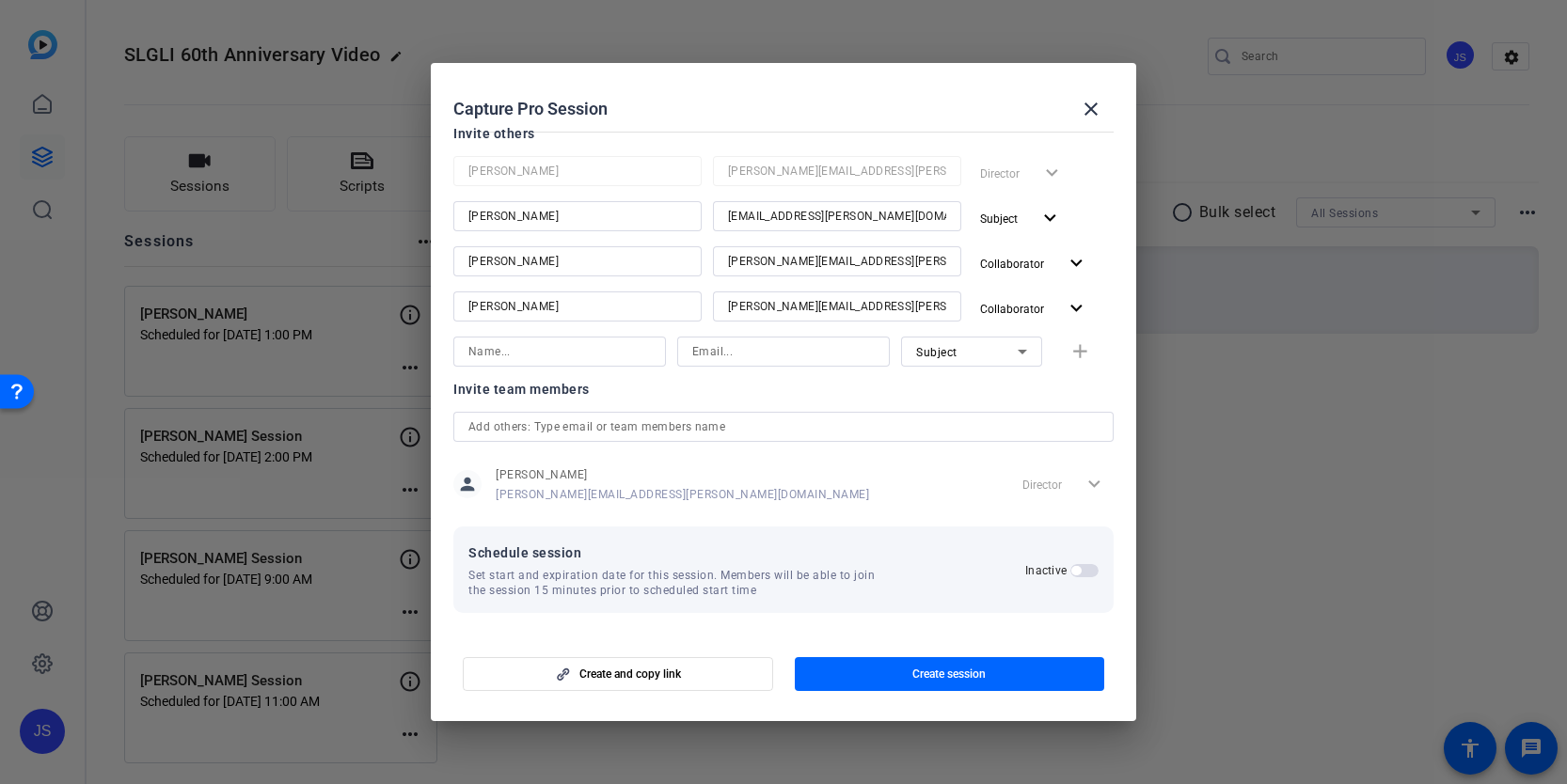
click at [1083, 570] on span "button" at bounding box center [1084, 571] width 28 height 14
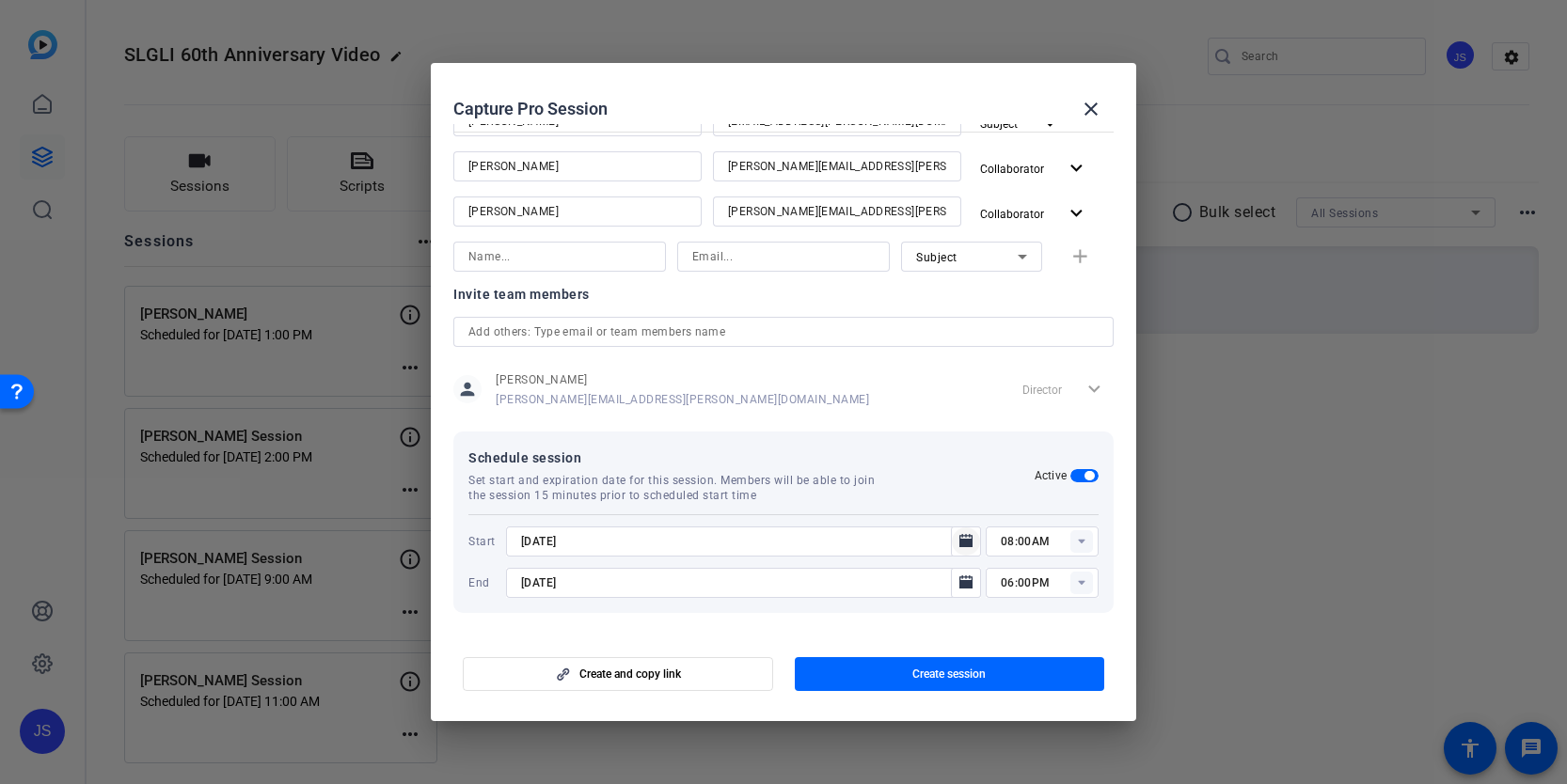
click at [963, 540] on icon "Open calendar" at bounding box center [966, 540] width 14 height 14
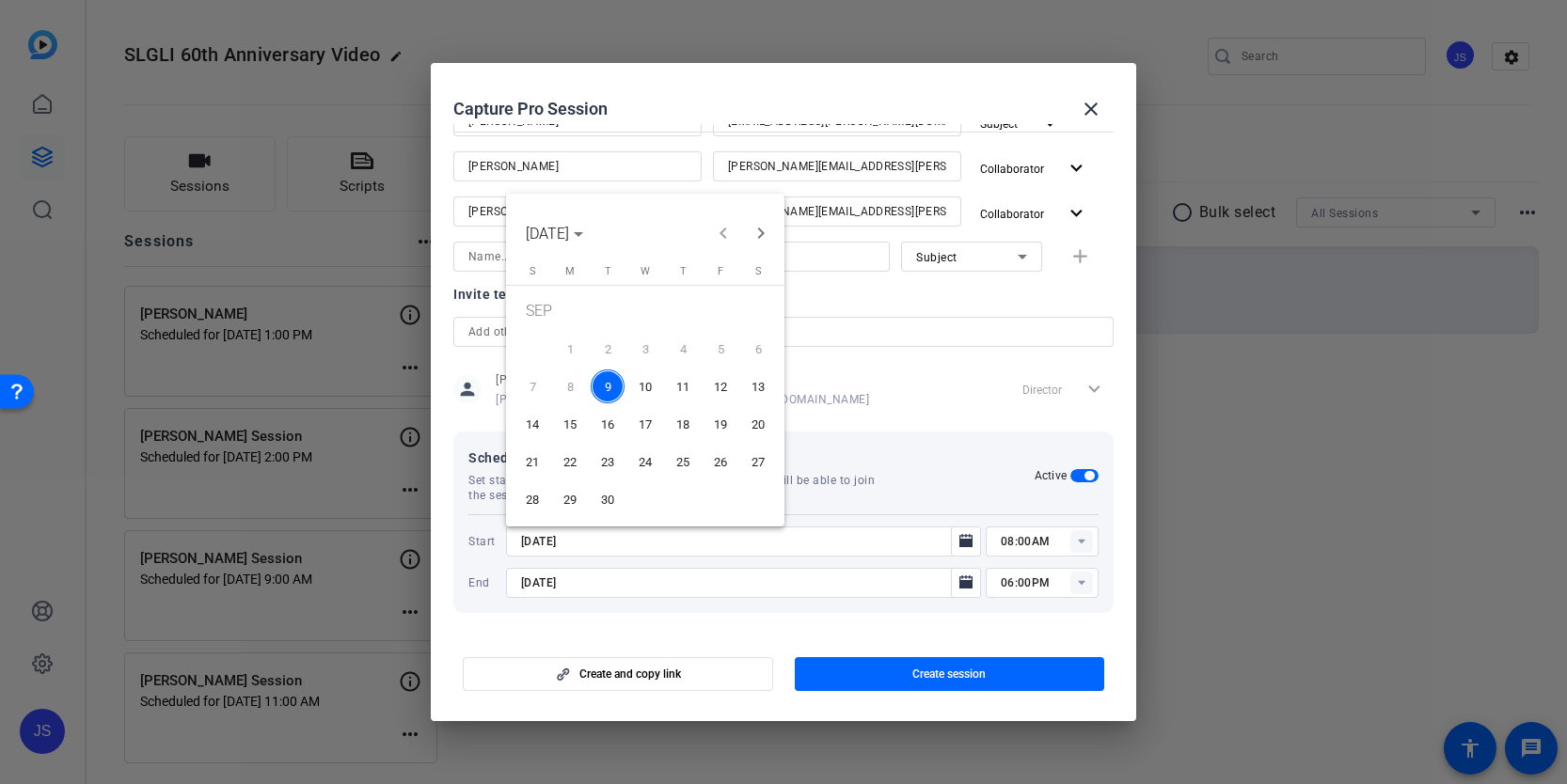
click at [725, 386] on span "12" at bounding box center [719, 386] width 34 height 34
type input "[DATE]"
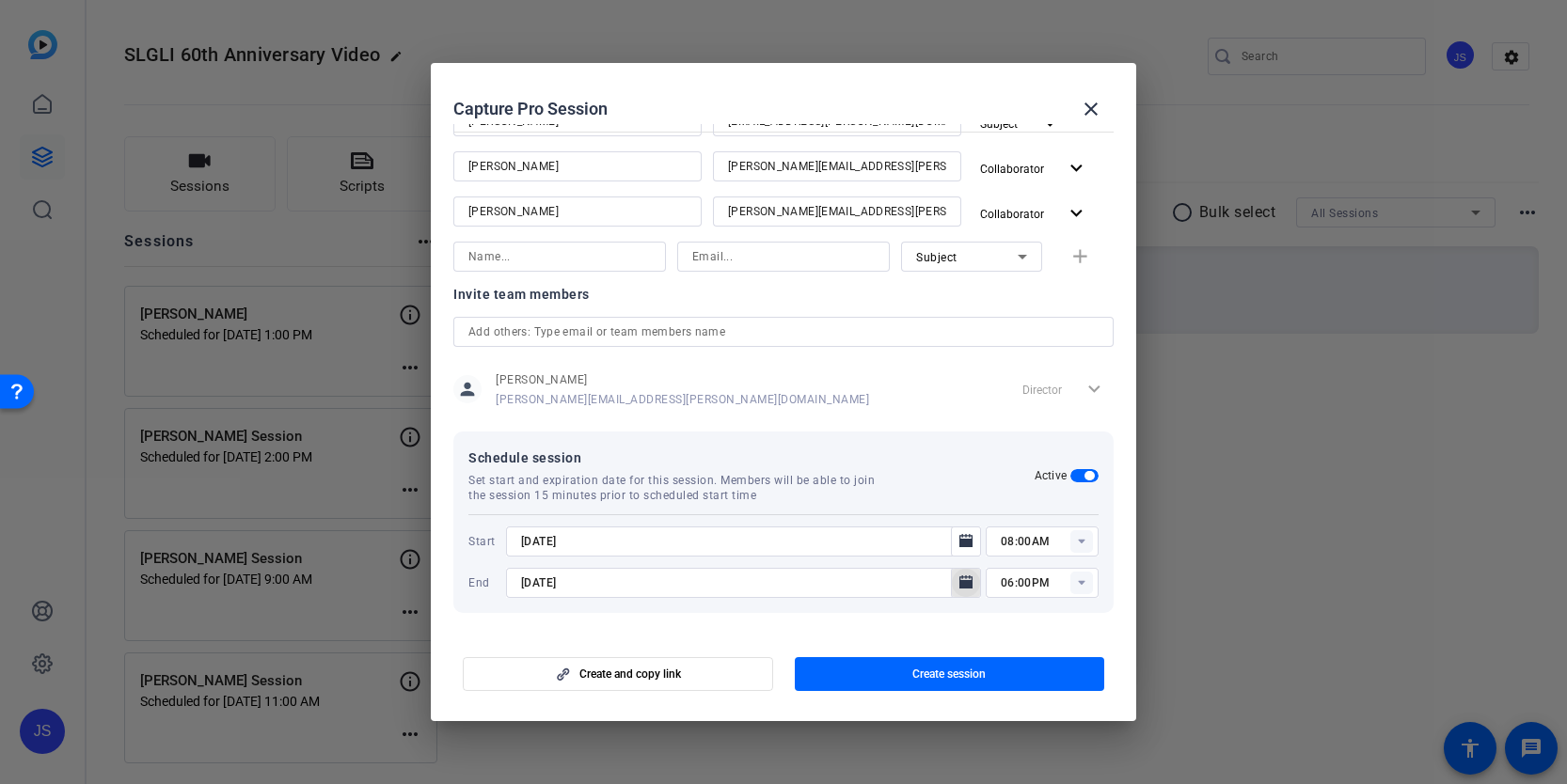
click at [967, 579] on icon "Open calendar" at bounding box center [965, 582] width 15 height 22
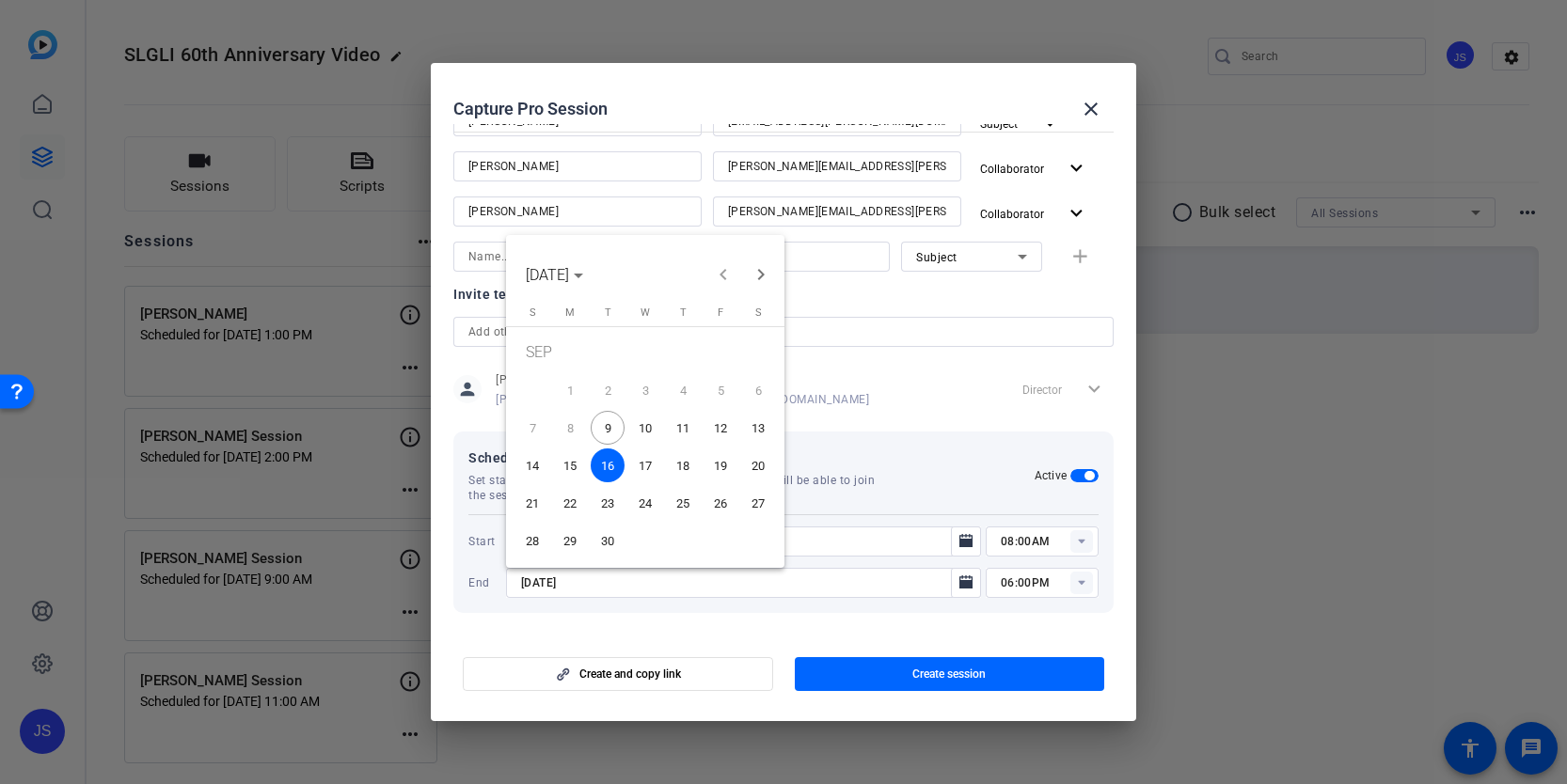
click at [724, 420] on span "12" at bounding box center [719, 427] width 34 height 34
type input "[DATE]"
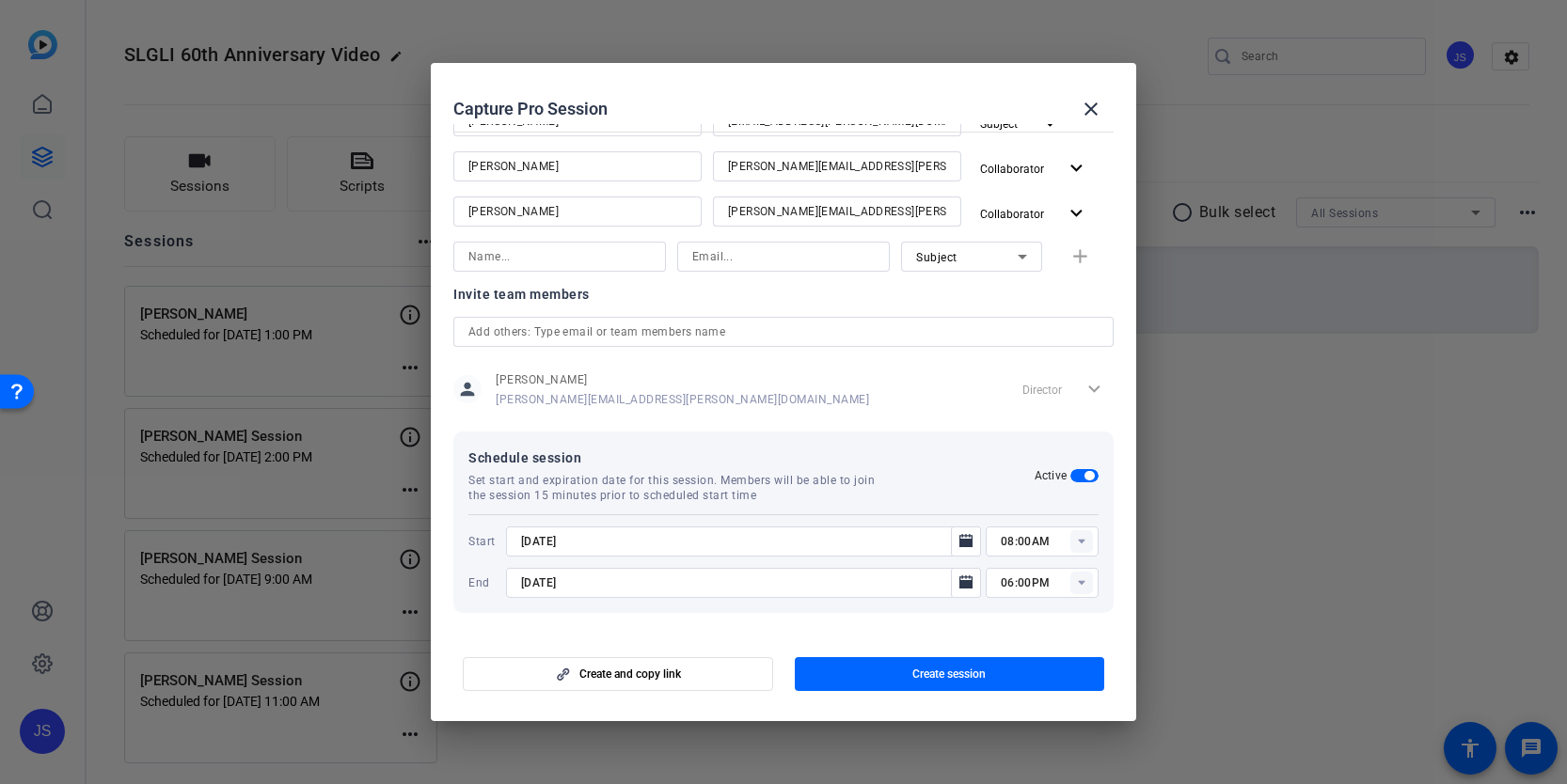
click at [1081, 539] on icon at bounding box center [1081, 541] width 7 height 5
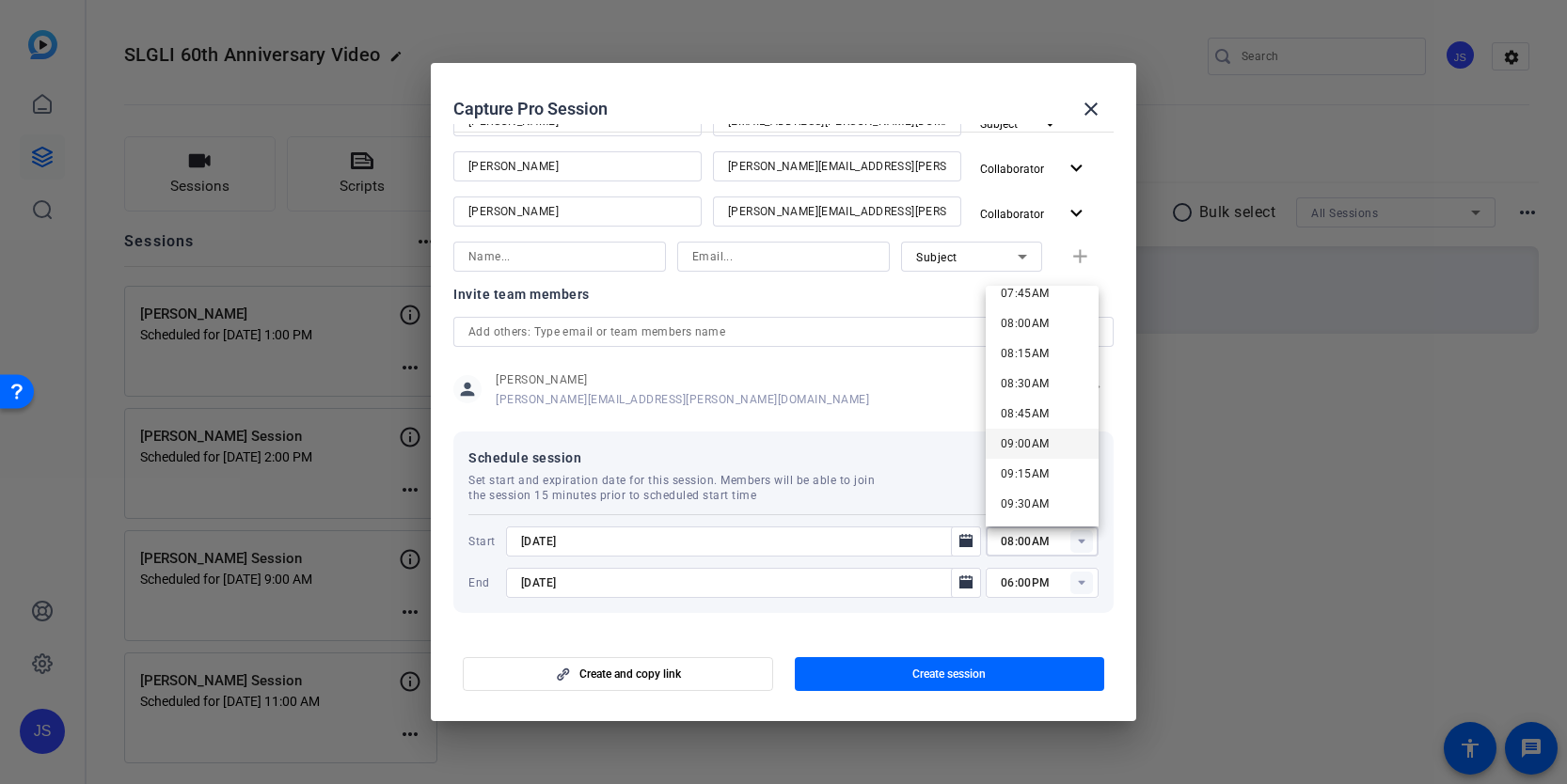
click at [1050, 444] on mat-option "09:00AM" at bounding box center [1042, 443] width 113 height 30
type input "09:00AM"
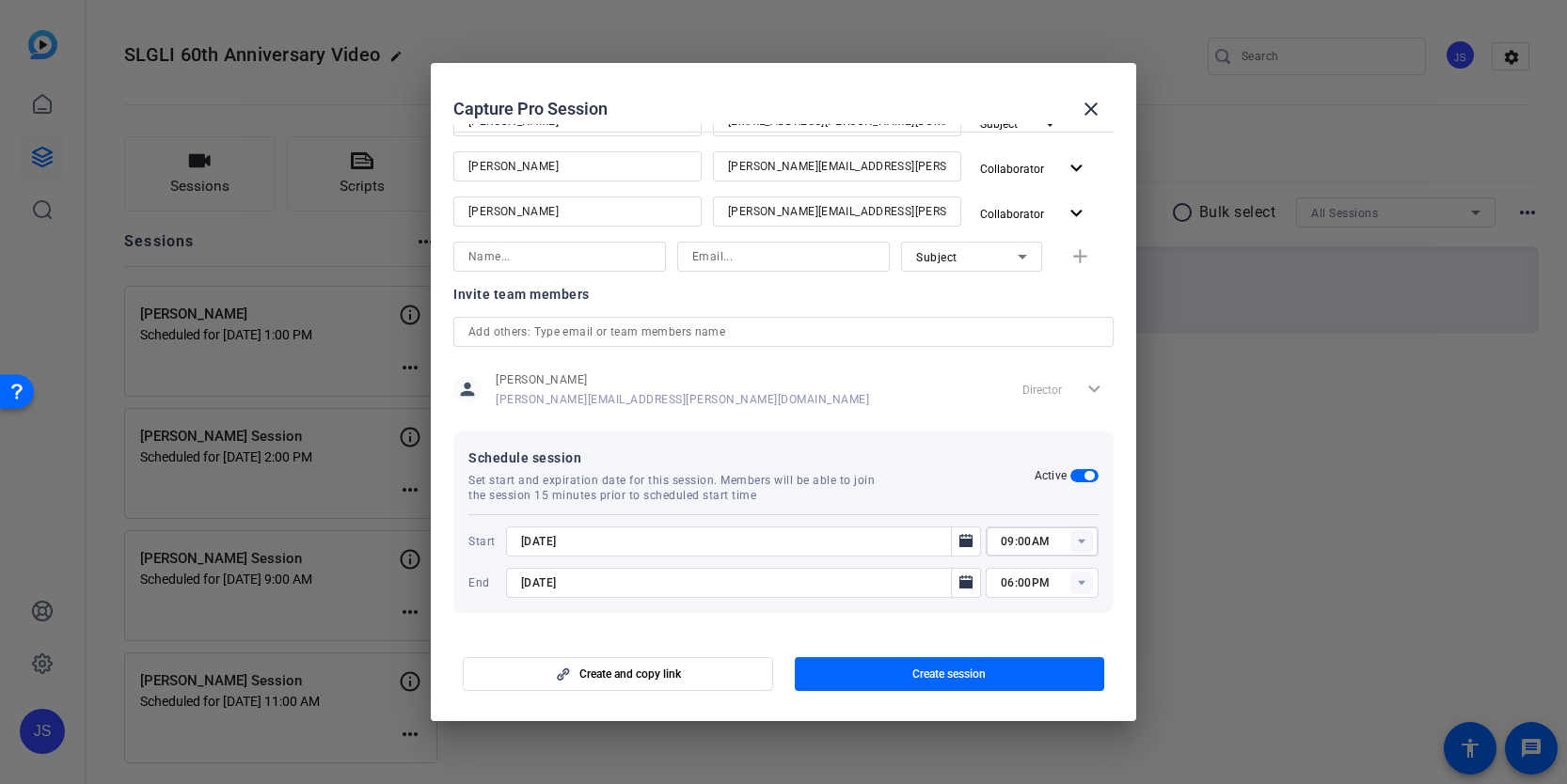
click at [1083, 581] on icon at bounding box center [1081, 583] width 7 height 5
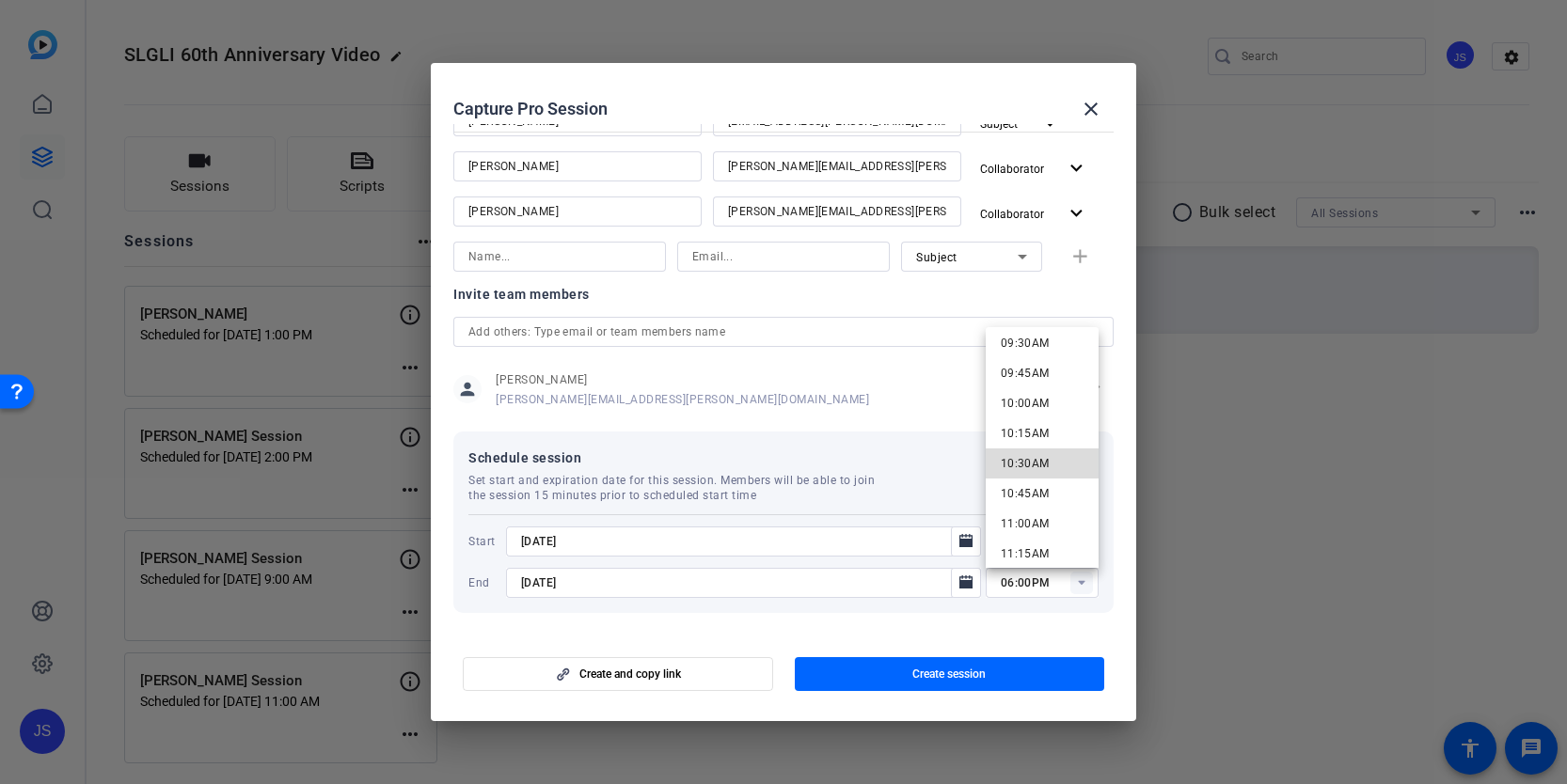
click at [1040, 457] on span "10:30AM" at bounding box center [1025, 464] width 49 height 14
type input "10:30AM"
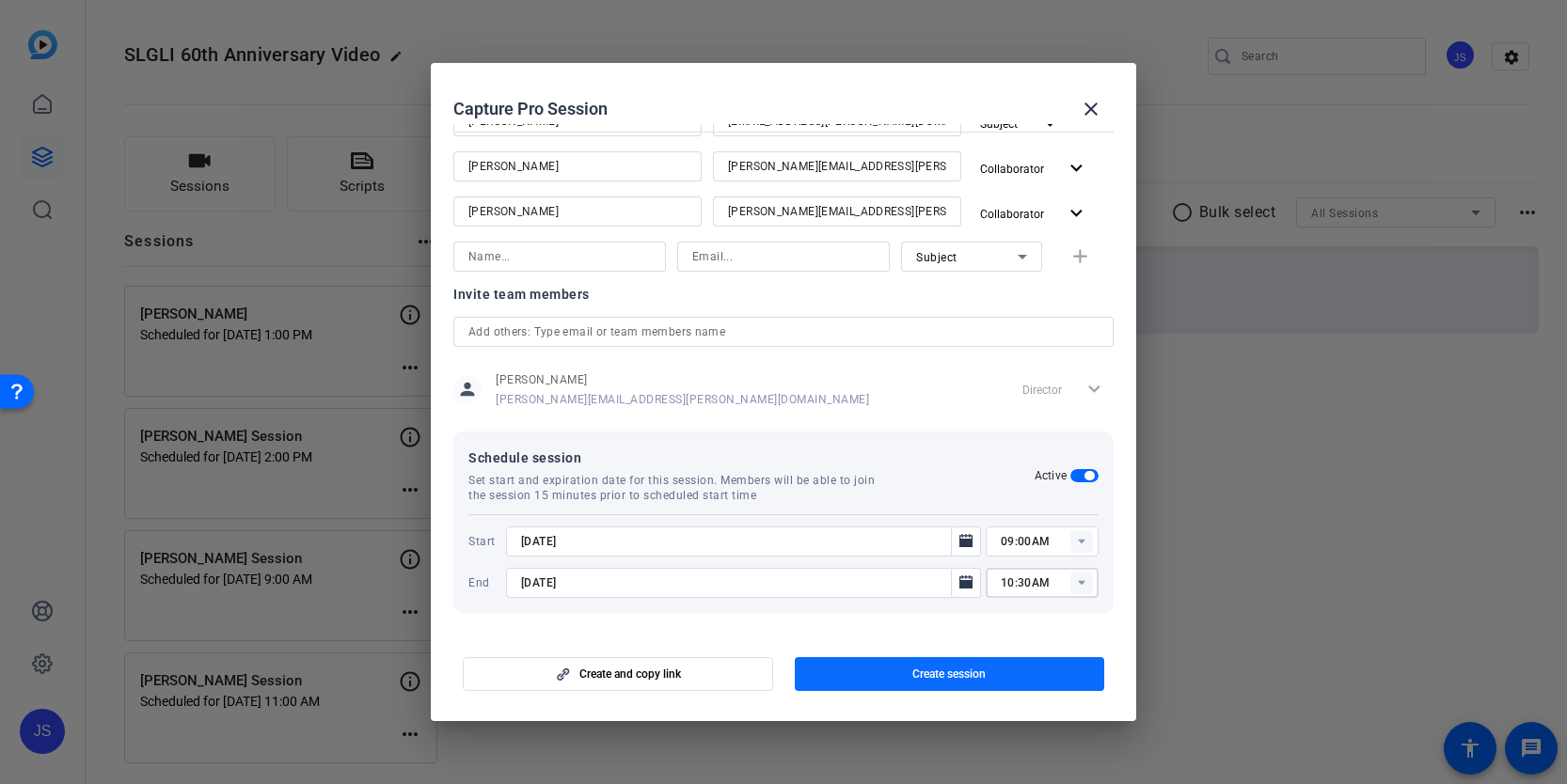
click at [973, 670] on span "Create session" at bounding box center [950, 673] width 74 height 15
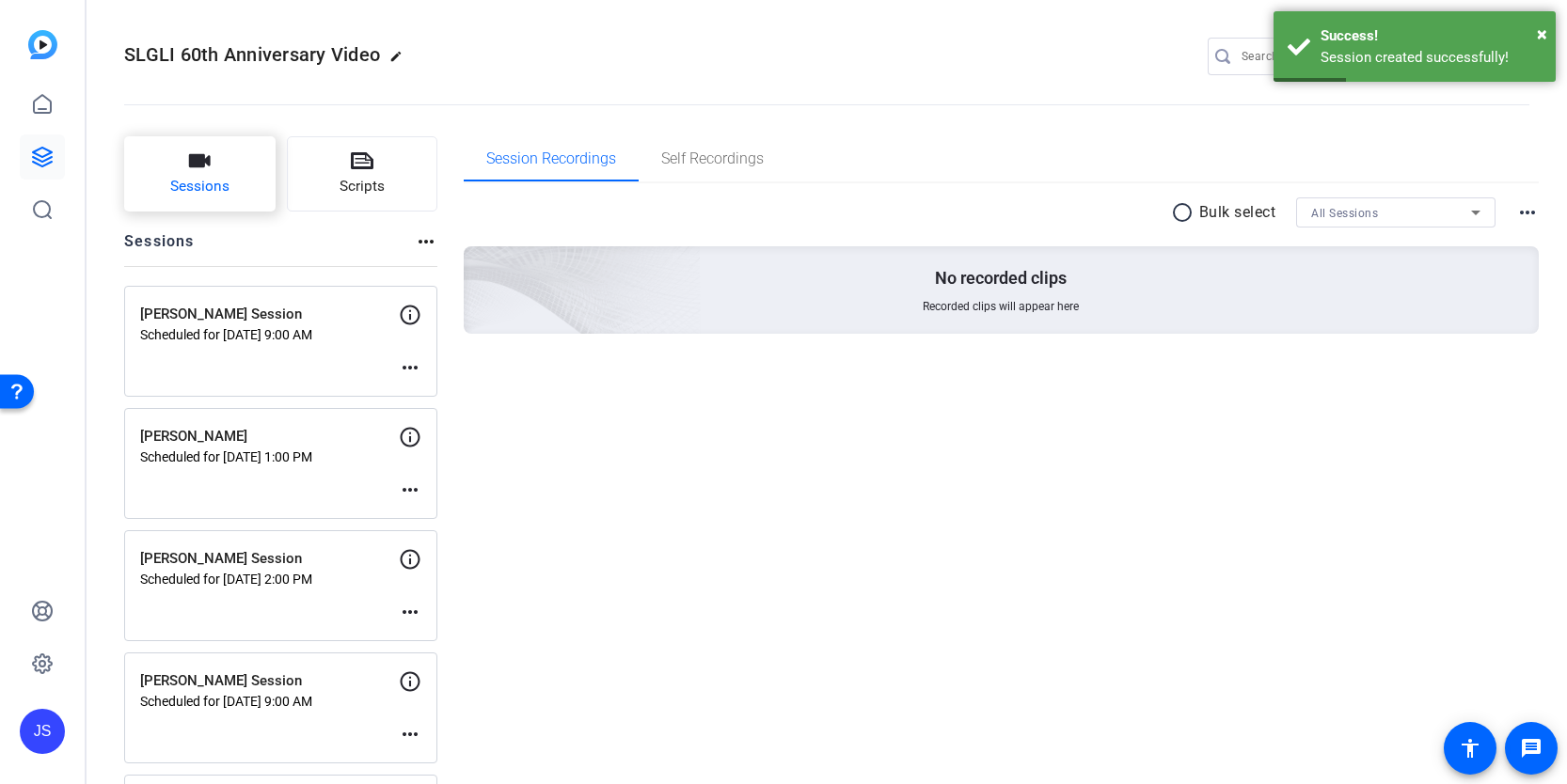
click at [216, 149] on button "Sessions" at bounding box center [200, 173] width 151 height 75
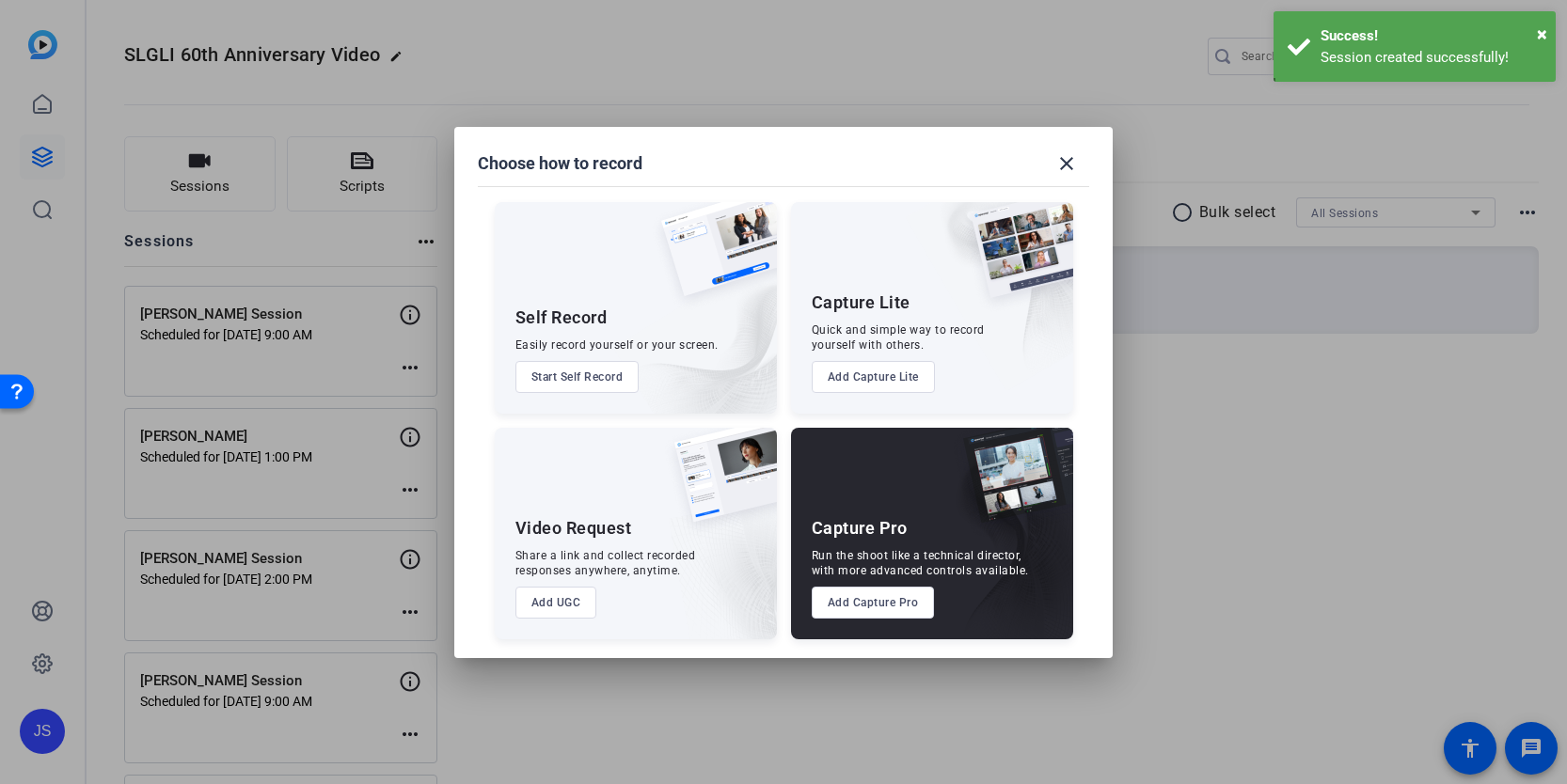
click at [871, 602] on button "Add Capture Pro" at bounding box center [873, 602] width 123 height 32
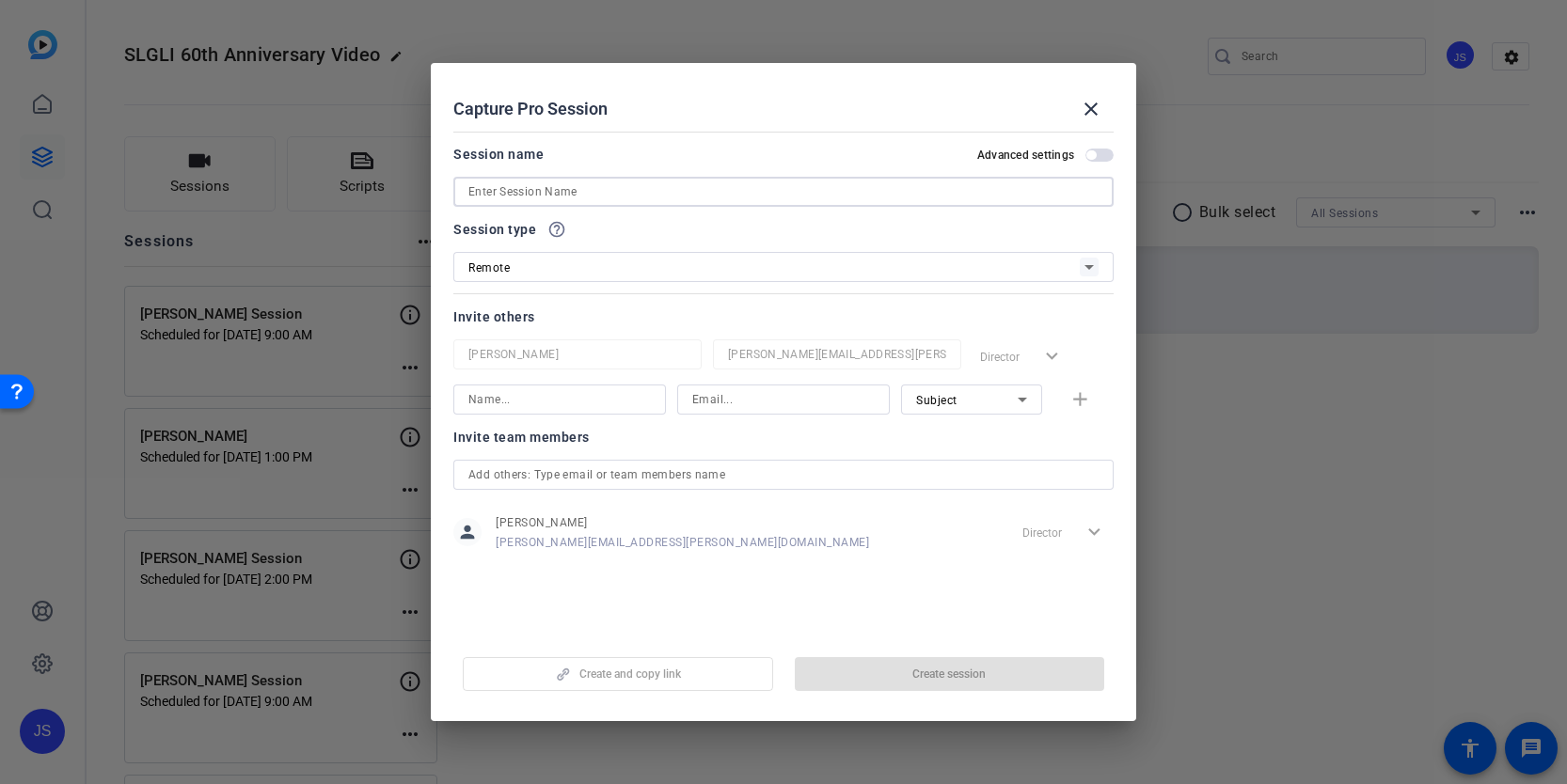
click at [516, 190] on input at bounding box center [783, 191] width 630 height 22
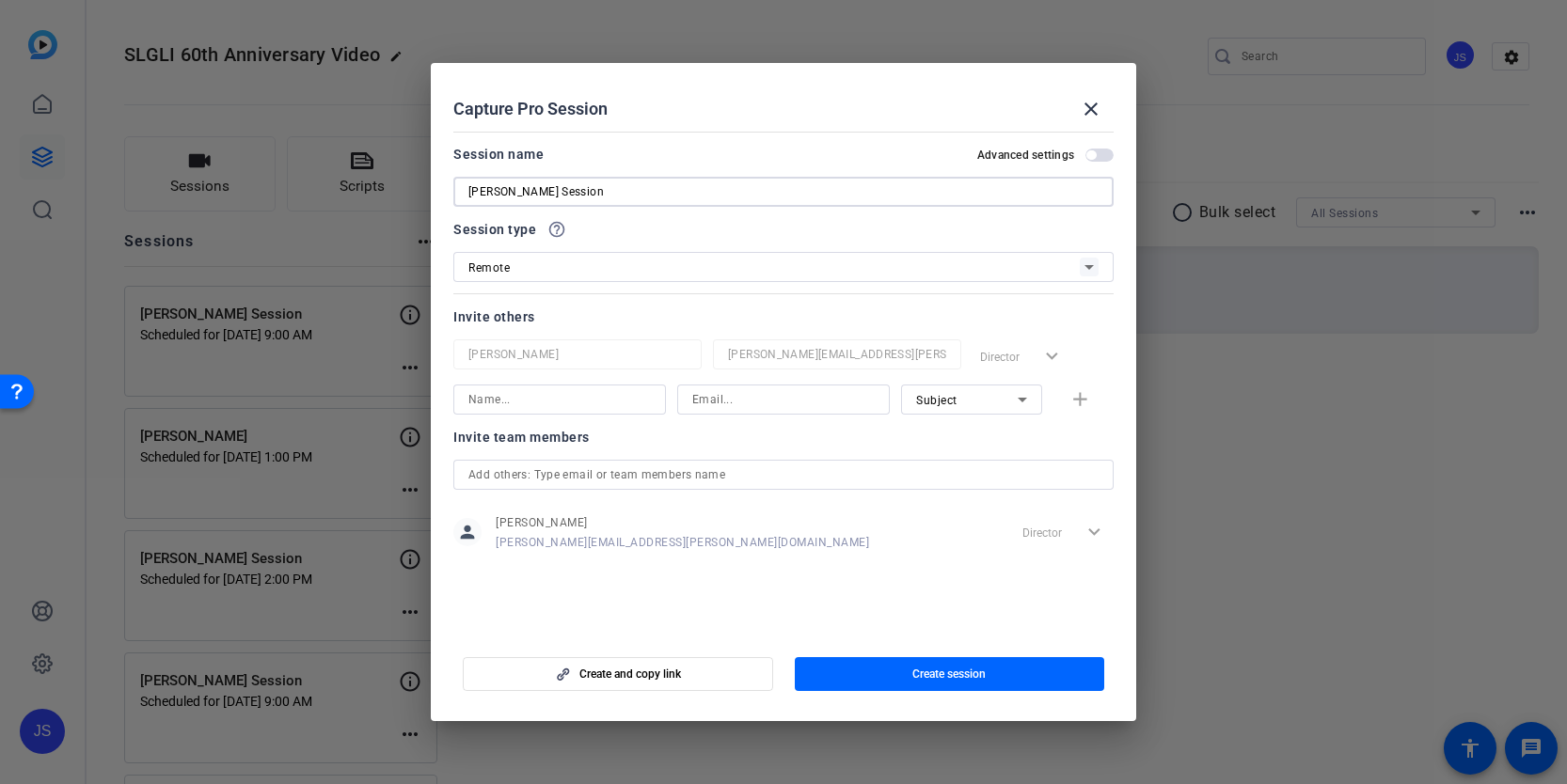
type input "[PERSON_NAME] Session"
click at [548, 391] on input at bounding box center [559, 399] width 183 height 22
type input "[PERSON_NAME]"
type input "[PERSON_NAME][EMAIL_ADDRESS][DOMAIN_NAME]"
click at [1074, 398] on mat-icon "add" at bounding box center [1080, 400] width 23 height 23
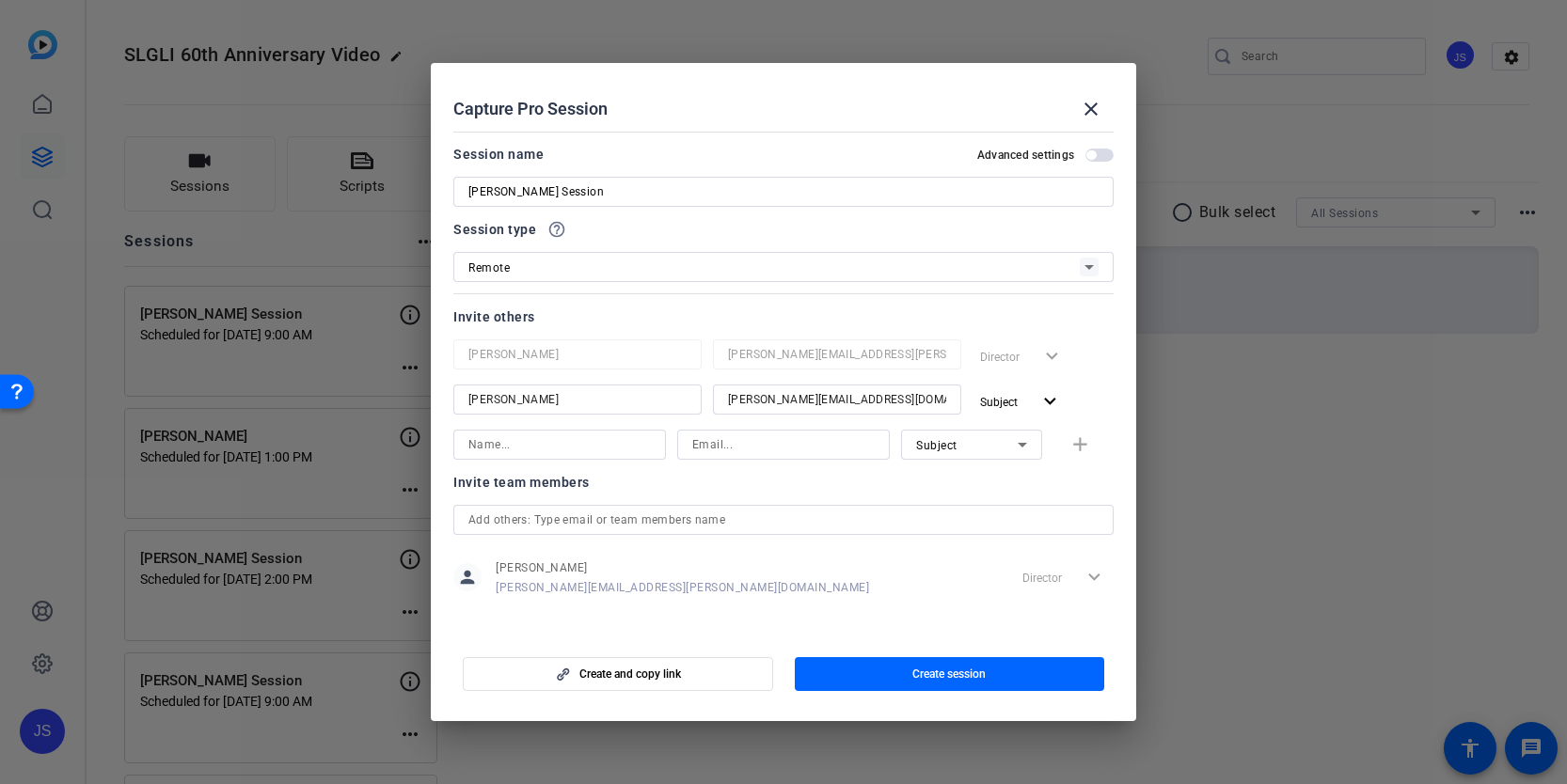
click at [586, 447] on input at bounding box center [559, 444] width 183 height 22
type input "f"
type input "[PERSON_NAME]"
click at [728, 449] on input at bounding box center [784, 444] width 183 height 22
type input "[PERSON_NAME][EMAIL_ADDRESS][PERSON_NAME][DOMAIN_NAME]"
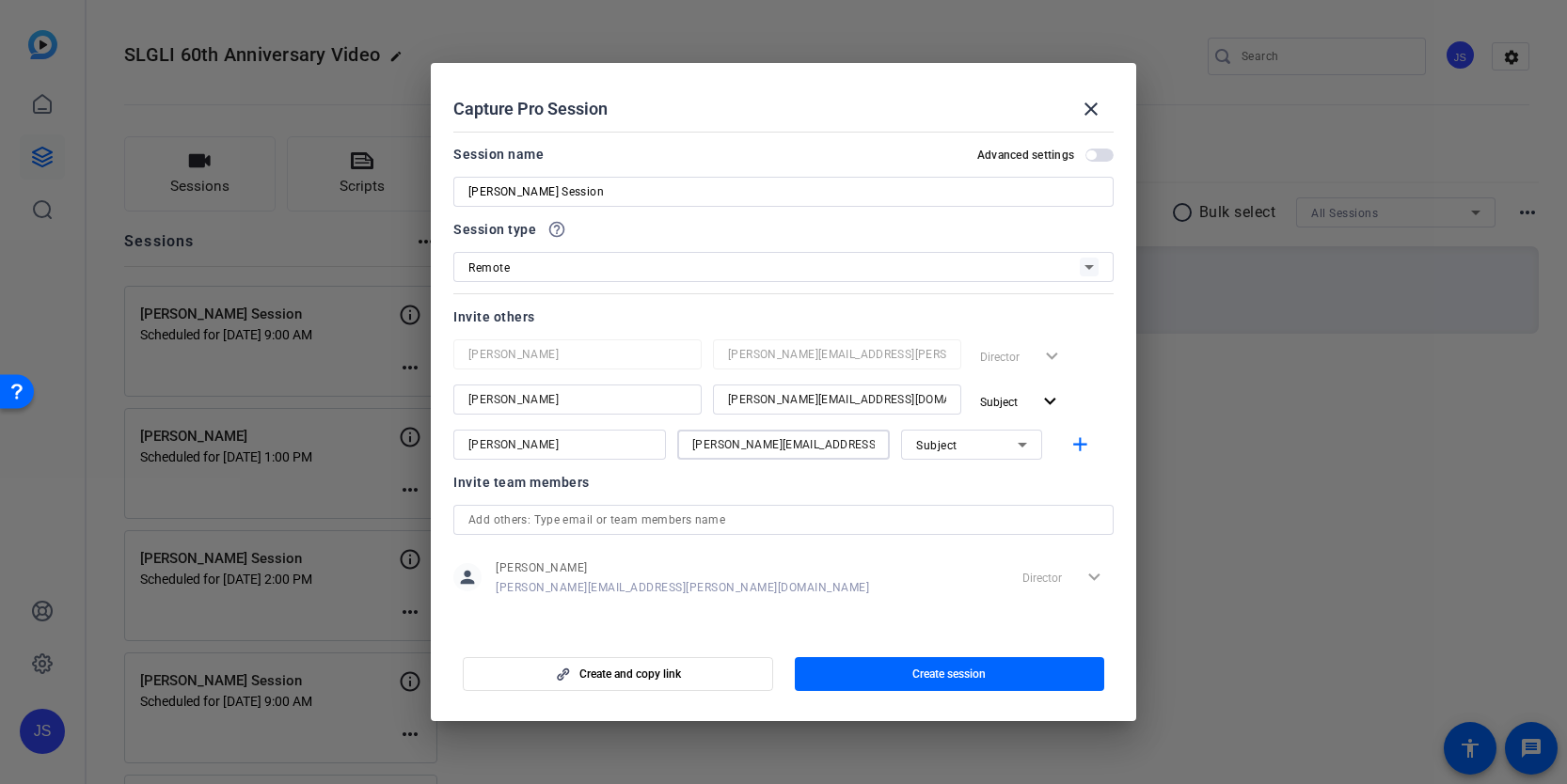
click at [1023, 439] on icon at bounding box center [1021, 444] width 22 height 22
click at [992, 474] on mat-option "Collaborator" at bounding box center [971, 481] width 141 height 30
click at [744, 404] on input "[PERSON_NAME][EMAIL_ADDRESS][DOMAIN_NAME]" at bounding box center [837, 399] width 218 height 22
click at [737, 397] on input "[EMAIL_ADDRESS][DOMAIN_NAME]" at bounding box center [837, 399] width 218 height 22
click at [743, 398] on input "[PERSON_NAME][EMAIL_ADDRESS][DOMAIN_NAME]" at bounding box center [837, 399] width 218 height 22
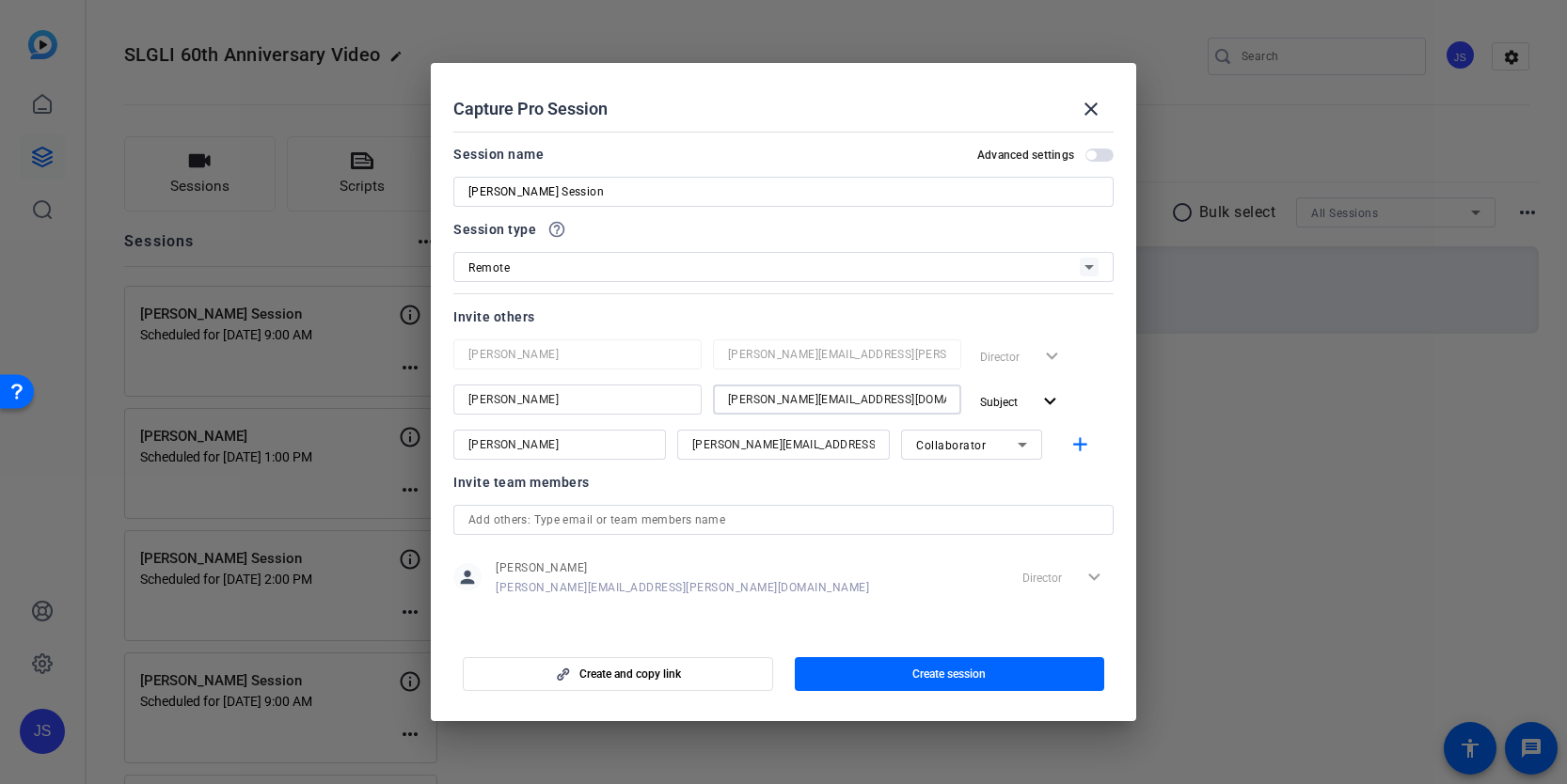
click at [750, 401] on input "[PERSON_NAME][EMAIL_ADDRESS][DOMAIN_NAME]" at bounding box center [837, 399] width 218 height 22
click at [754, 401] on input "[PERSON_NAME][EMAIL_ADDRESS][DOMAIN_NAME]" at bounding box center [837, 399] width 218 height 22
click at [770, 442] on input "[PERSON_NAME][EMAIL_ADDRESS][PERSON_NAME][DOMAIN_NAME]" at bounding box center [784, 444] width 183 height 22
click at [1085, 444] on mat-icon "add" at bounding box center [1080, 445] width 23 height 23
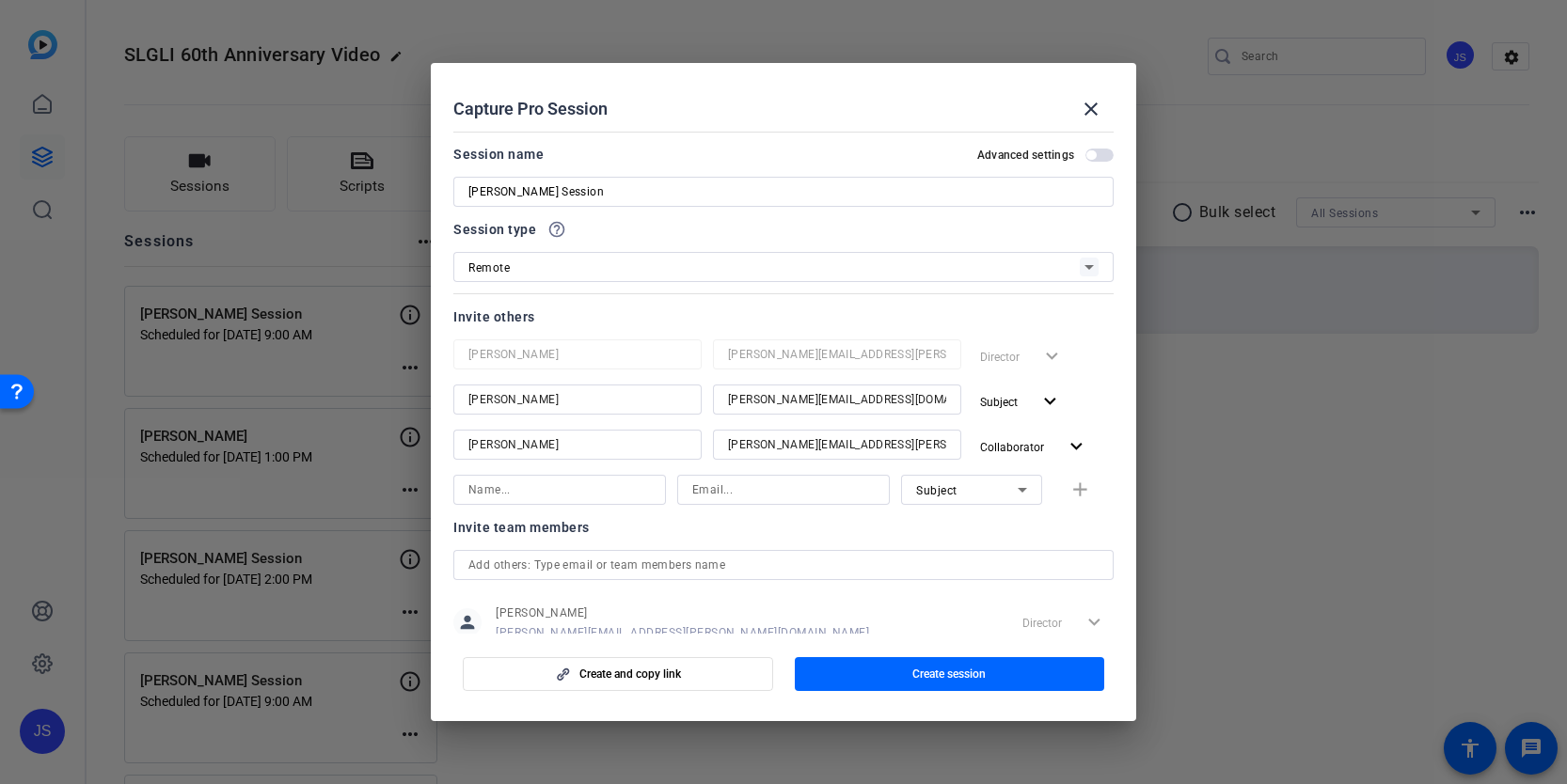
click at [541, 493] on input at bounding box center [559, 489] width 183 height 22
type input "[PERSON_NAME]"
type input "[PERSON_NAME][EMAIL_ADDRESS][PERSON_NAME][DOMAIN_NAME]"
click at [935, 488] on span "Subject" at bounding box center [936, 491] width 42 height 14
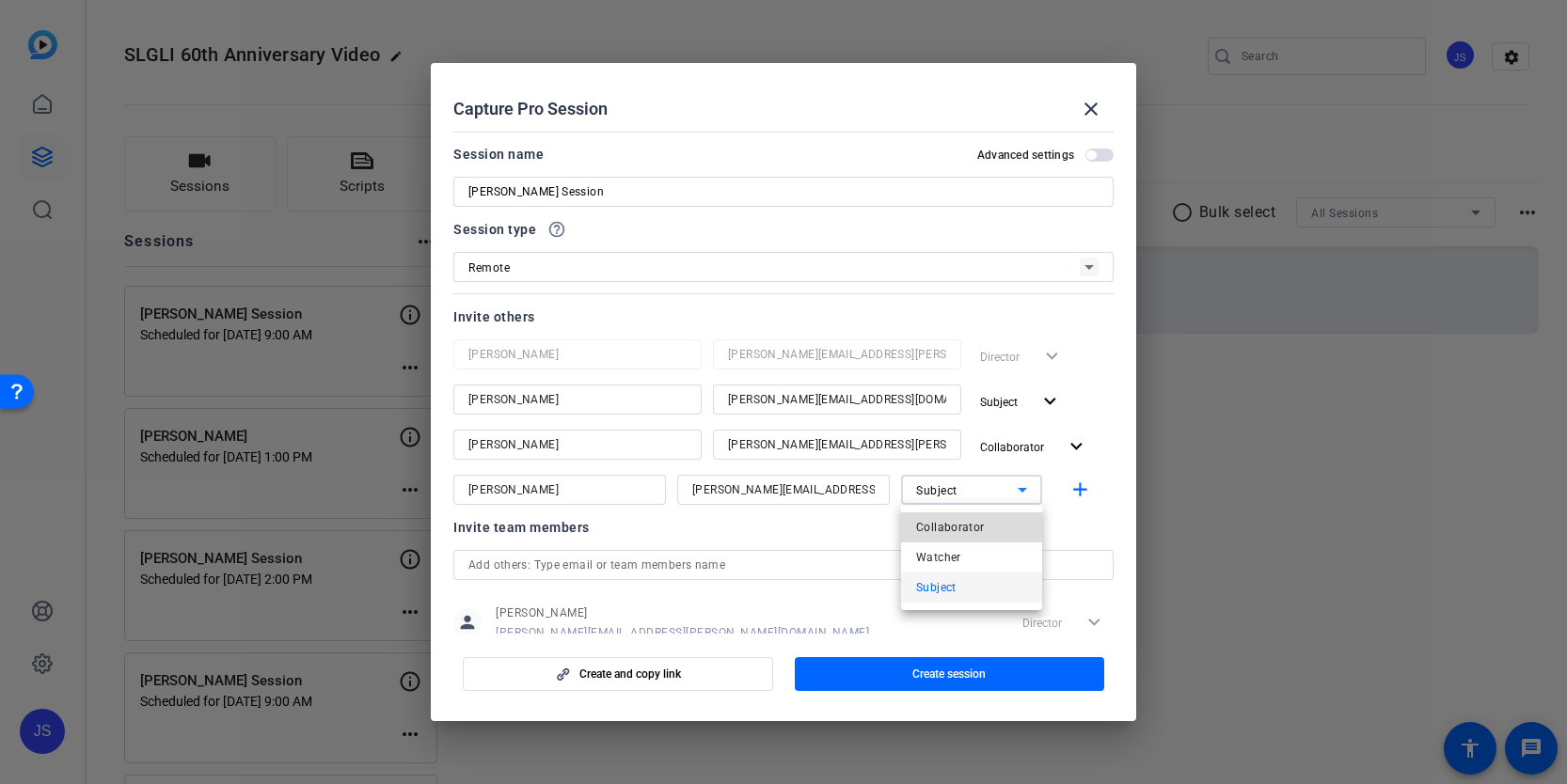
click at [936, 525] on span "Collaborator" at bounding box center [950, 527] width 69 height 22
click at [1076, 495] on mat-icon "add" at bounding box center [1080, 490] width 23 height 23
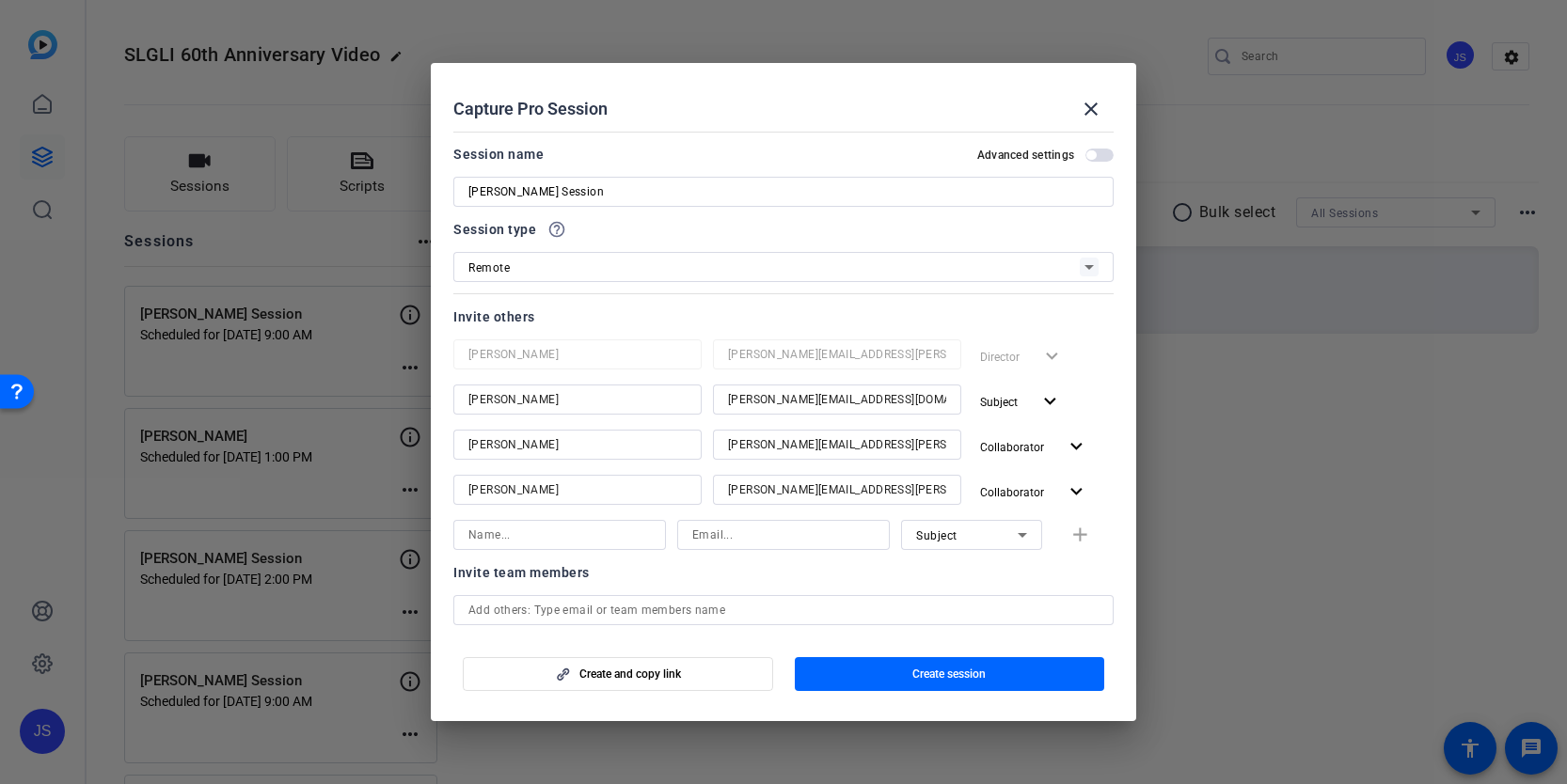
click at [1108, 164] on mat-slide-toggle "Advanced settings" at bounding box center [1045, 153] width 136 height 22
click at [1106, 156] on span "button" at bounding box center [1099, 155] width 28 height 14
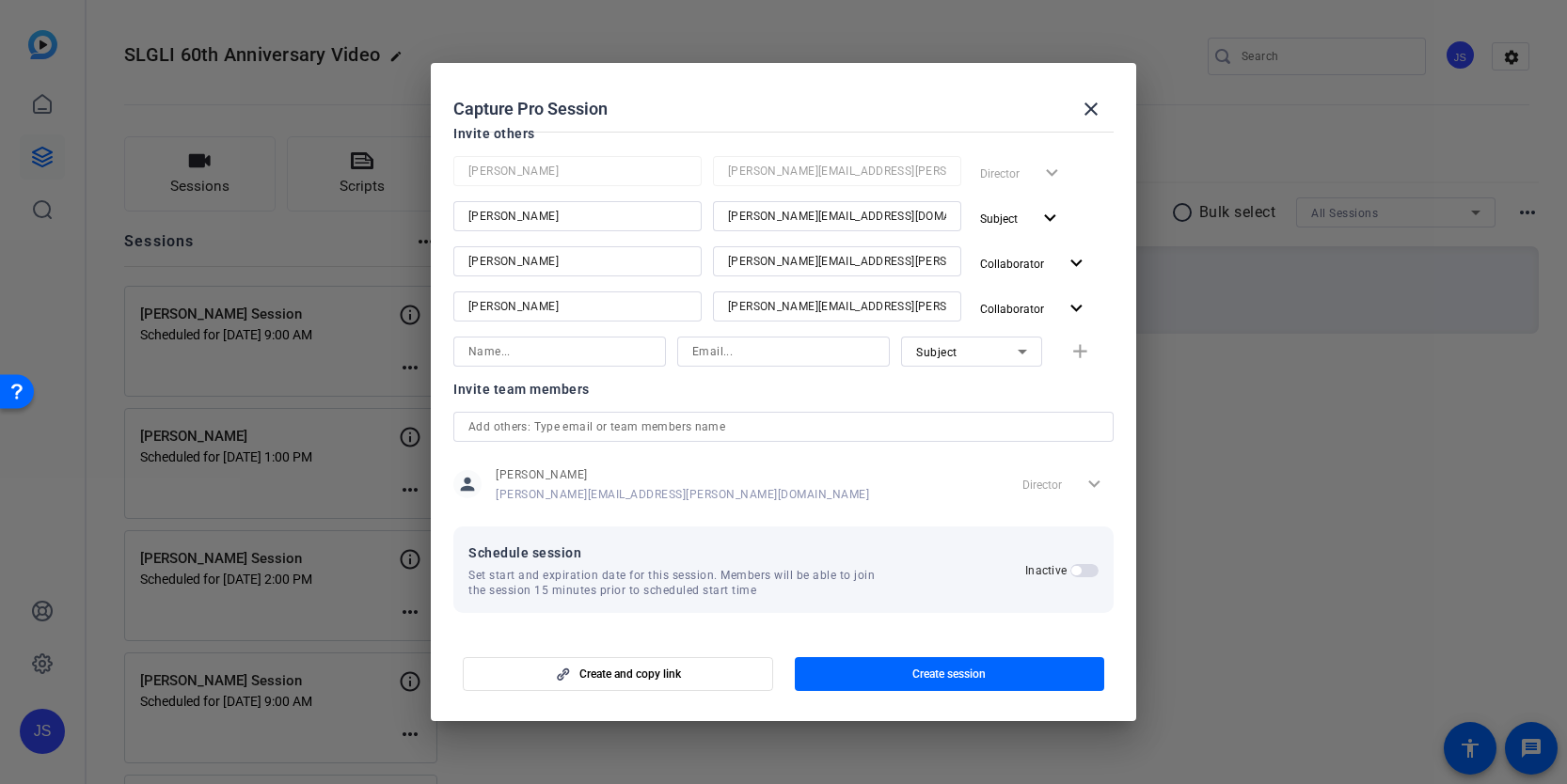
click at [1070, 570] on span "button" at bounding box center [1084, 571] width 28 height 14
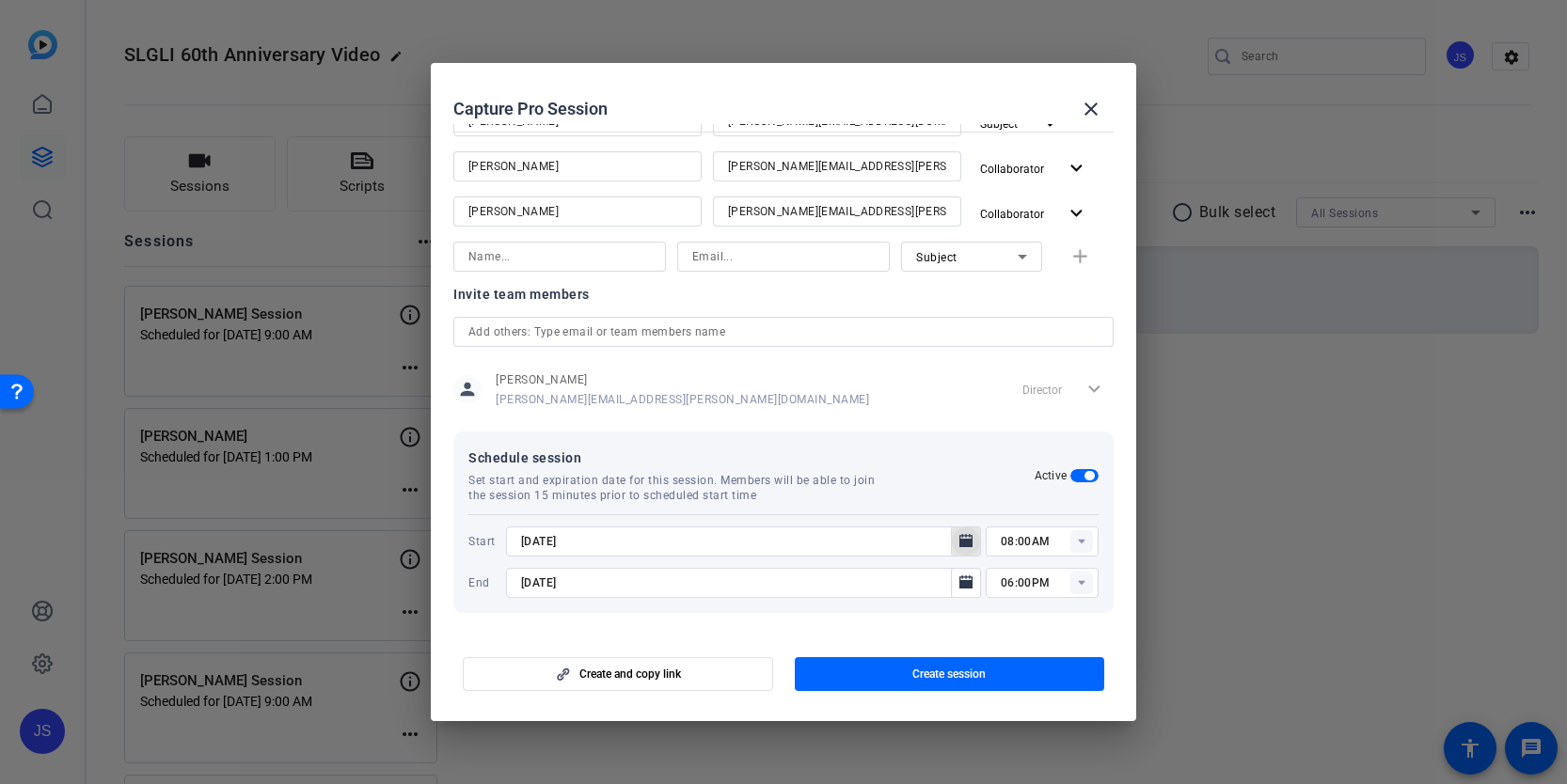
click at [958, 540] on icon "Open calendar" at bounding box center [965, 540] width 15 height 22
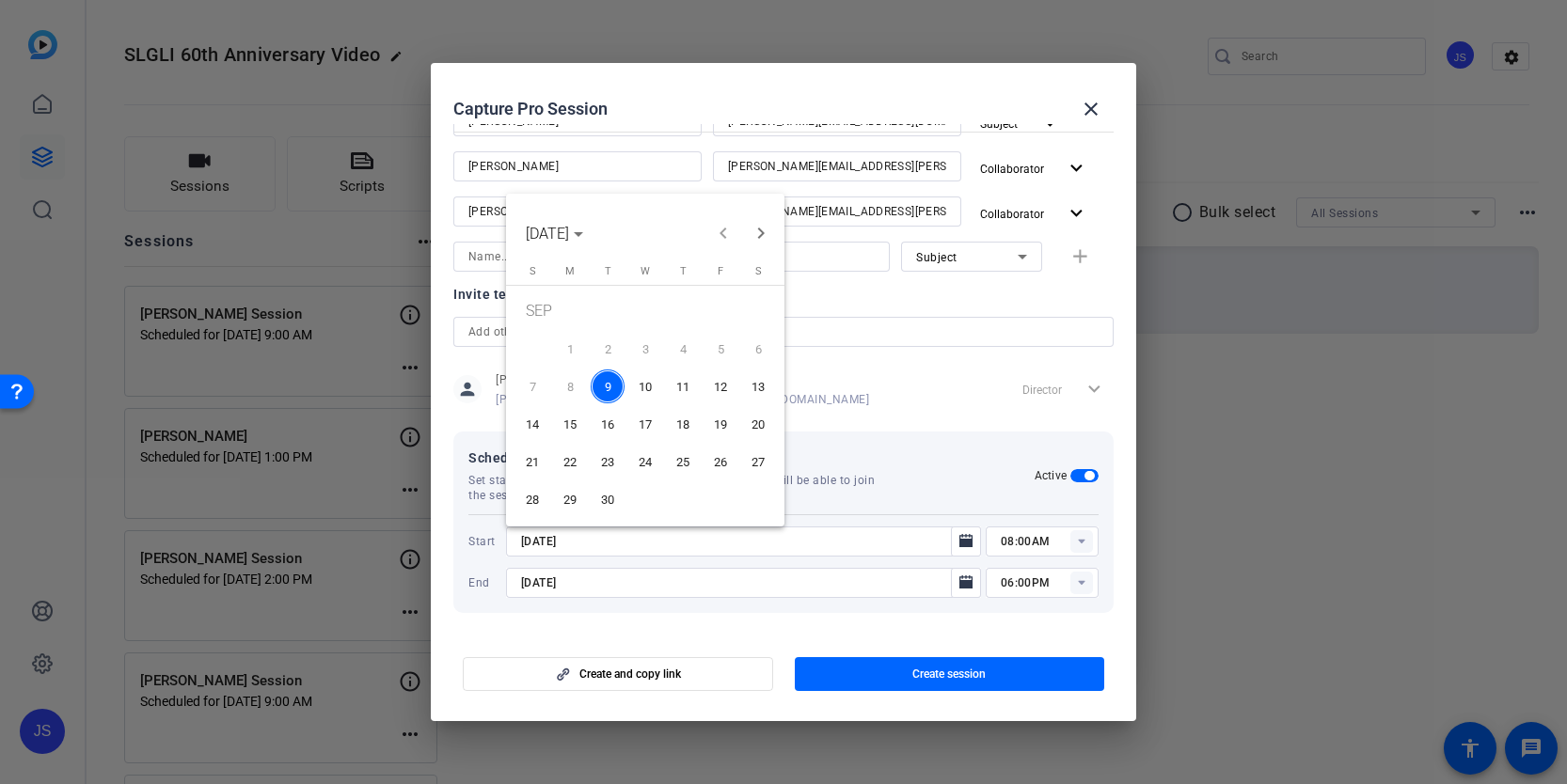
click at [722, 390] on span "12" at bounding box center [719, 386] width 34 height 34
type input "[DATE]"
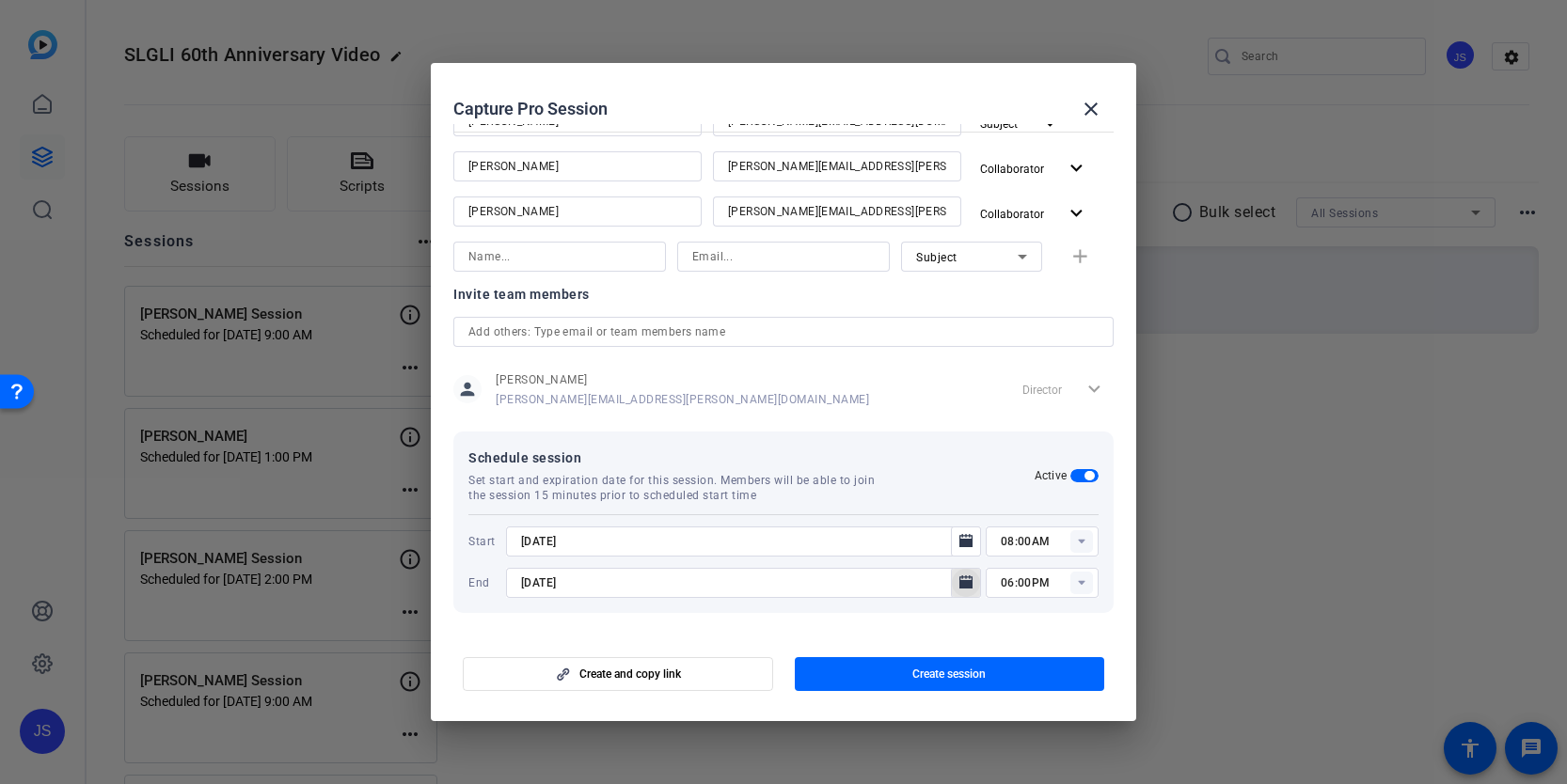
click at [962, 587] on icon "Open calendar" at bounding box center [966, 582] width 14 height 14
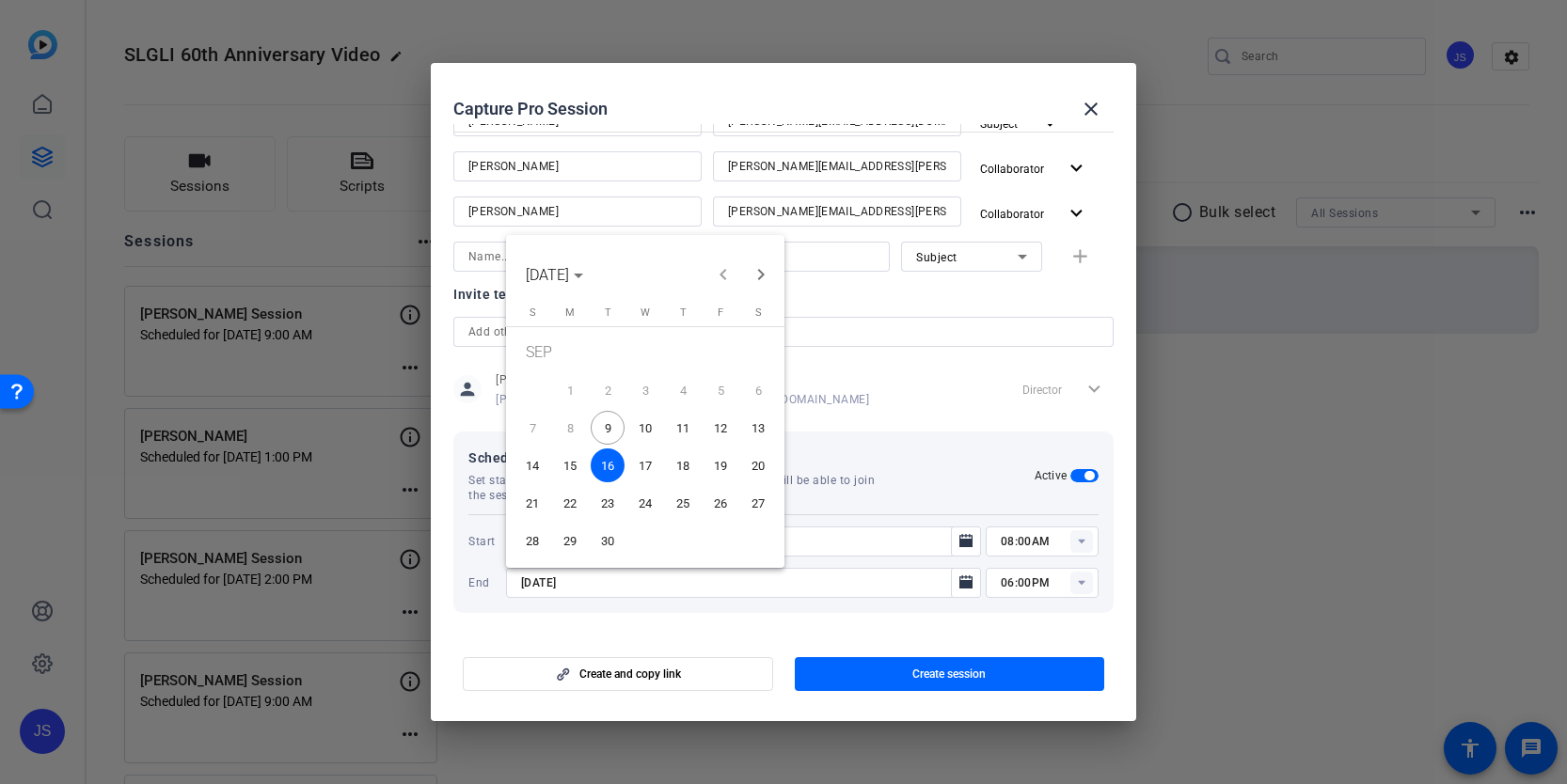
click at [722, 432] on span "12" at bounding box center [719, 427] width 34 height 34
type input "[DATE]"
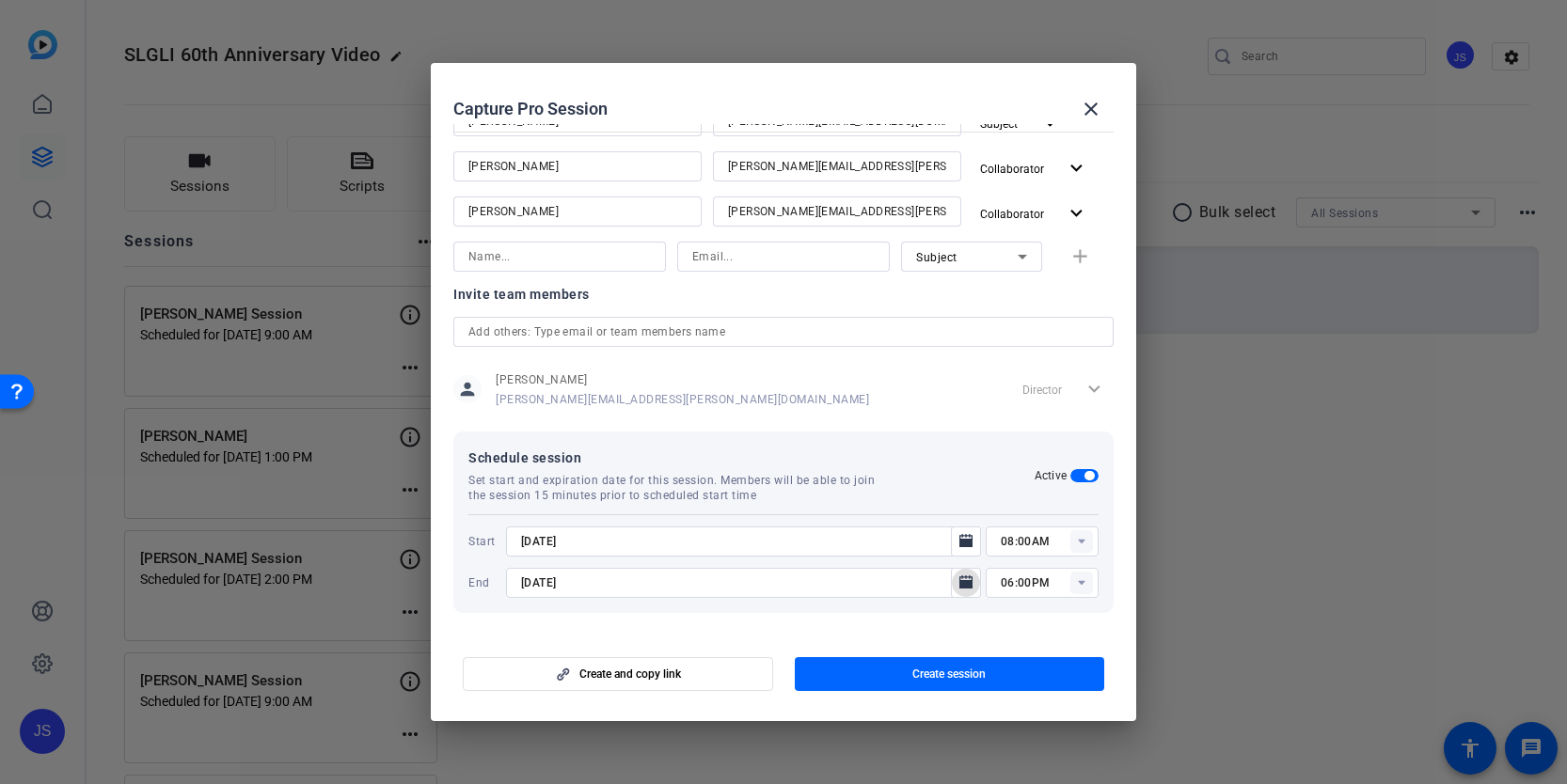
click at [1082, 535] on rect at bounding box center [1081, 540] width 22 height 22
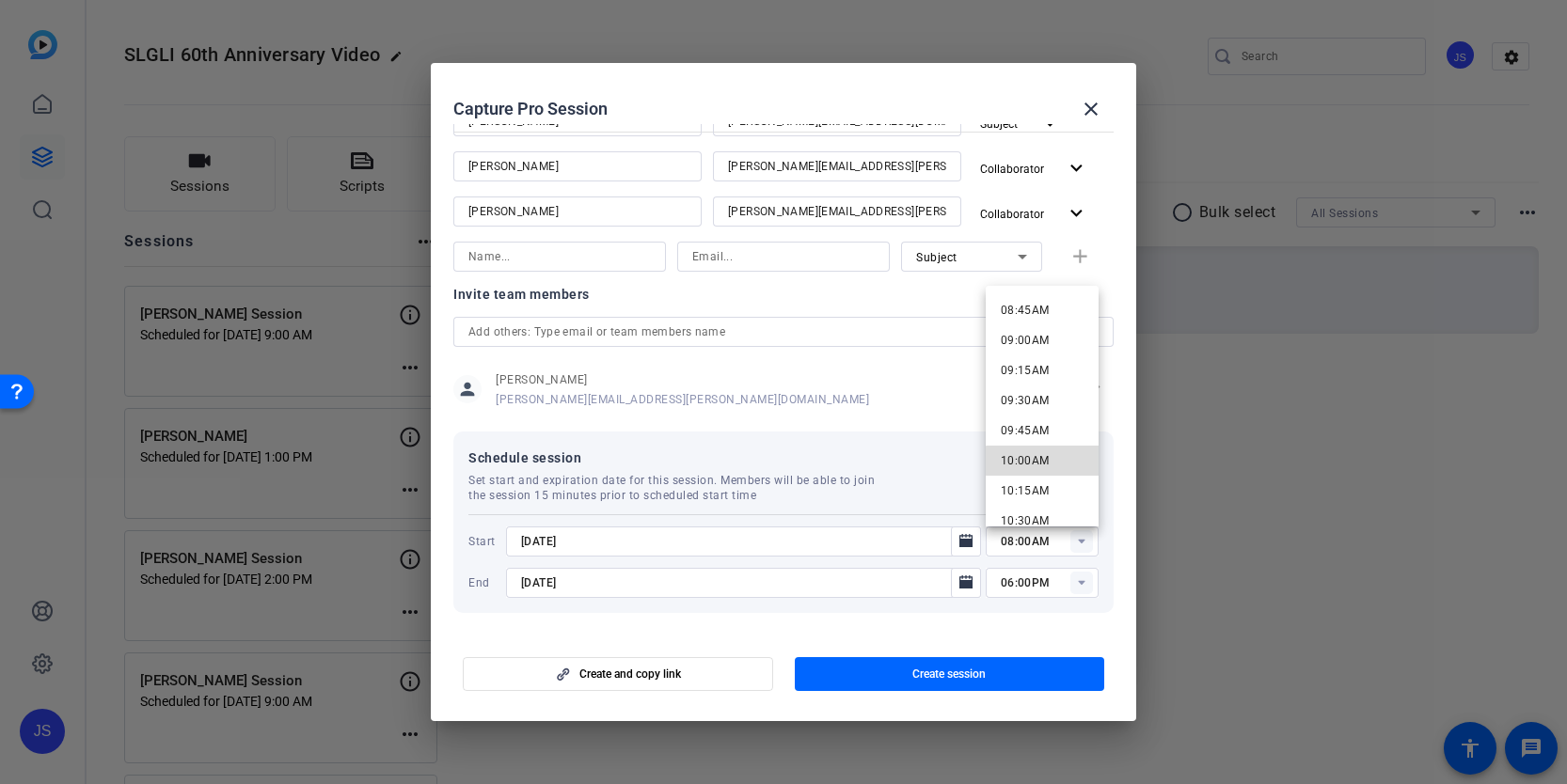
click at [1045, 462] on span "10:00AM" at bounding box center [1025, 461] width 49 height 14
type input "10:00AM"
click at [1078, 583] on rect at bounding box center [1081, 582] width 22 height 22
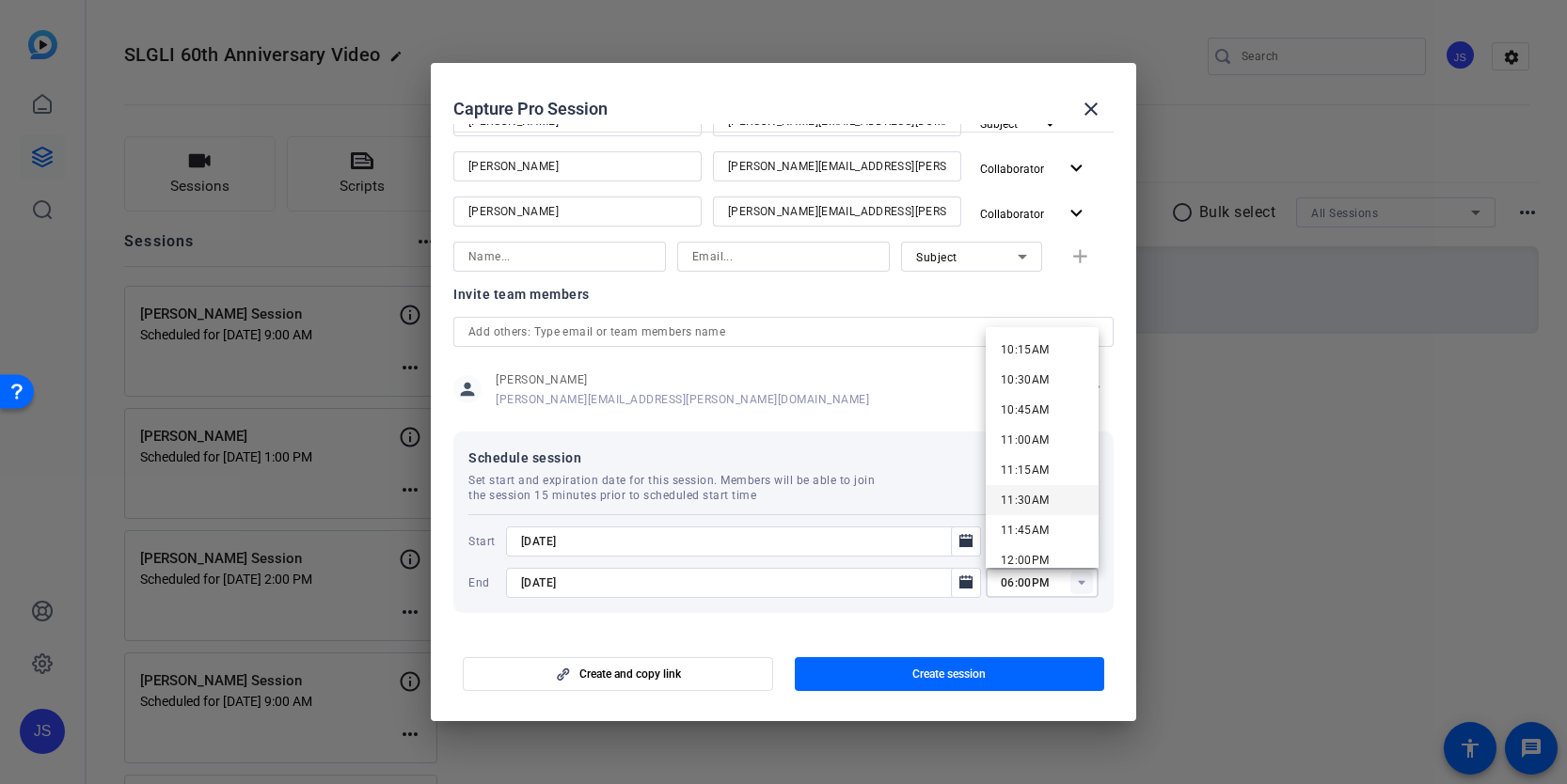
click at [1040, 497] on span "11:30AM" at bounding box center [1025, 501] width 49 height 14
type input "11:30AM"
click at [908, 632] on mat-dialog-content "Session name Advanced settings [PERSON_NAME] Session Session type help_outline …" at bounding box center [784, 378] width 705 height 509
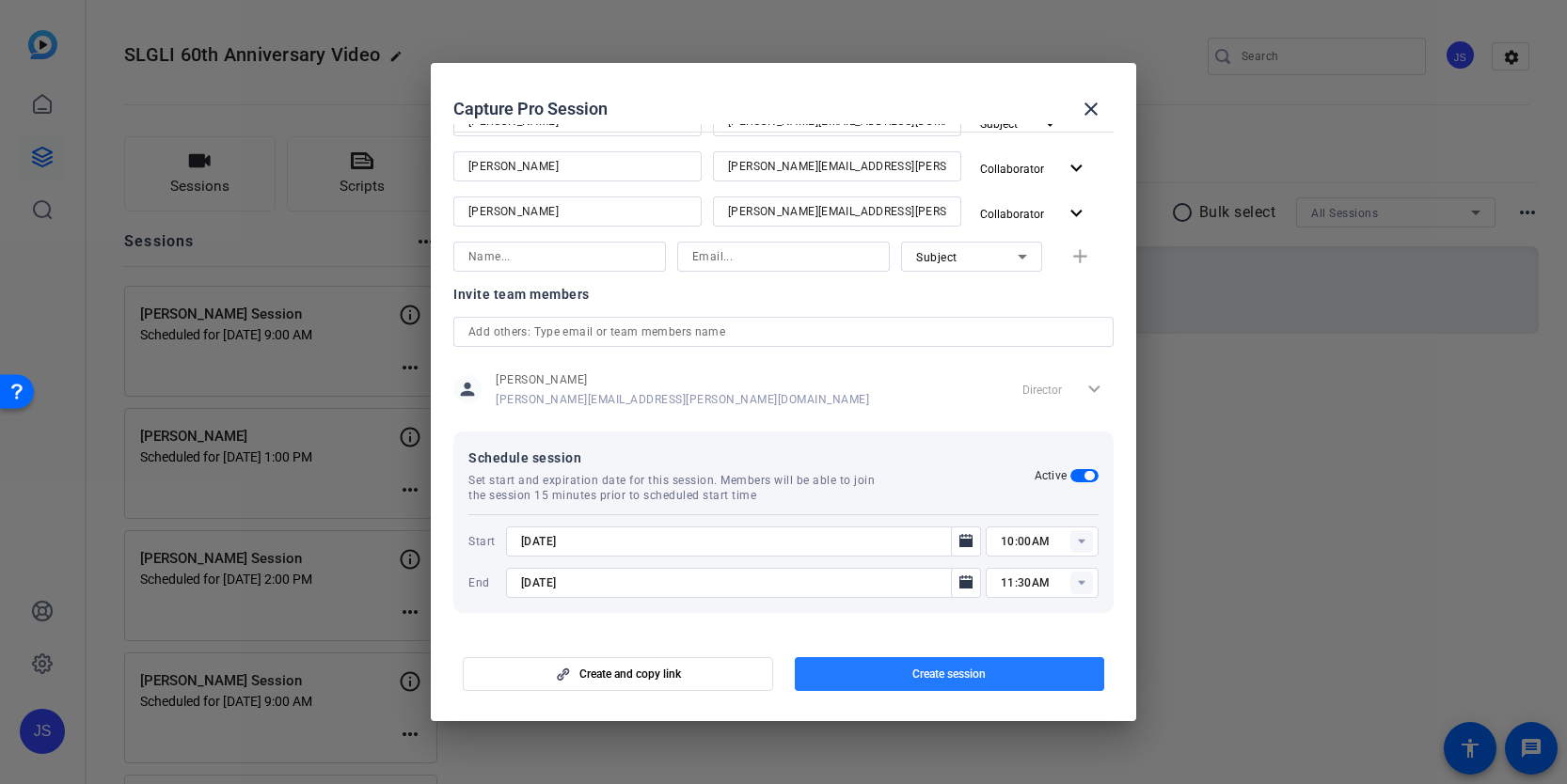
click at [925, 676] on span "Create session" at bounding box center [950, 673] width 74 height 15
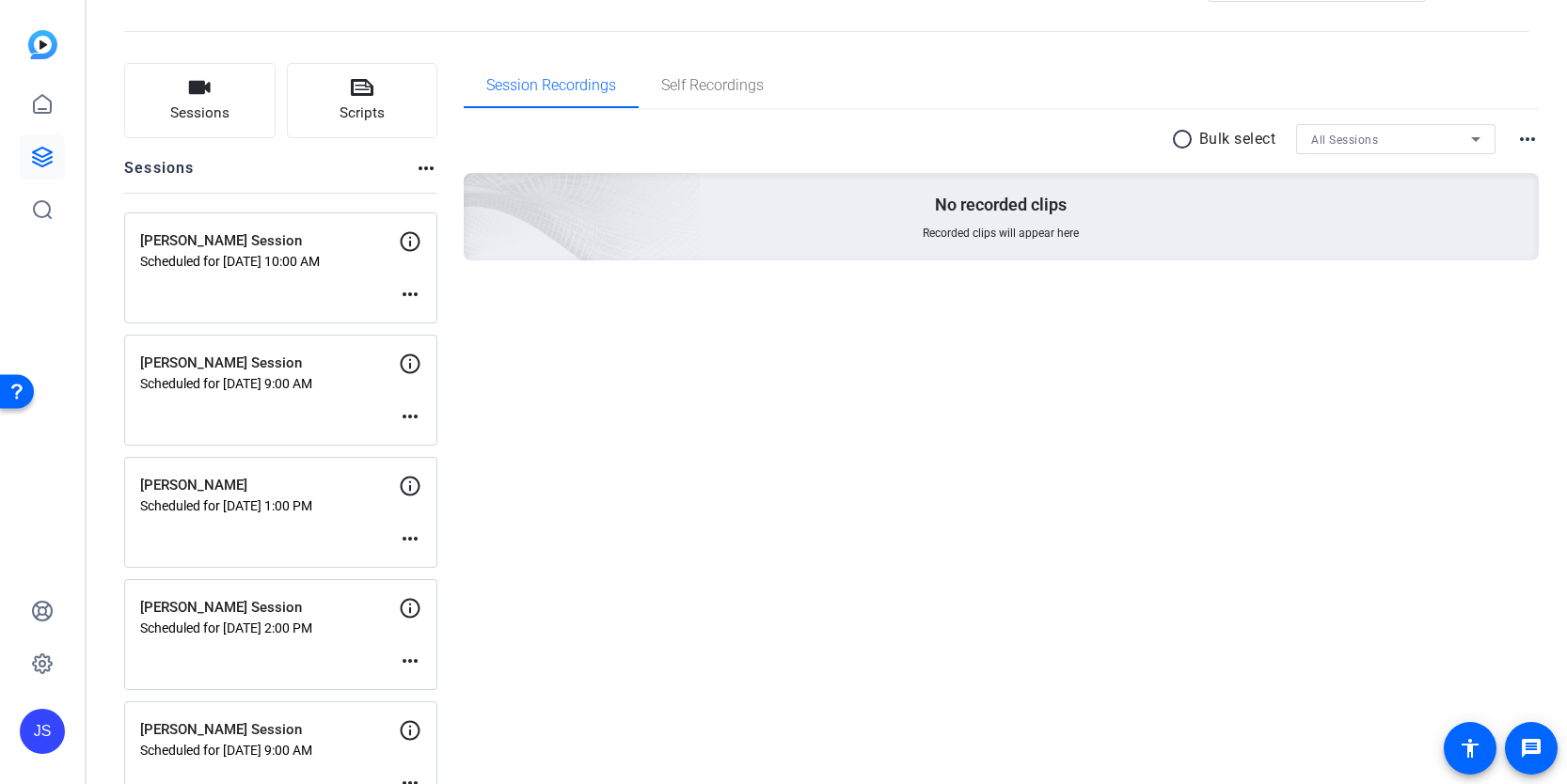
scroll to position [0, 0]
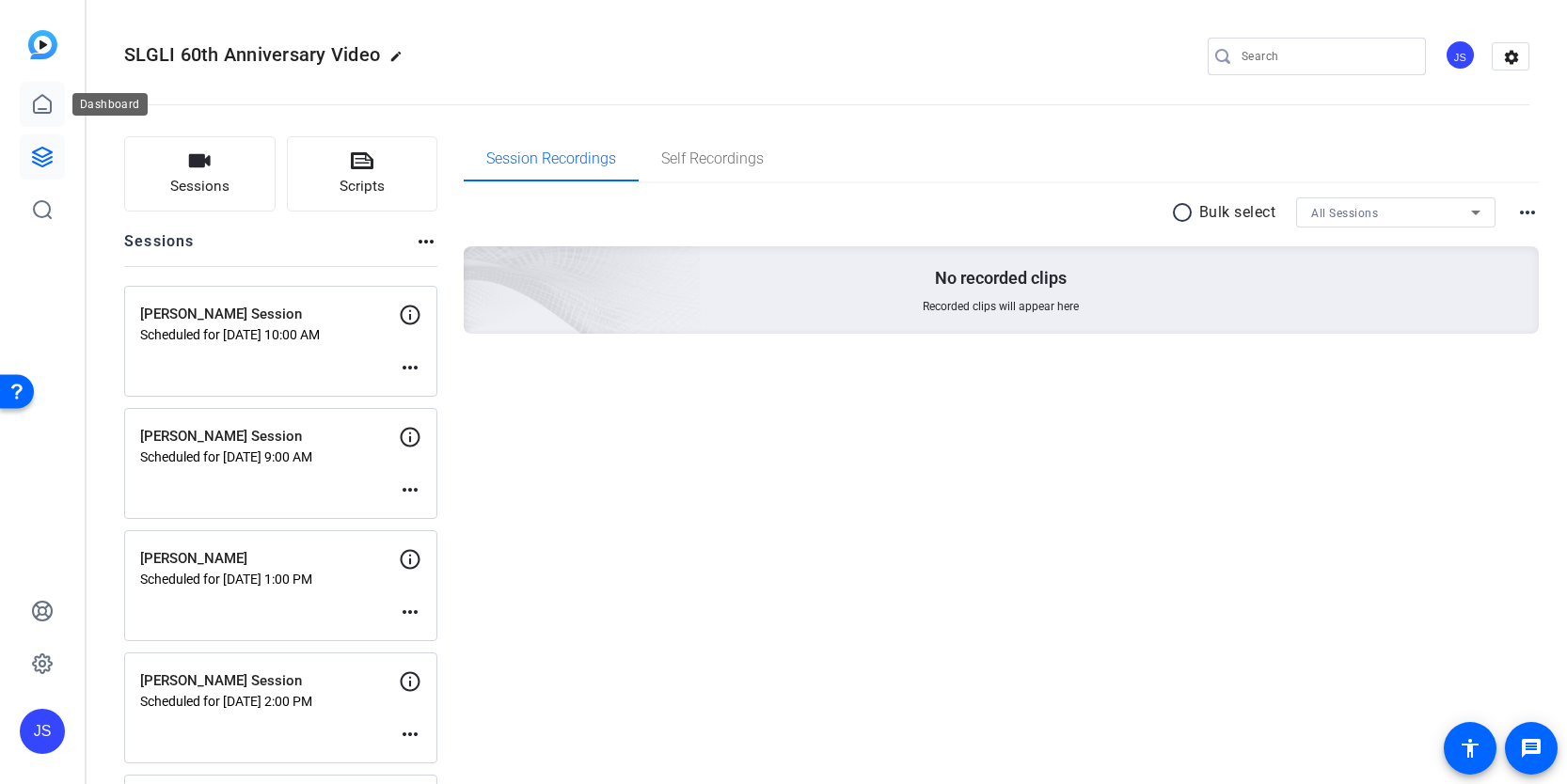
click at [46, 114] on icon at bounding box center [42, 104] width 22 height 22
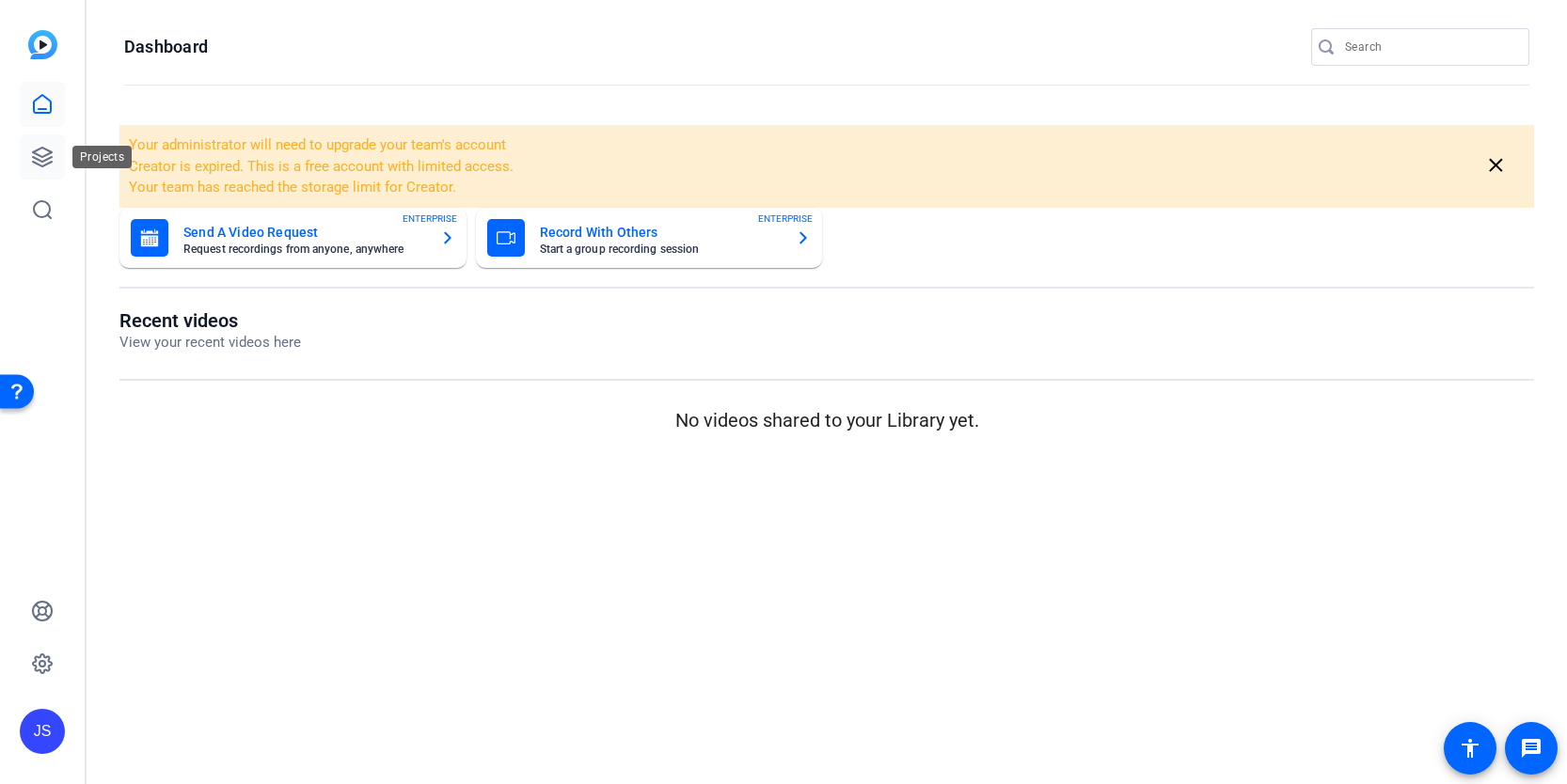
click at [44, 139] on link at bounding box center [42, 157] width 45 height 45
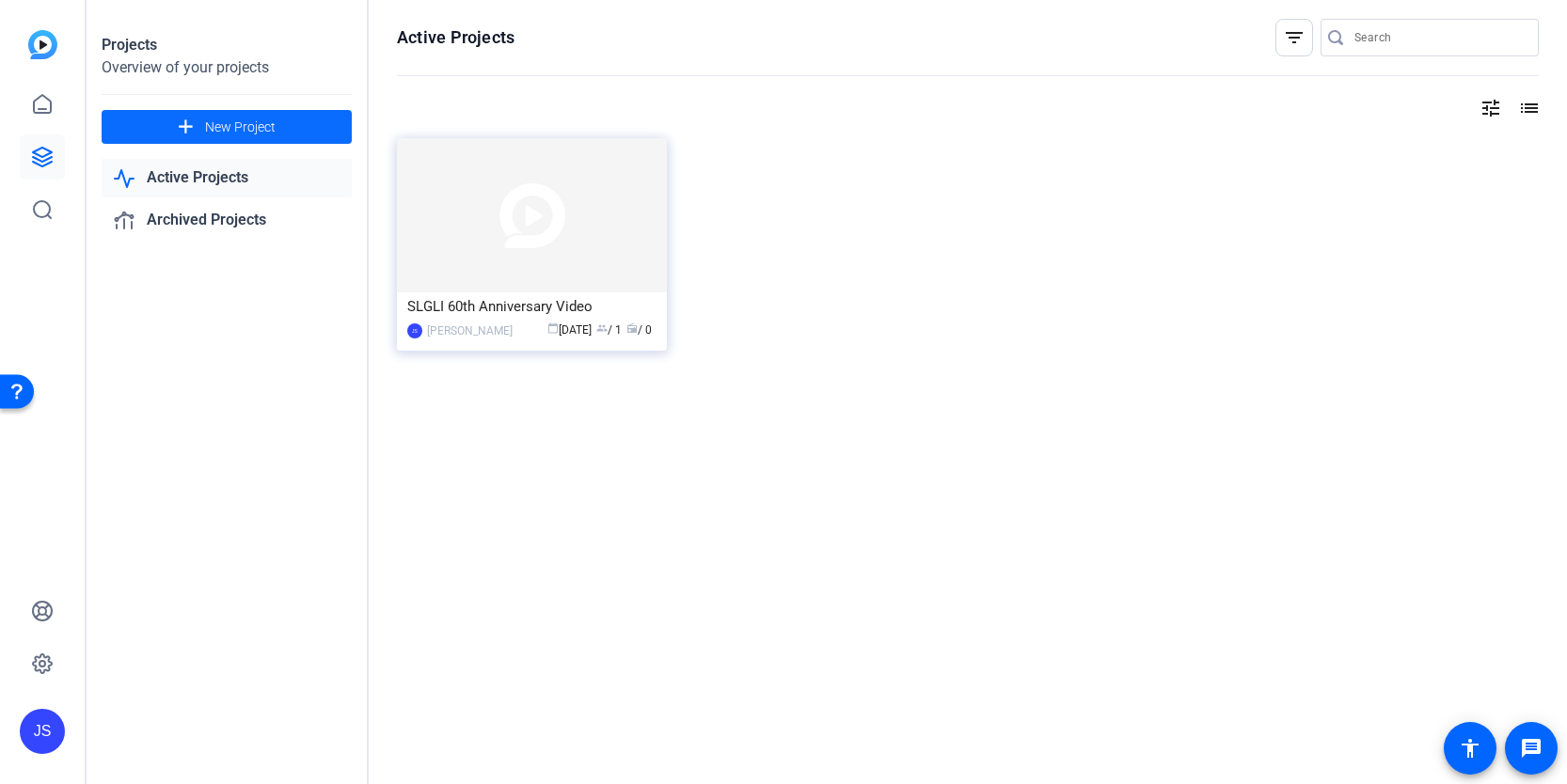
click at [214, 123] on span "New Project" at bounding box center [240, 127] width 71 height 19
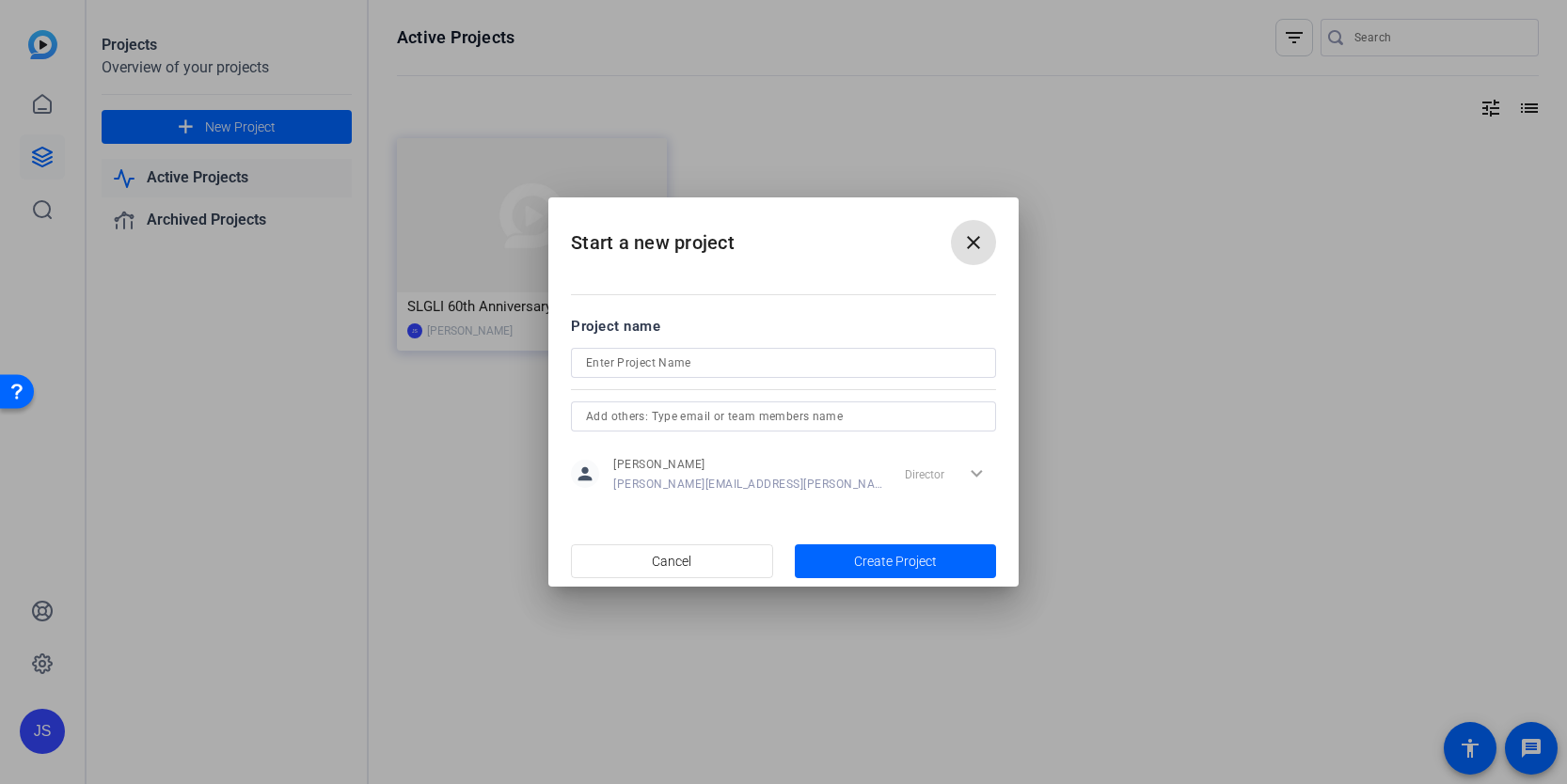
click at [605, 347] on div at bounding box center [783, 362] width 395 height 30
type input "25-1557 [PERSON_NAME] Juntos Remarks"
click at [853, 559] on span "Create Project" at bounding box center [894, 562] width 83 height 19
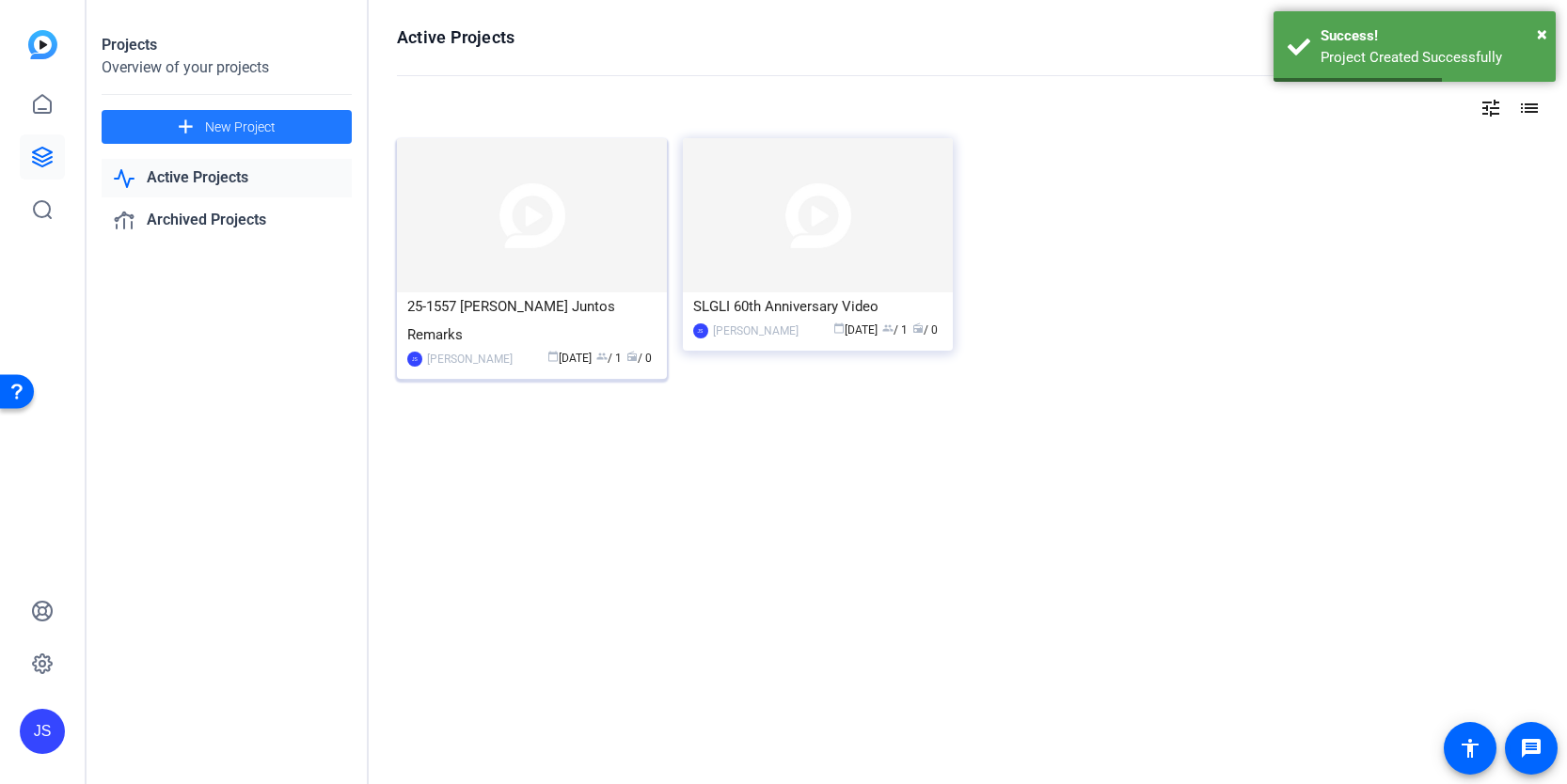
click at [545, 251] on img at bounding box center [532, 214] width 270 height 154
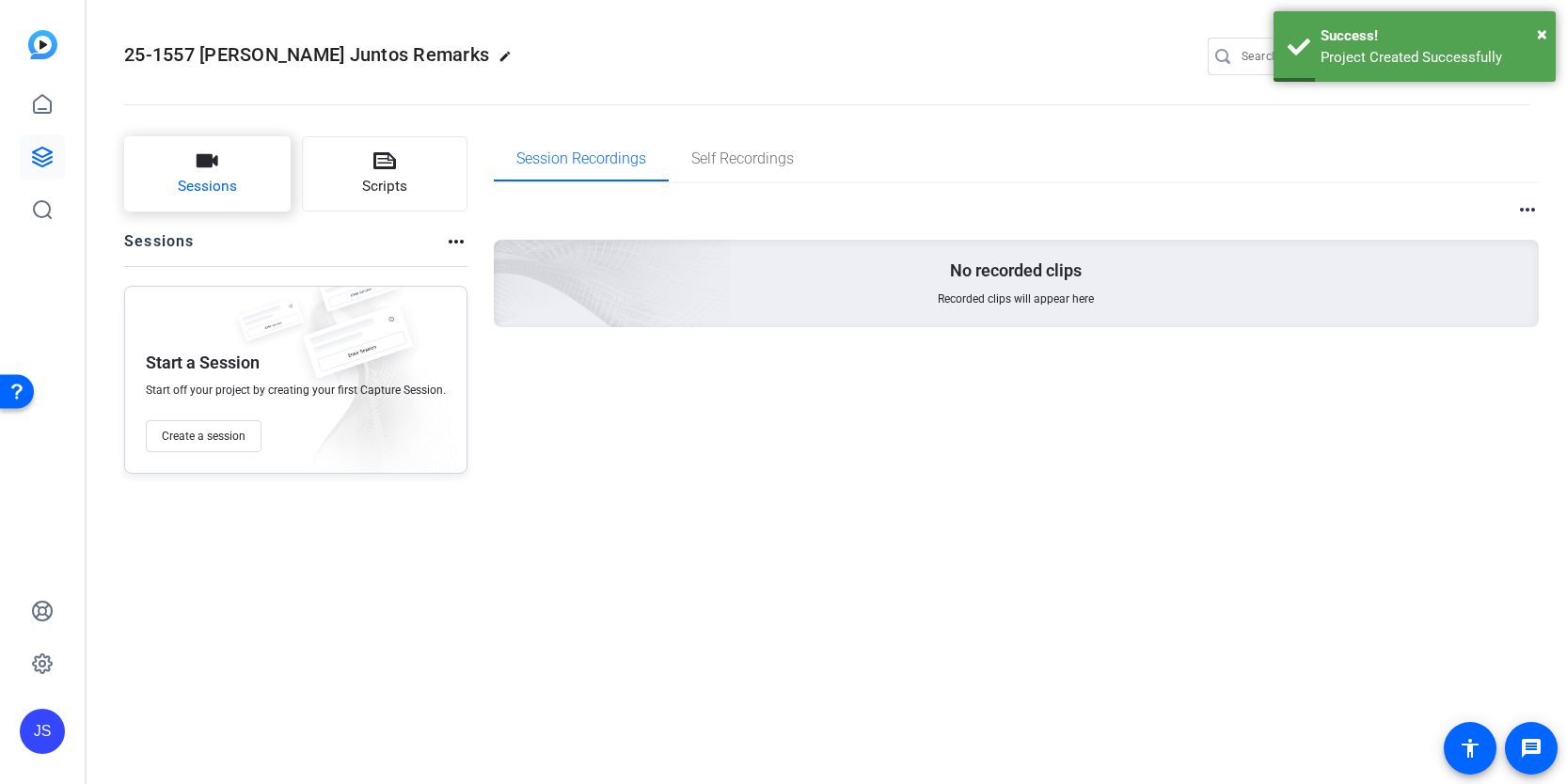
click at [234, 182] on span "Sessions" at bounding box center [207, 186] width 59 height 21
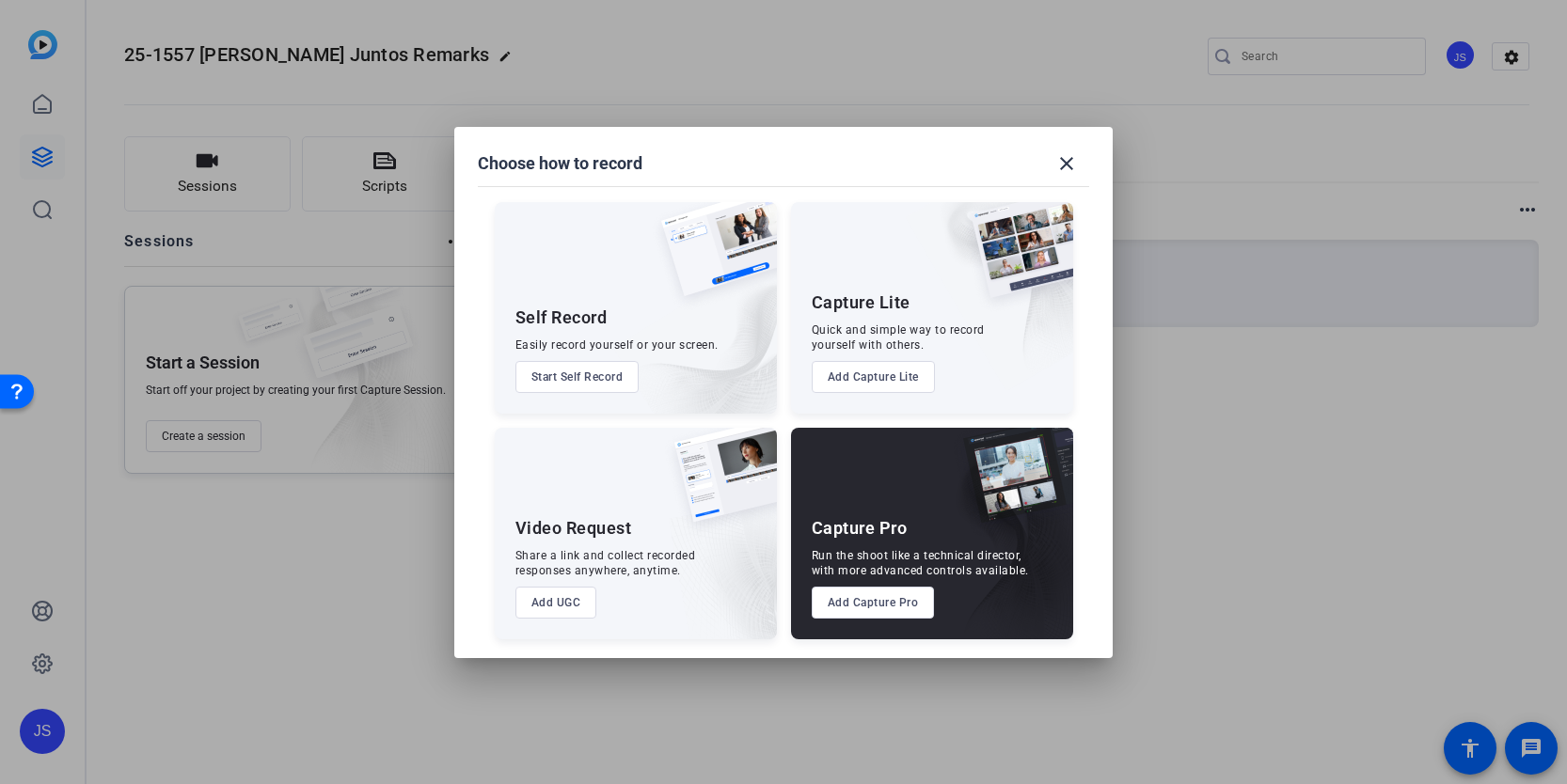
click at [866, 604] on button "Add Capture Pro" at bounding box center [873, 602] width 123 height 32
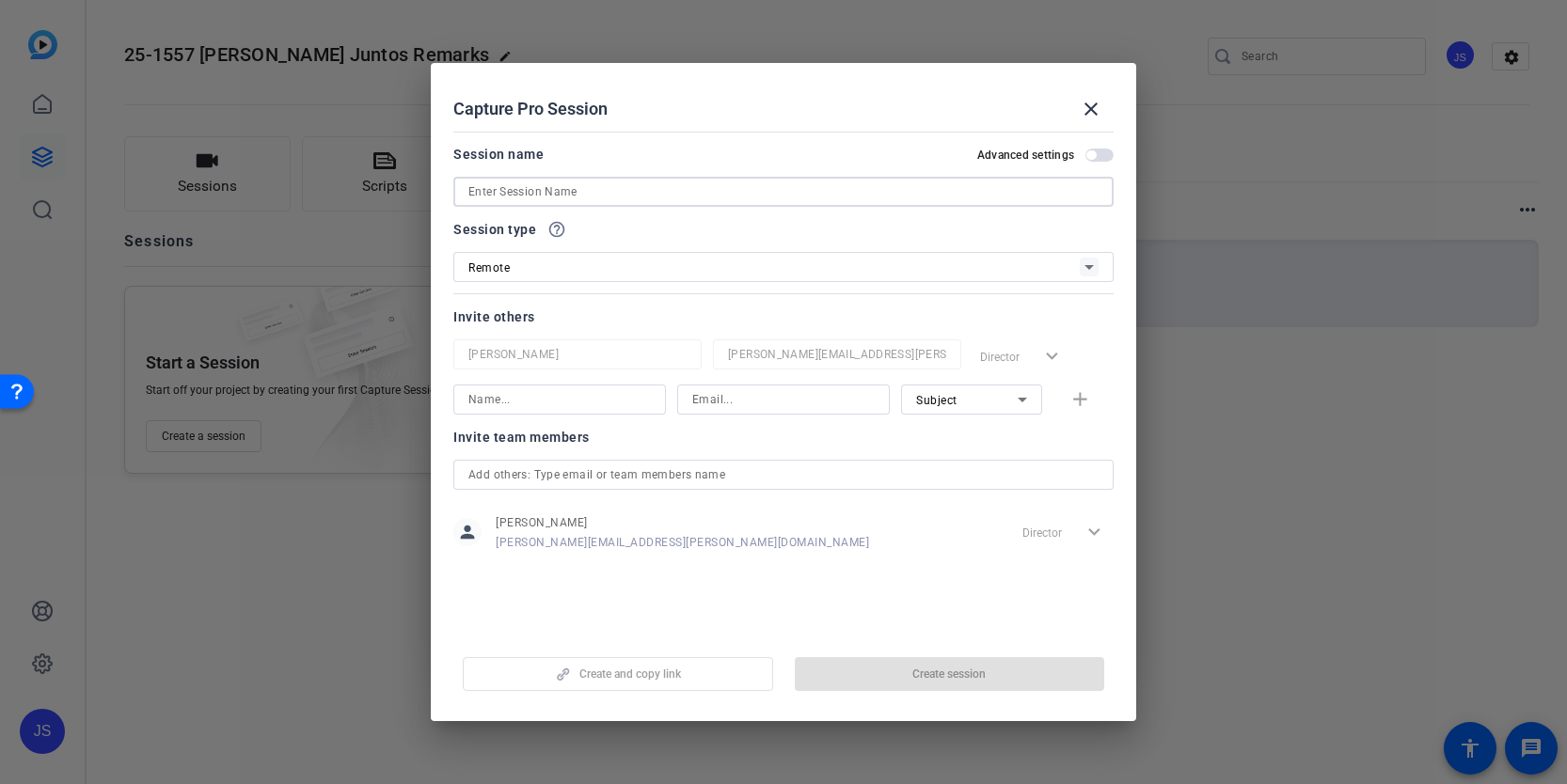
click at [657, 188] on input at bounding box center [783, 191] width 630 height 22
type input "1"
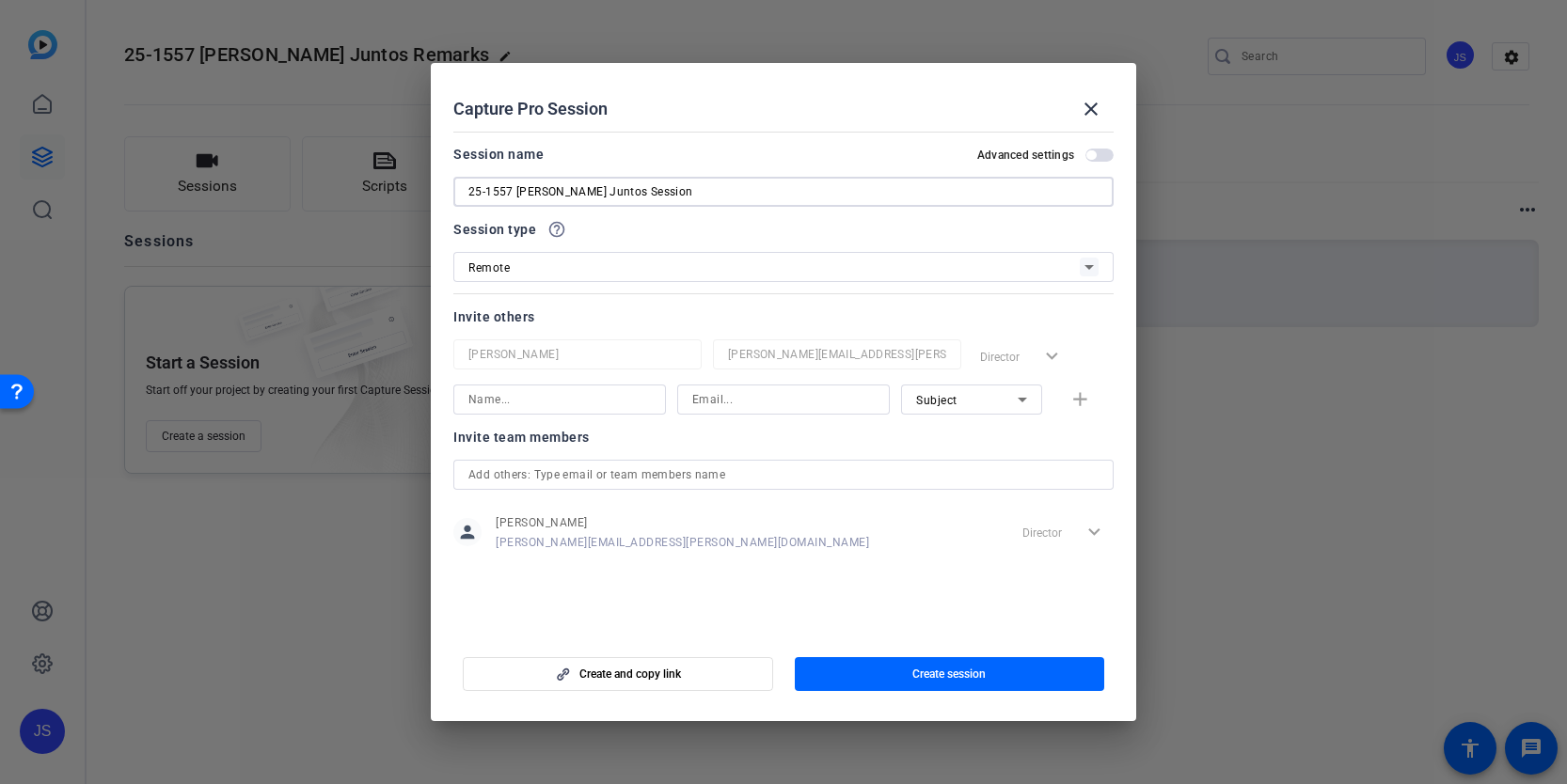
type input "25-1557 [PERSON_NAME] Juntos Session"
click at [617, 395] on input at bounding box center [559, 399] width 183 height 22
type input "[PERSON_NAME]"
type input "[PERSON_NAME][EMAIL_ADDRESS][DOMAIN_NAME]"
click at [991, 409] on div "Subject" at bounding box center [966, 400] width 102 height 23
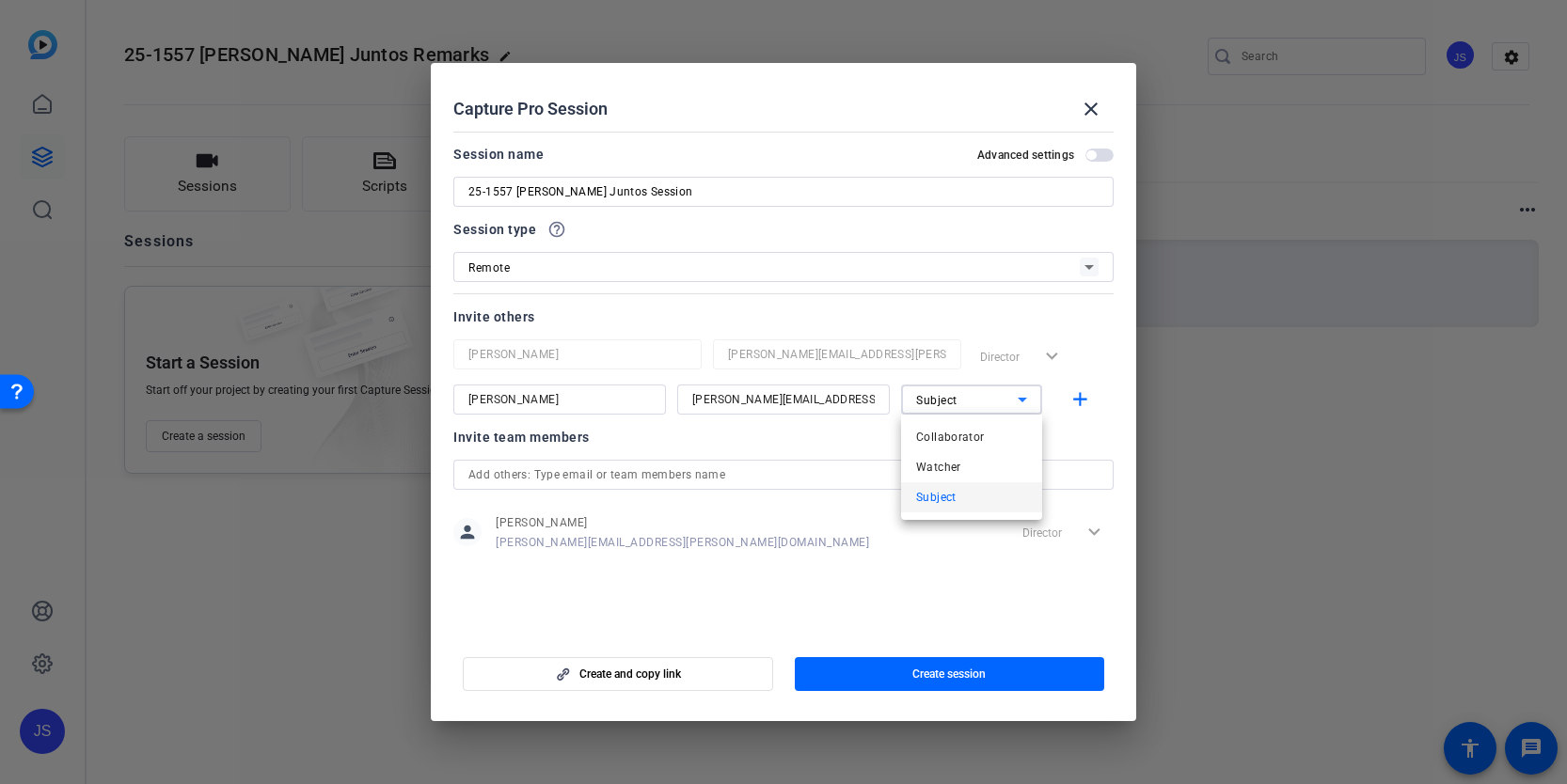
click at [1087, 362] on div at bounding box center [784, 392] width 1567 height 784
click at [1078, 396] on mat-icon "add" at bounding box center [1080, 400] width 23 height 23
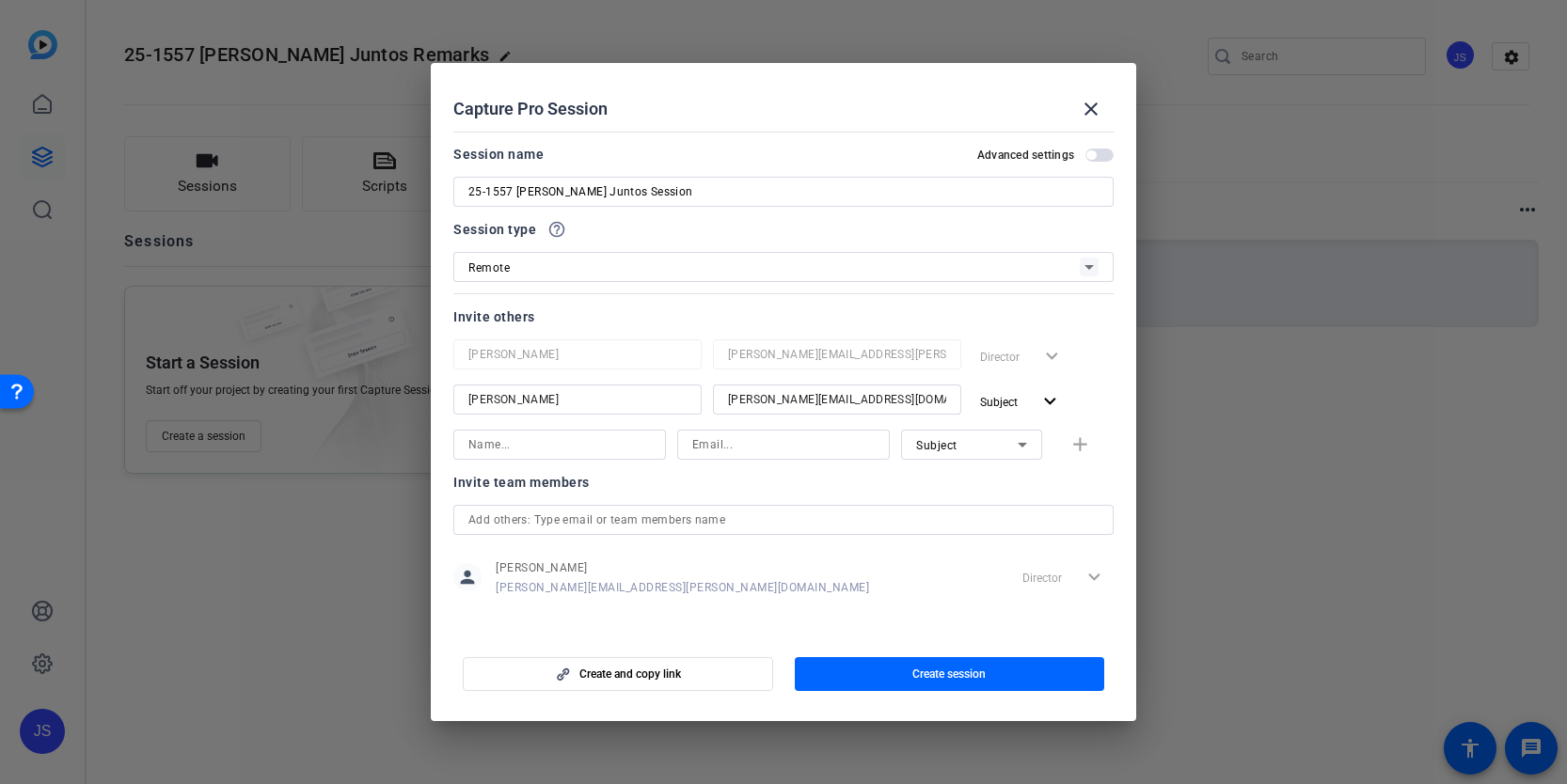
click at [574, 441] on input at bounding box center [559, 444] width 183 height 22
type input "[PERSON_NAME]"
click at [785, 442] on input at bounding box center [784, 444] width 183 height 22
type input "[EMAIL_ADDRESS][PERSON_NAME][DOMAIN_NAME]"
click at [1042, 415] on span "button" at bounding box center [1021, 401] width 97 height 45
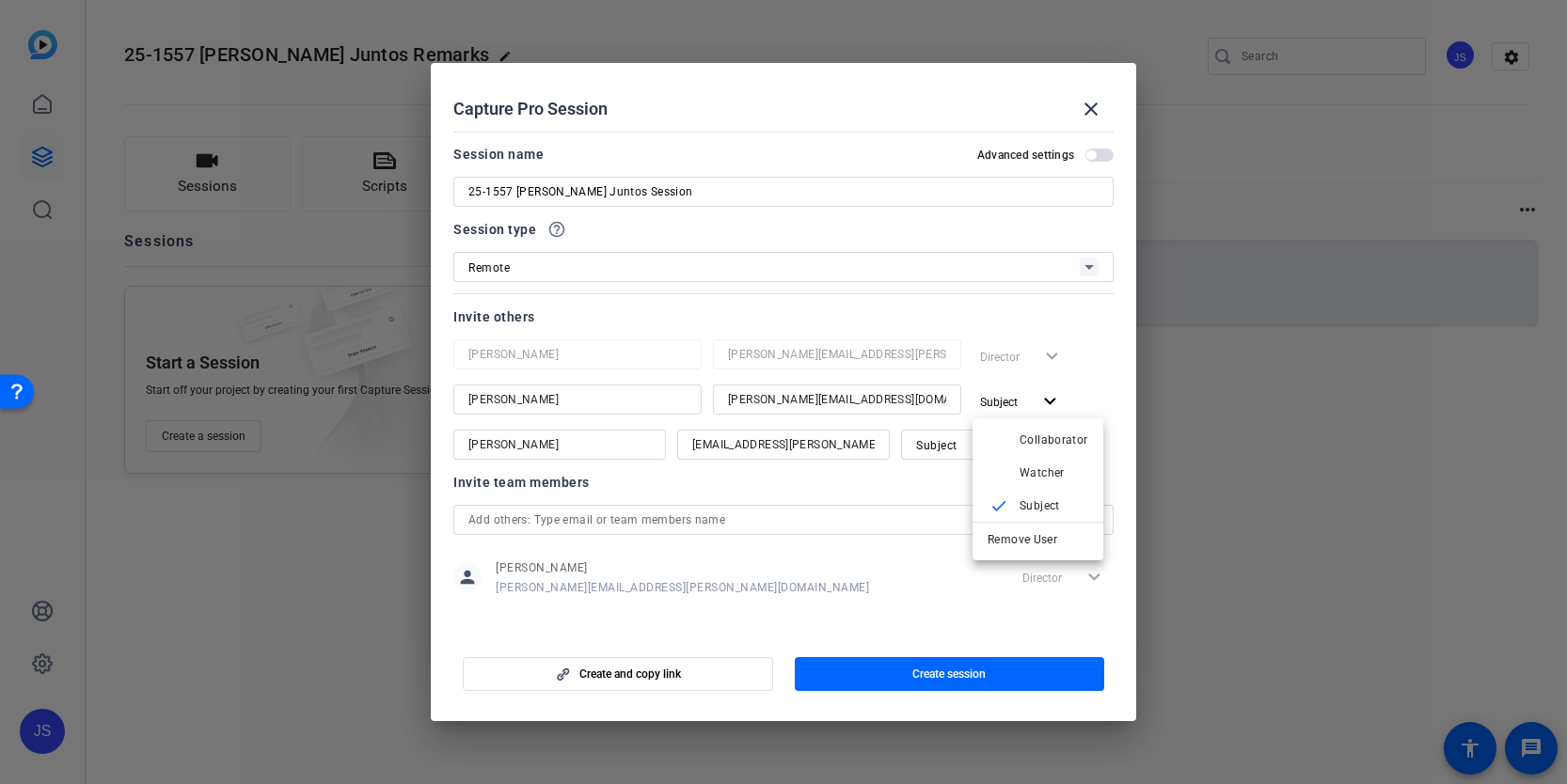
click at [966, 440] on div at bounding box center [784, 392] width 1567 height 784
click at [950, 447] on span "Subject" at bounding box center [936, 445] width 42 height 14
click at [950, 476] on span "Collaborator" at bounding box center [950, 481] width 69 height 22
click at [1076, 453] on mat-icon "add" at bounding box center [1080, 445] width 23 height 23
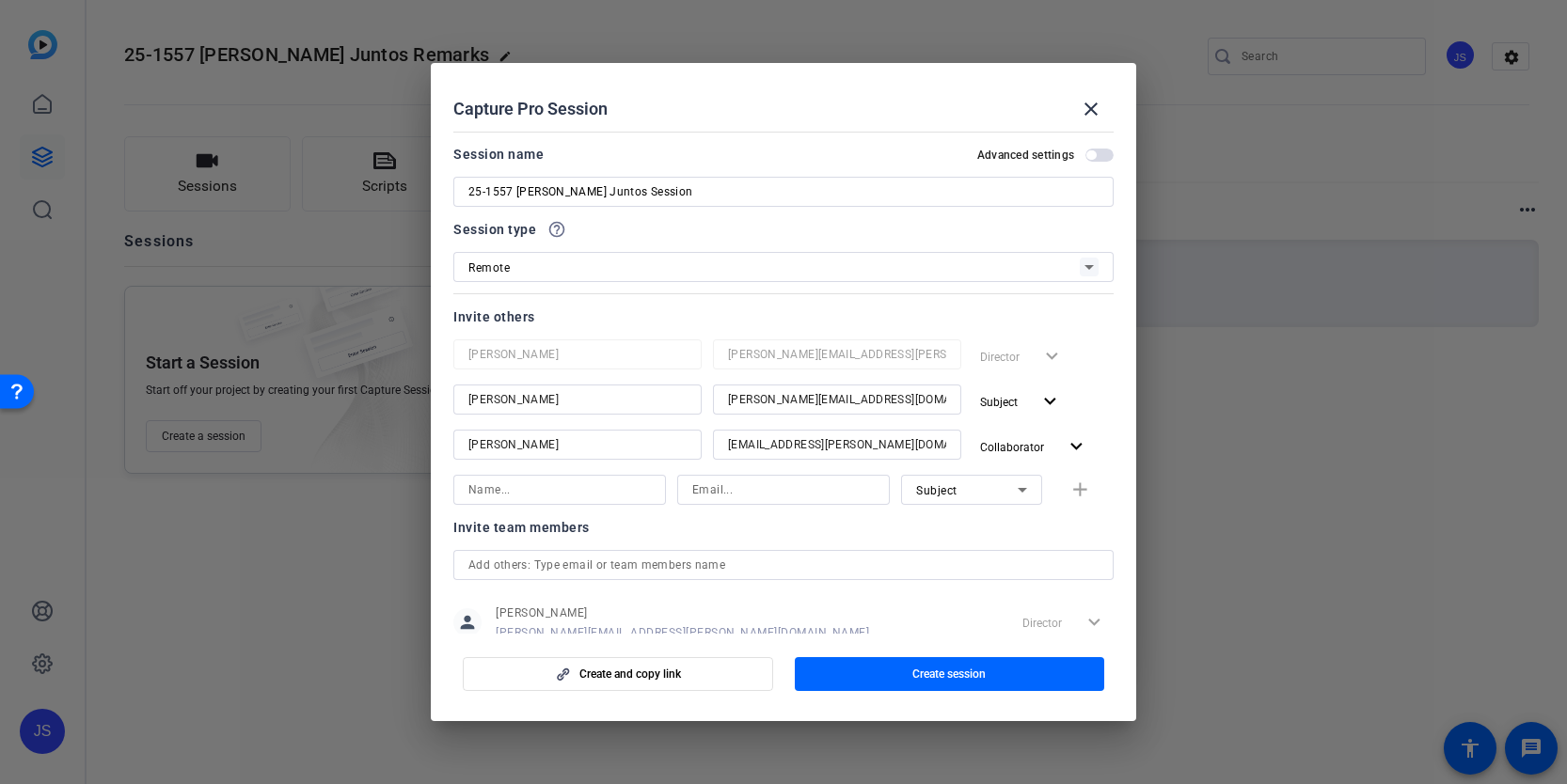
click at [542, 501] on div at bounding box center [559, 489] width 183 height 30
click at [499, 492] on input "[PERSON_NAME]" at bounding box center [559, 489] width 183 height 22
type input "[PERSON_NAME]"
click at [731, 485] on input at bounding box center [784, 489] width 183 height 22
type input "[PERSON_NAME][EMAIL_ADDRESS][PERSON_NAME][DOMAIN_NAME]"
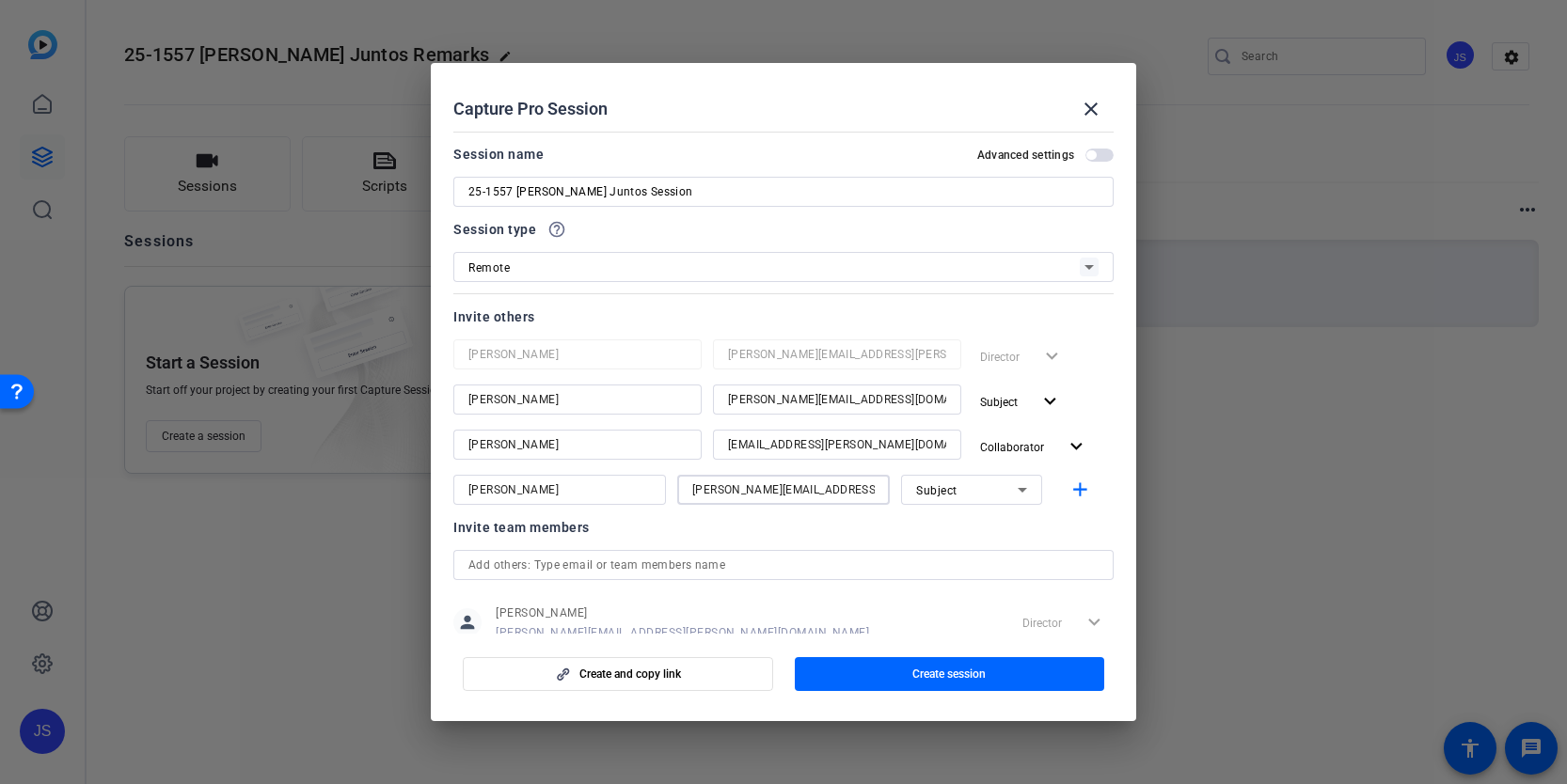
click at [1026, 491] on icon at bounding box center [1021, 489] width 22 height 22
click at [1006, 518] on mat-option "Collaborator" at bounding box center [971, 527] width 141 height 30
click at [997, 521] on div at bounding box center [971, 514] width 141 height 20
click at [1075, 490] on mat-icon "add" at bounding box center [1080, 490] width 23 height 23
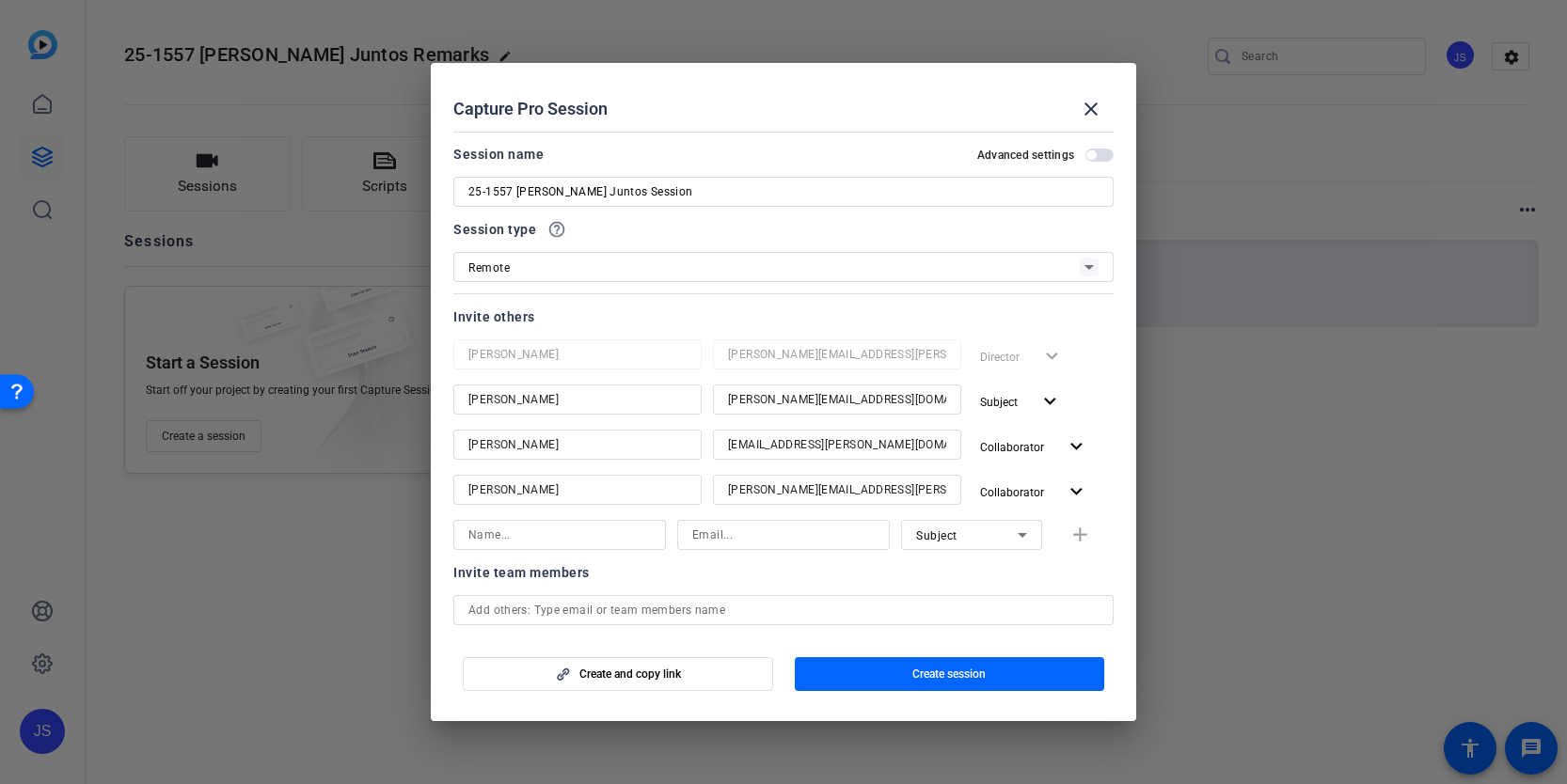
click at [1093, 155] on span "button" at bounding box center [1091, 155] width 10 height 10
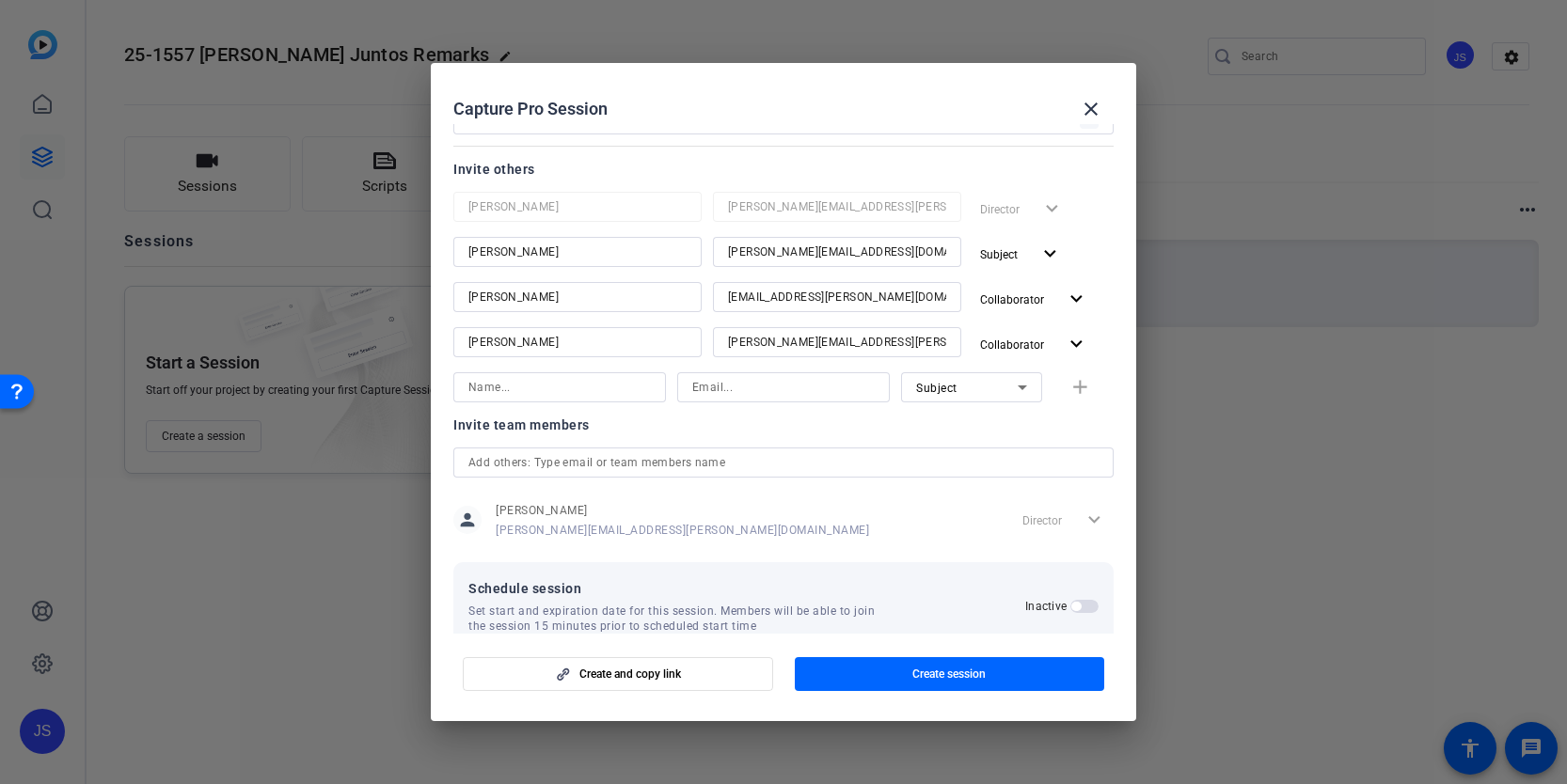
scroll to position [183, 0]
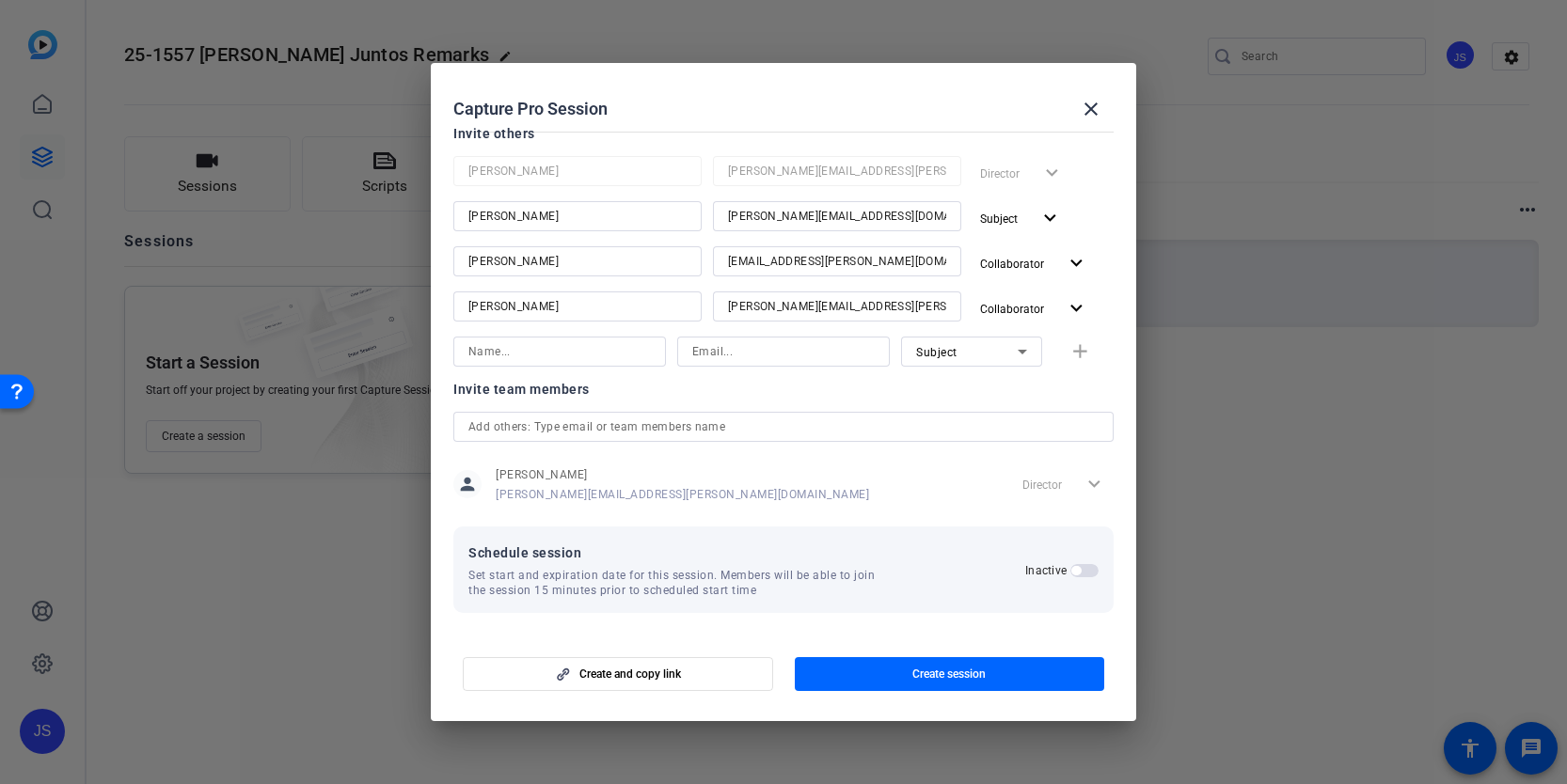
click at [1079, 565] on span "button" at bounding box center [1084, 571] width 28 height 14
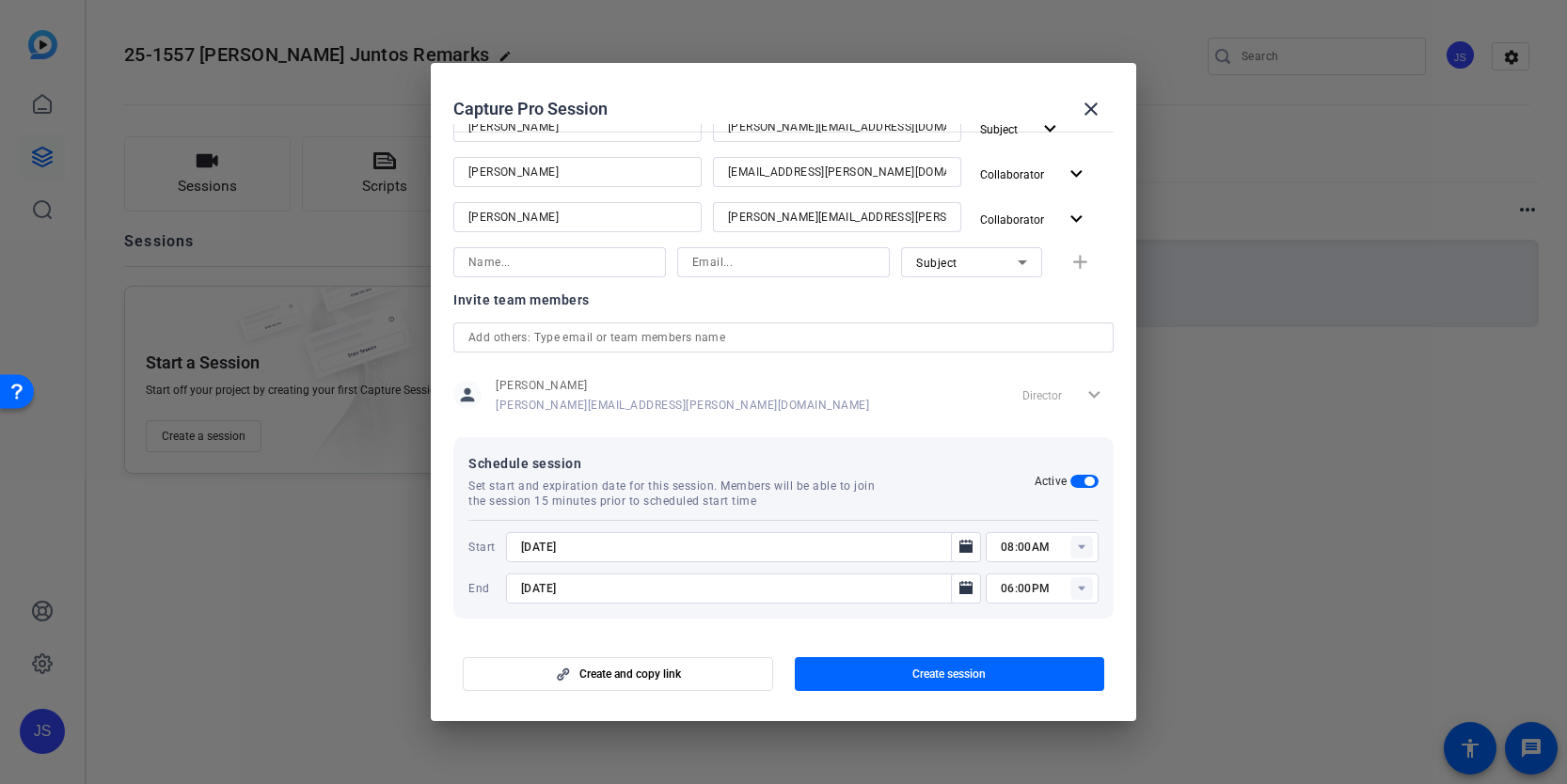
scroll to position [278, 0]
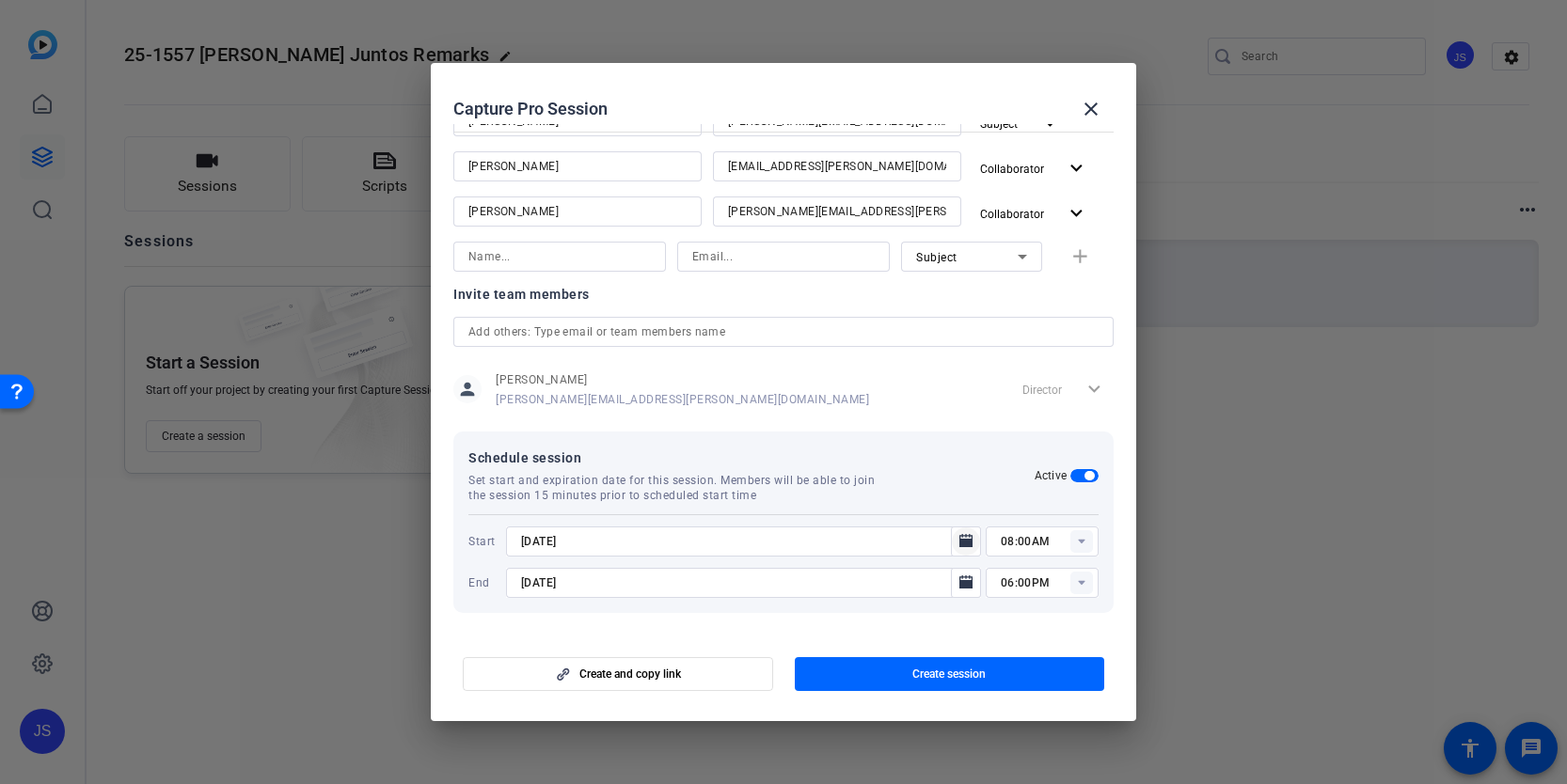
click at [960, 537] on icon "Open calendar" at bounding box center [965, 540] width 15 height 22
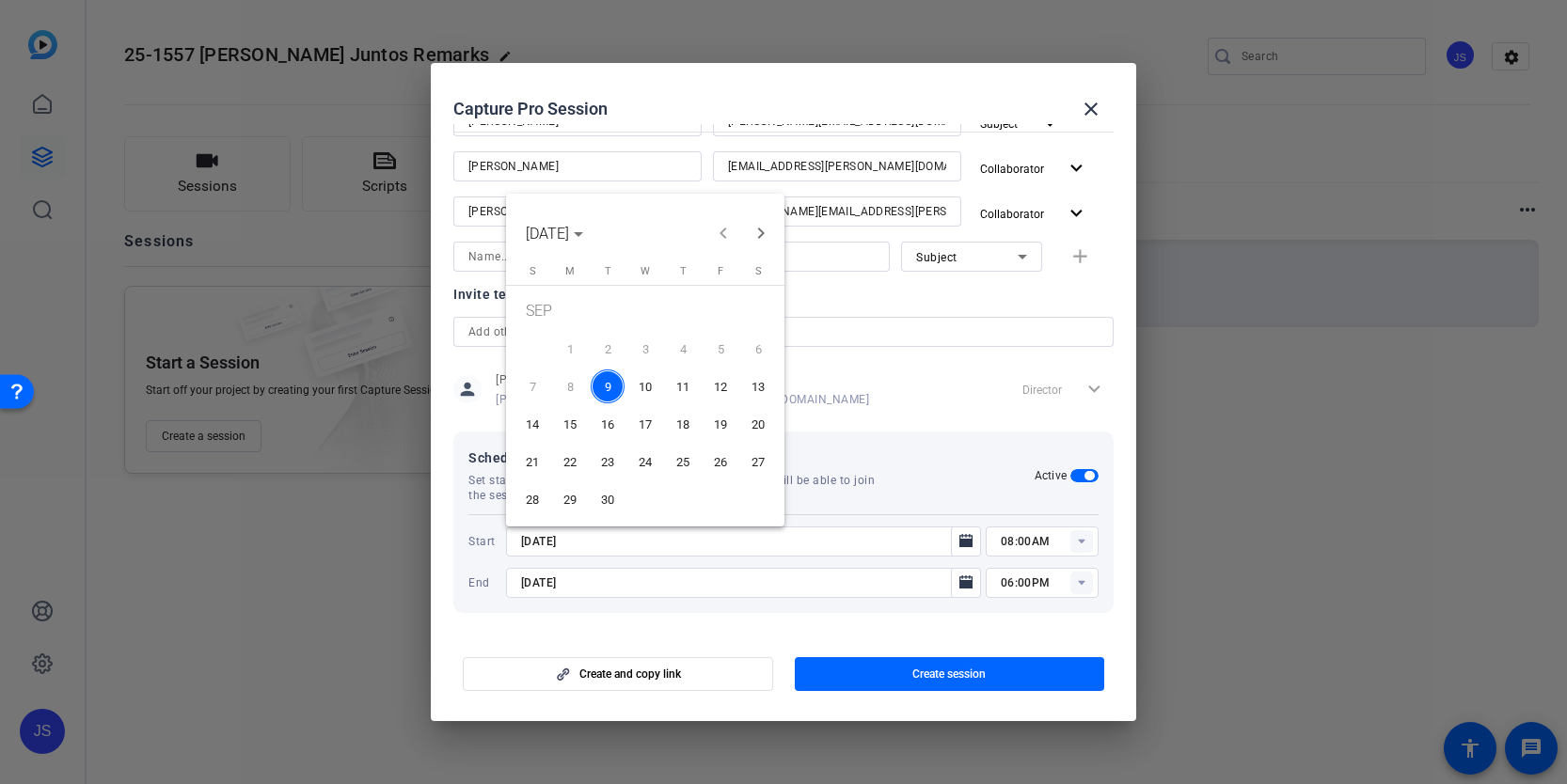
click at [607, 417] on span "16" at bounding box center [607, 423] width 34 height 34
type input "[DATE]"
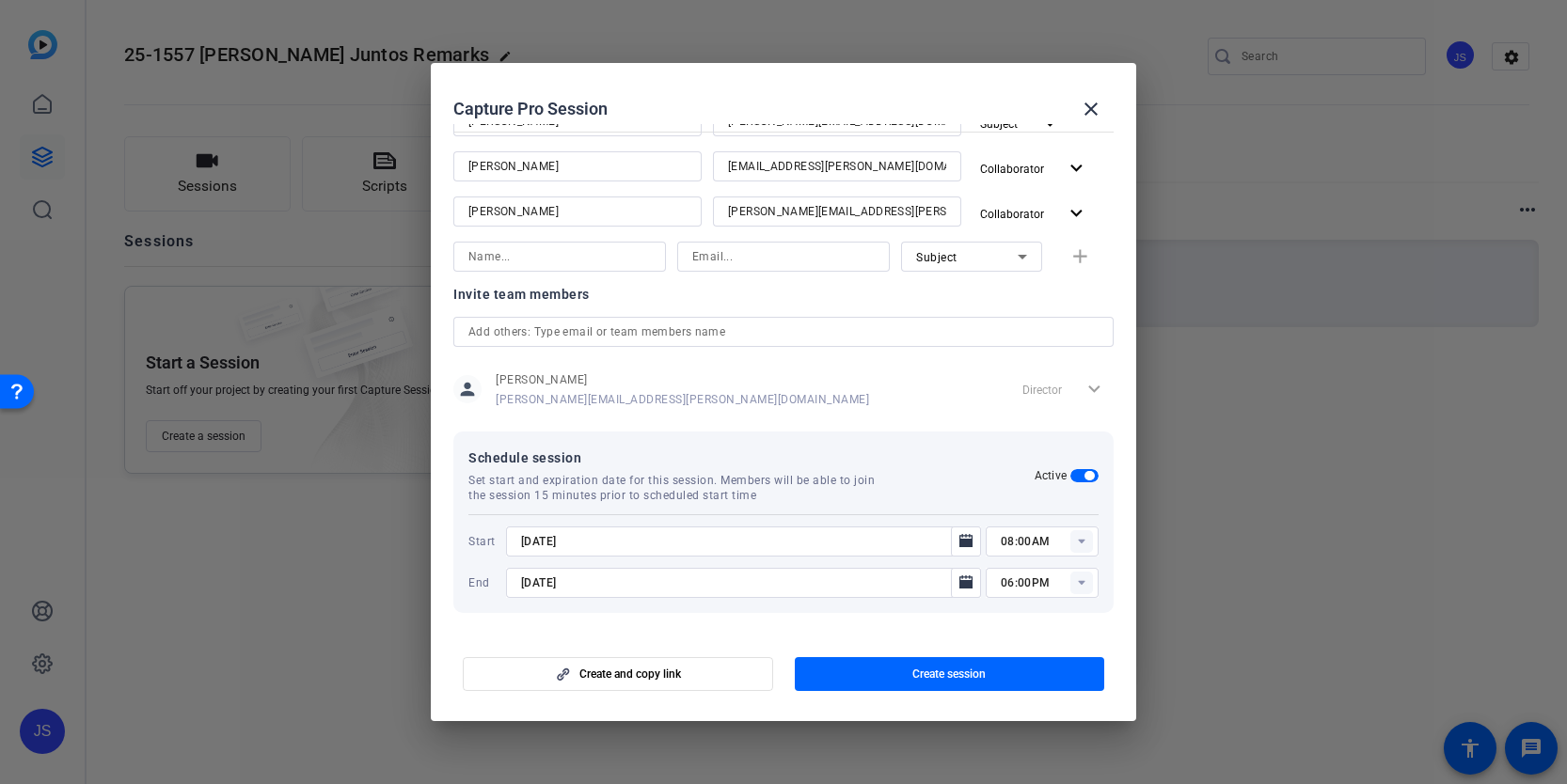
click at [1085, 541] on rect at bounding box center [1081, 540] width 22 height 22
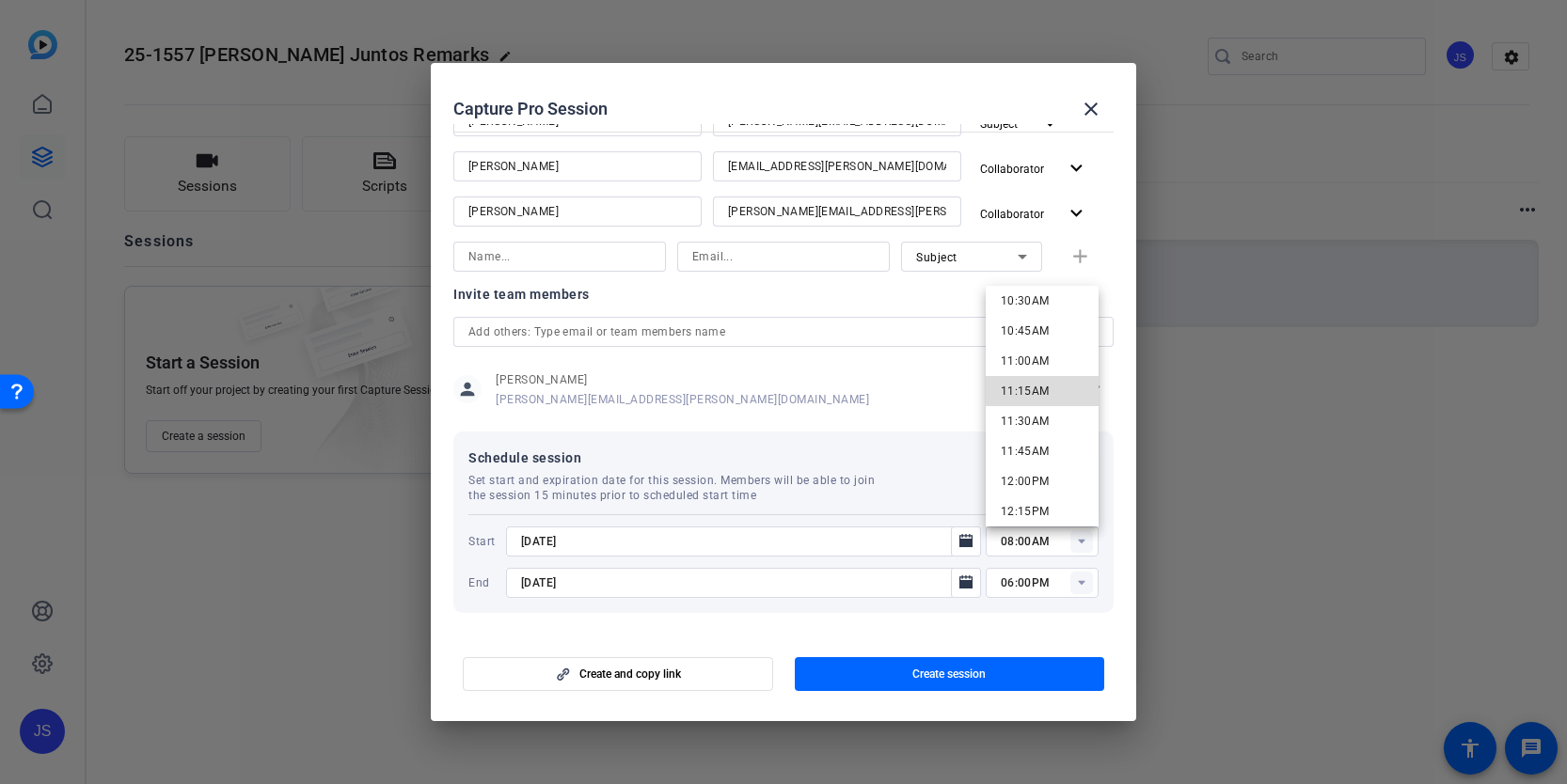
click at [1047, 381] on span "11:15AM" at bounding box center [1025, 390] width 49 height 22
type input "11:15AM"
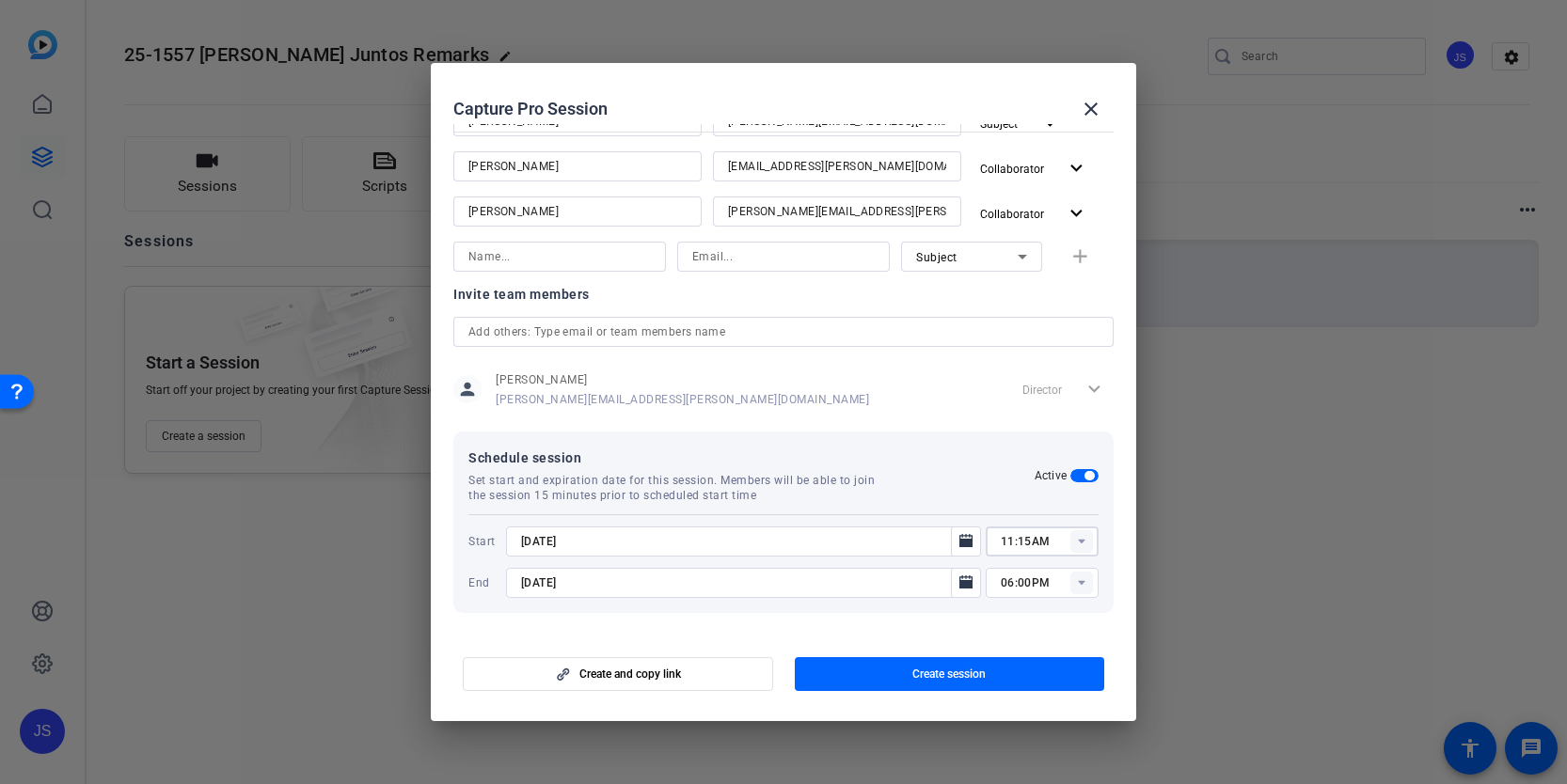
click at [1082, 576] on rect at bounding box center [1081, 582] width 22 height 22
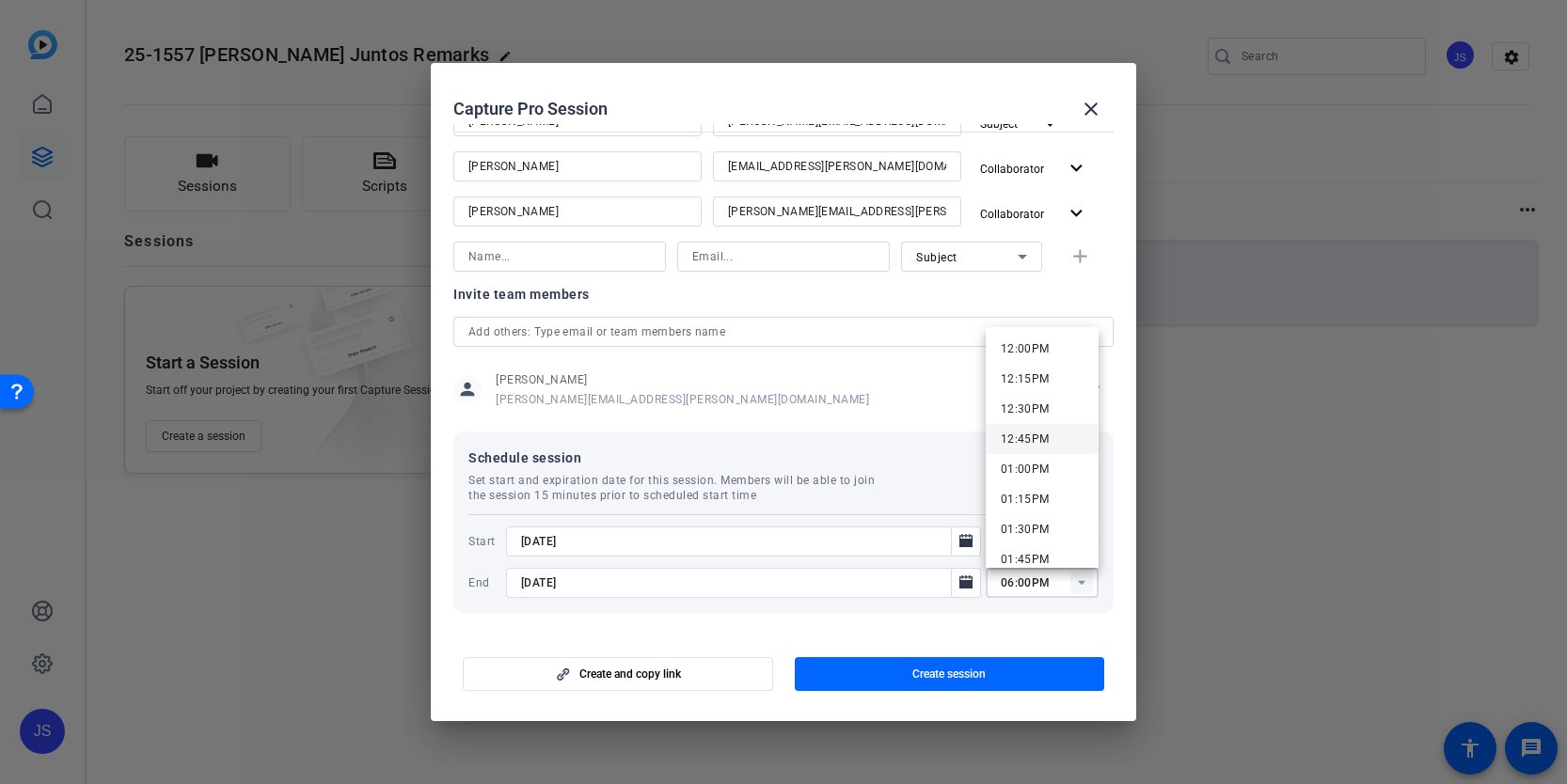
click at [1038, 434] on span "12:45PM" at bounding box center [1025, 440] width 49 height 14
type input "12:45PM"
click at [1017, 639] on mat-dialog-actions "Create and copy link Create session" at bounding box center [784, 670] width 705 height 75
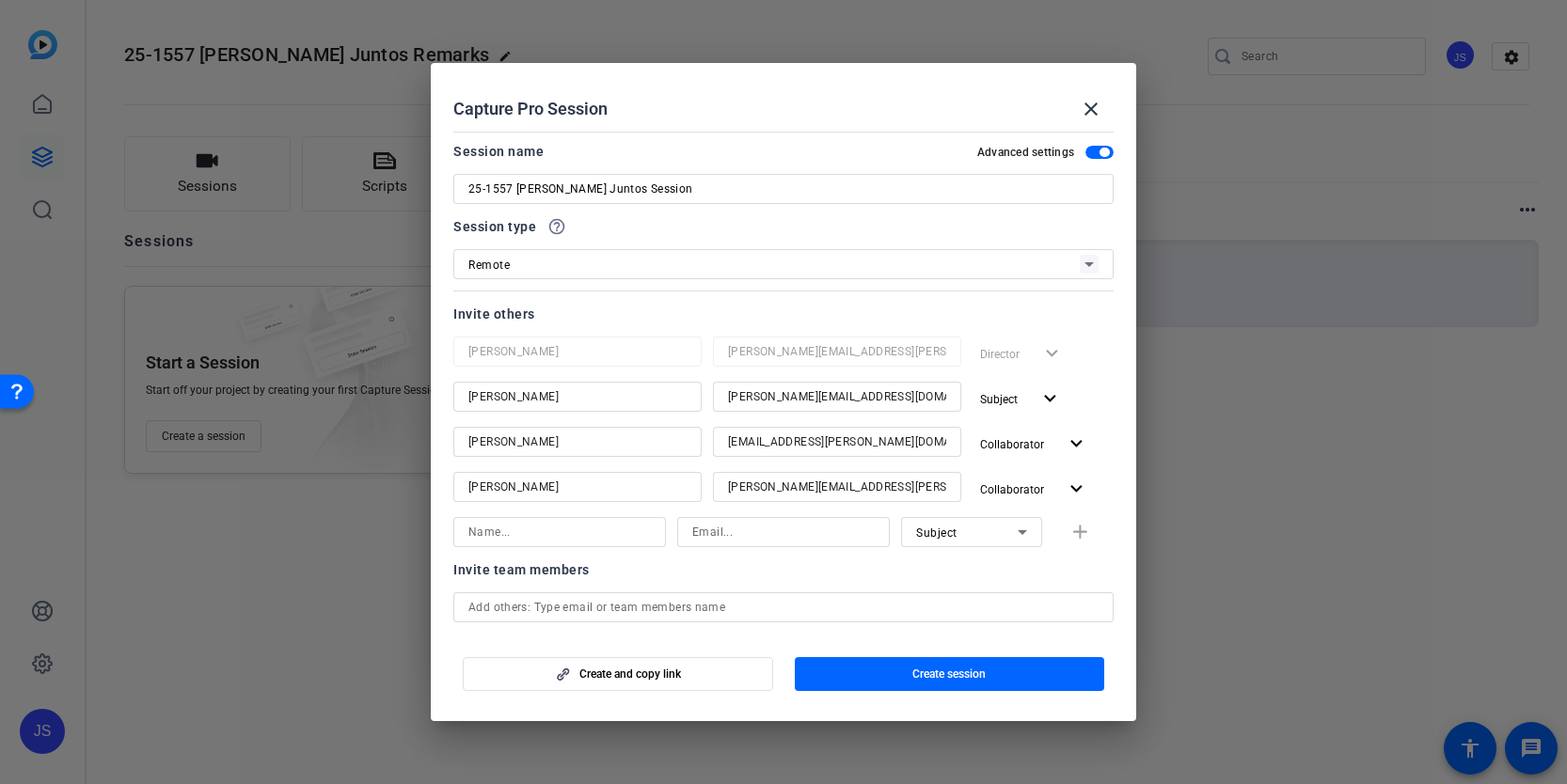
scroll to position [0, 0]
click at [951, 676] on span "Create session" at bounding box center [950, 673] width 74 height 15
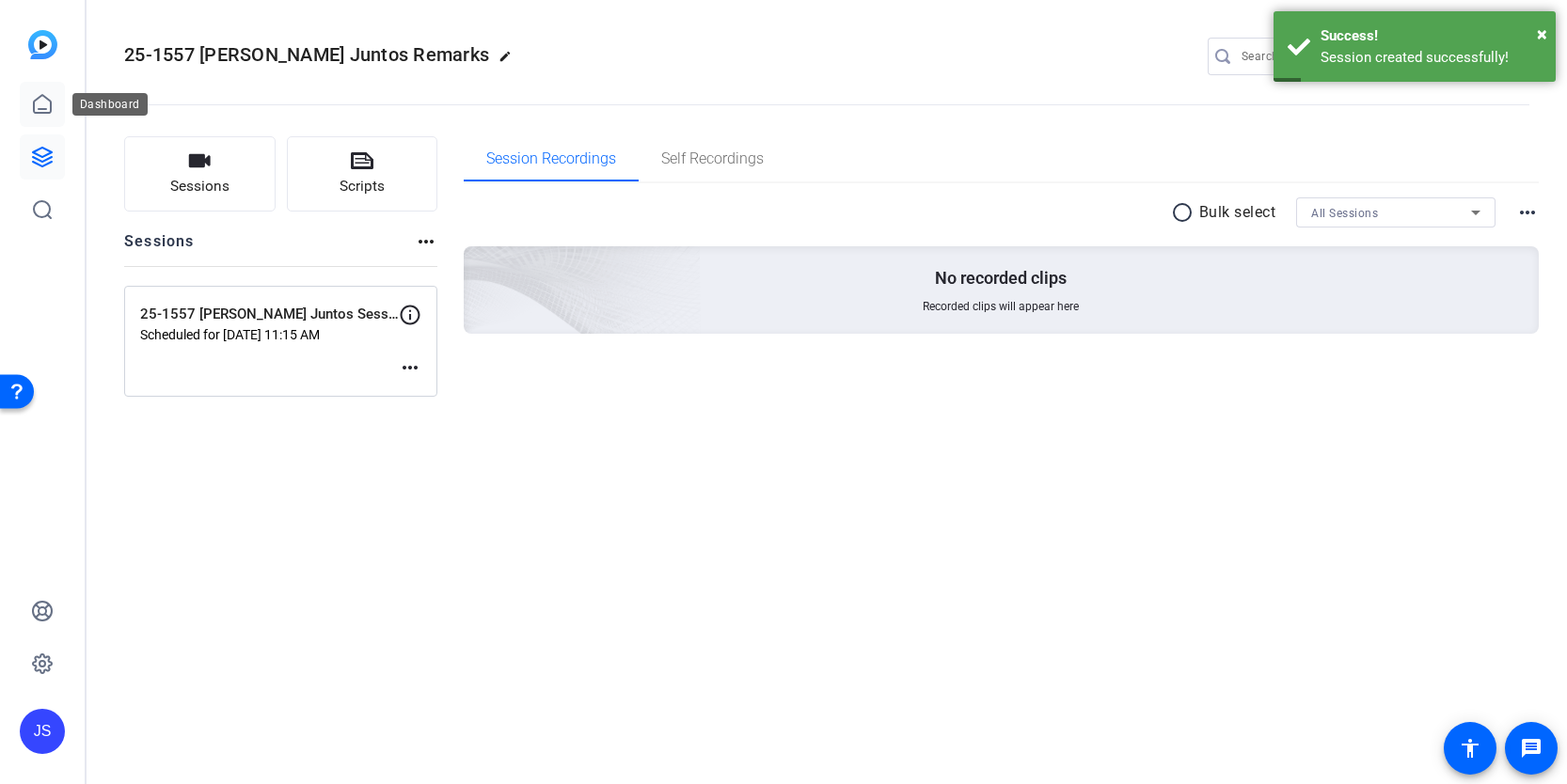
click at [49, 105] on icon at bounding box center [42, 104] width 22 height 22
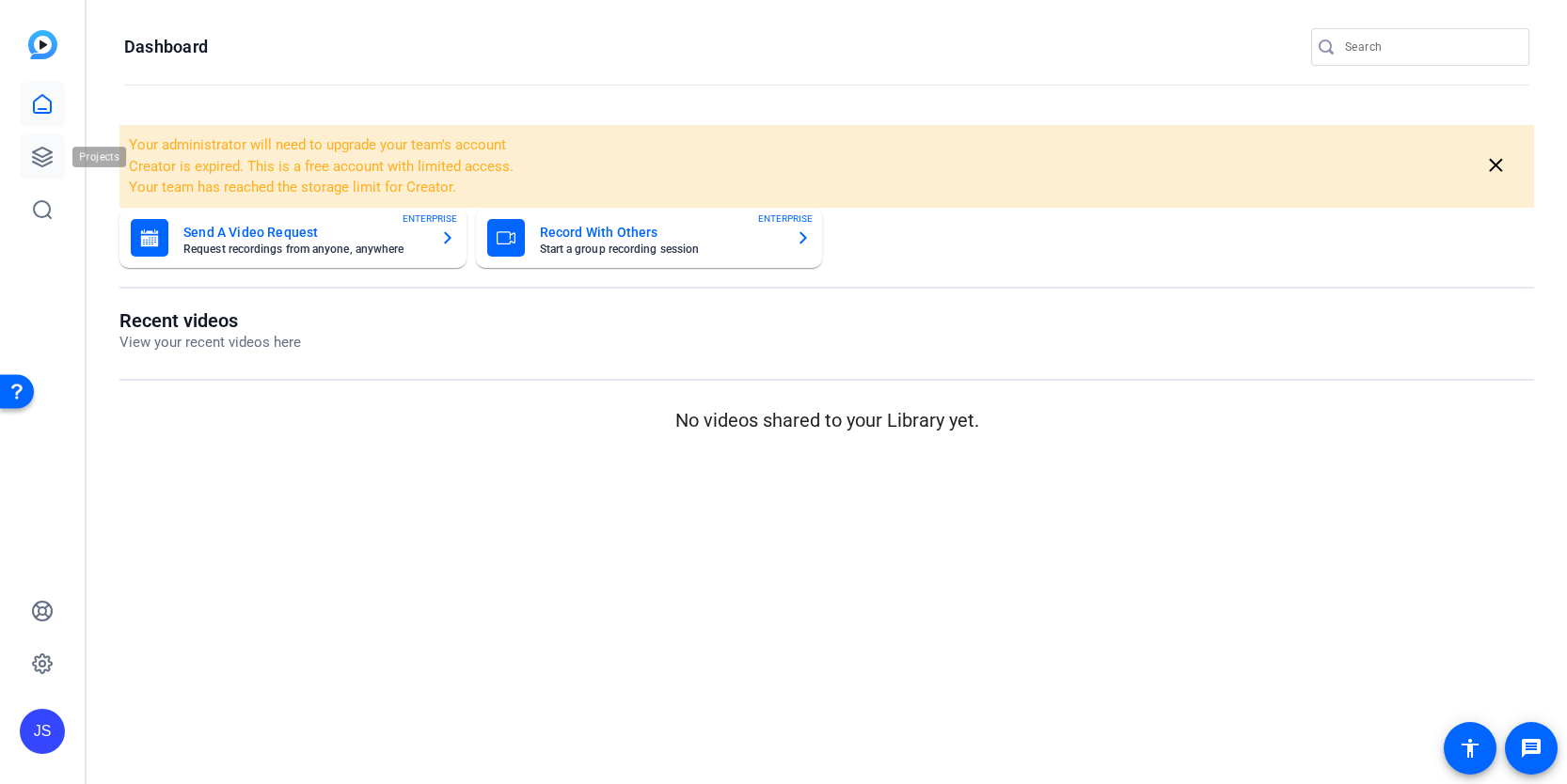
click at [45, 149] on icon at bounding box center [42, 156] width 22 height 22
